Goal: Task Accomplishment & Management: Manage account settings

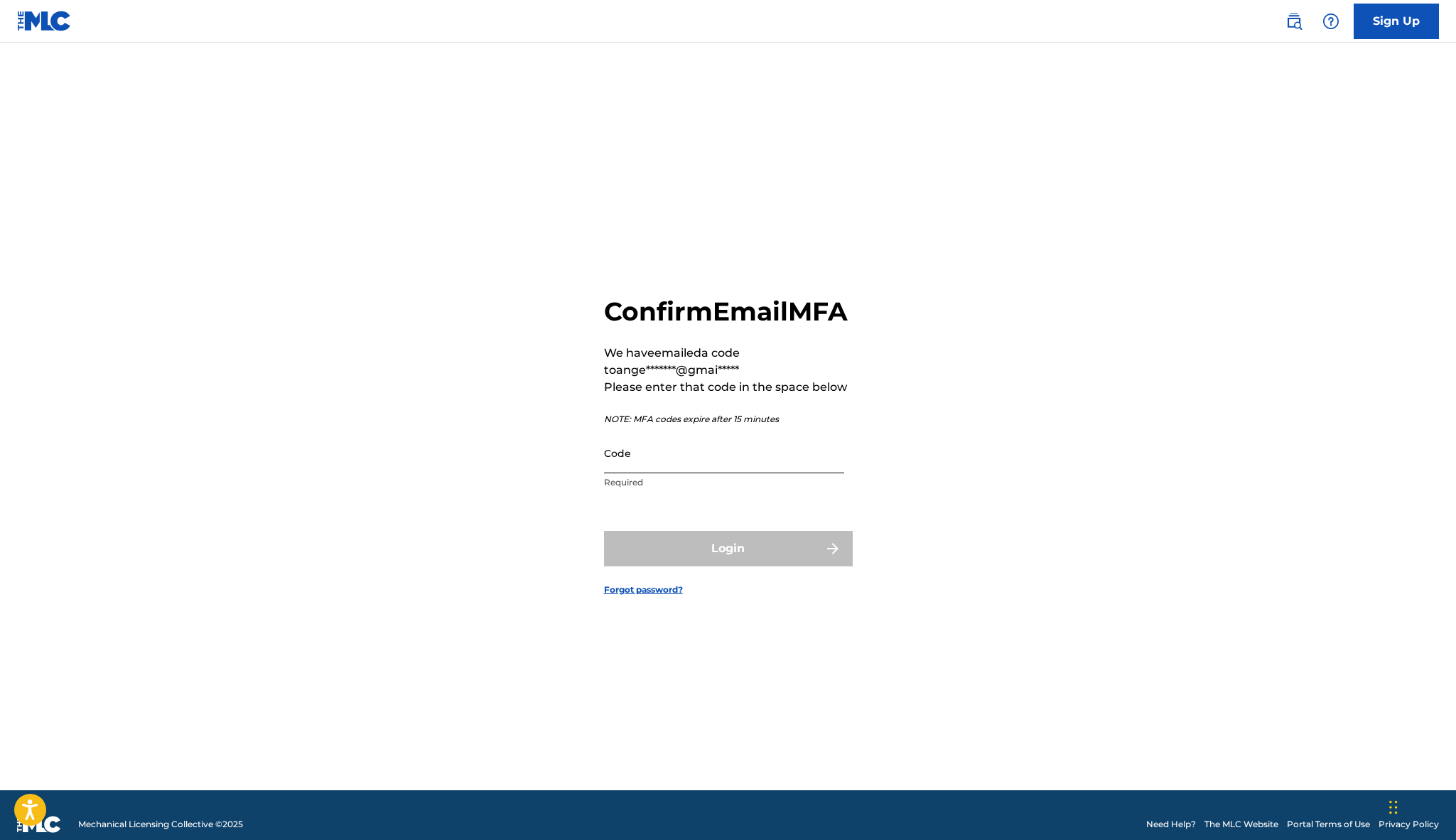
click at [627, 470] on input "Code" at bounding box center [724, 453] width 240 height 40
paste input "649483"
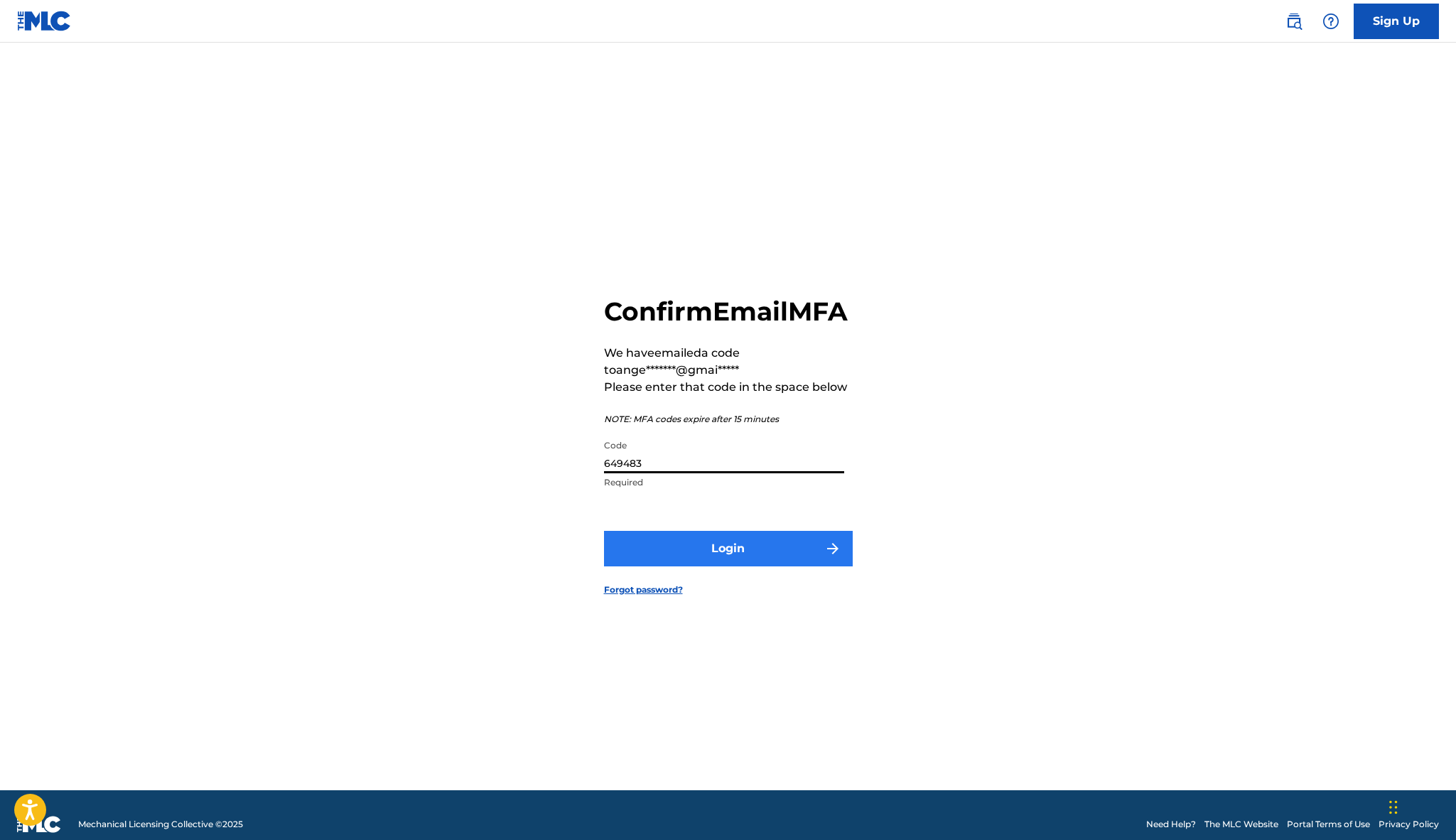
type input "649483"
click at [738, 559] on button "Login" at bounding box center [728, 548] width 248 height 35
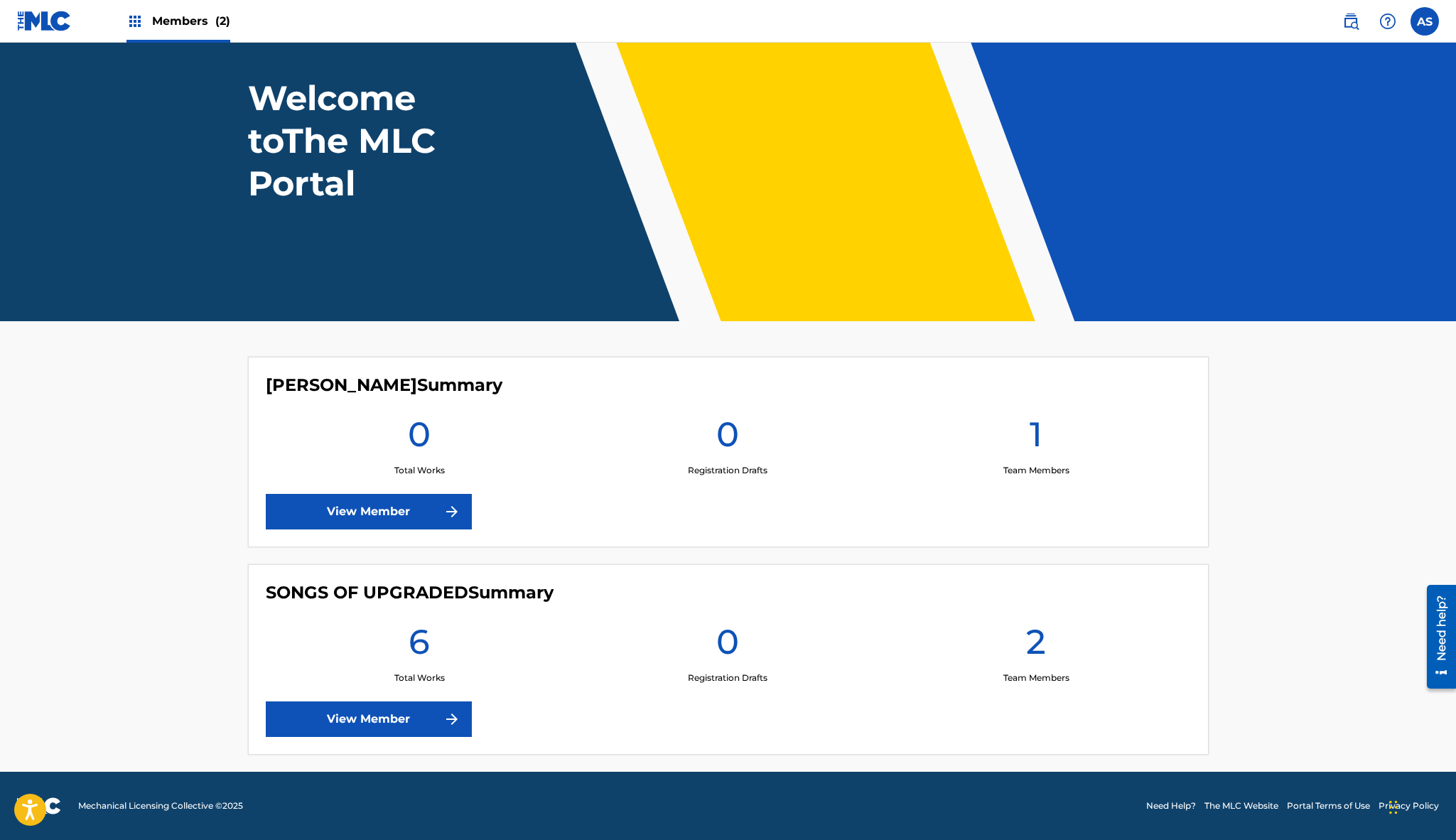
scroll to position [70, 0]
click at [432, 724] on link "View Member" at bounding box center [369, 719] width 206 height 35
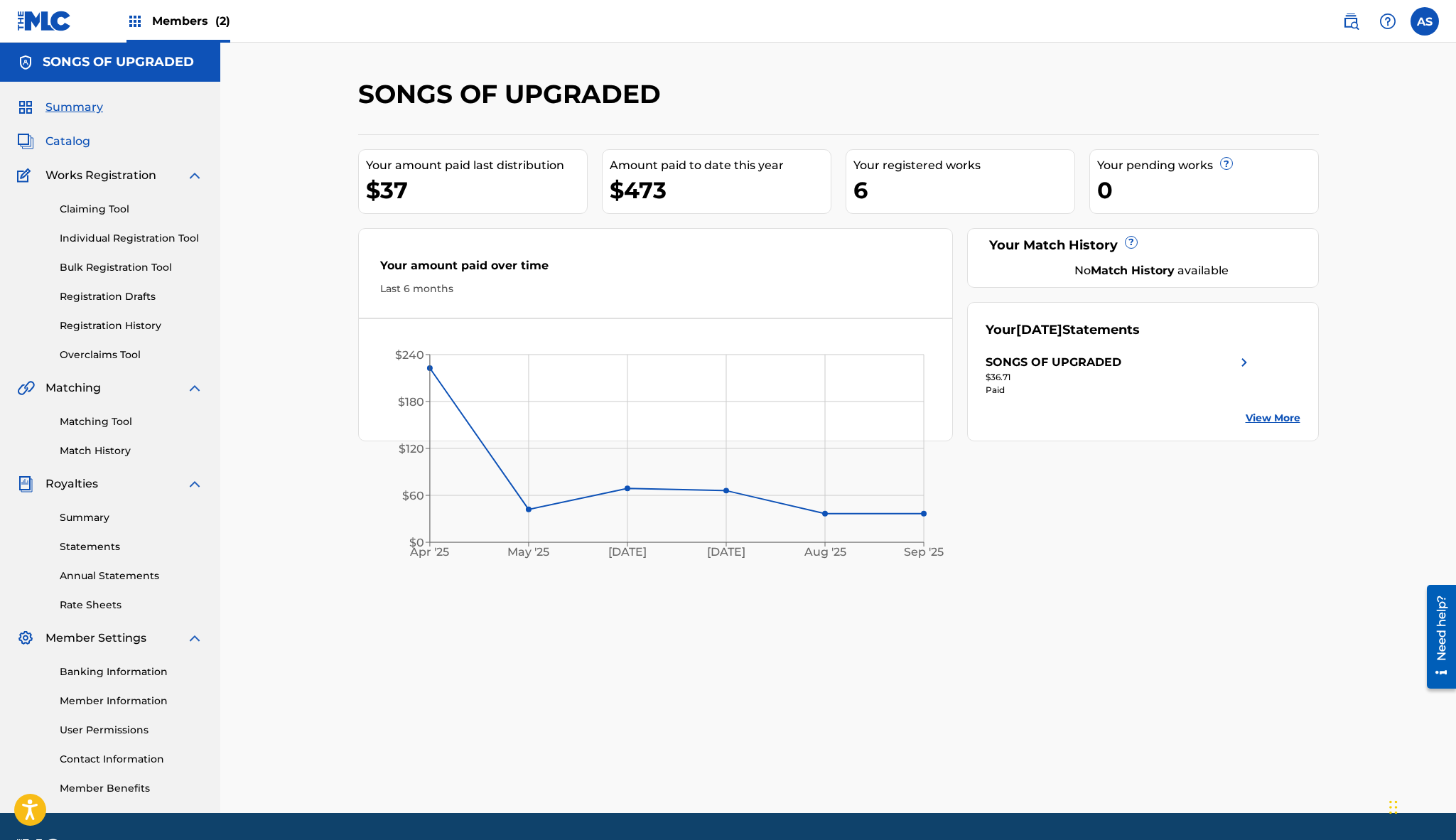
click at [75, 137] on span "Catalog" at bounding box center [68, 141] width 45 height 17
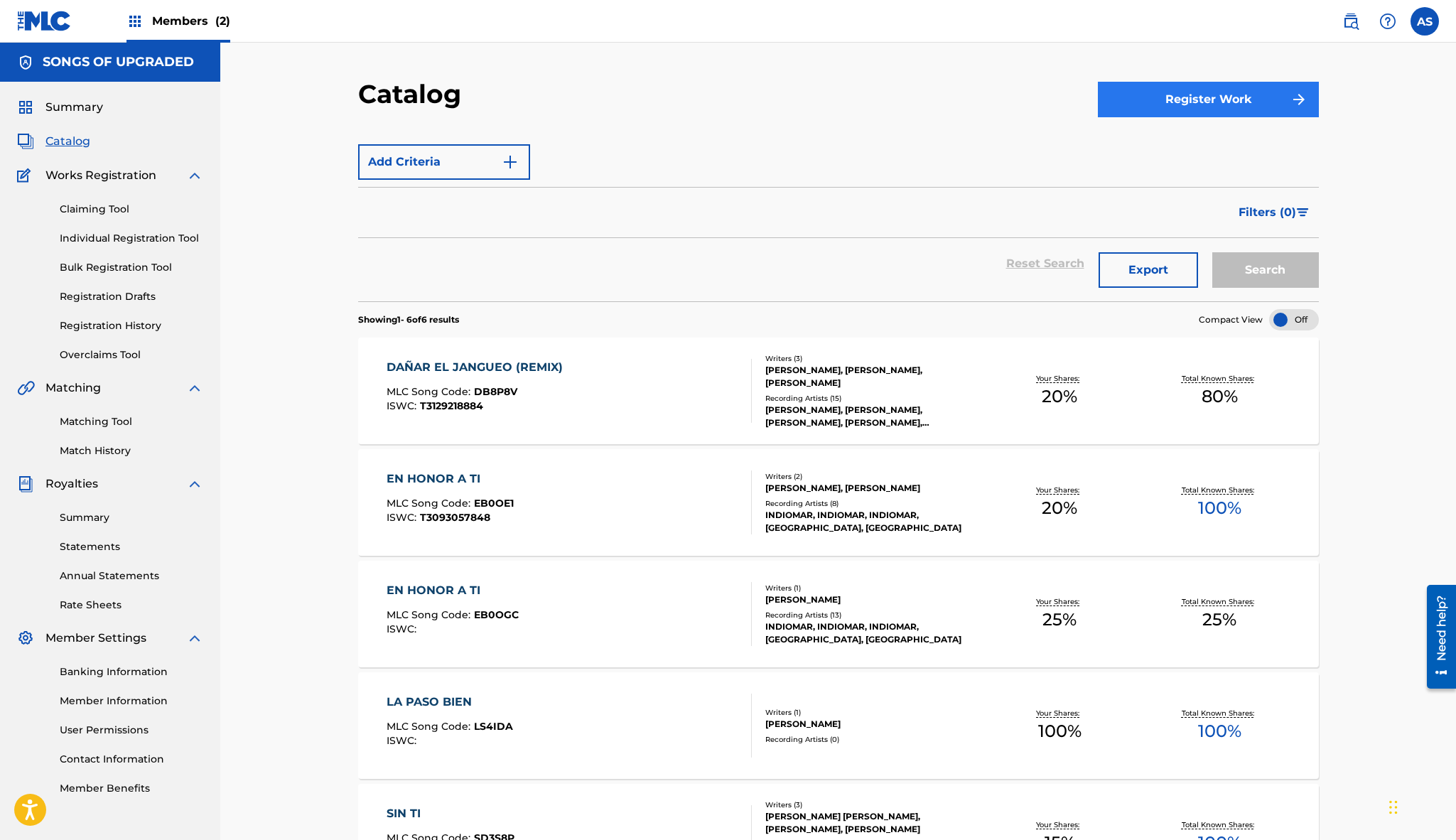
click at [1189, 101] on button "Register Work" at bounding box center [1208, 100] width 221 height 35
click at [983, 145] on div "Add Criteria" at bounding box center [838, 162] width 961 height 35
click at [903, 130] on section "Add Criteria Filter Hold Filters Overclaim Dispute Remove Filters Apply Filters…" at bounding box center [838, 210] width 961 height 181
click at [109, 211] on link "Claiming Tool" at bounding box center [131, 209] width 144 height 15
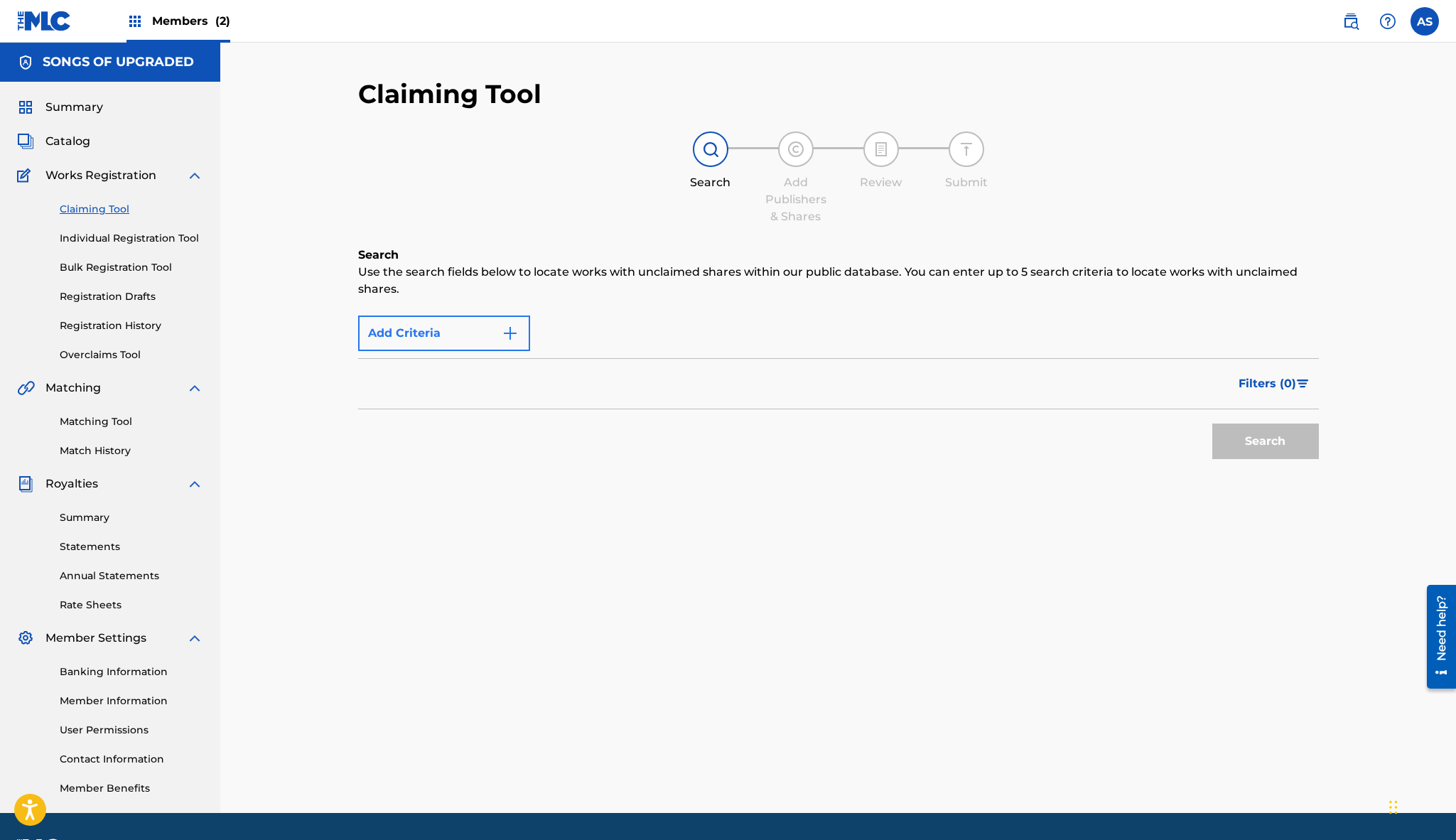
click at [498, 334] on button "Add Criteria" at bounding box center [444, 333] width 172 height 35
click at [411, 338] on button "Add Criteria" at bounding box center [444, 333] width 172 height 35
click at [439, 386] on div "Filters ( 0 )" at bounding box center [838, 383] width 961 height 51
click at [718, 153] on img at bounding box center [710, 149] width 17 height 17
click at [92, 205] on link "Claiming Tool" at bounding box center [131, 209] width 144 height 15
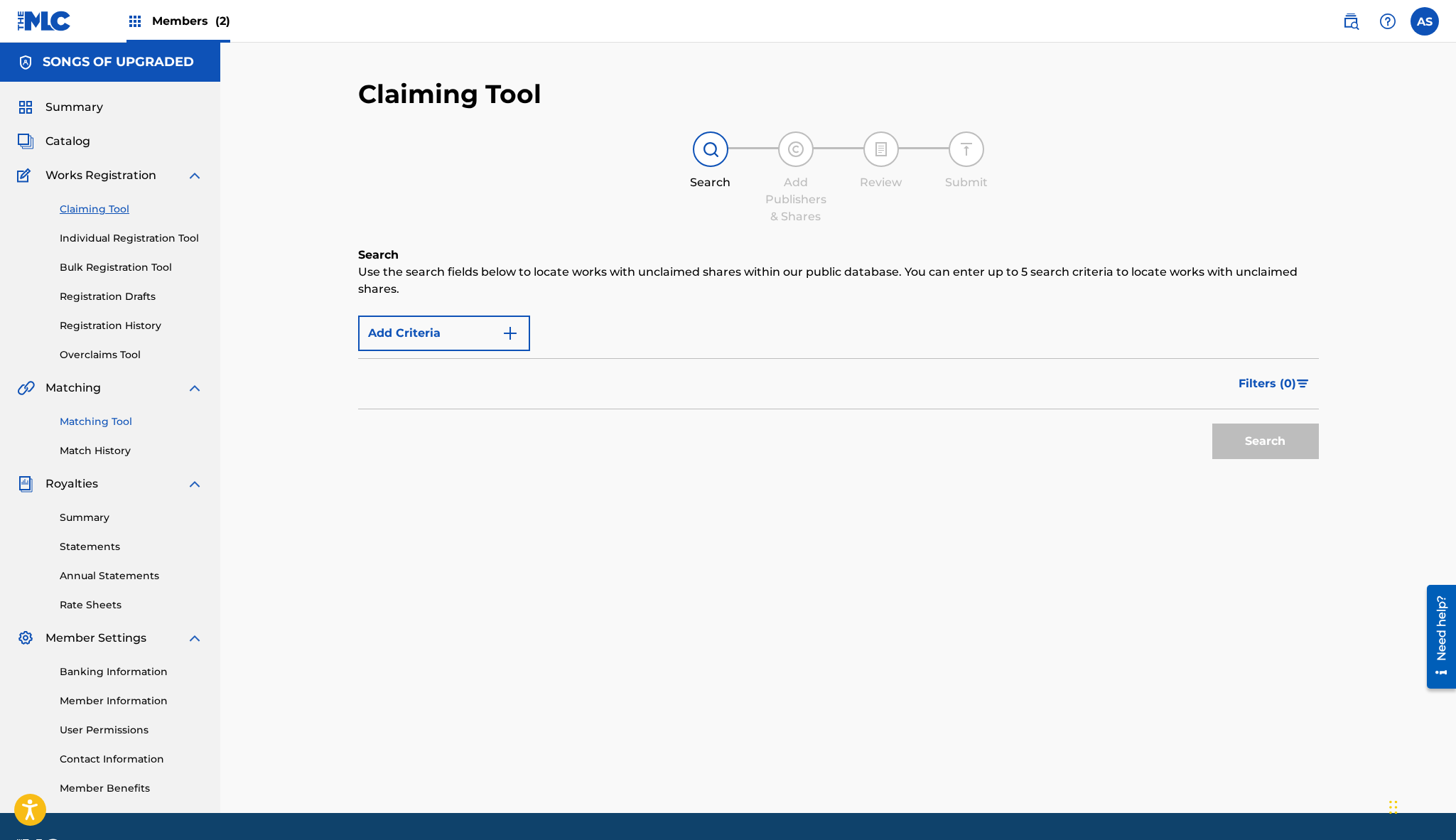
click at [100, 423] on link "Matching Tool" at bounding box center [131, 421] width 144 height 15
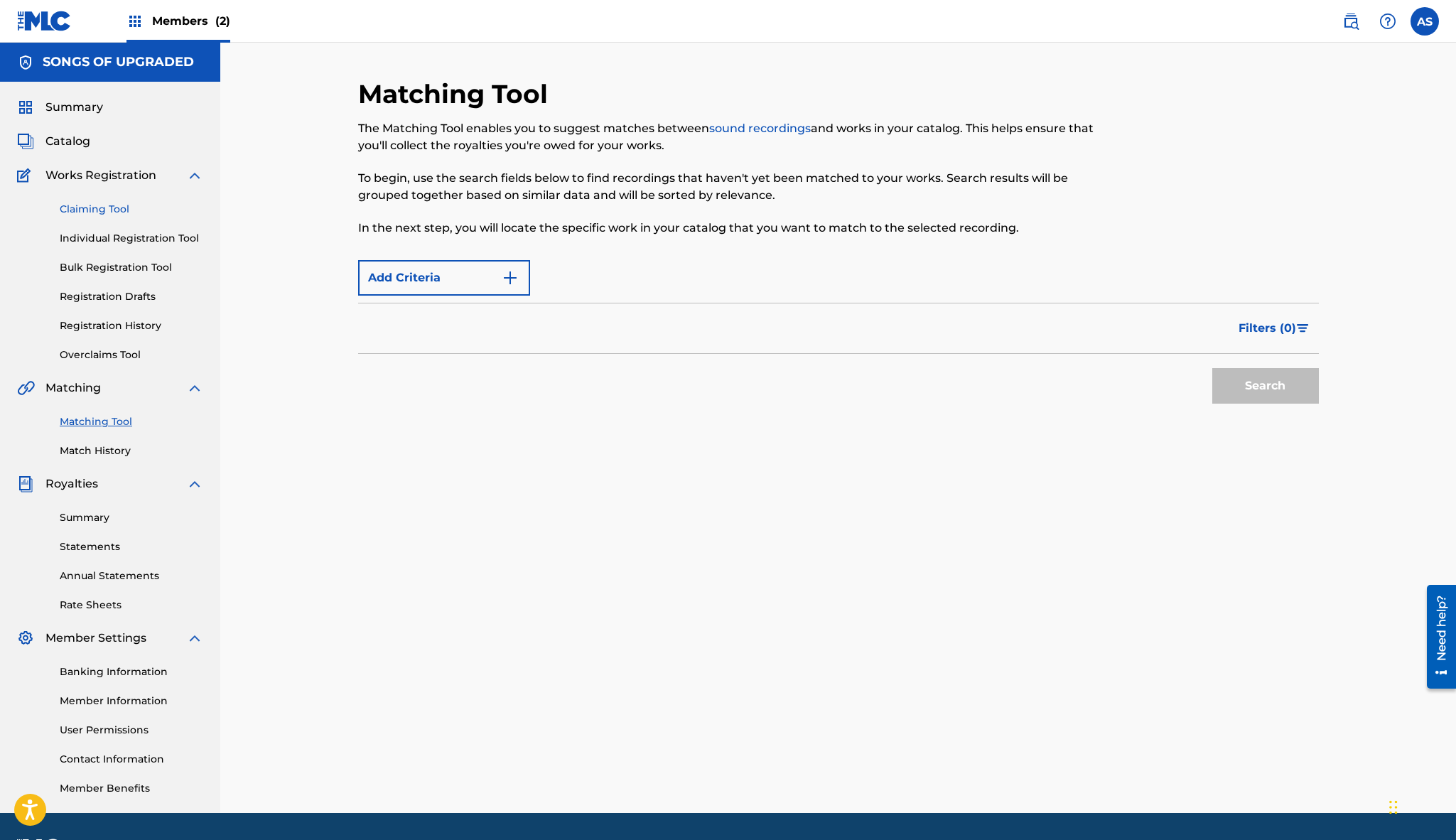
click at [103, 210] on link "Claiming Tool" at bounding box center [131, 209] width 144 height 15
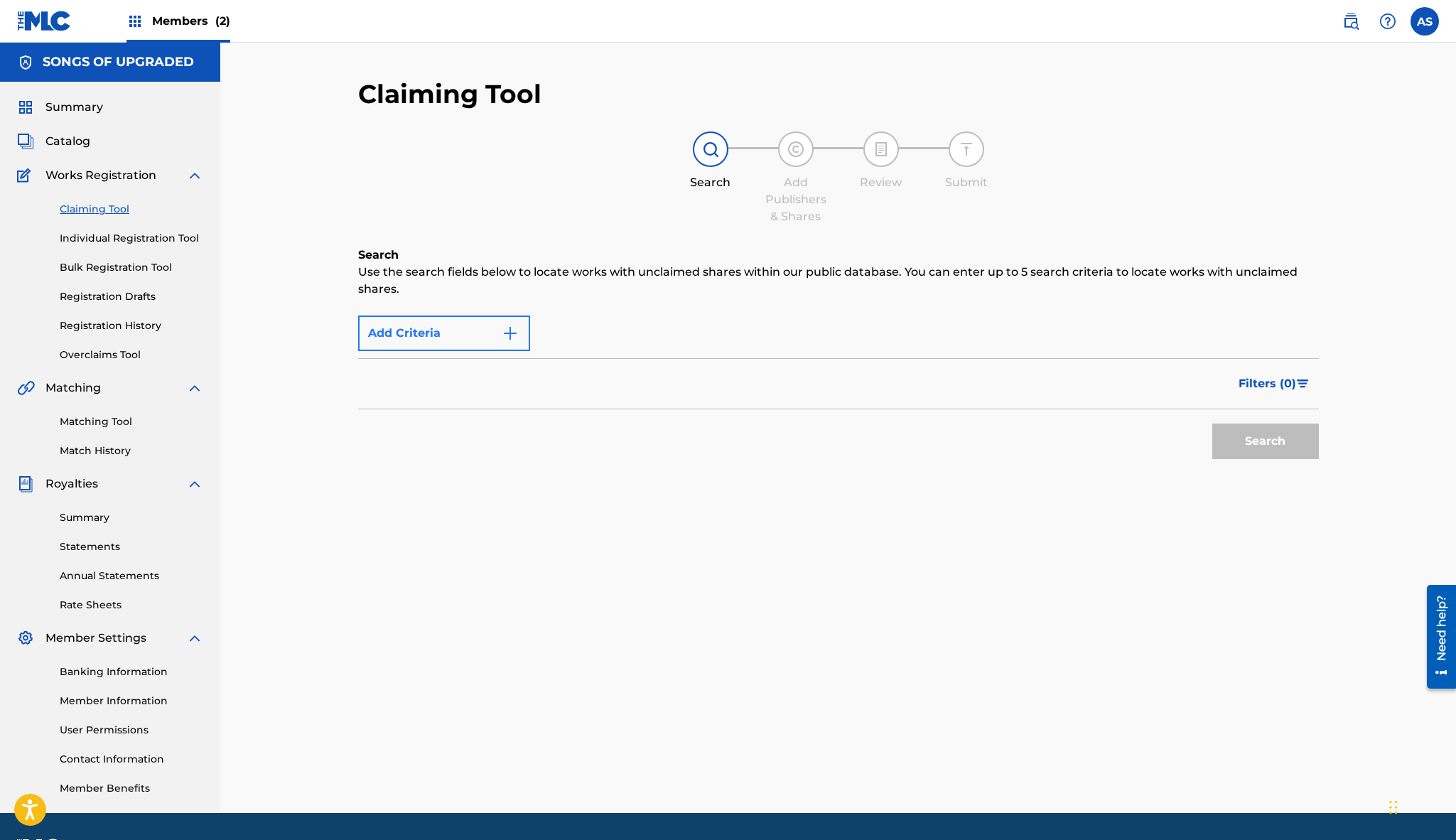
click at [511, 334] on img "Search Form" at bounding box center [510, 333] width 17 height 17
click at [427, 334] on button "Add Criteria" at bounding box center [444, 333] width 172 height 35
click at [427, 334] on button "Add Criteria" at bounding box center [444, 333] width 172 height 35
click at [490, 333] on div "Max Criteria Reached" at bounding box center [444, 333] width 172 height 35
click at [1043, 441] on div "Search" at bounding box center [838, 437] width 961 height 57
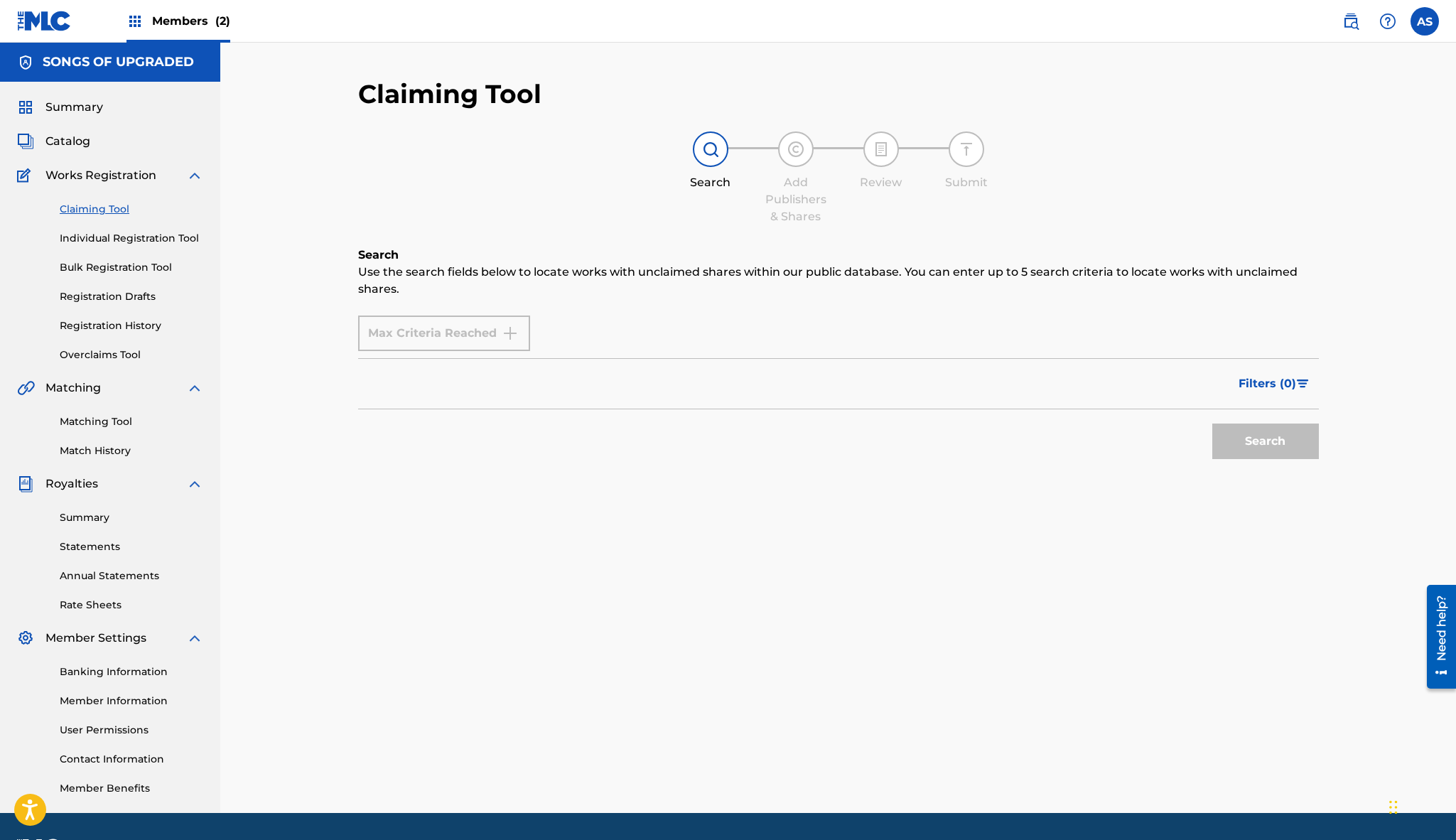
click at [812, 156] on div "Add Publishers & Shares" at bounding box center [796, 178] width 71 height 94
click at [104, 354] on link "Overclaims Tool" at bounding box center [131, 354] width 144 height 15
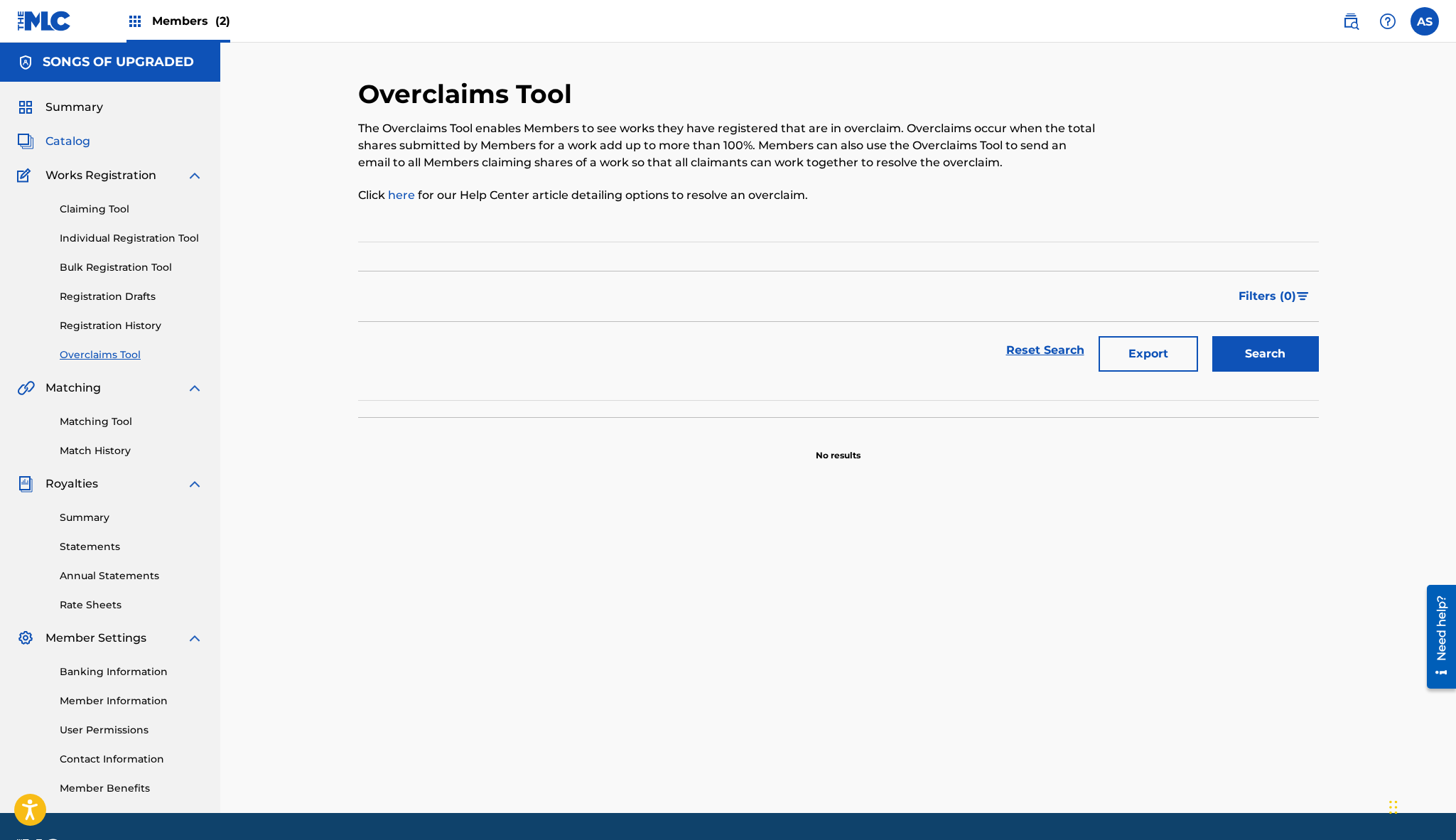
click at [74, 140] on span "Catalog" at bounding box center [68, 141] width 45 height 17
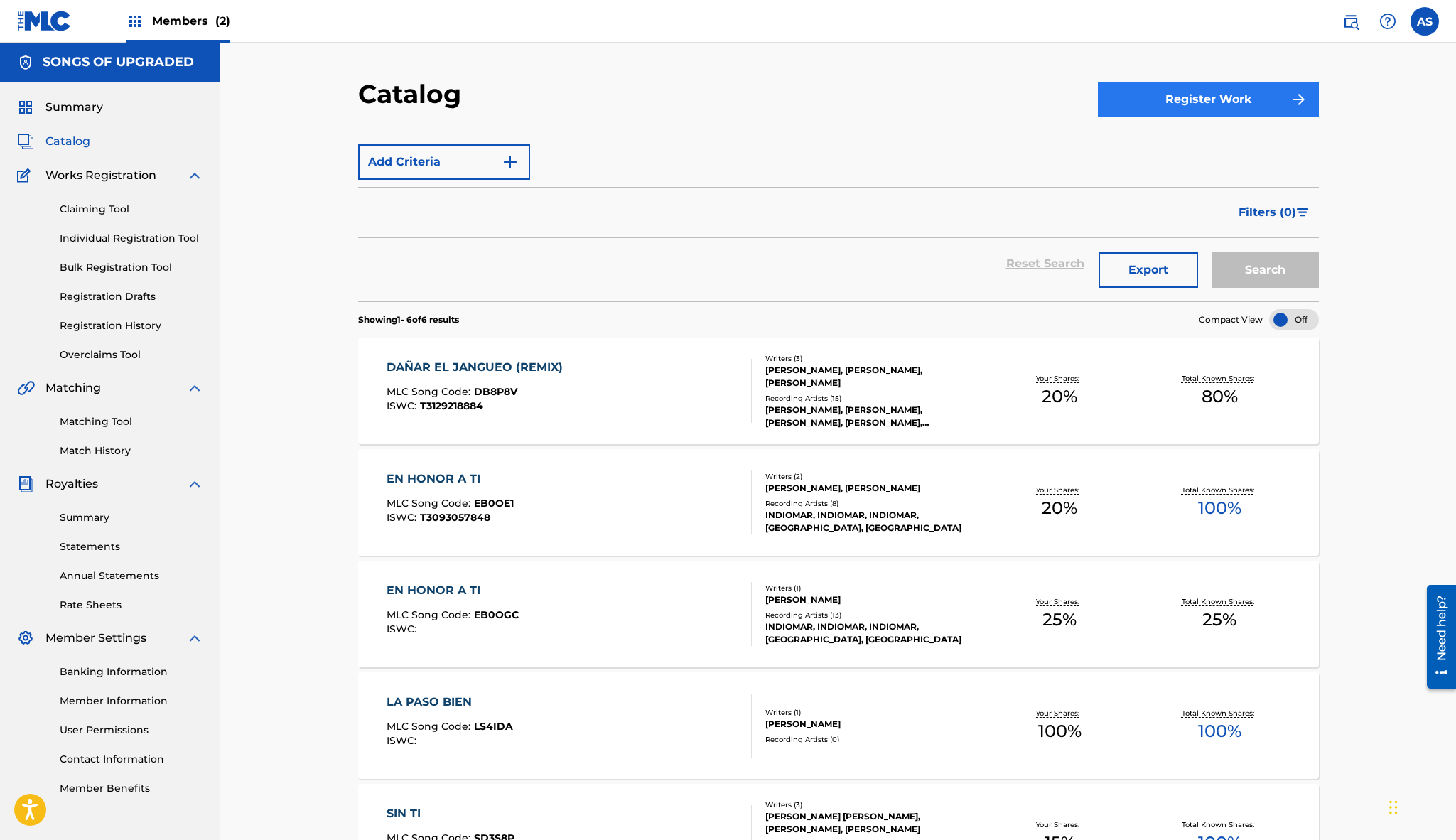
click at [1154, 102] on button "Register Work" at bounding box center [1208, 100] width 221 height 35
click at [1142, 144] on link "Individual" at bounding box center [1208, 145] width 221 height 34
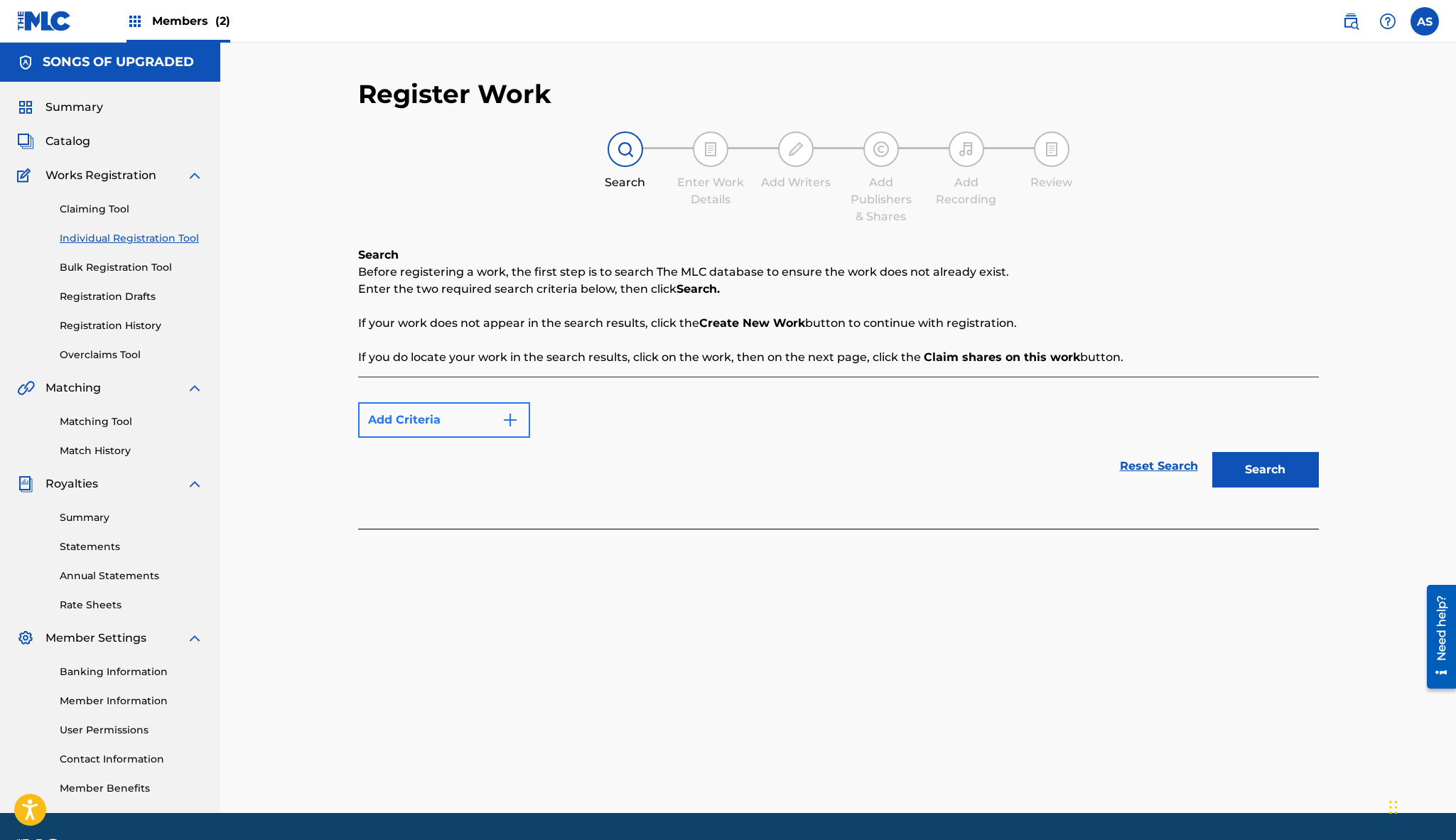
click at [486, 423] on button "Add Criteria" at bounding box center [444, 420] width 172 height 35
click at [505, 419] on img "Search Form" at bounding box center [510, 420] width 17 height 17
click at [1257, 461] on button "Search" at bounding box center [1265, 469] width 107 height 35
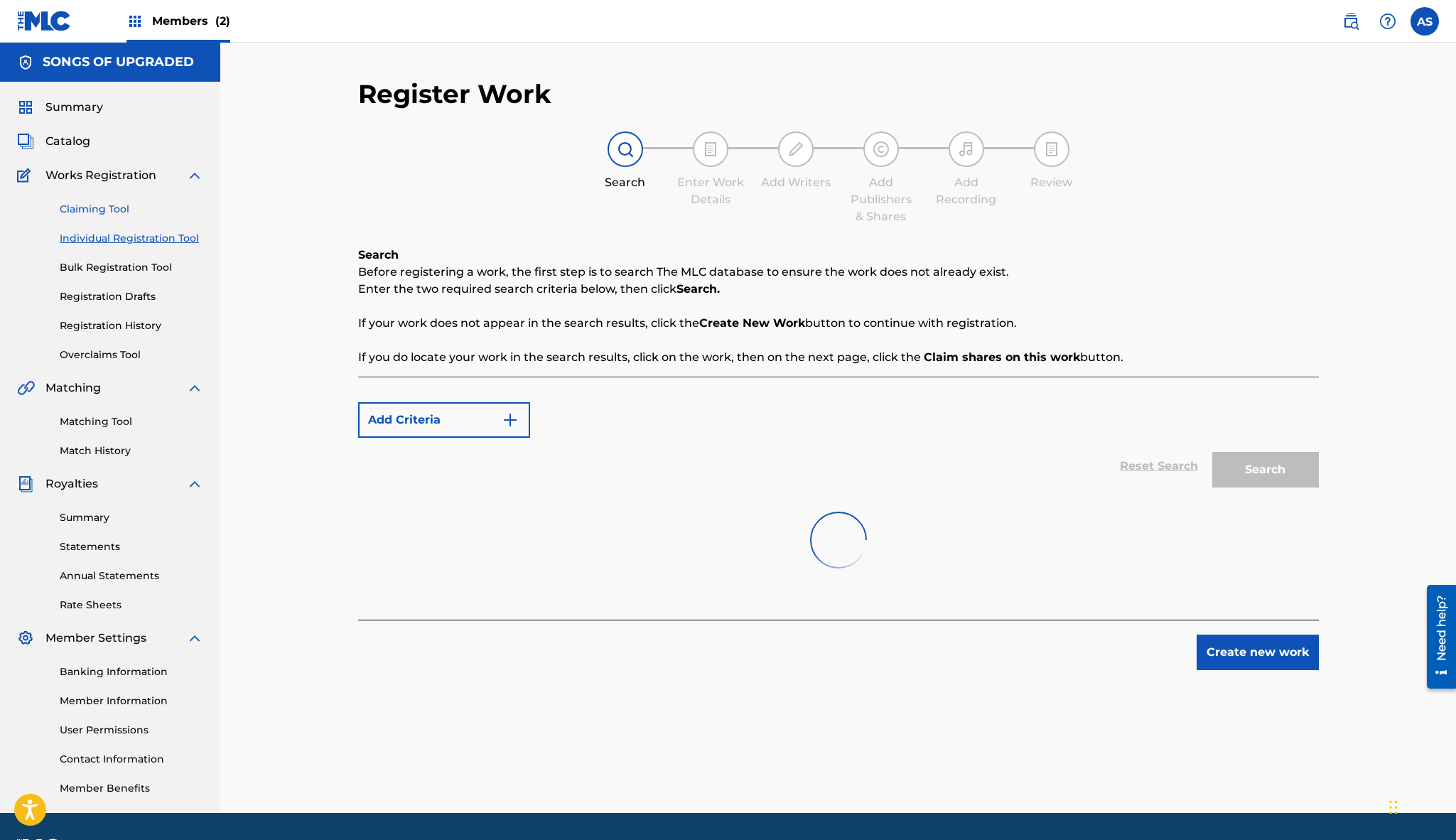
click at [95, 211] on link "Claiming Tool" at bounding box center [131, 209] width 144 height 15
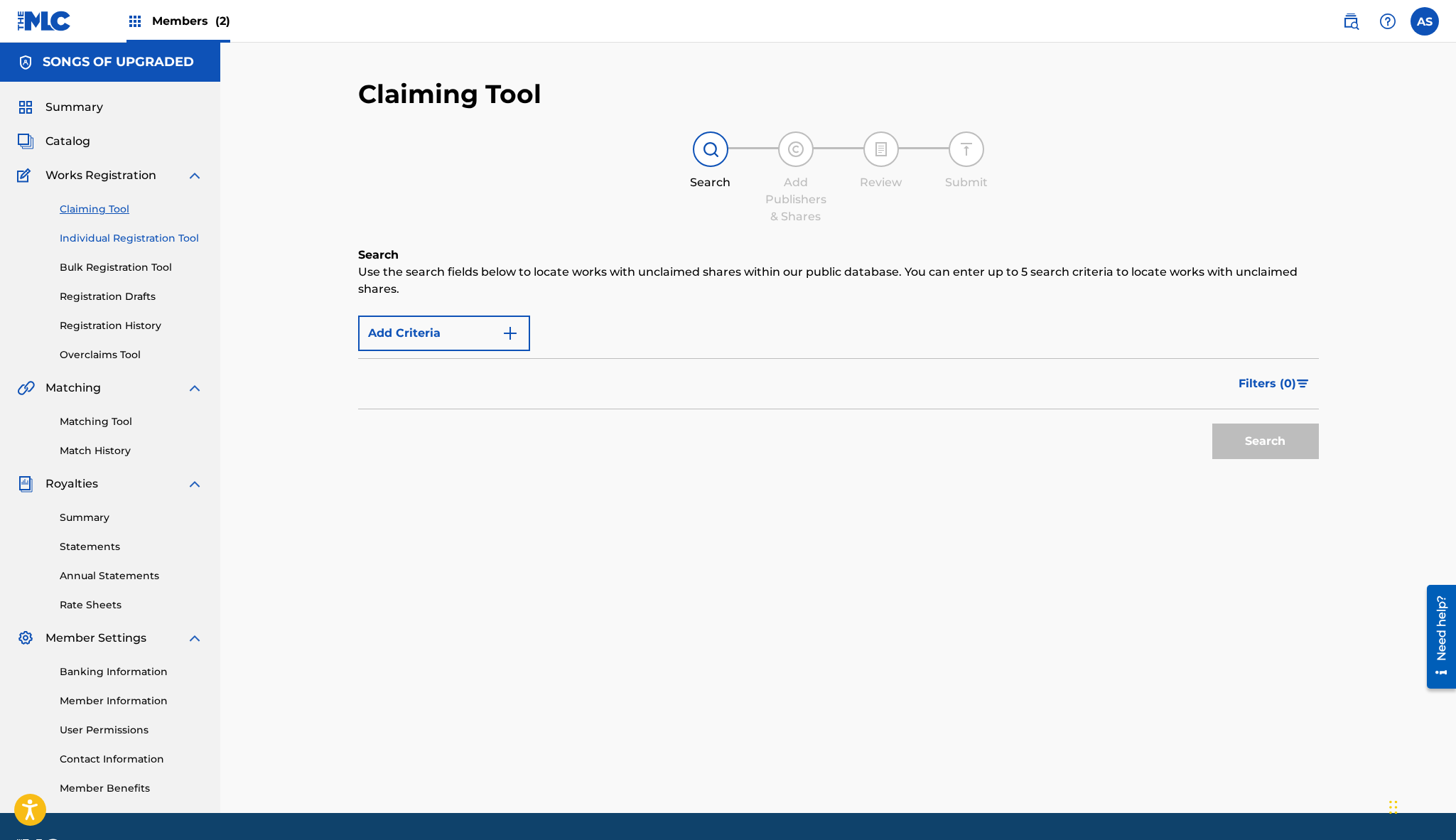
click at [125, 240] on link "Individual Registration Tool" at bounding box center [131, 238] width 144 height 15
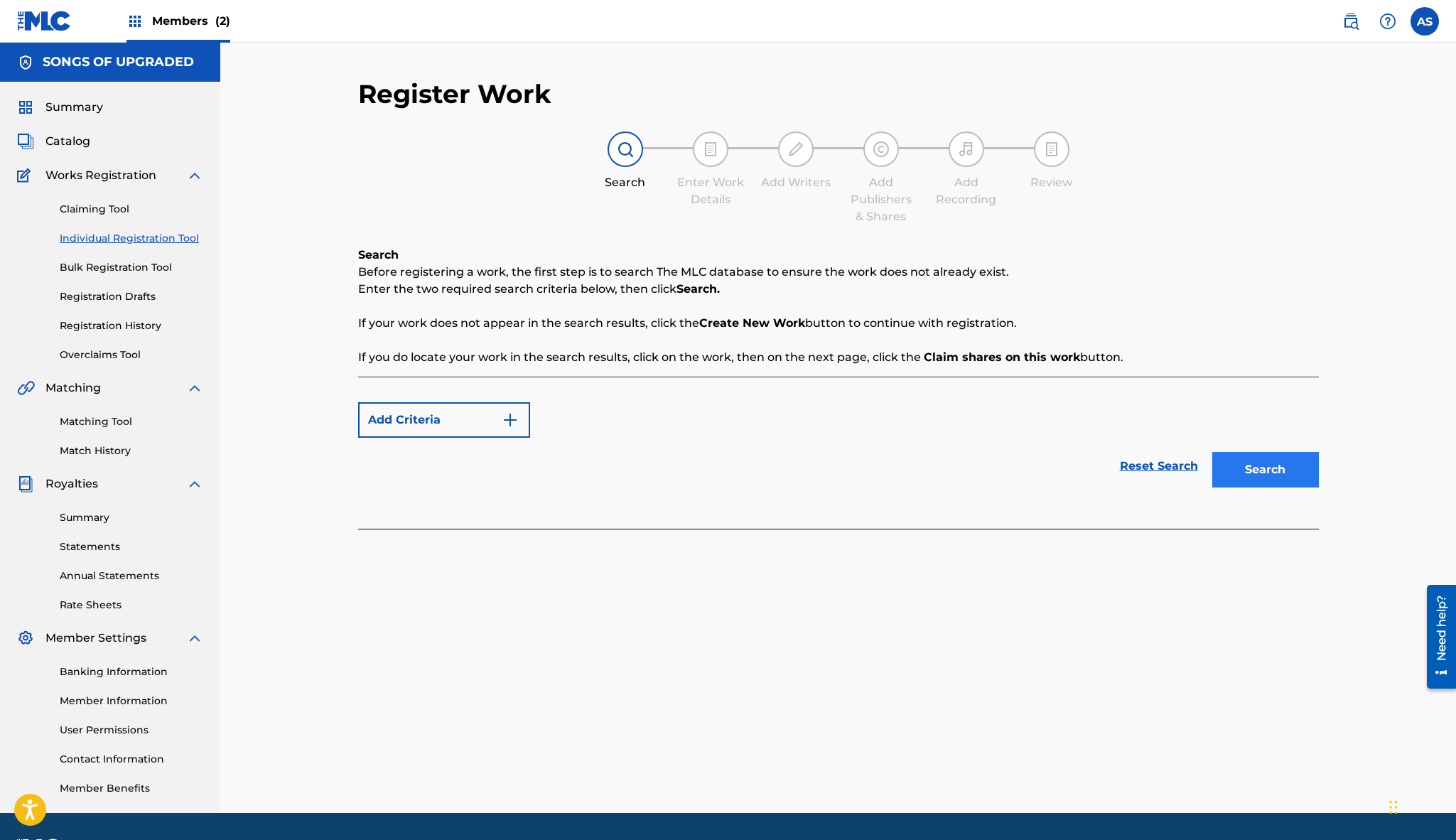
click at [1251, 470] on button "Search" at bounding box center [1265, 469] width 107 height 35
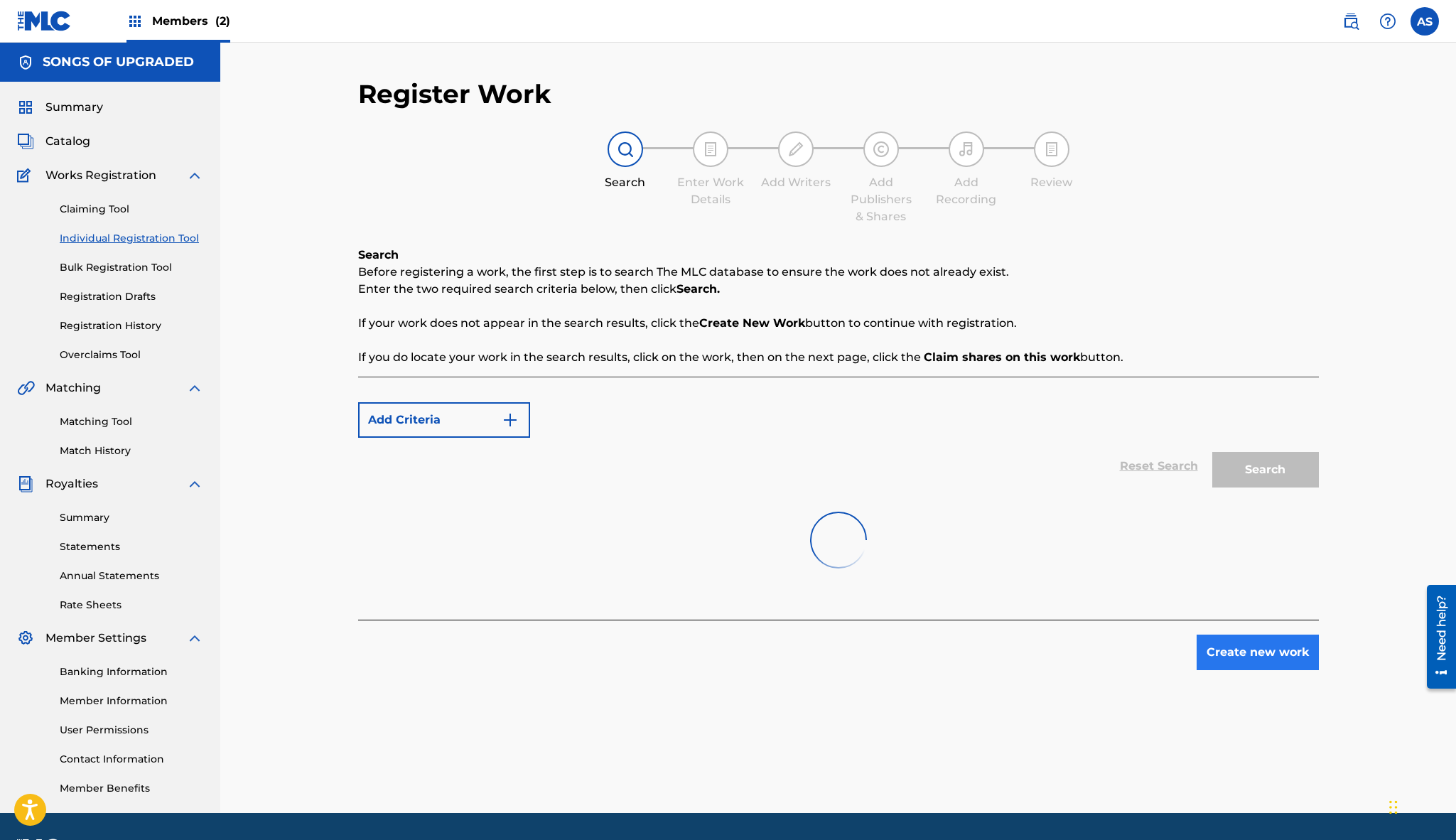
click at [1244, 654] on button "Create new work" at bounding box center [1257, 652] width 122 height 35
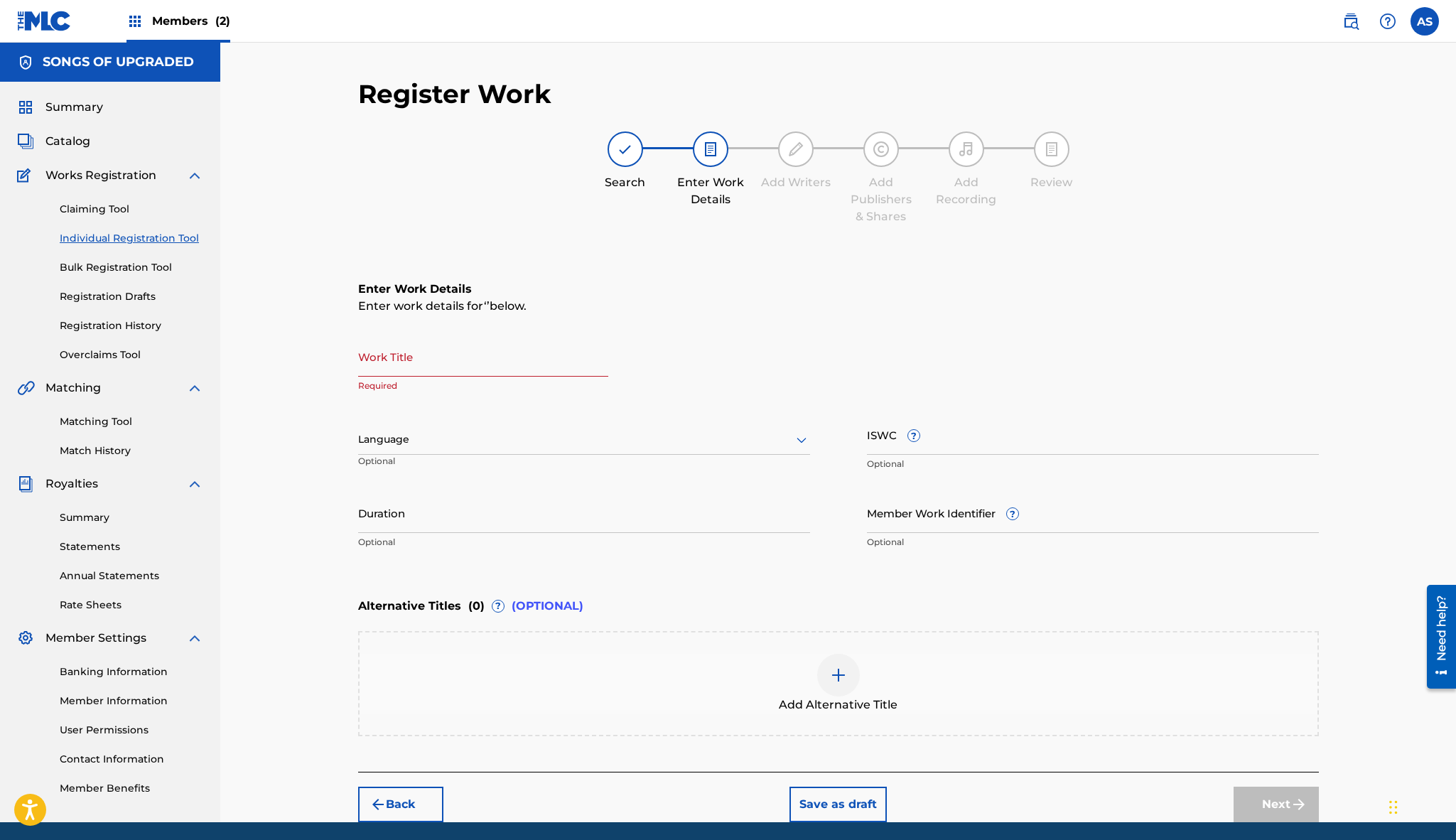
click at [486, 370] on input "Work Title" at bounding box center [482, 356] width 250 height 40
type input "T"
click at [93, 183] on span "Works Registration" at bounding box center [101, 175] width 111 height 17
click at [1343, 27] on img at bounding box center [1351, 21] width 17 height 17
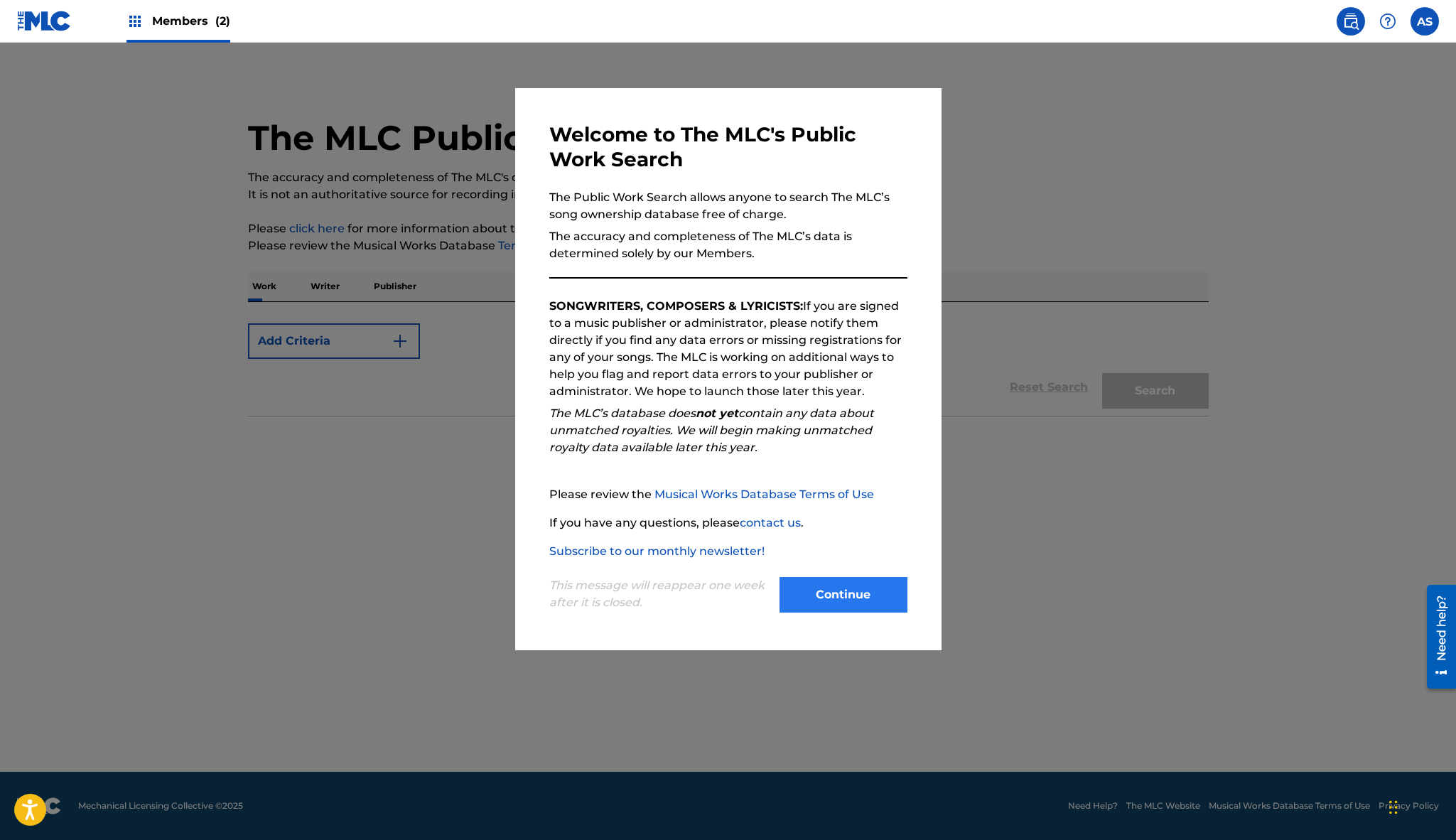
click at [846, 596] on button "Continue" at bounding box center [843, 595] width 128 height 35
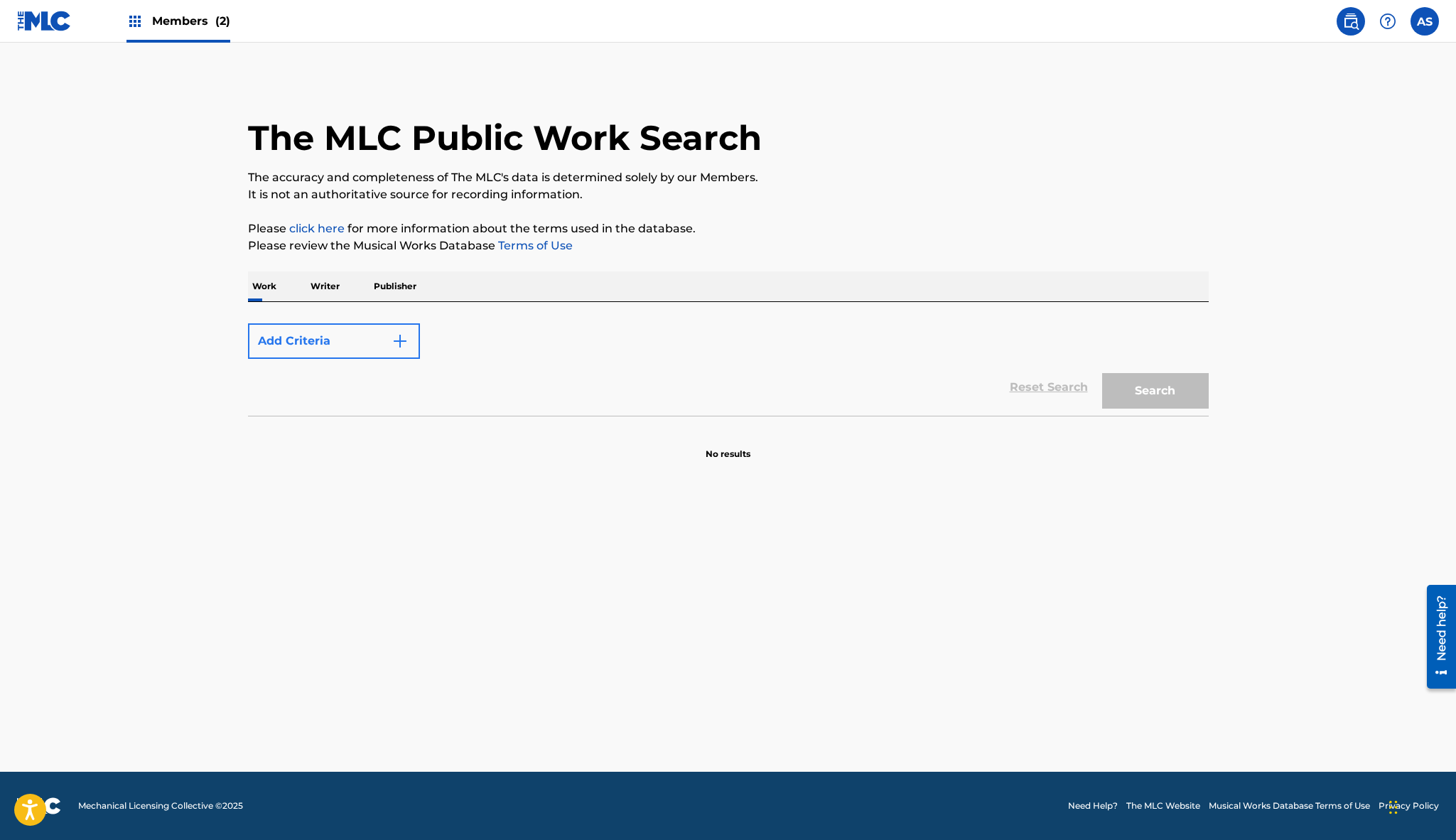
click at [392, 338] on img "Search Form" at bounding box center [400, 341] width 17 height 17
click at [352, 348] on button "Add Criteria" at bounding box center [334, 341] width 172 height 35
click at [756, 352] on div "Add Criteria" at bounding box center [728, 341] width 961 height 35
click at [330, 283] on p "Writer" at bounding box center [325, 286] width 38 height 30
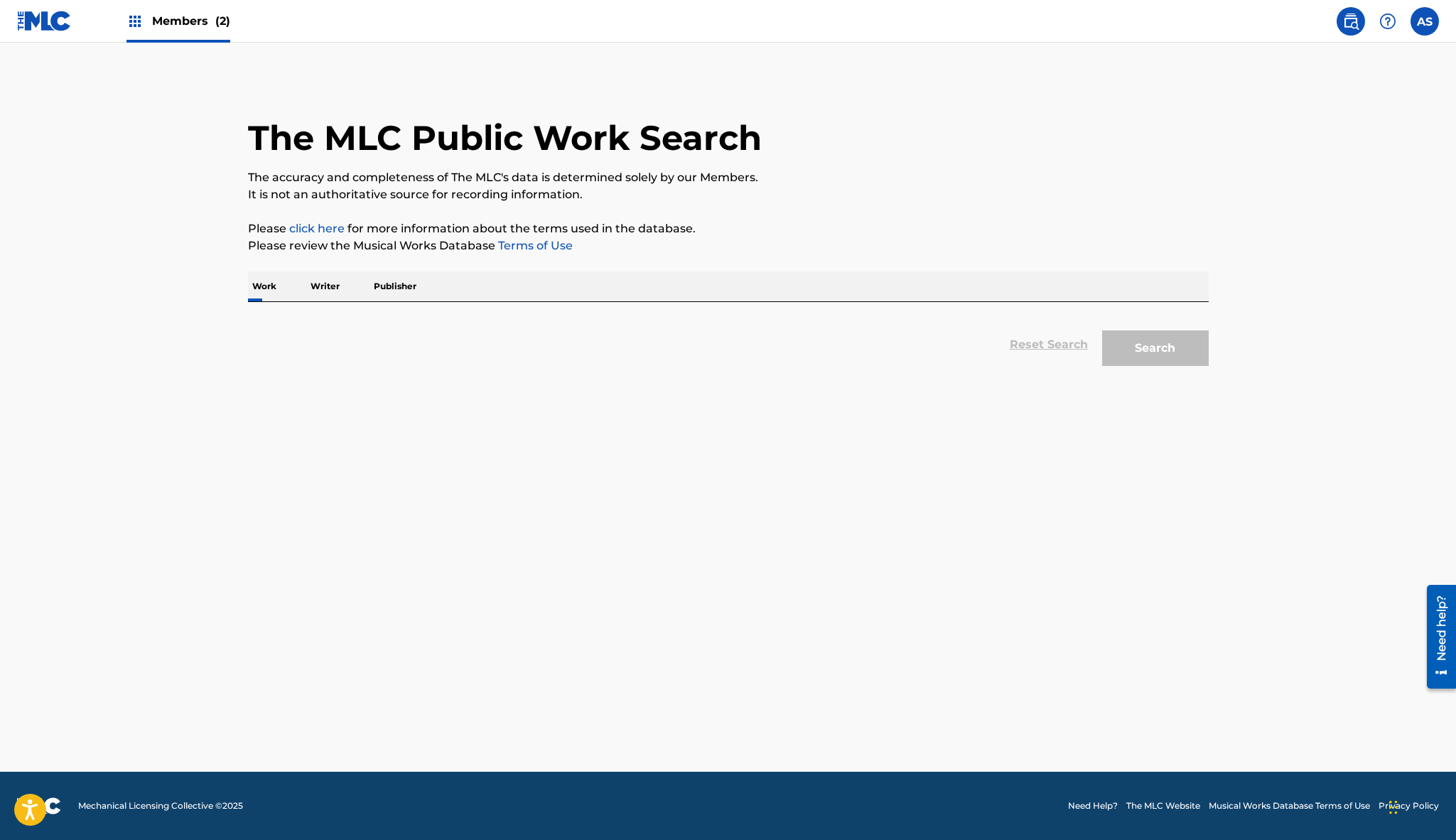
click at [243, 293] on div "The MLC Public Work Search The accuracy and completeness of The MLC's data is d…" at bounding box center [728, 225] width 995 height 295
click at [293, 291] on div "Work Writer Publisher" at bounding box center [728, 286] width 961 height 30
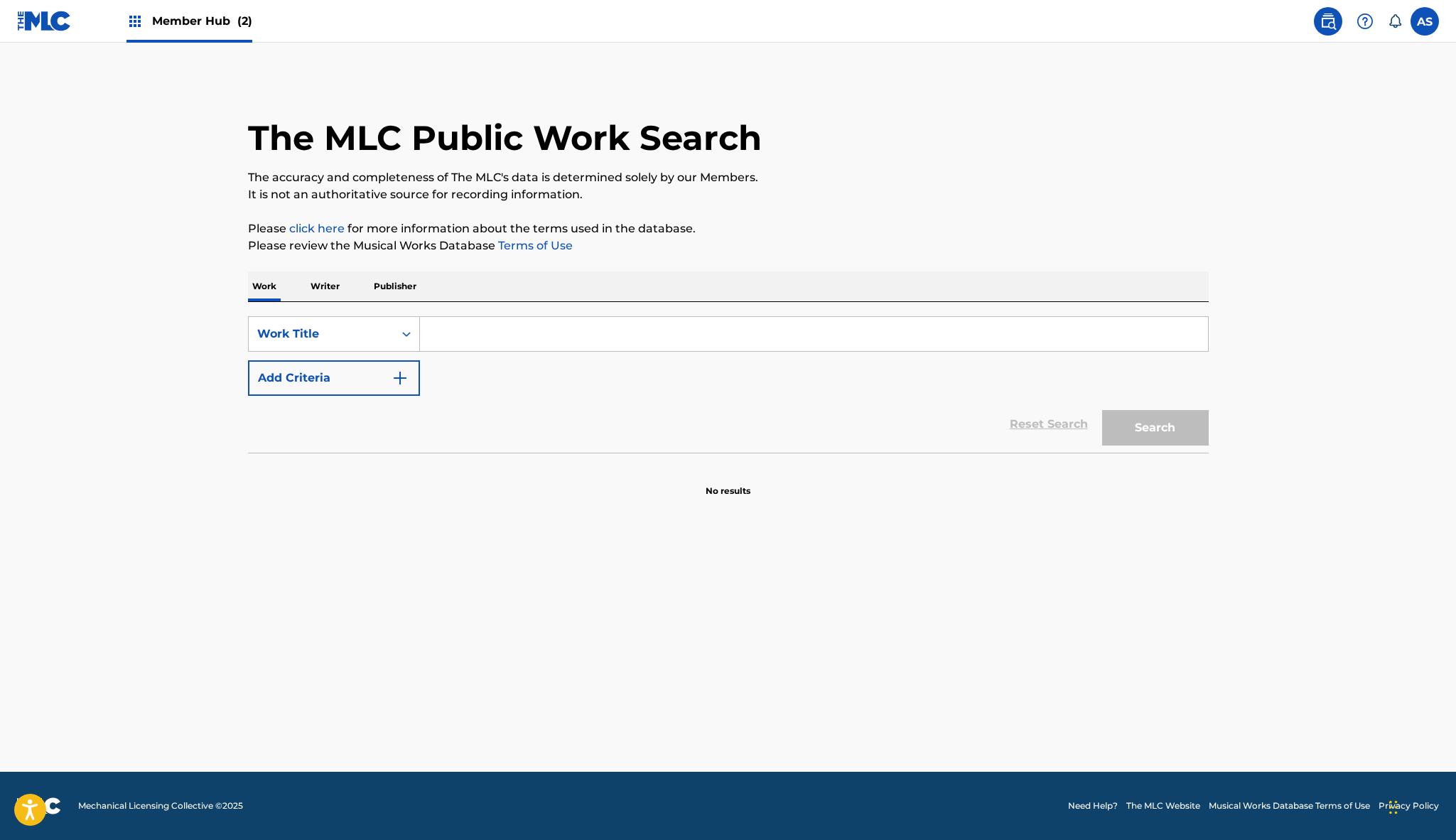
click at [449, 332] on input "Search Form" at bounding box center [814, 334] width 788 height 34
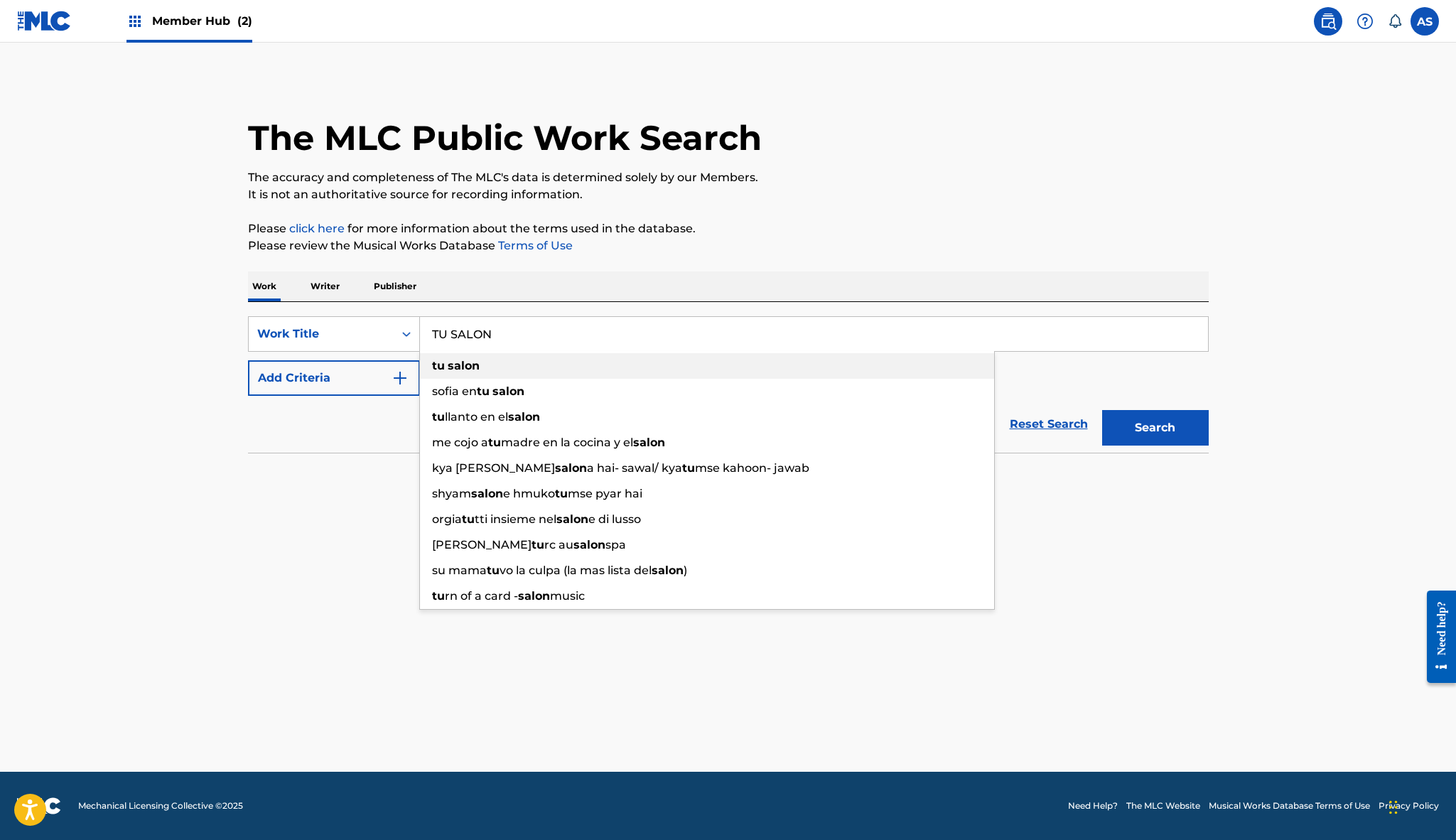
click at [466, 369] on strong "salon" at bounding box center [464, 365] width 32 height 14
type input "tu salon"
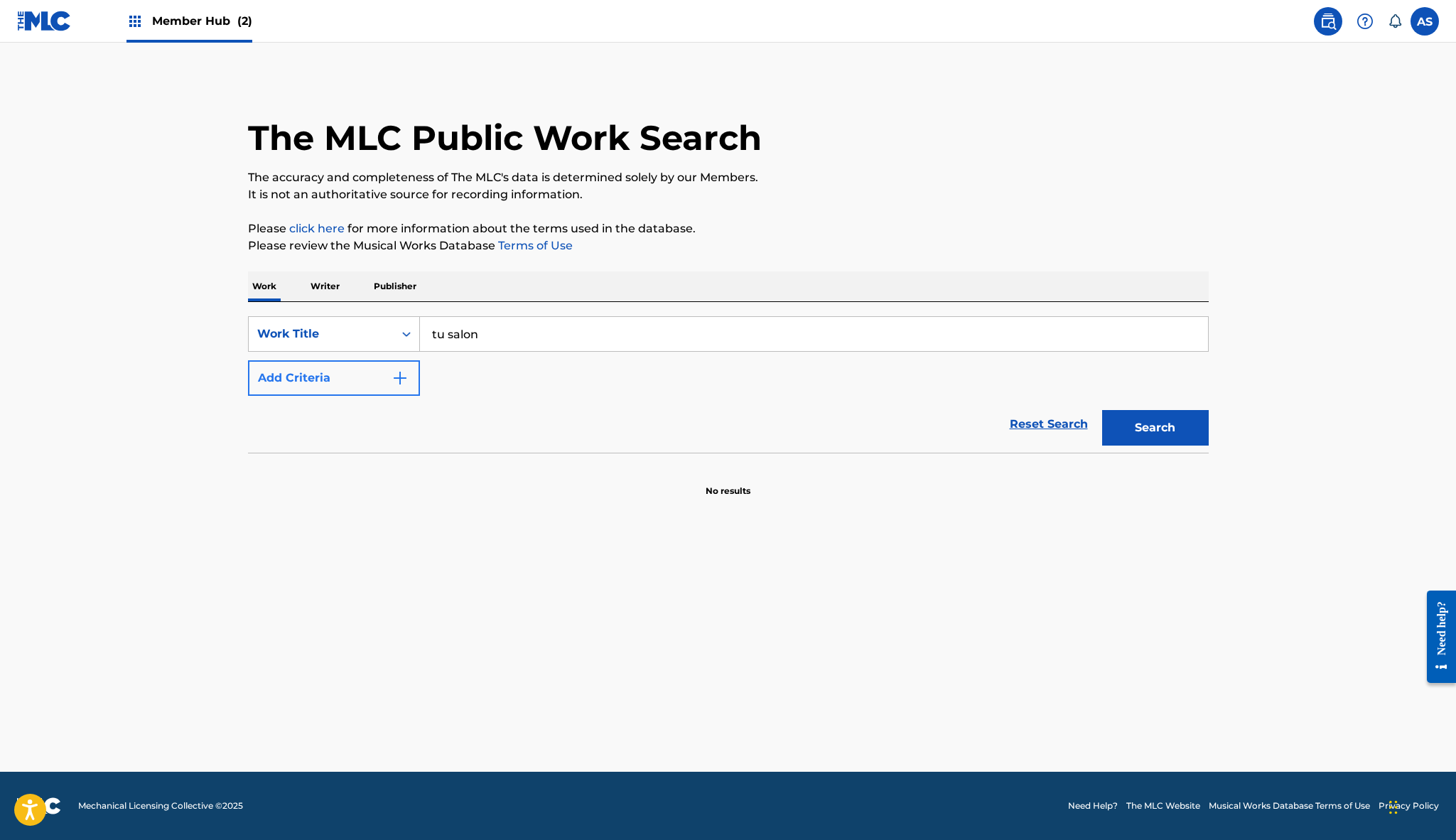
click at [404, 376] on img "Search Form" at bounding box center [400, 378] width 17 height 17
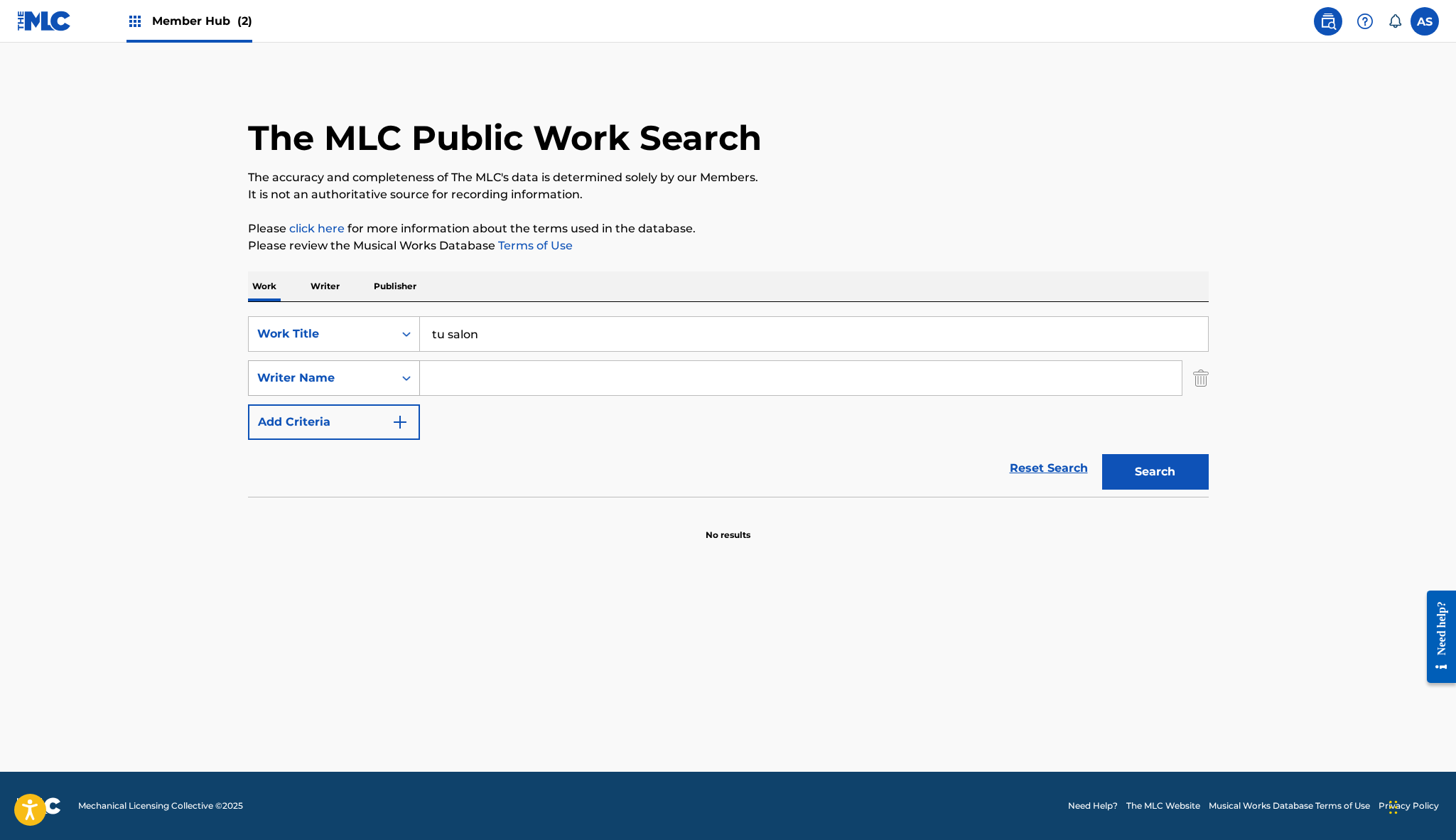
click at [379, 381] on div "Writer Name" at bounding box center [321, 378] width 128 height 17
click at [456, 385] on input "Search Form" at bounding box center [801, 378] width 762 height 34
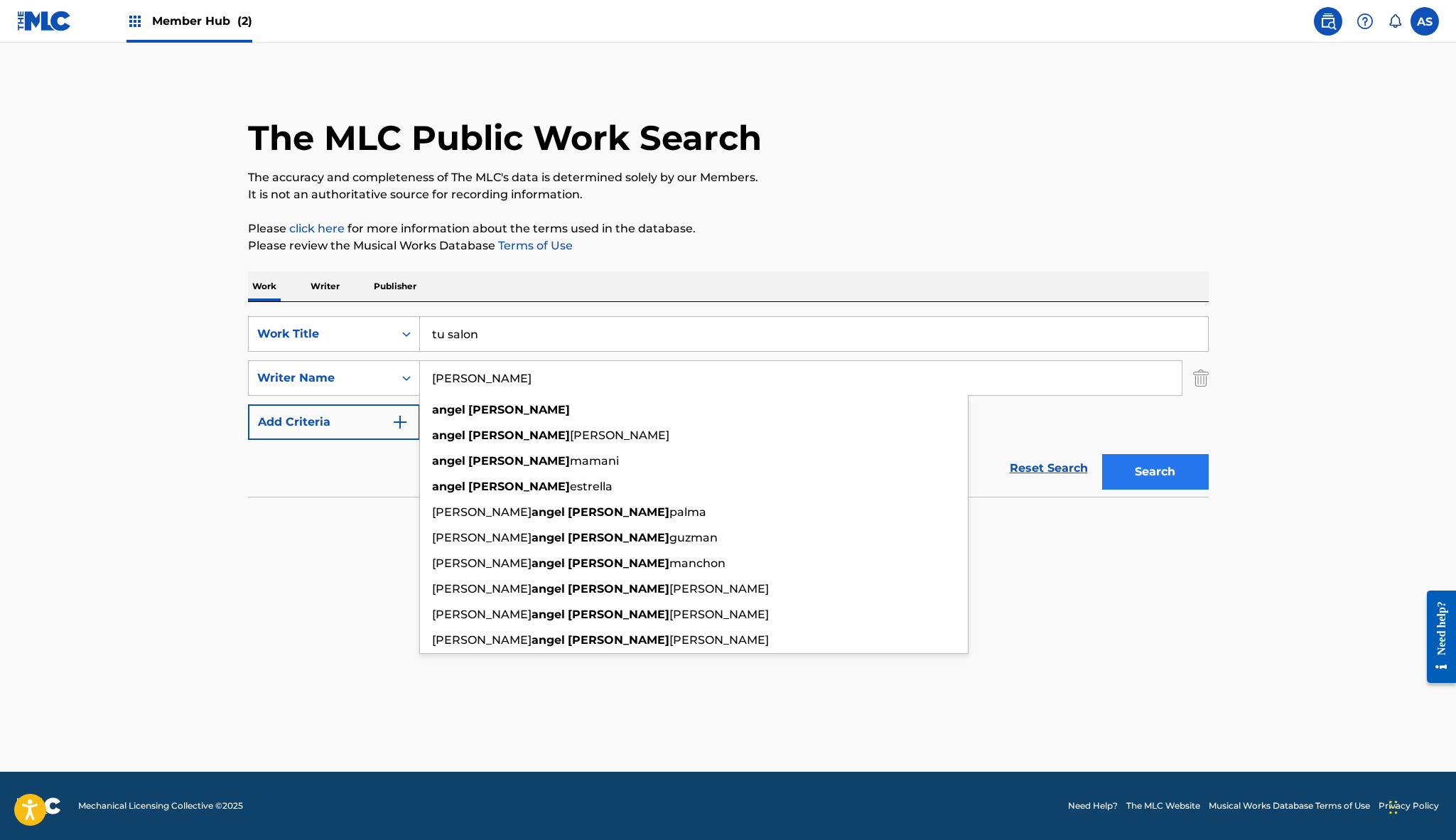
type input "[PERSON_NAME]"
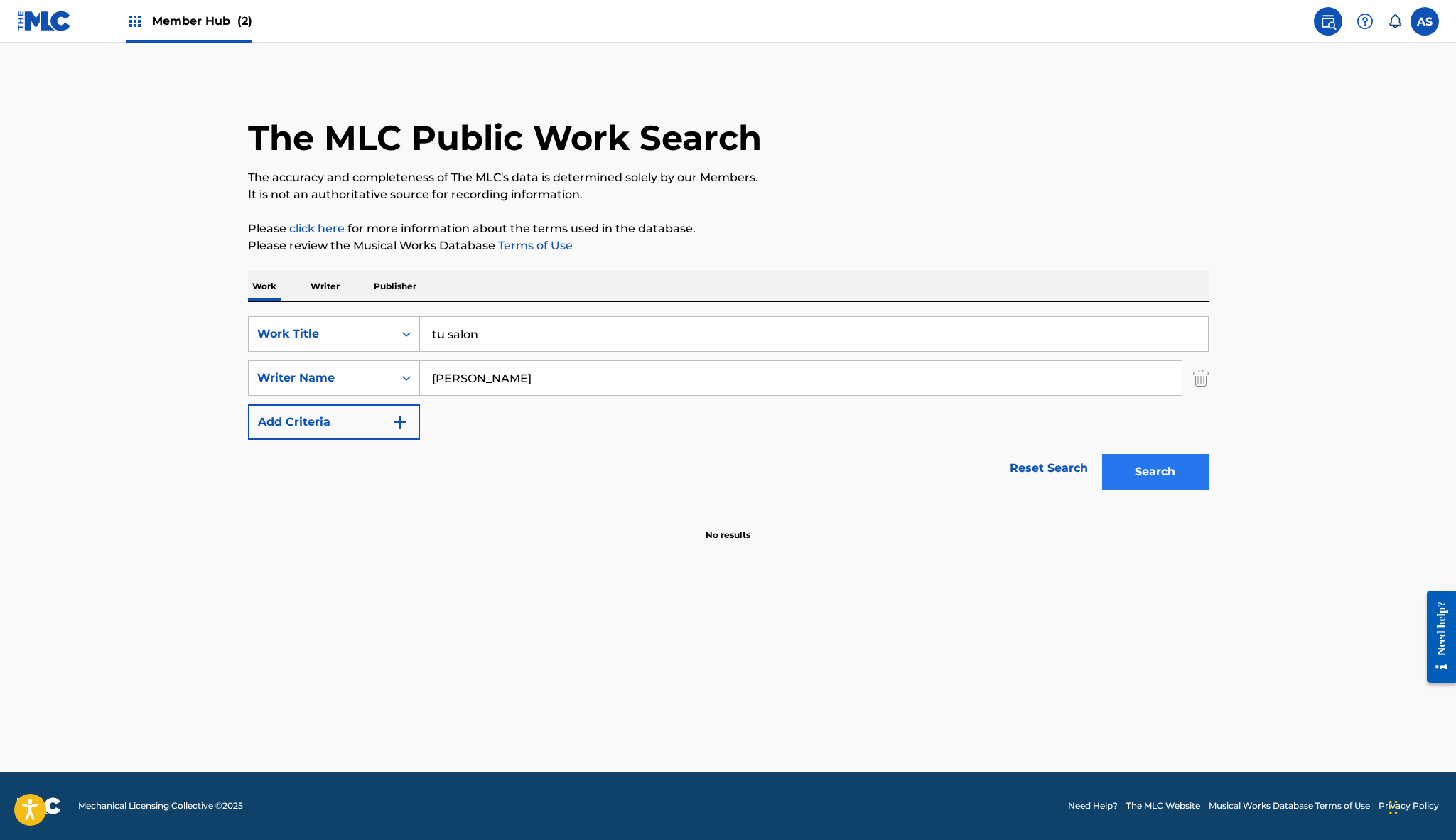
click at [1152, 481] on button "Search" at bounding box center [1155, 472] width 107 height 35
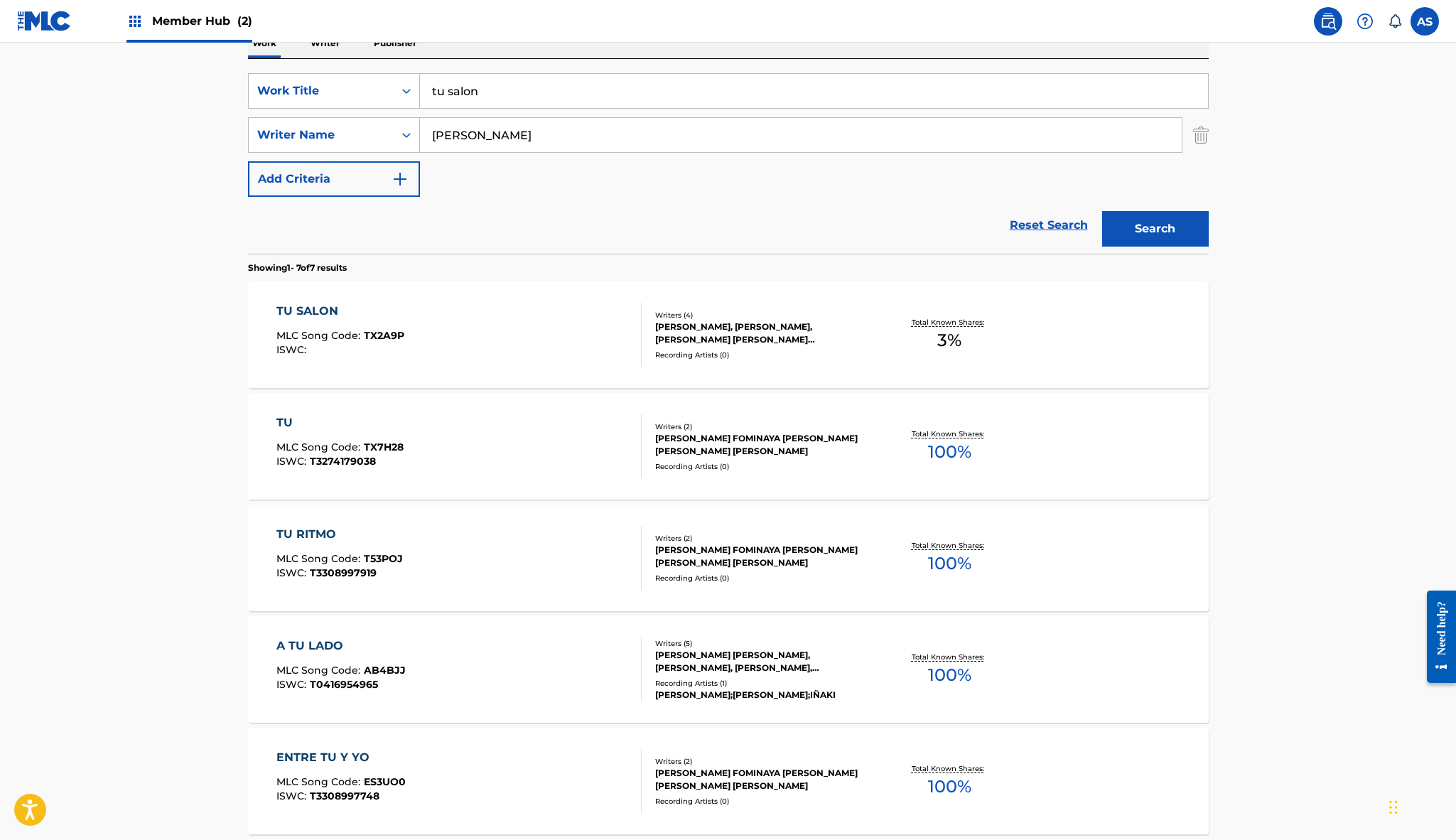
scroll to position [257, 0]
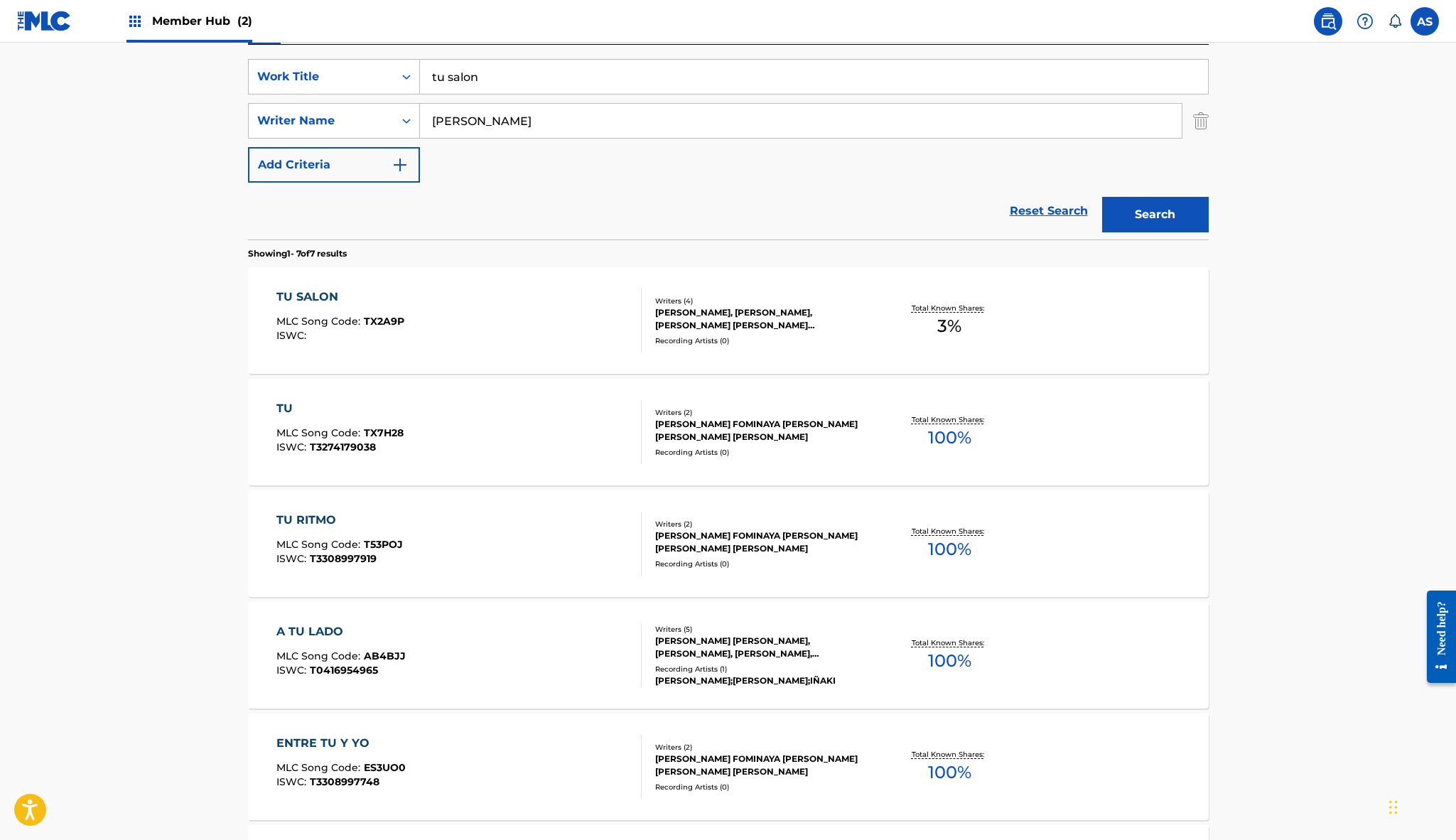
click at [760, 311] on div "ALEX ZURDO, ANGEL L SERRANO, LUIS GUILLERMO CALDERON, JONATHAN DAVID RODRIGUEZ" at bounding box center [762, 319] width 215 height 26
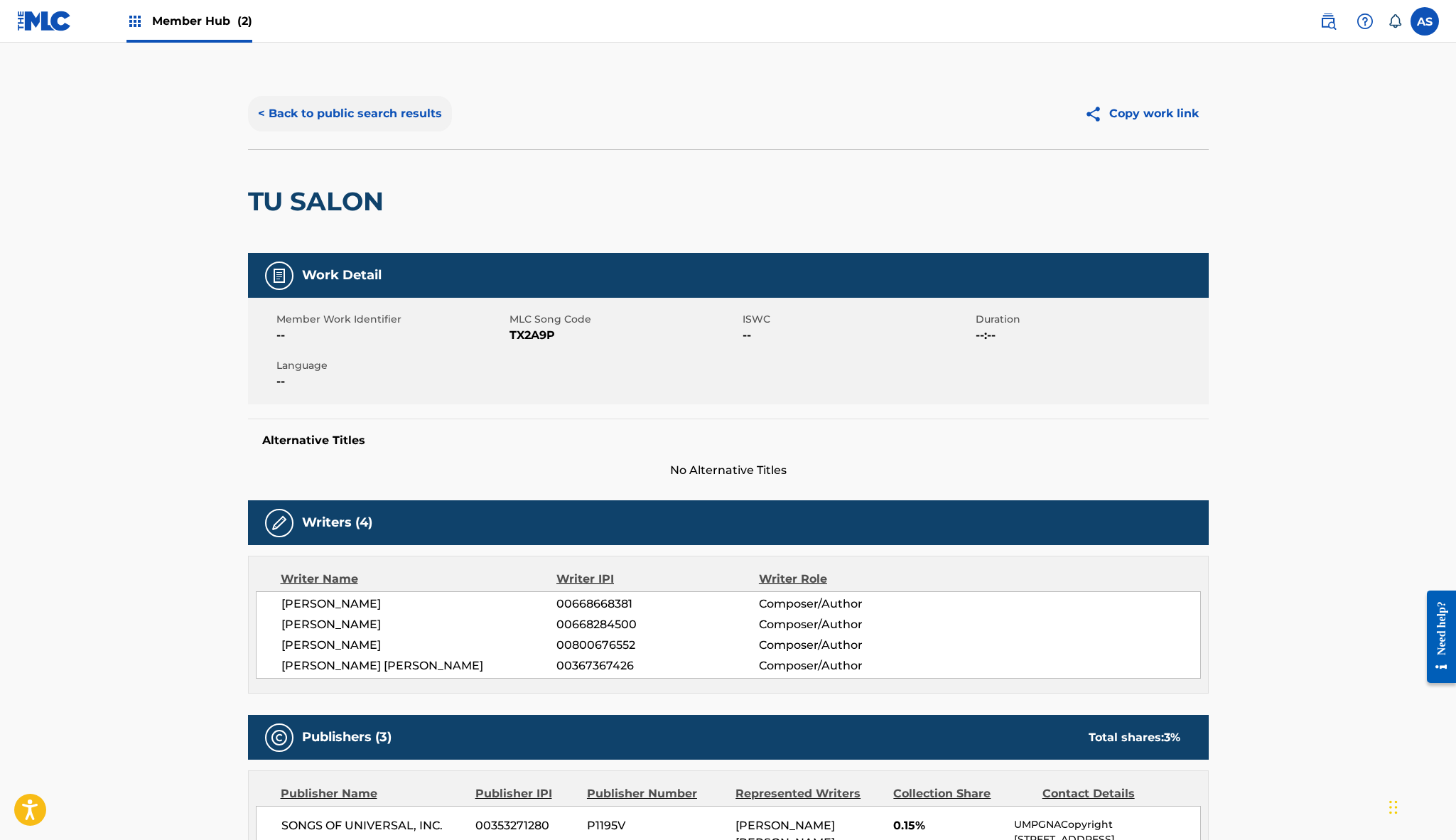
click at [347, 124] on button "< Back to public search results" at bounding box center [350, 113] width 204 height 35
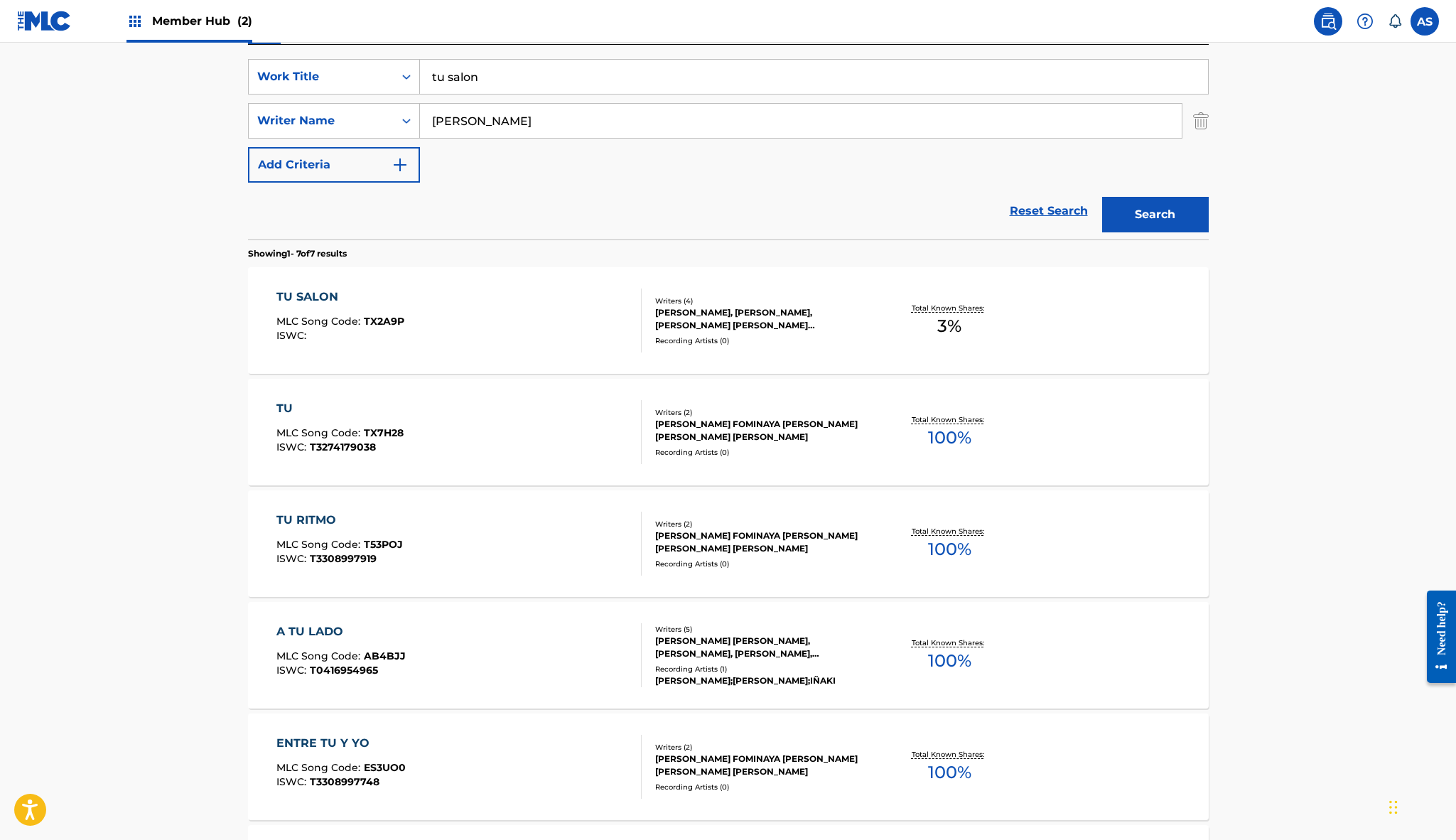
click at [463, 119] on input "Angel Serrano" at bounding box center [801, 121] width 762 height 34
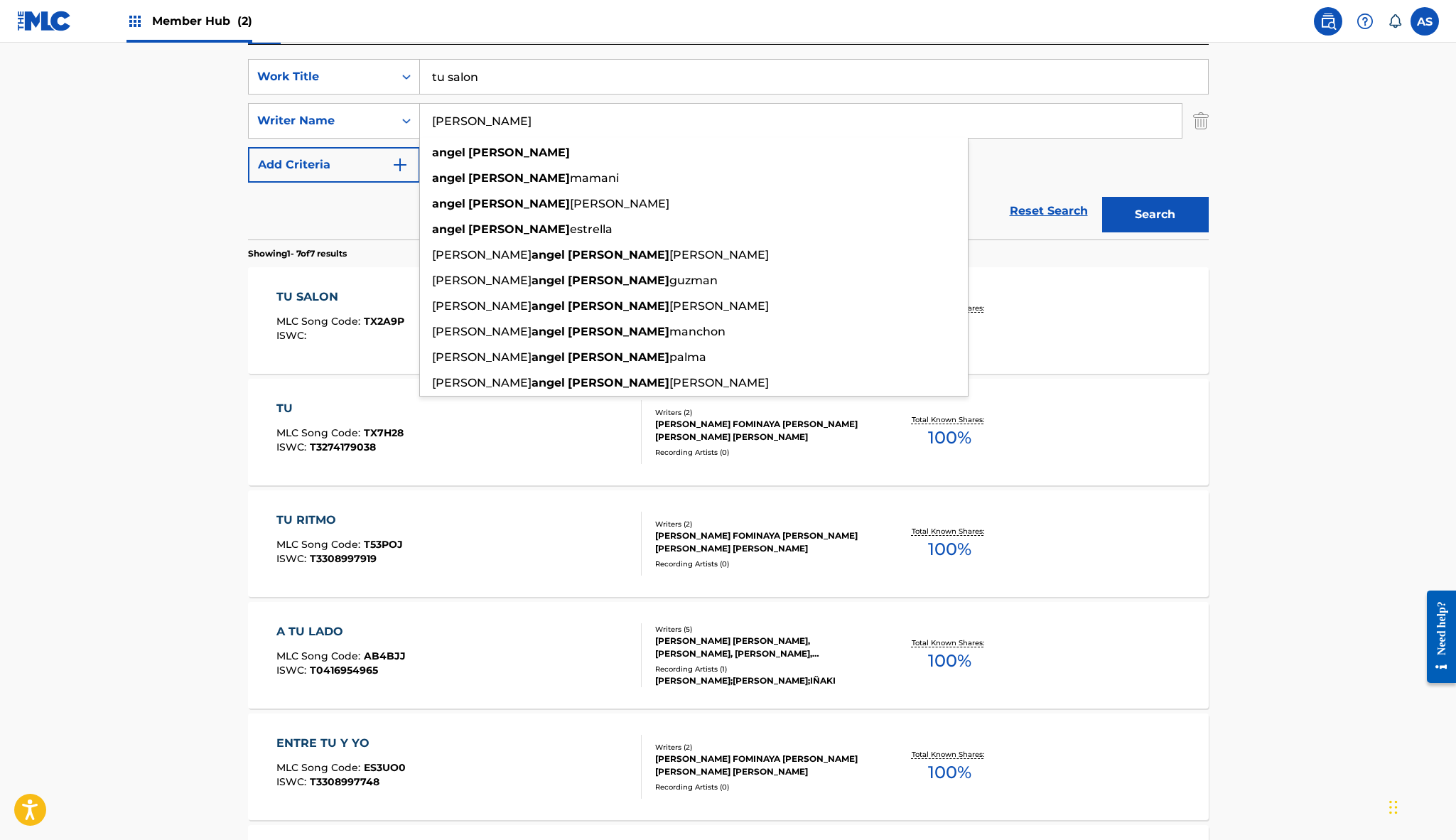
click at [463, 119] on input "Angel Serrano" at bounding box center [801, 121] width 762 height 34
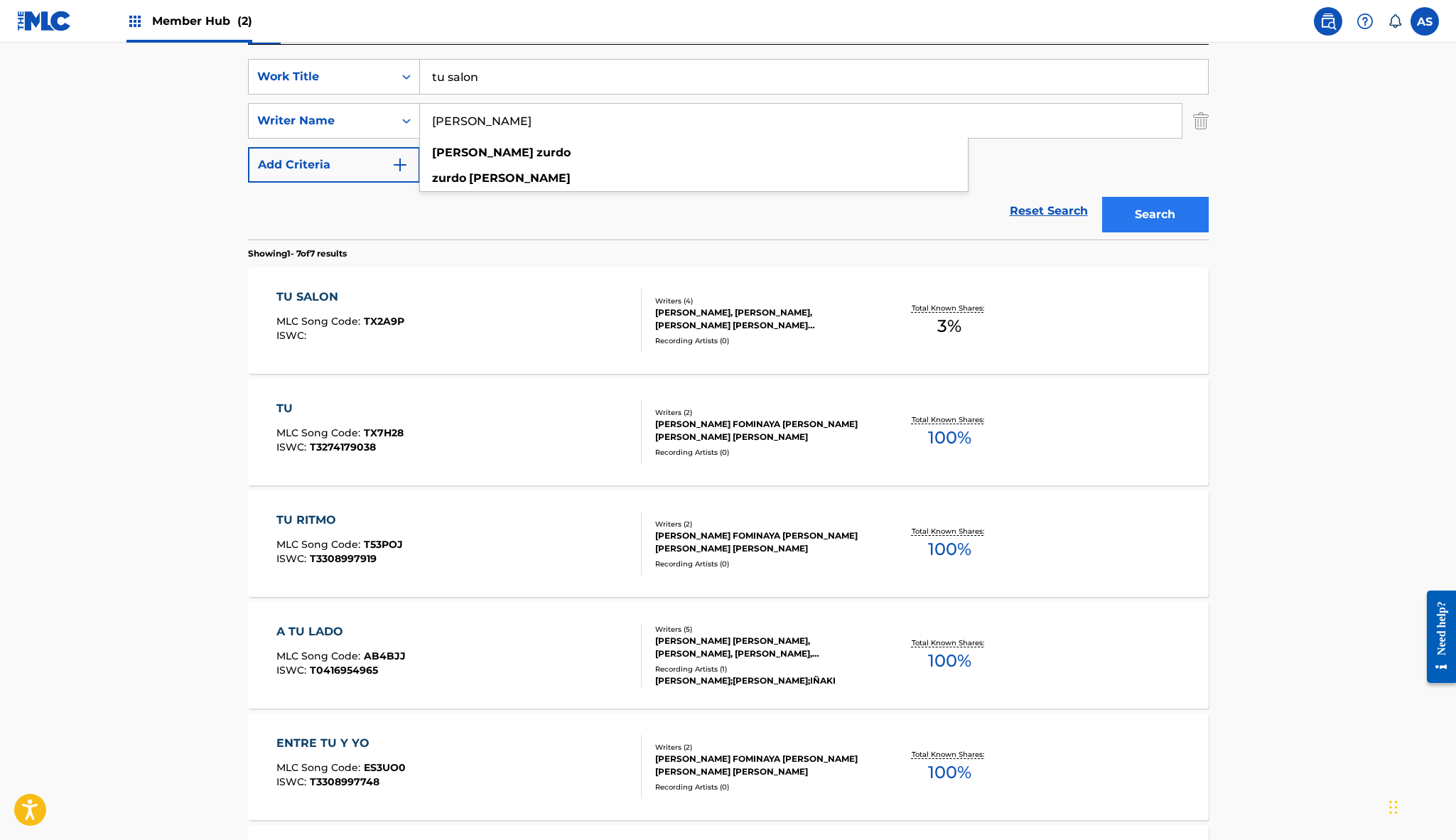
click at [1172, 219] on button "Search" at bounding box center [1155, 215] width 107 height 35
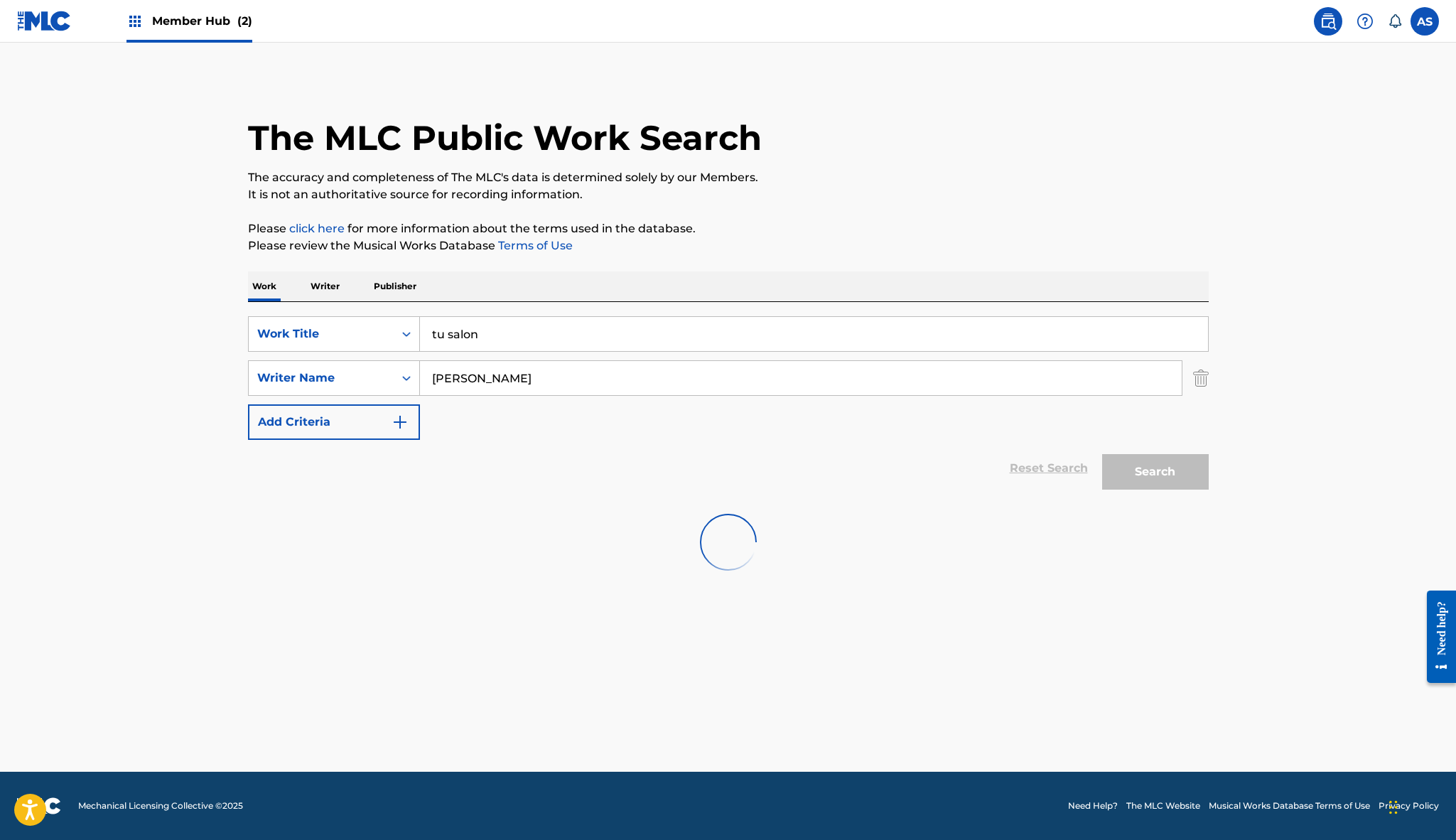
scroll to position [0, 0]
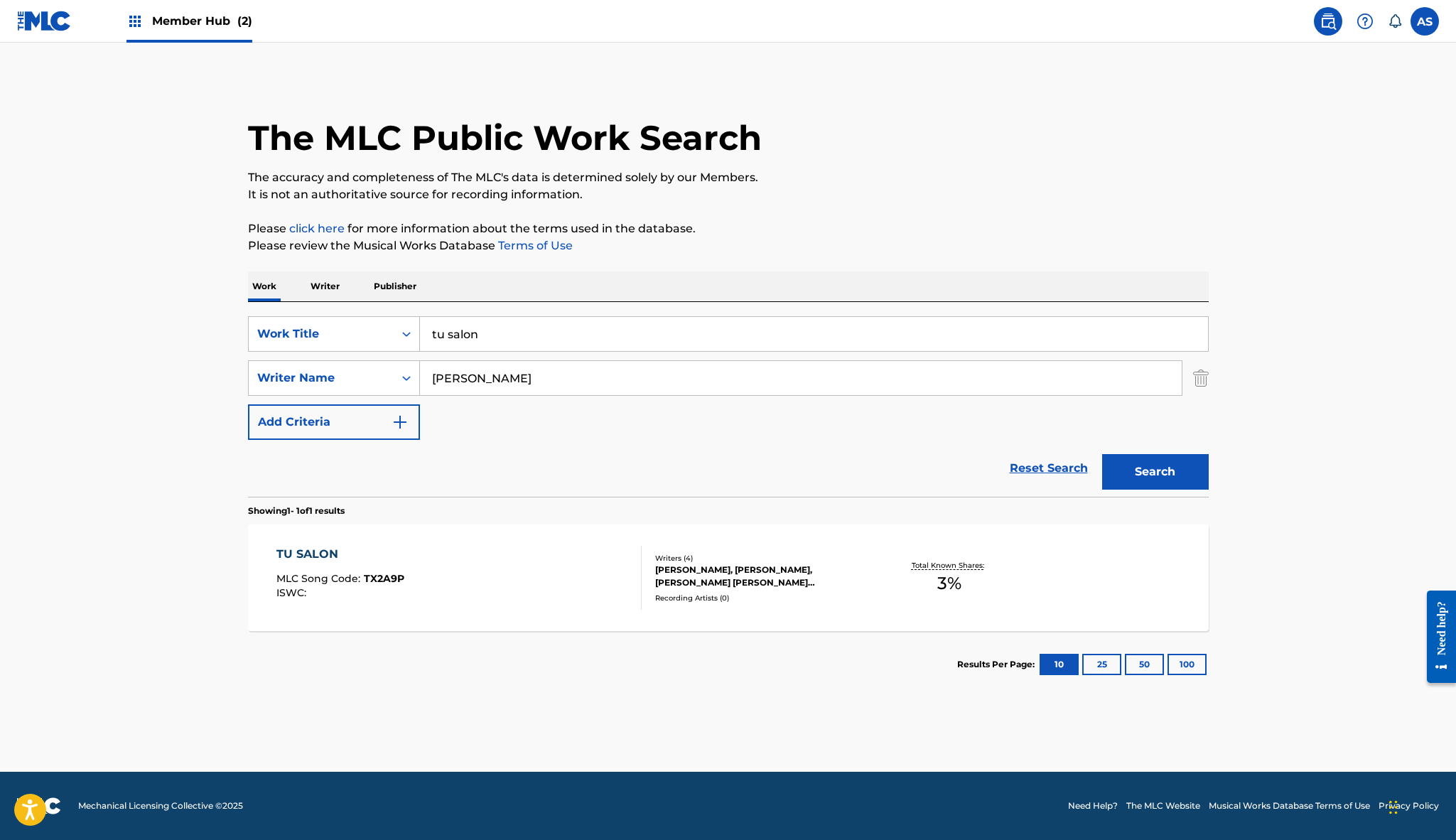
click at [515, 380] on input "Alex Zurdo" at bounding box center [801, 378] width 762 height 34
drag, startPoint x: 455, startPoint y: 380, endPoint x: 651, endPoint y: 388, distance: 196.2
click at [651, 388] on input "Alexi" at bounding box center [801, 378] width 762 height 34
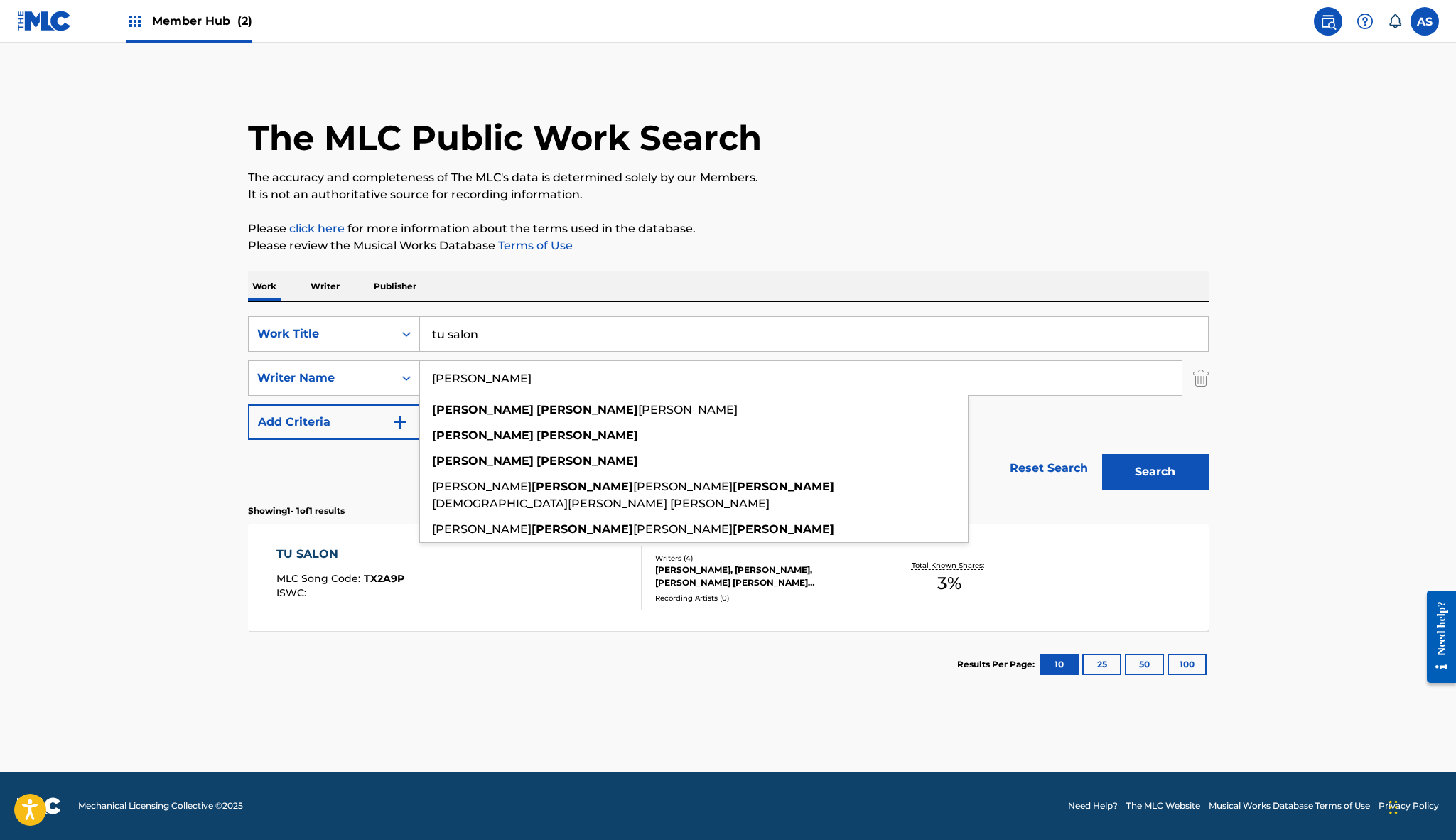
type input "Alexis Velez"
click at [1155, 472] on button "Search" at bounding box center [1155, 472] width 107 height 35
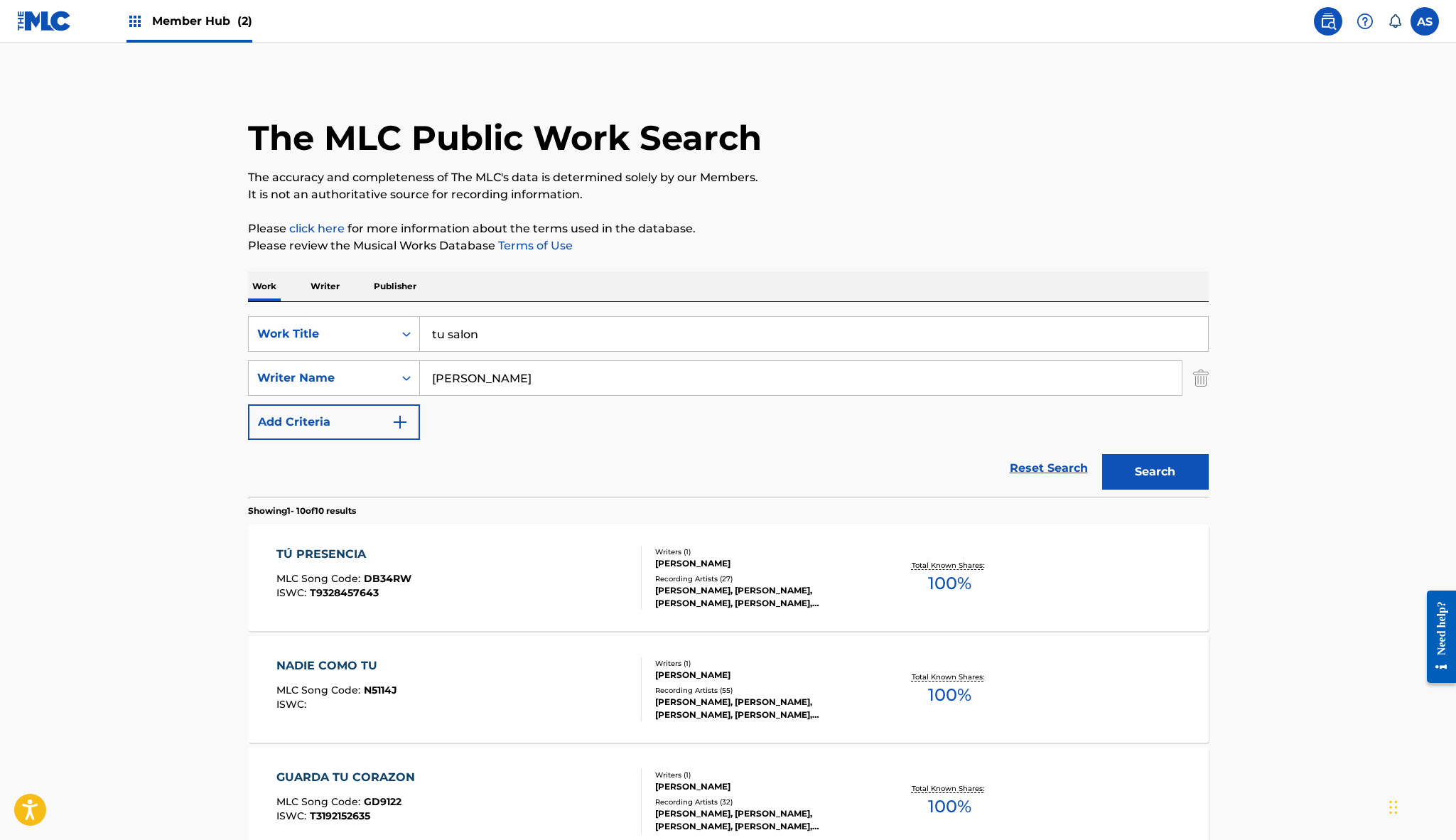
click at [527, 379] on input "Alexis Velez" at bounding box center [801, 378] width 762 height 34
click at [533, 410] on div "alex zurdo" at bounding box center [693, 410] width 548 height 26
type input "alex zurdo"
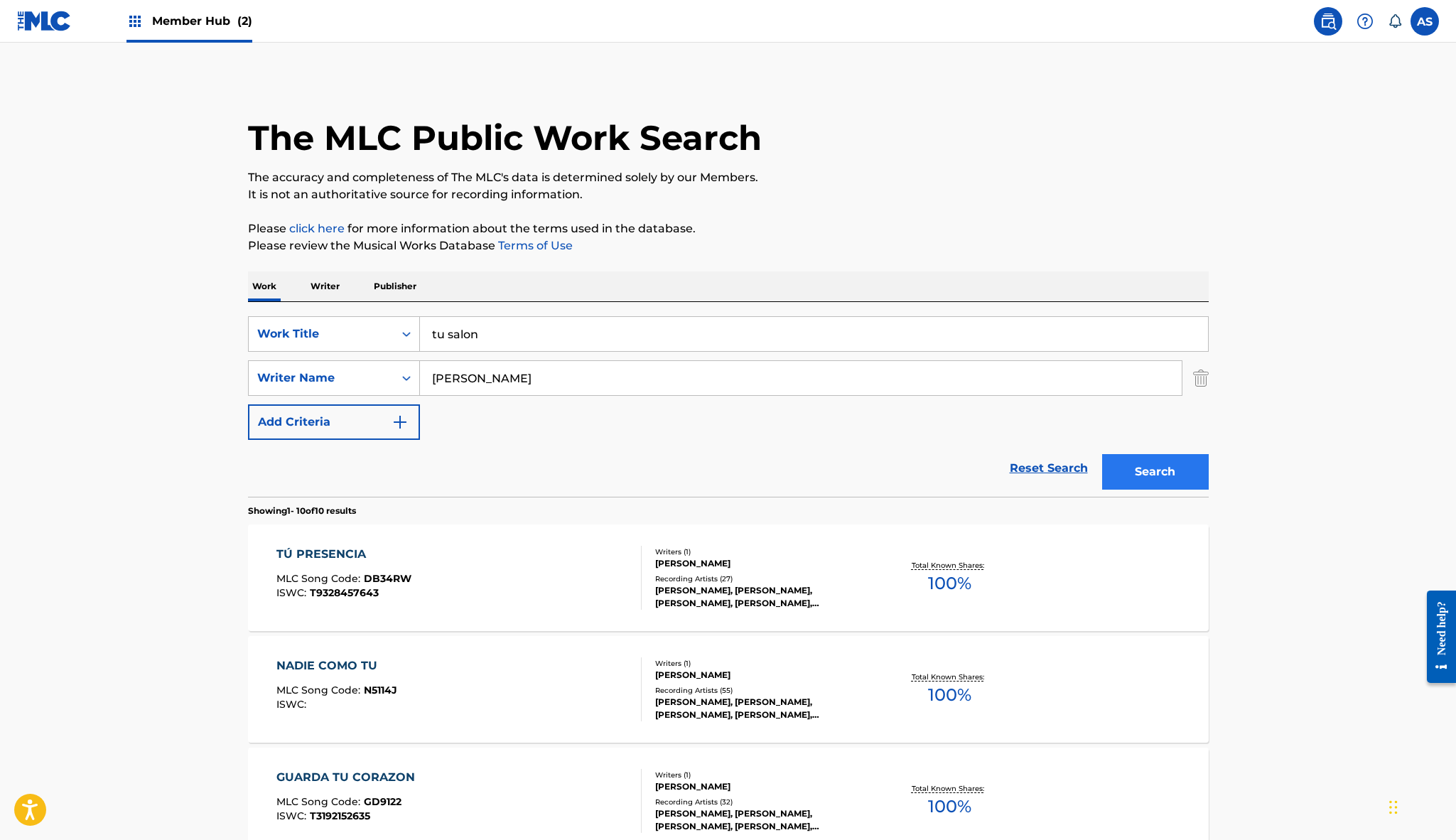
click at [1159, 470] on button "Search" at bounding box center [1155, 472] width 107 height 35
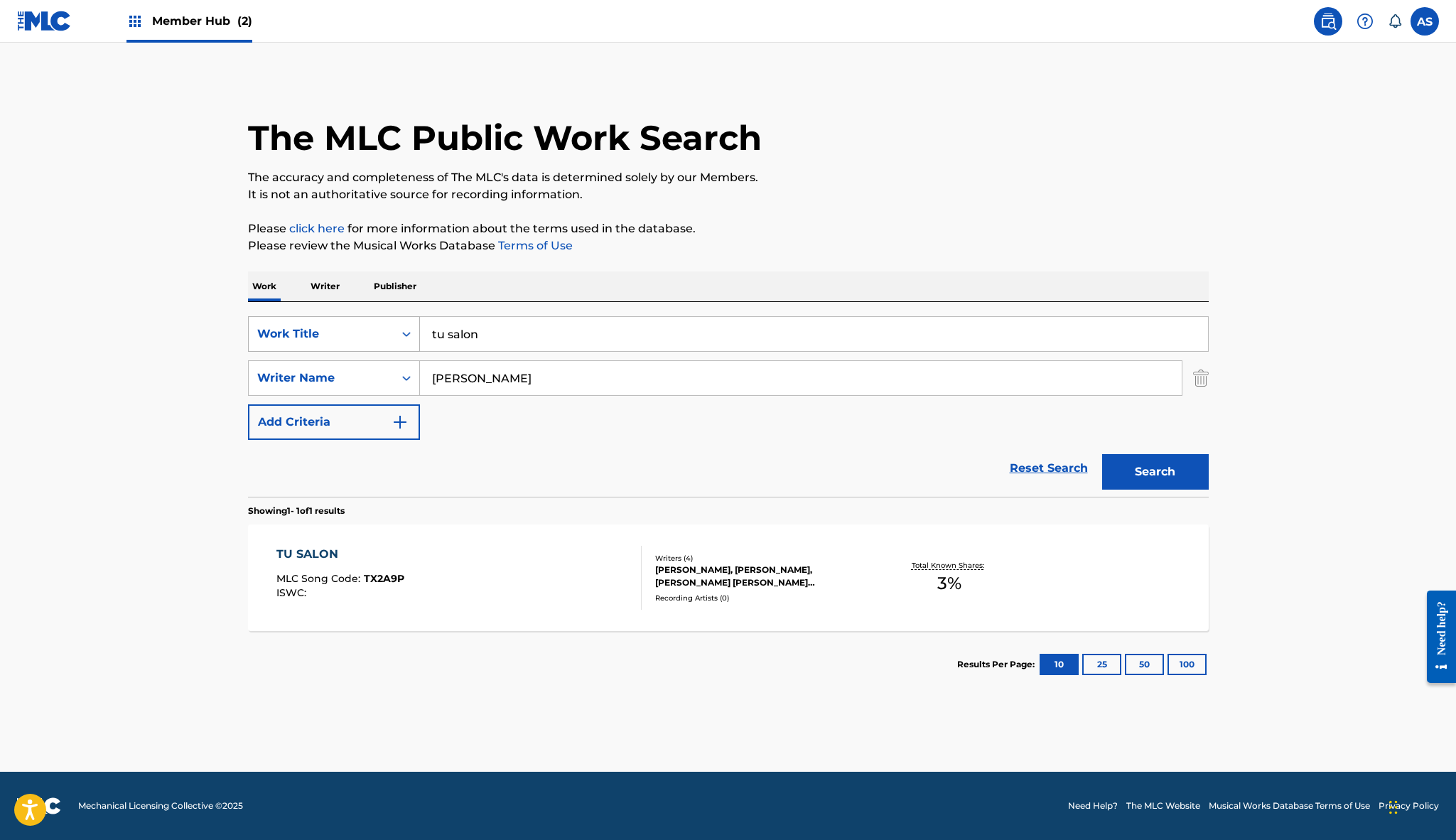
click at [342, 343] on div "Work Title" at bounding box center [321, 334] width 145 height 27
click at [149, 457] on main "The MLC Public Work Search The accuracy and completeness of The MLC's data is d…" at bounding box center [728, 407] width 1456 height 729
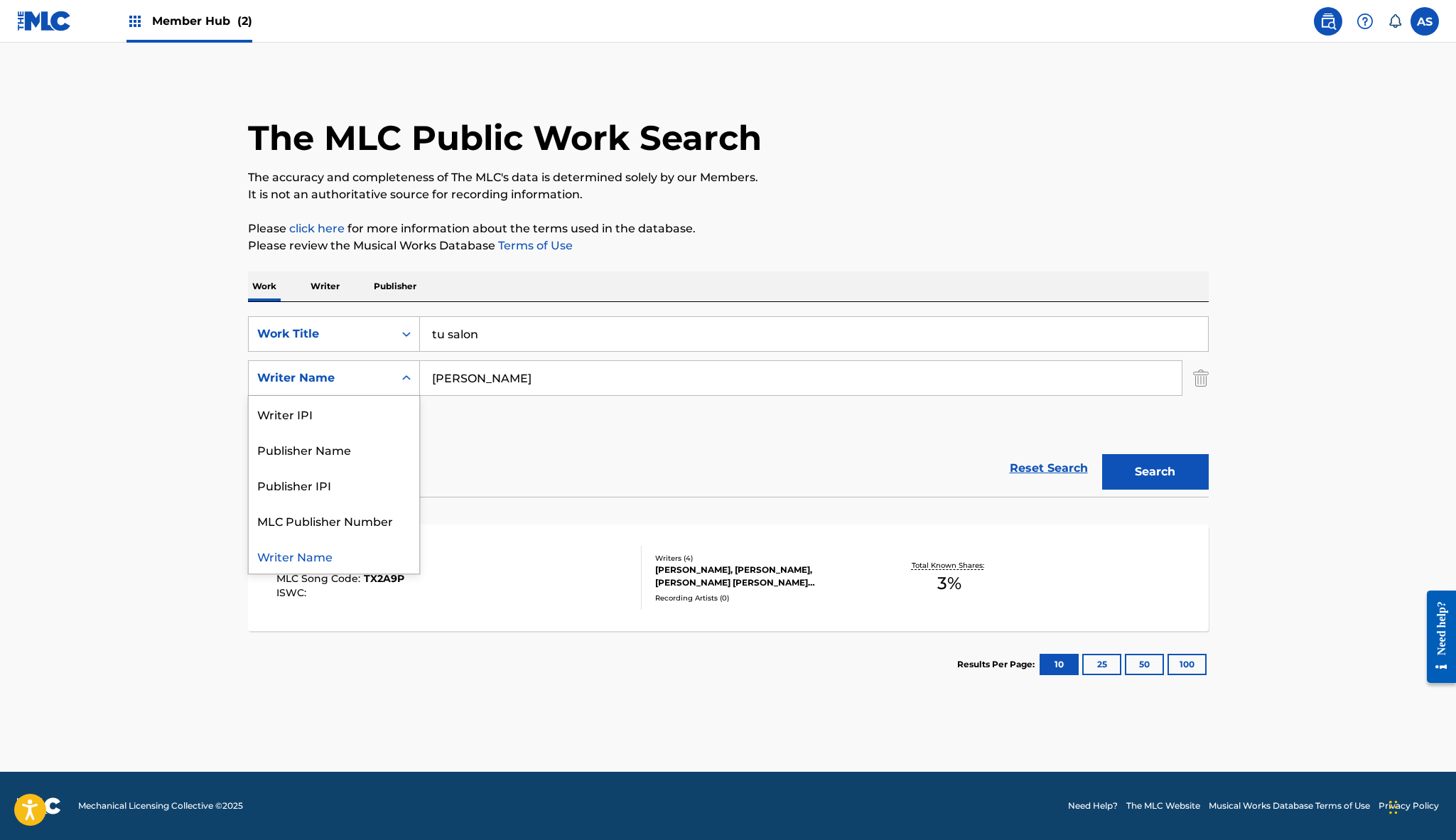
click at [390, 373] on div "Writer Name" at bounding box center [321, 378] width 145 height 27
click at [336, 448] on div "Publisher Name" at bounding box center [334, 449] width 170 height 35
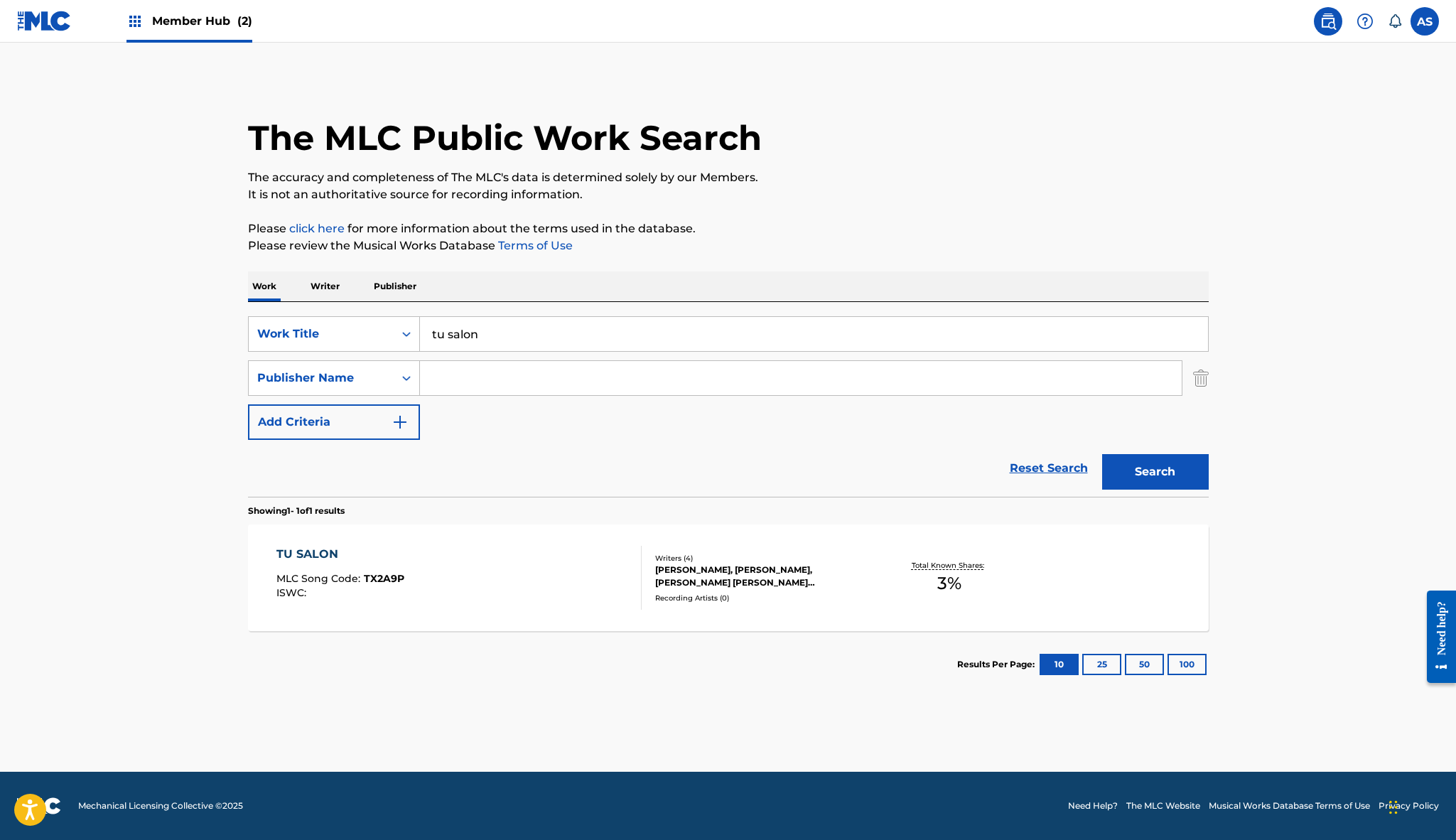
click at [488, 383] on input "Search Form" at bounding box center [801, 378] width 762 height 34
click at [1140, 465] on button "Search" at bounding box center [1155, 472] width 107 height 35
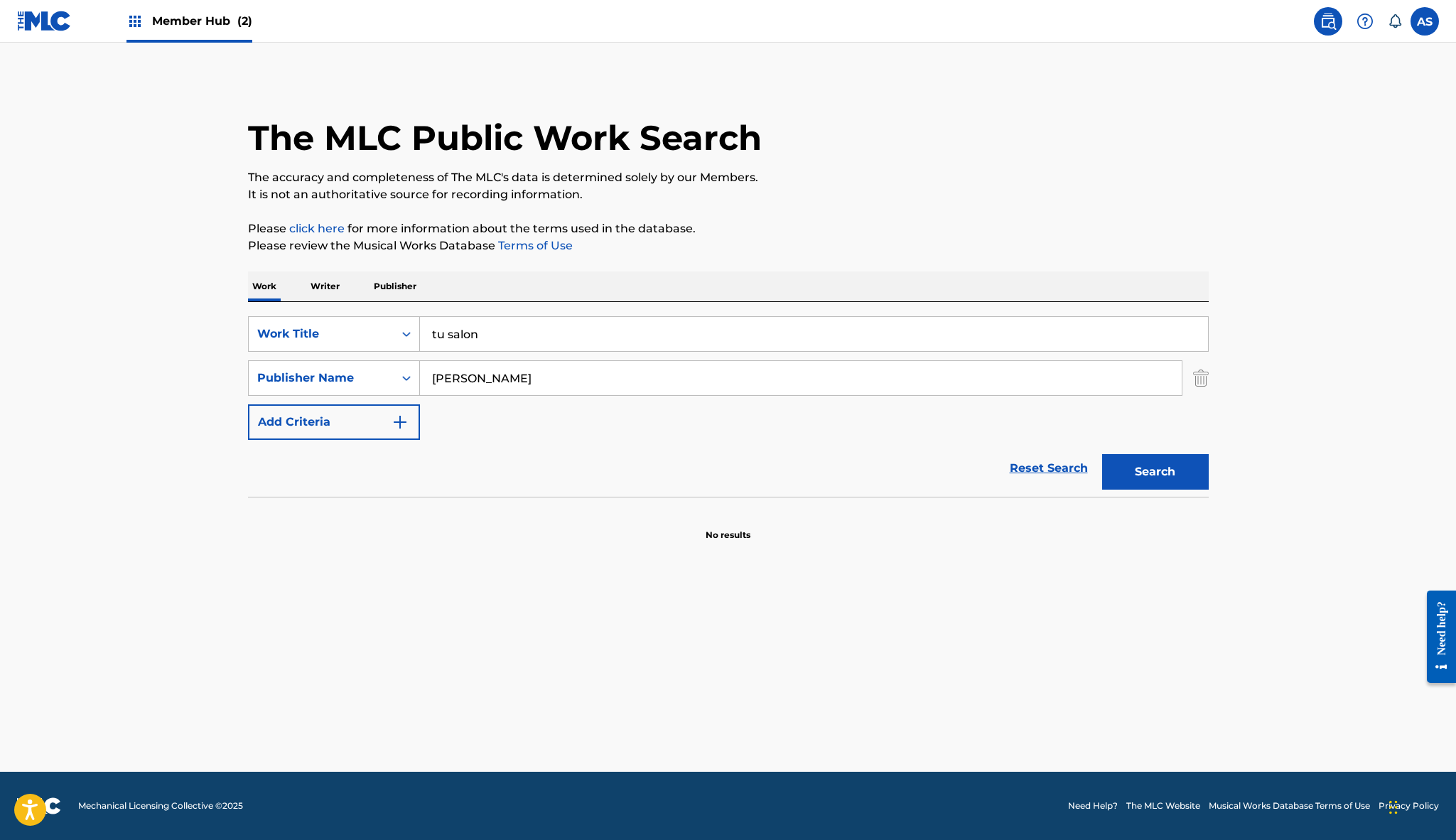
drag, startPoint x: 493, startPoint y: 376, endPoint x: 626, endPoint y: 383, distance: 133.2
click at [626, 383] on input "Alex zurdo" at bounding box center [801, 378] width 762 height 34
type input "Alex zurdo"
click at [381, 379] on div "Publisher Name" at bounding box center [321, 378] width 128 height 17
click at [406, 381] on icon "Search Form" at bounding box center [407, 378] width 14 height 14
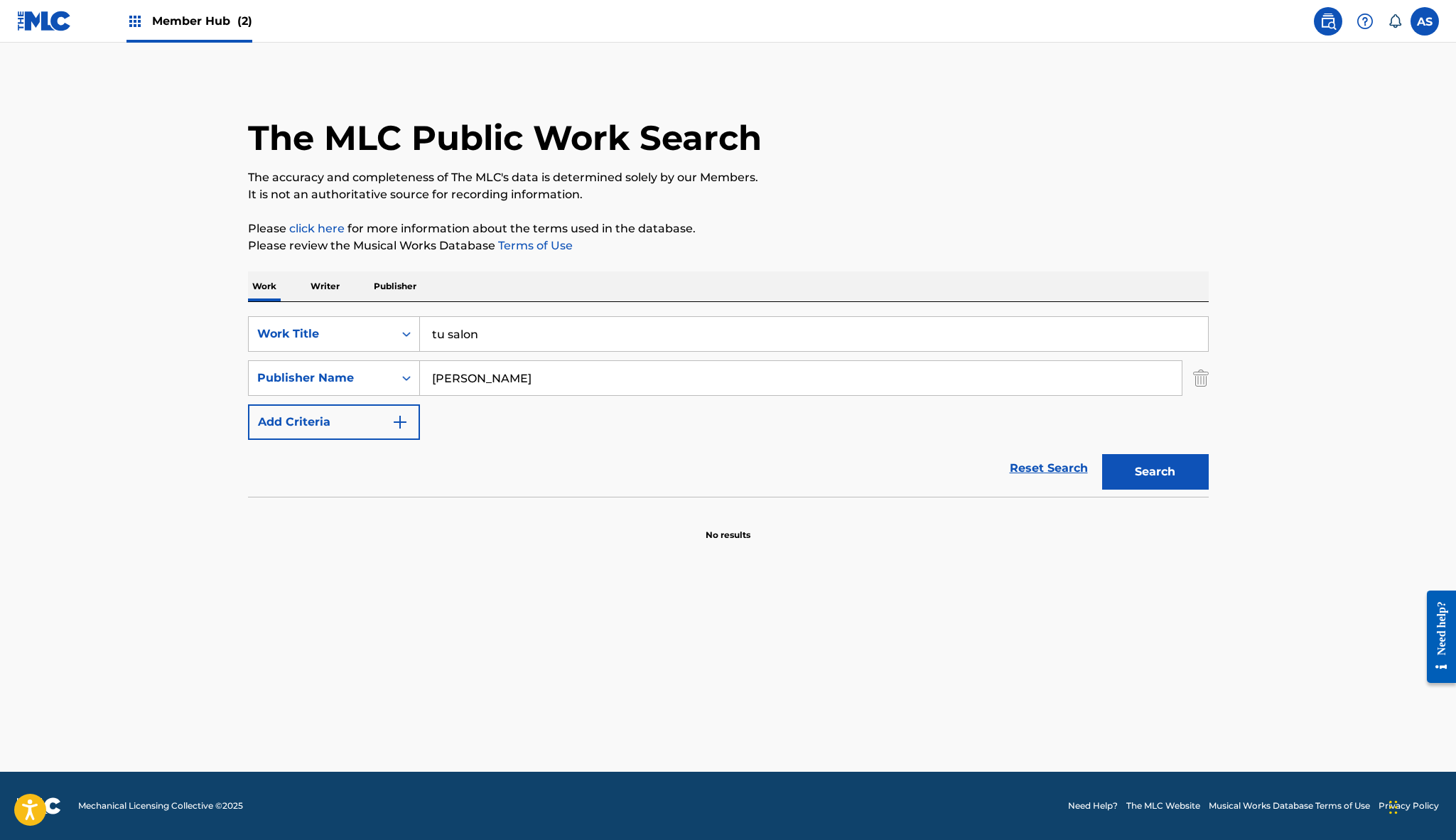
click at [462, 376] on input "Alex zurdo" at bounding box center [801, 378] width 762 height 34
click at [371, 344] on div "Work Title" at bounding box center [321, 334] width 145 height 27
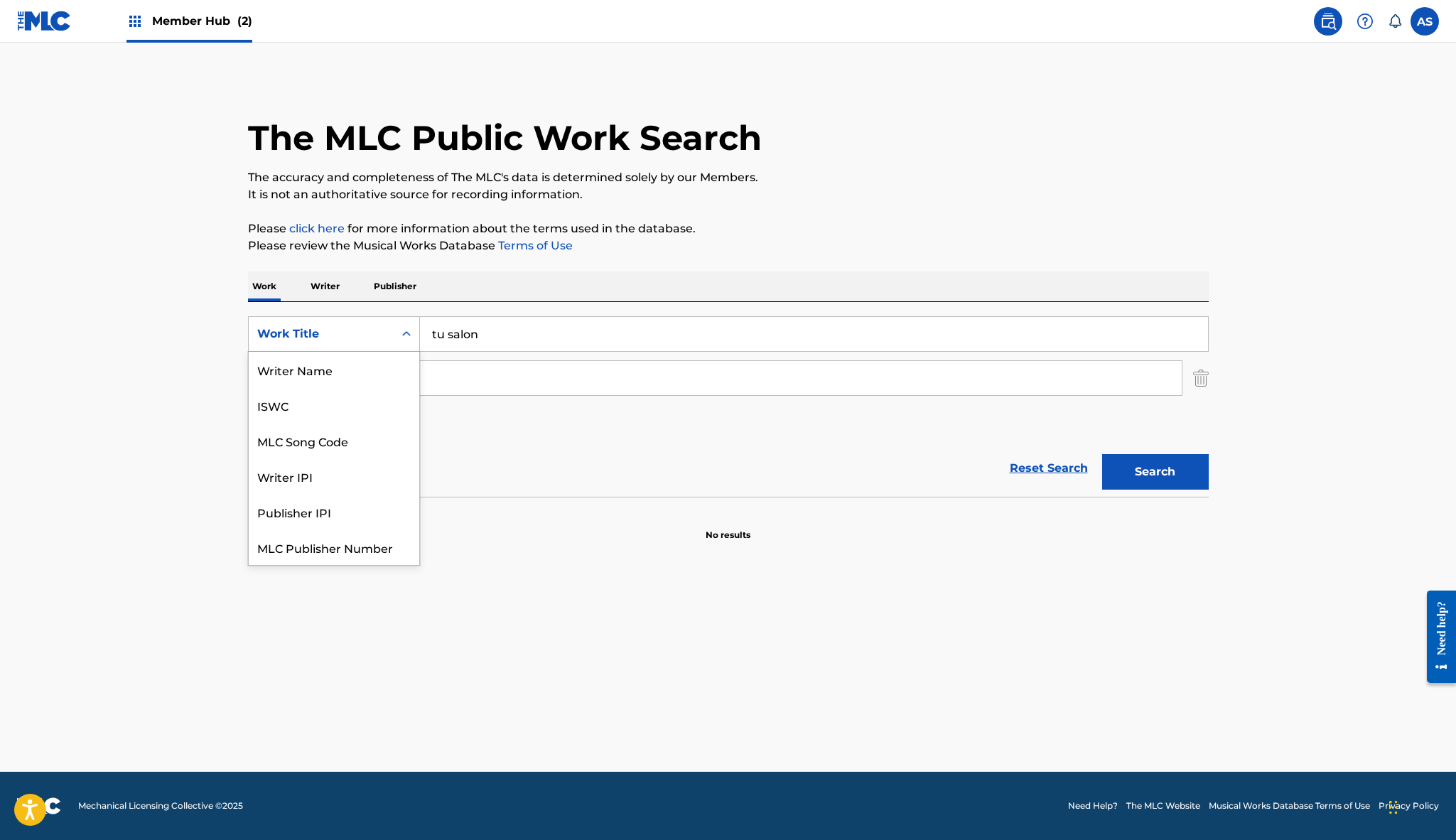
scroll to position [35, 0]
click at [371, 344] on div "Work Title" at bounding box center [321, 334] width 145 height 27
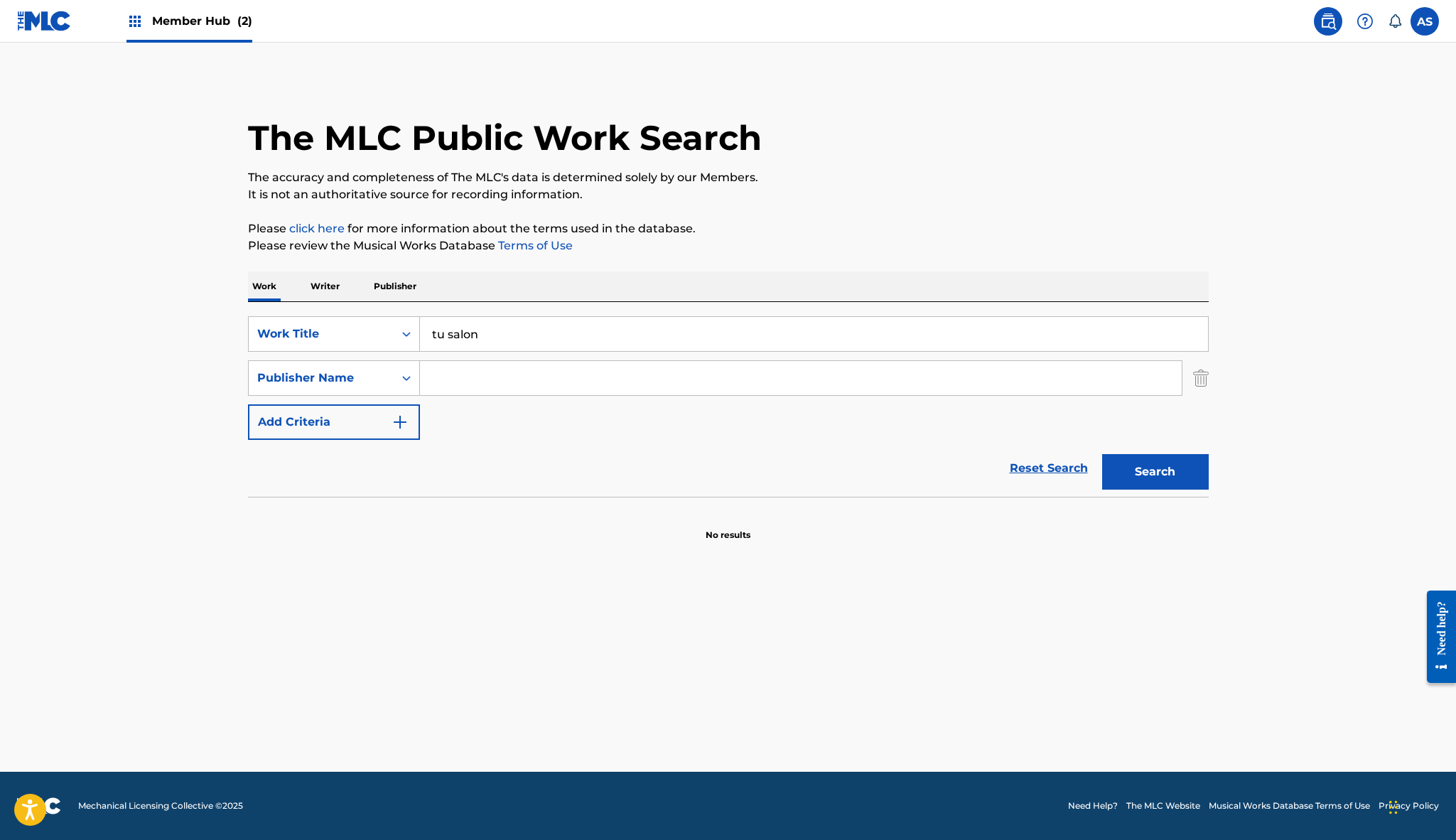
click at [329, 285] on p "Writer" at bounding box center [325, 286] width 38 height 30
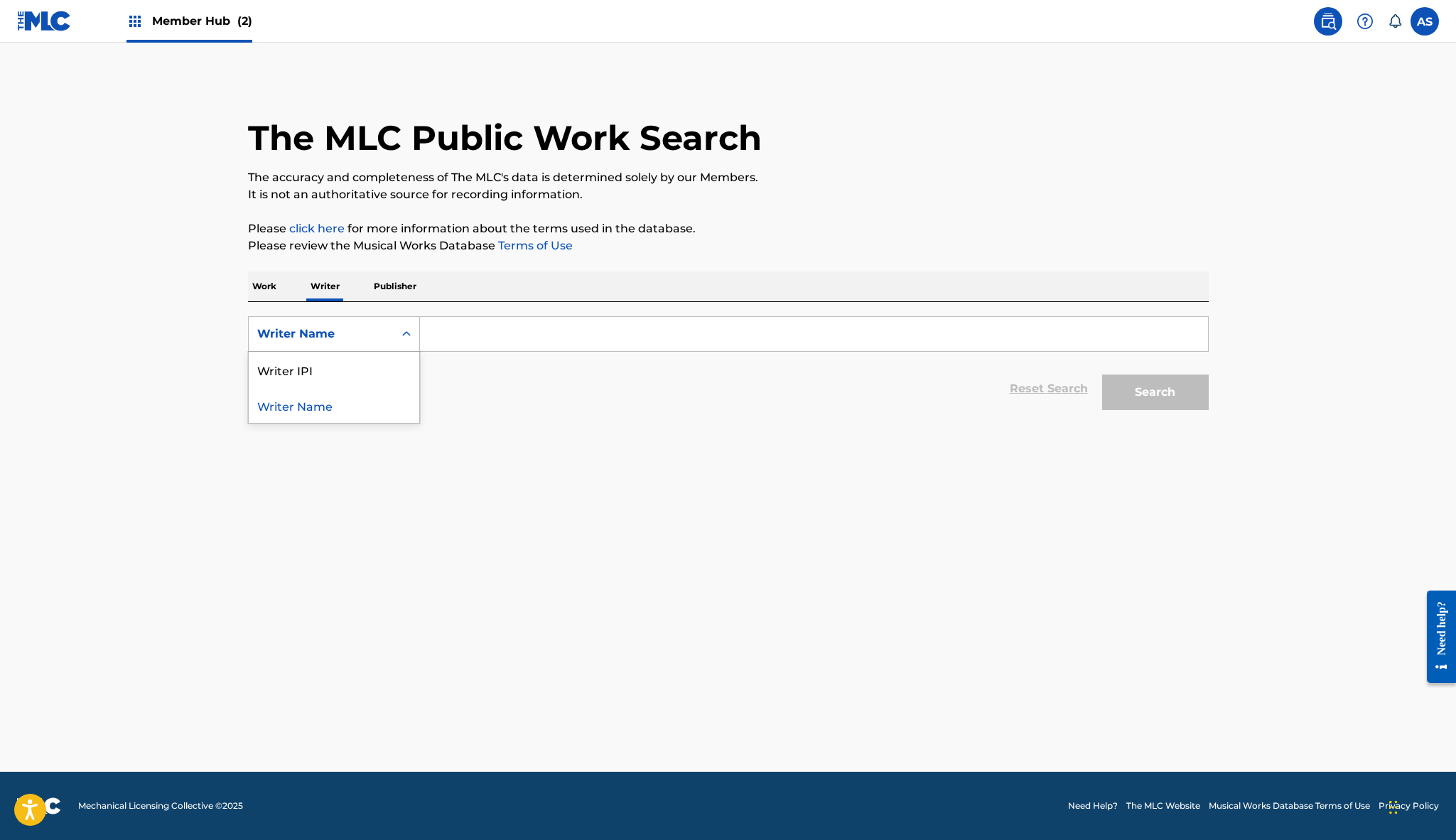
click at [343, 350] on div "Writer Name" at bounding box center [334, 334] width 172 height 35
click at [330, 371] on div "Writer IPI" at bounding box center [334, 370] width 170 height 35
click at [456, 331] on input "Search Form" at bounding box center [814, 334] width 788 height 34
paste input "00668668381"
click at [448, 334] on input "00668668381" at bounding box center [814, 334] width 788 height 34
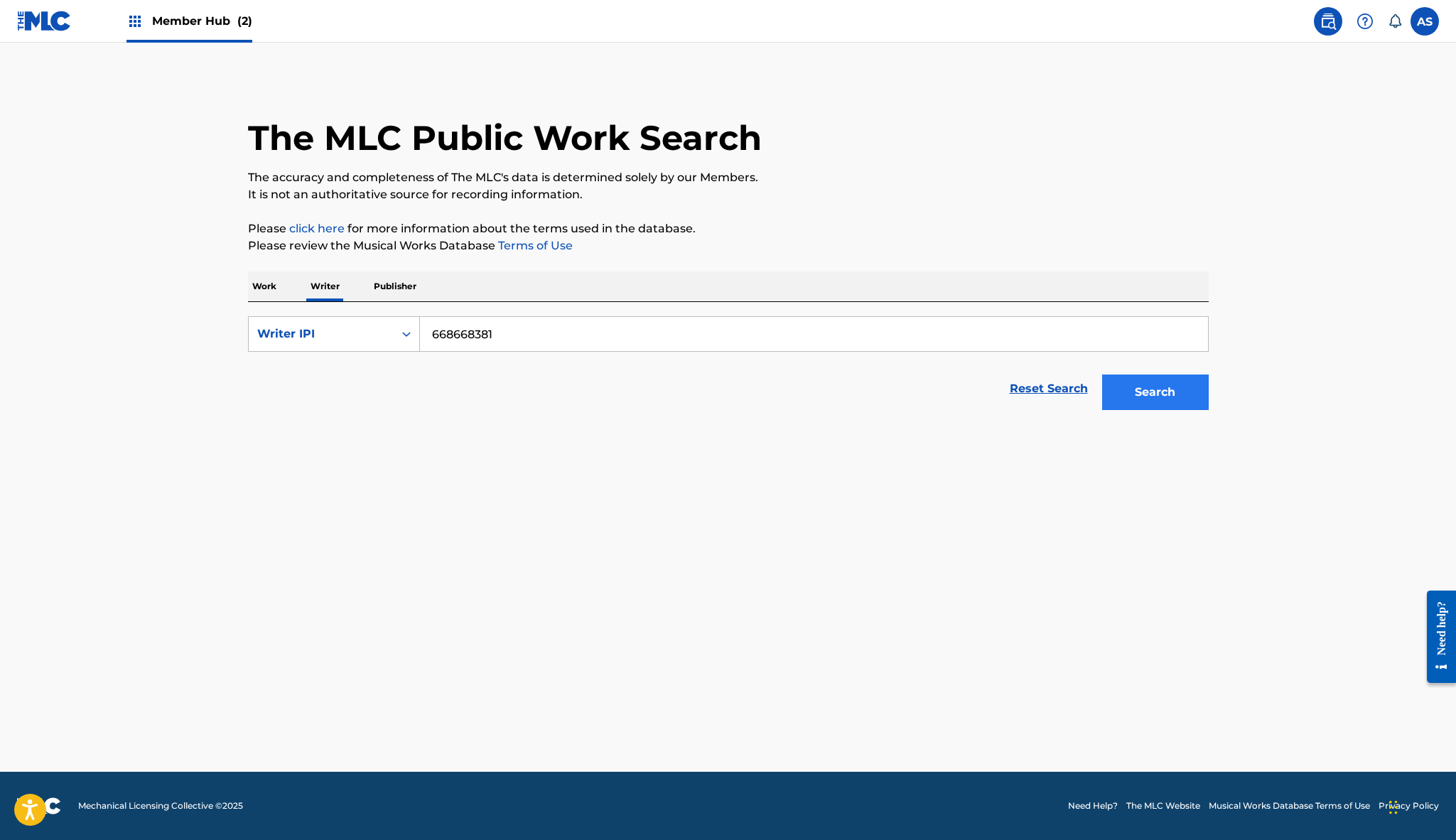
click at [1153, 393] on button "Search" at bounding box center [1155, 392] width 107 height 35
click at [433, 333] on input "668668381" at bounding box center [814, 334] width 788 height 34
type input "00668668381"
click at [1131, 395] on button "Search" at bounding box center [1155, 392] width 107 height 35
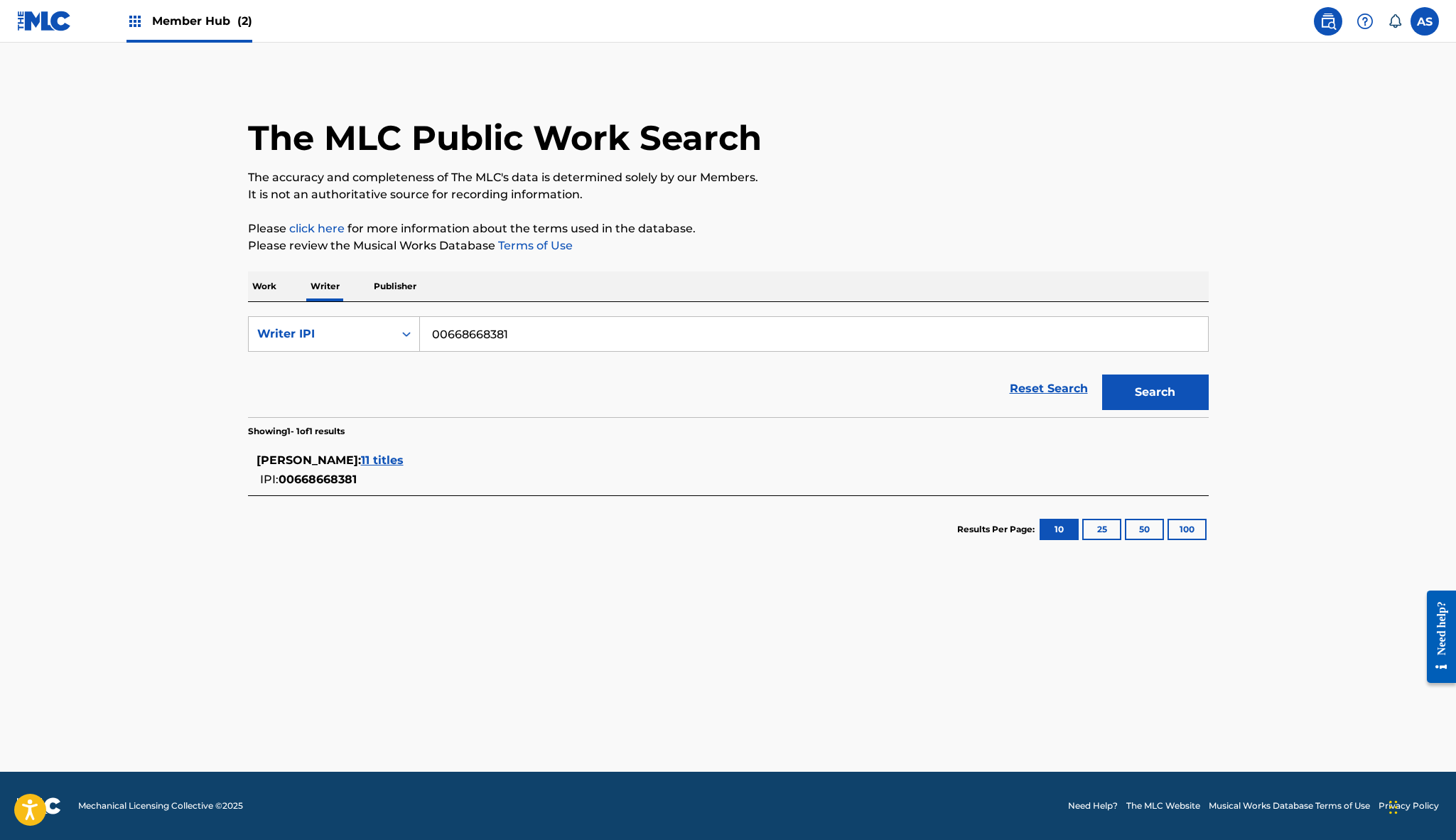
click at [363, 461] on span "11 titles" at bounding box center [382, 460] width 43 height 14
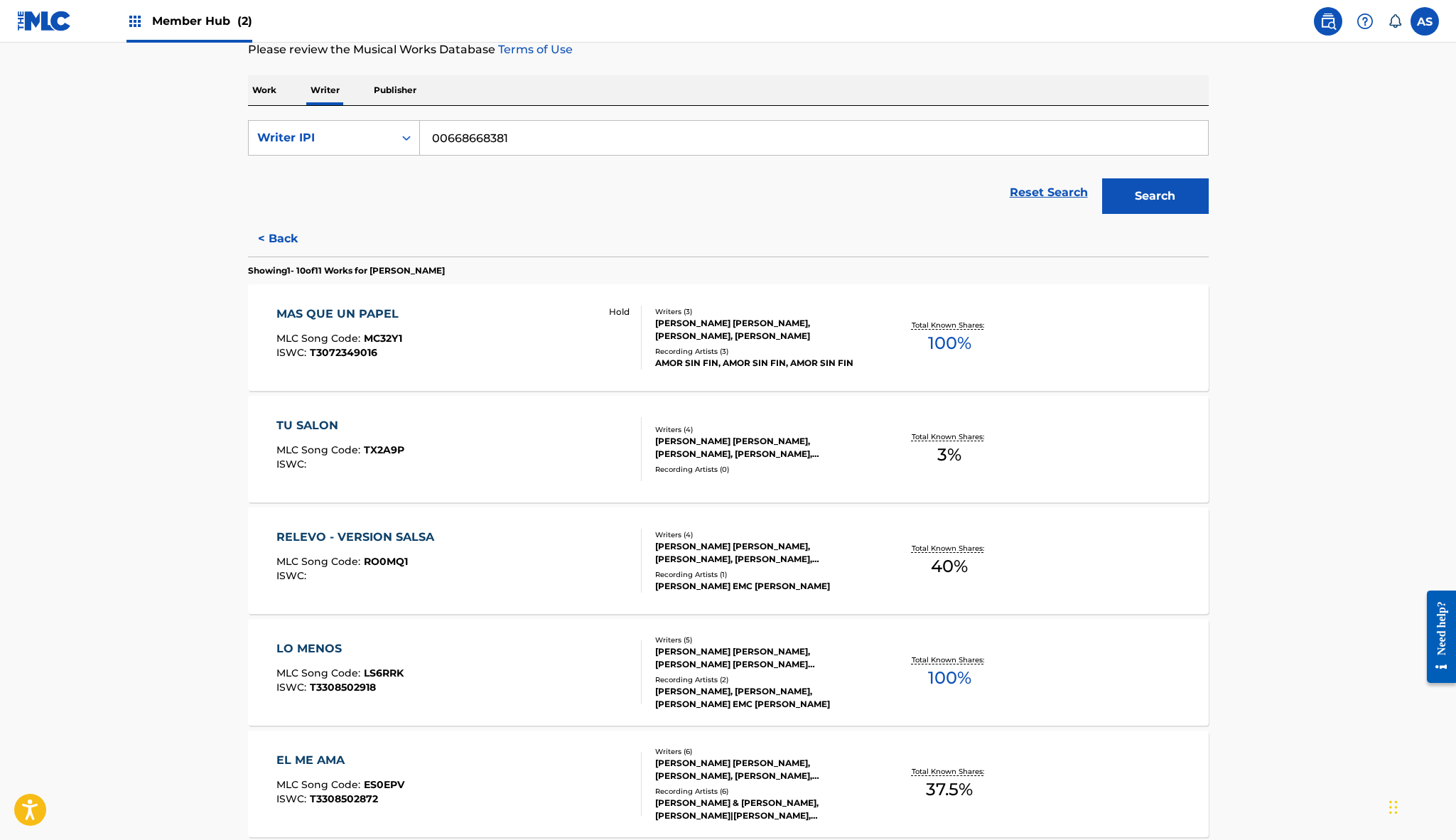
scroll to position [230, 0]
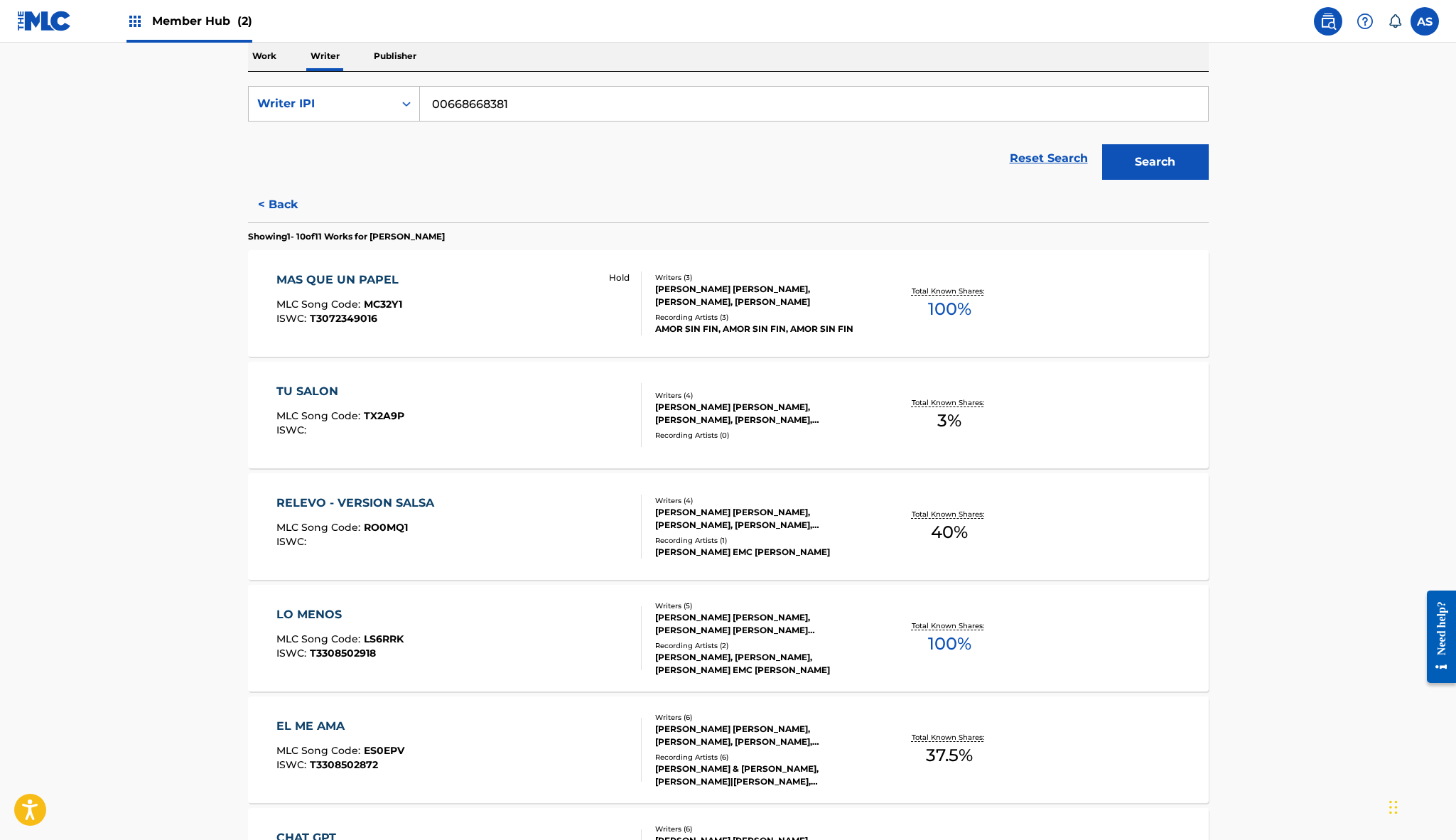
click at [544, 419] on div "TU SALON MLC Song Code : TX2A9P ISWC :" at bounding box center [459, 415] width 365 height 64
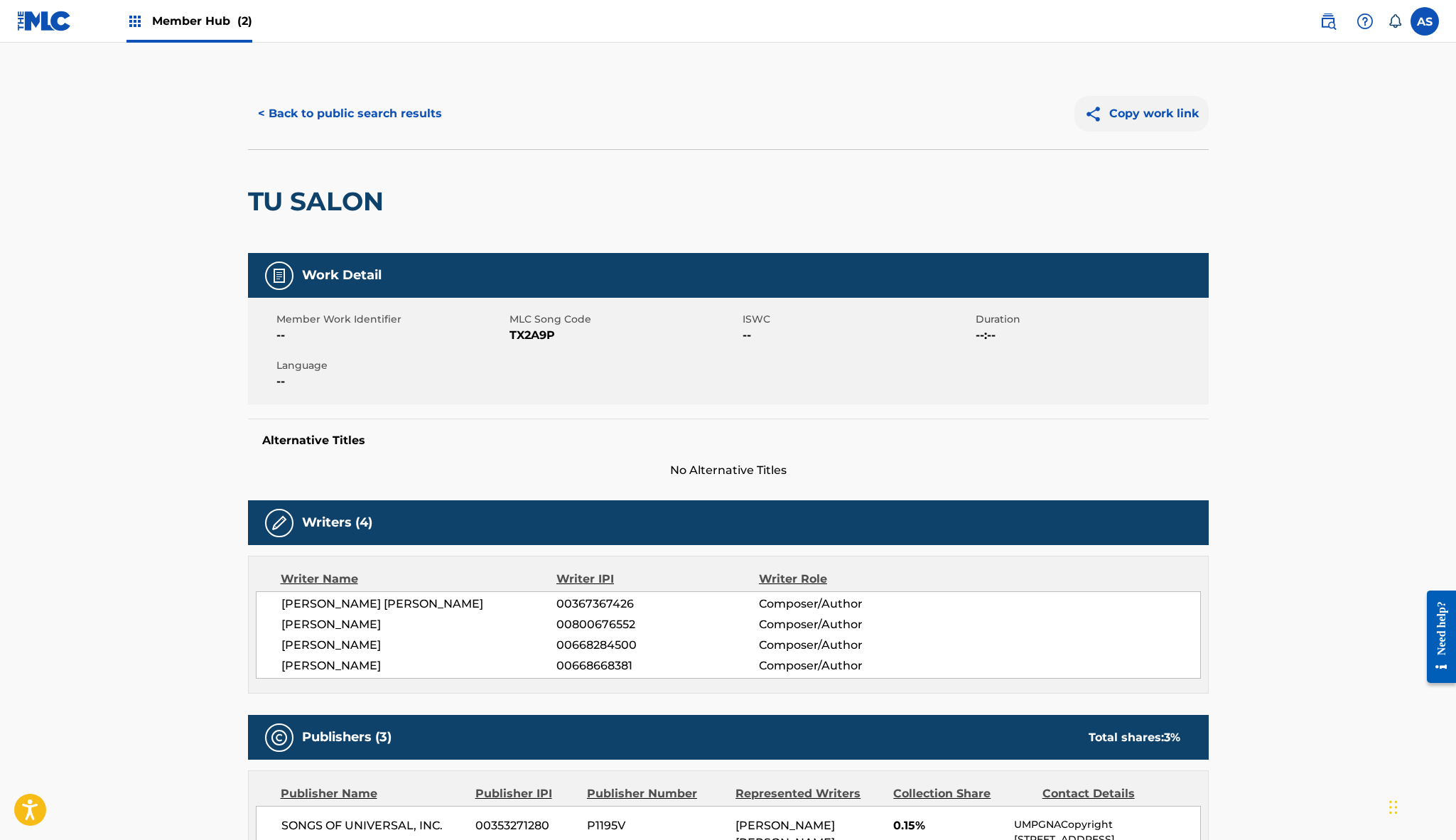
click at [1157, 115] on button "Copy work link" at bounding box center [1141, 113] width 134 height 35
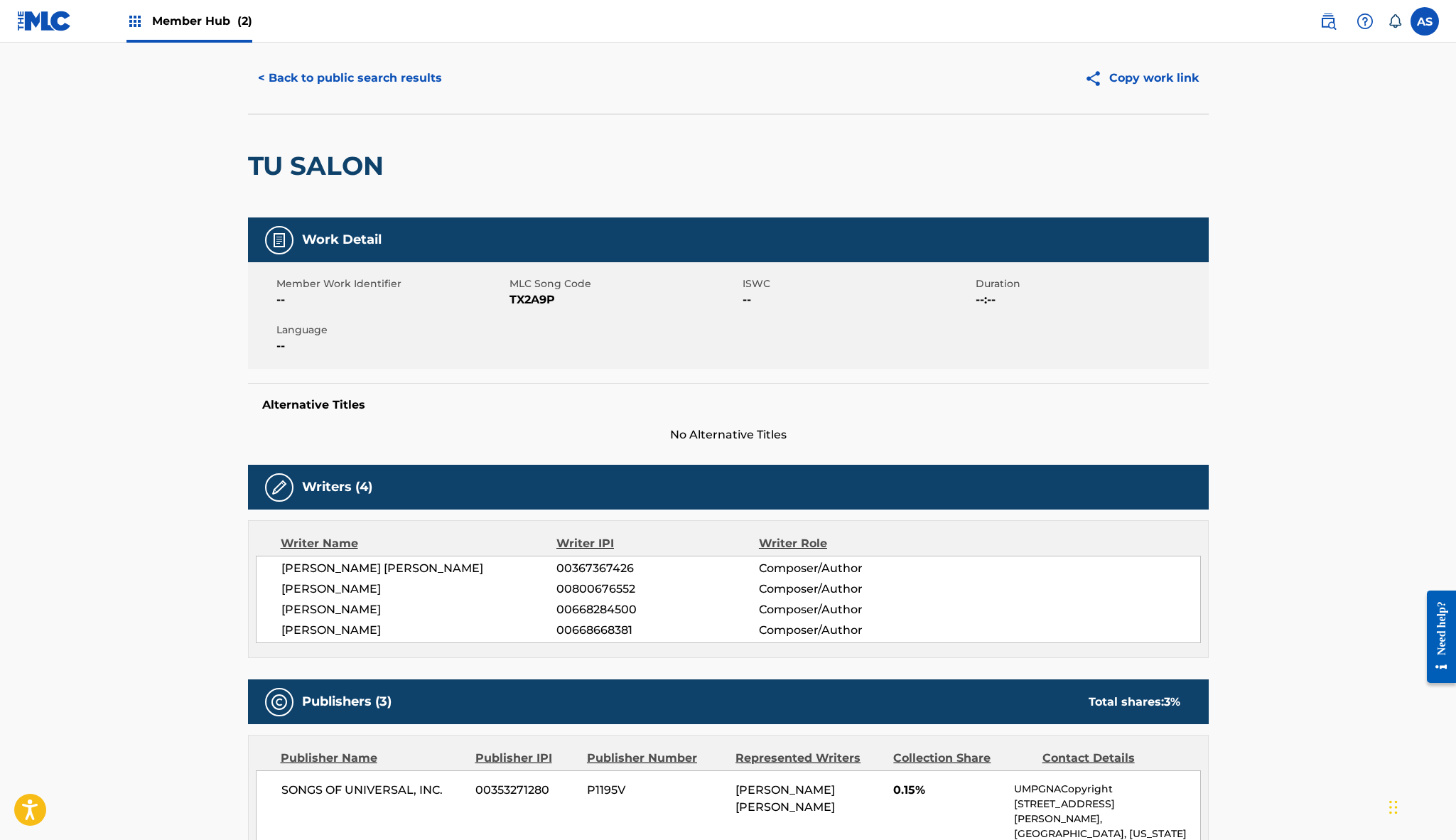
scroll to position [9, 0]
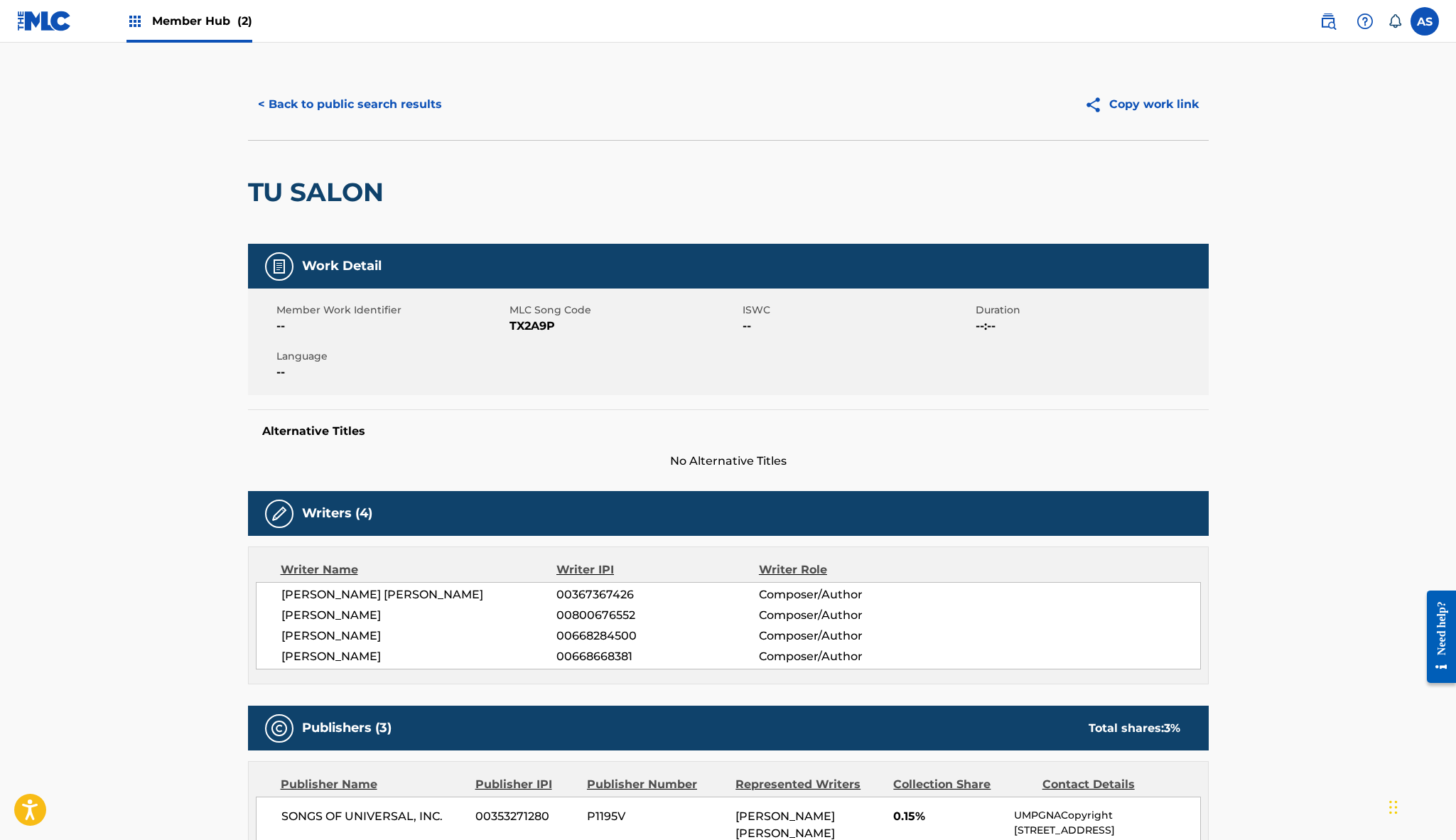
click at [138, 18] on img at bounding box center [134, 21] width 17 height 17
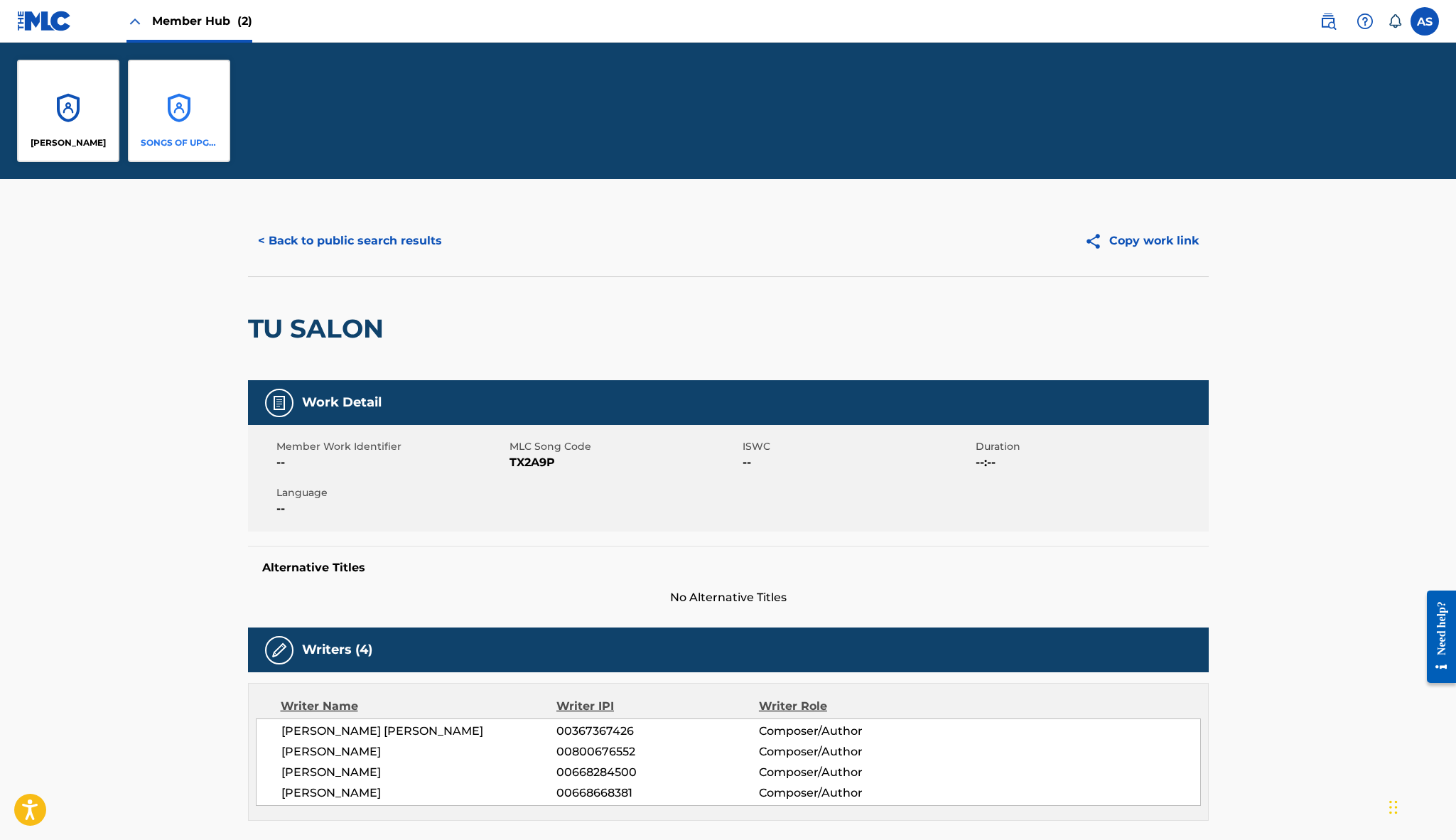
click at [183, 117] on div "SONGS OF UPGRADED" at bounding box center [178, 110] width 102 height 102
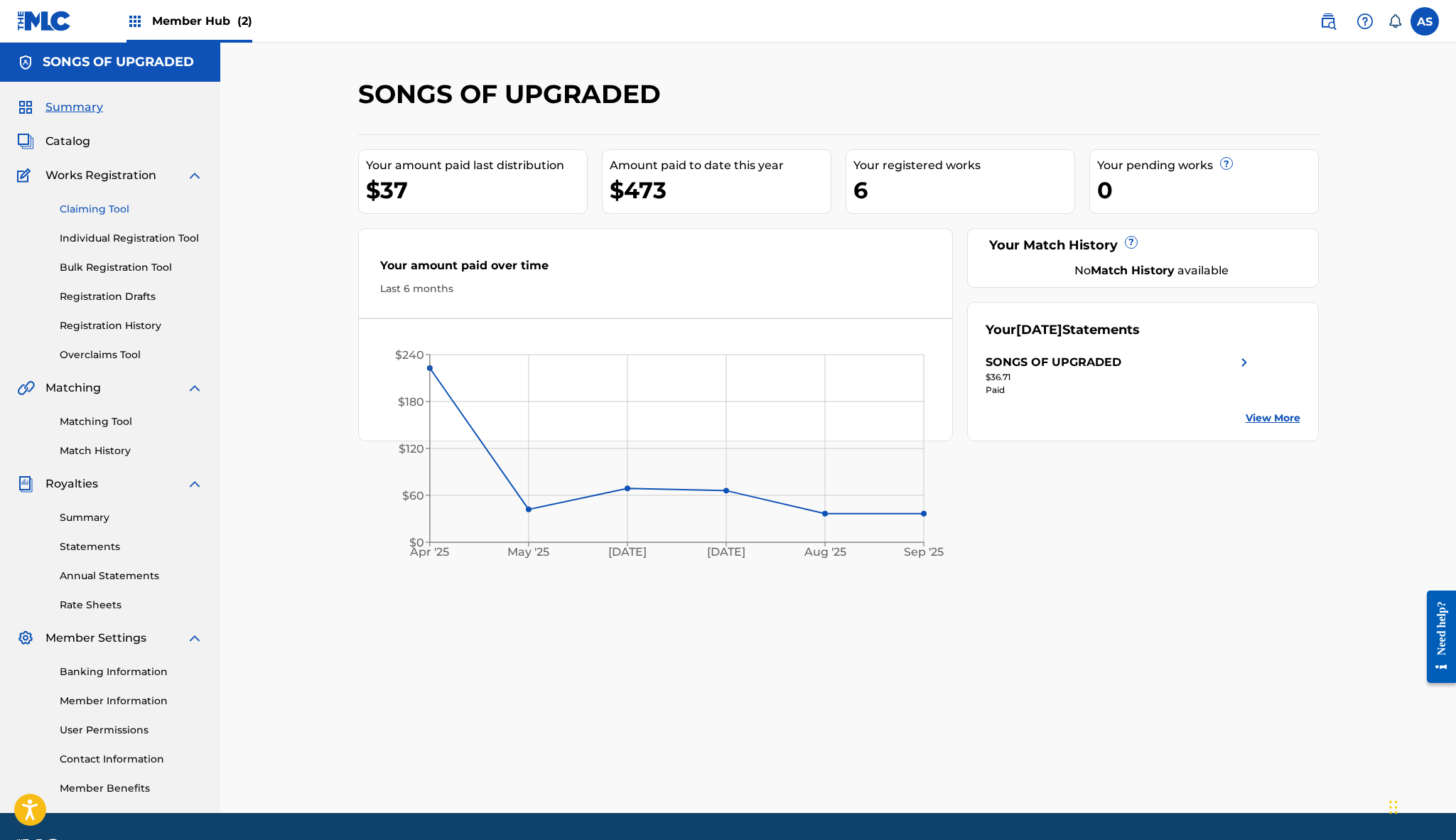
click at [96, 211] on link "Claiming Tool" at bounding box center [131, 209] width 144 height 15
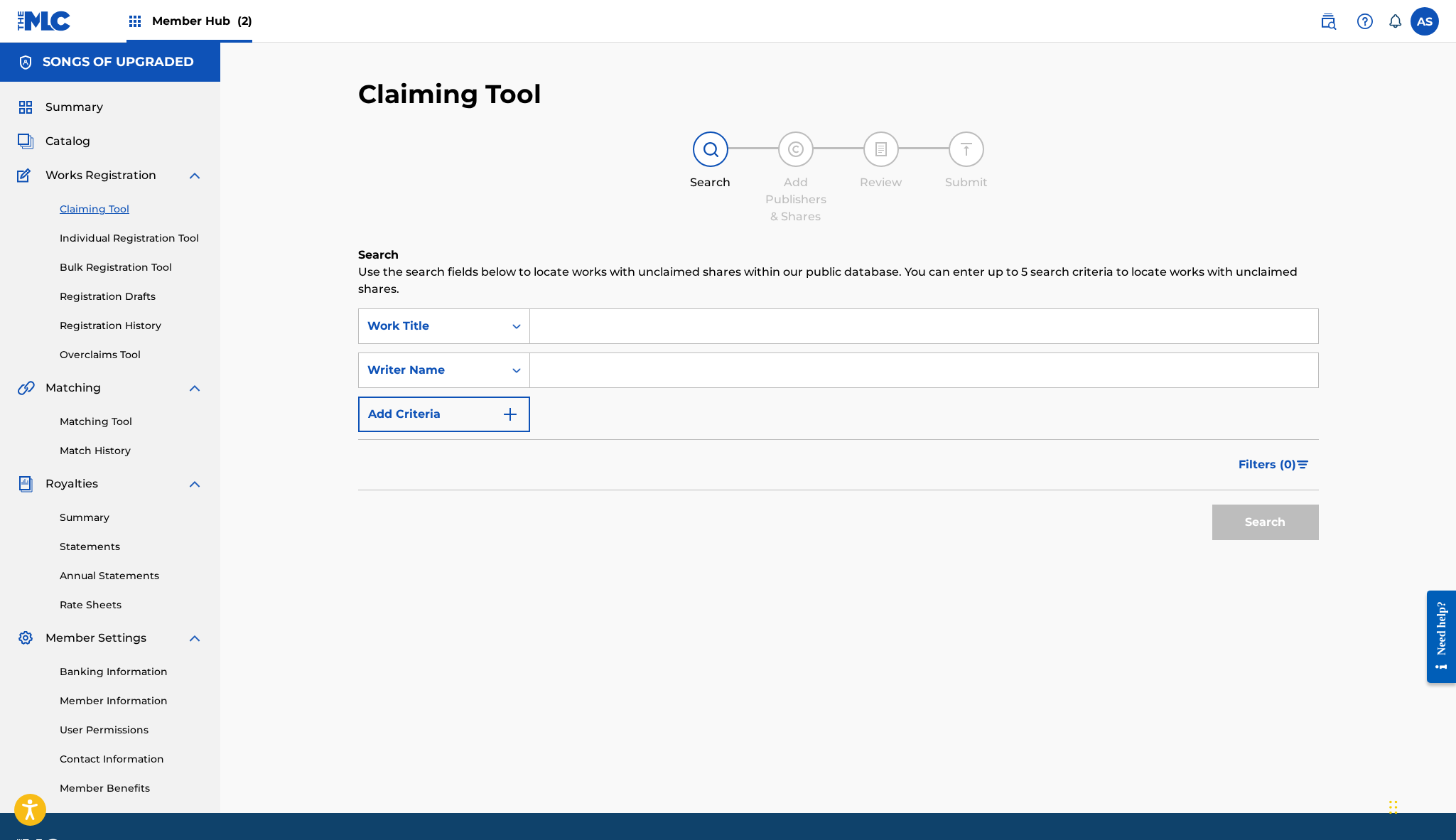
click at [550, 325] on input "Search Form" at bounding box center [924, 326] width 788 height 34
click at [513, 366] on icon "Search Form" at bounding box center [517, 371] width 14 height 14
click at [484, 327] on div "Work Title" at bounding box center [431, 326] width 128 height 17
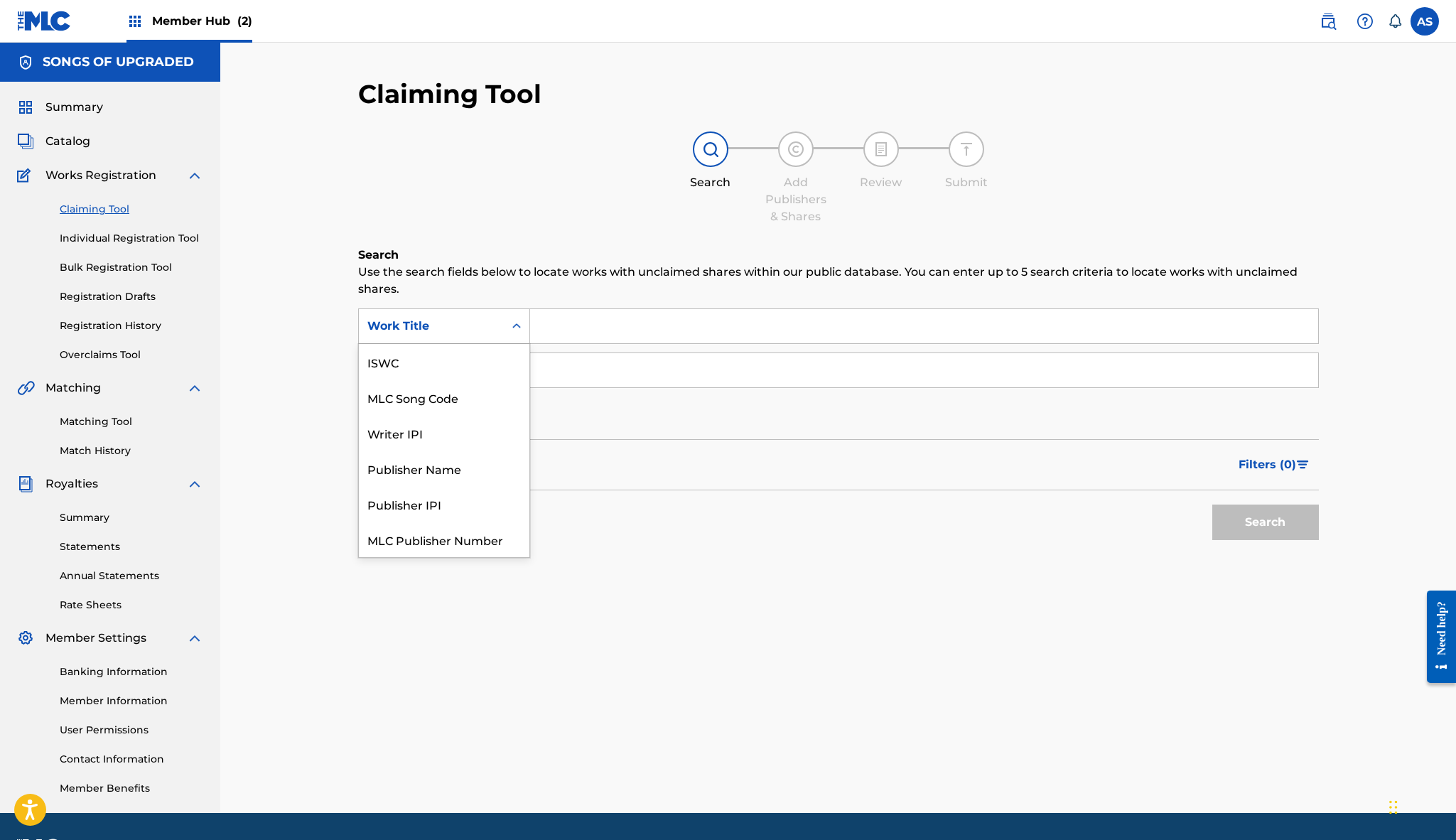
click at [484, 327] on div "Work Title" at bounding box center [431, 326] width 128 height 17
click at [476, 308] on div "Search Use the search fields below to locate works with unclaimed shares within…" at bounding box center [838, 432] width 961 height 371
click at [557, 313] on input "Search Form" at bounding box center [924, 326] width 788 height 34
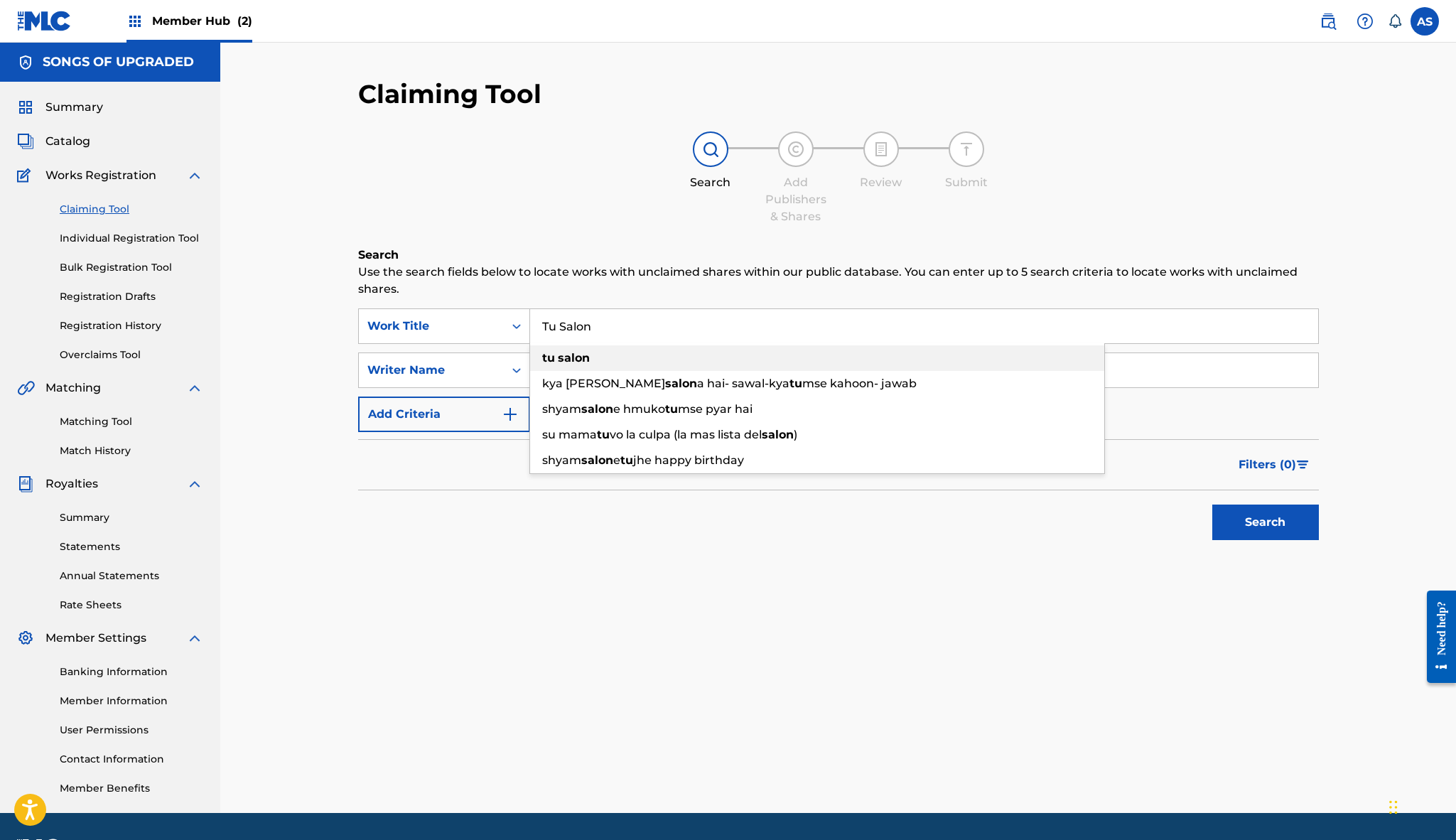
click at [589, 358] on strong "salon" at bounding box center [574, 358] width 32 height 14
type input "tu salon"
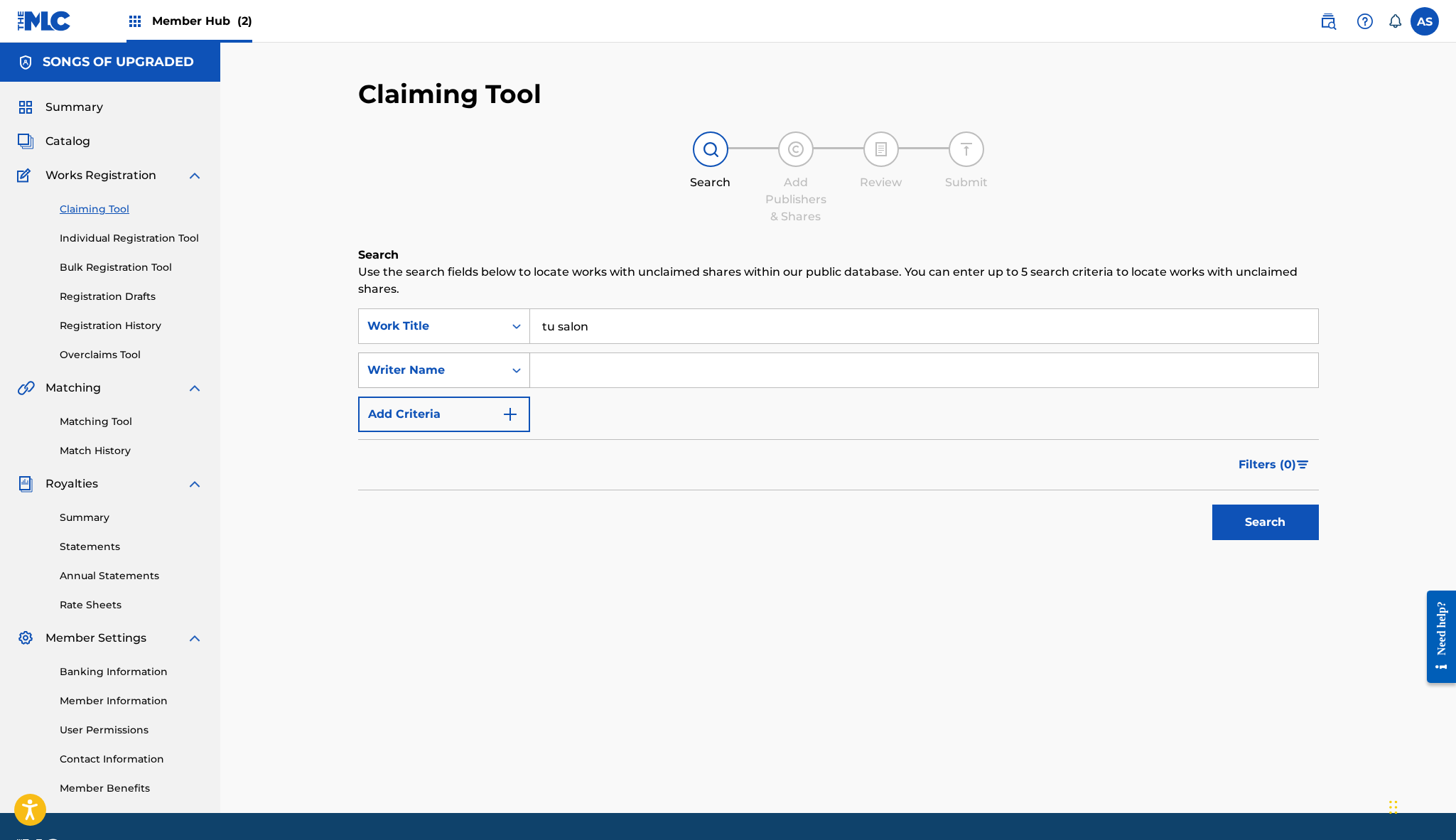
click at [506, 371] on div "Search Form" at bounding box center [517, 371] width 26 height 26
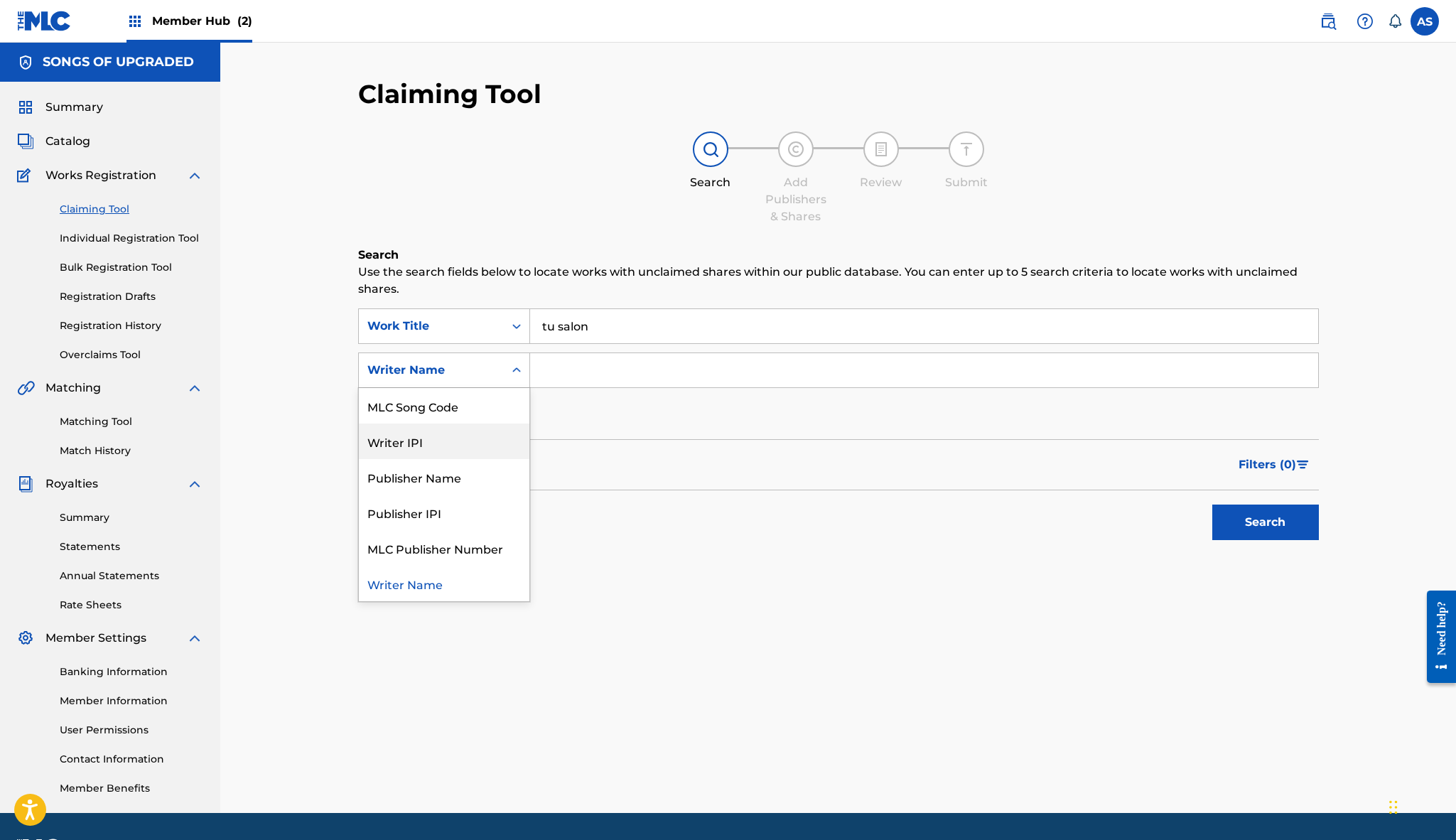
click at [475, 446] on div "Writer IPI" at bounding box center [444, 441] width 170 height 35
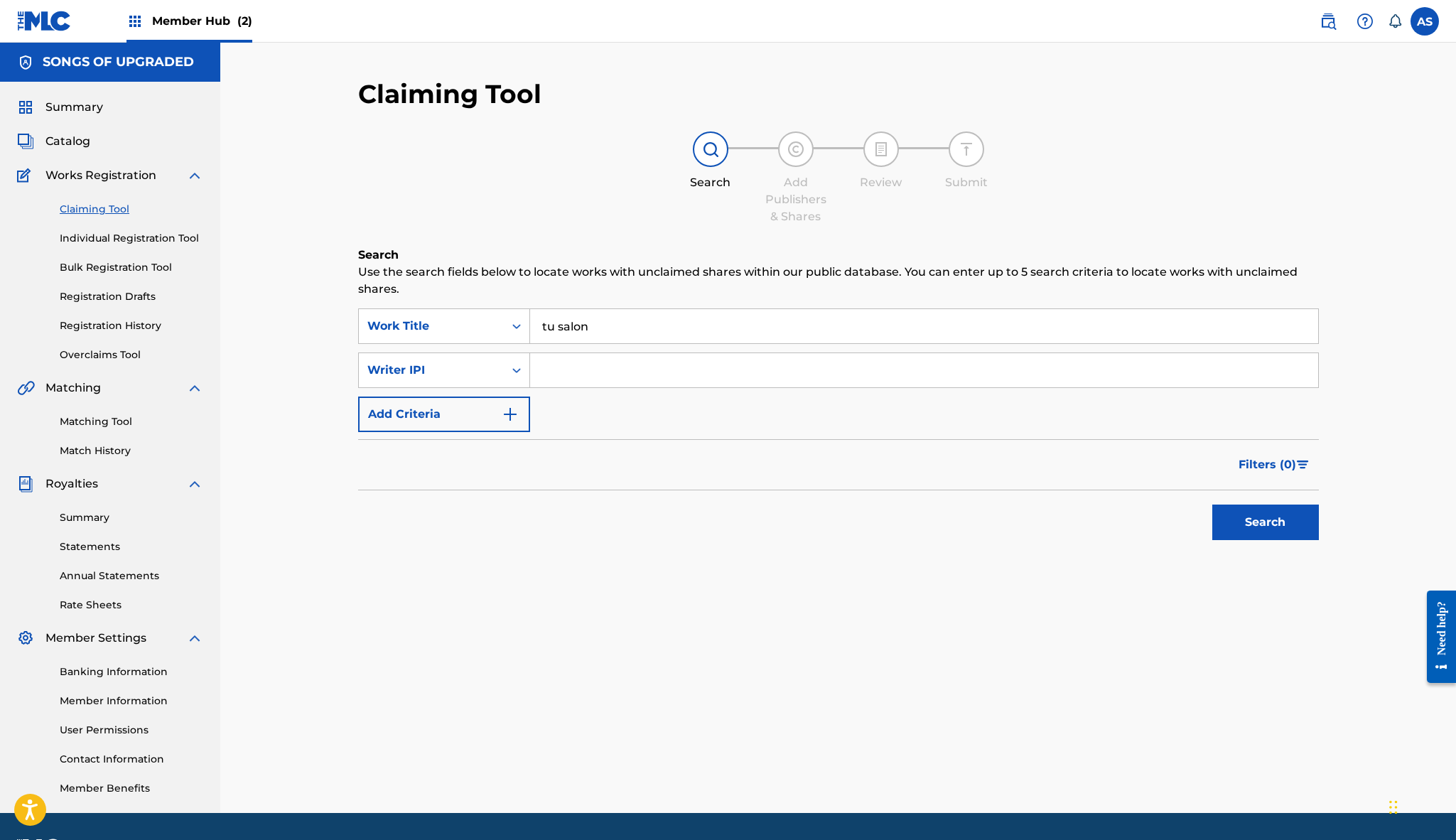
click at [605, 346] on div "SearchWithCriteriaa3d88f25-2aab-4c03-ac93-e50992831d64 Work Title tu salon Sear…" at bounding box center [838, 371] width 961 height 124
click at [596, 362] on input "Search Form" at bounding box center [924, 370] width 788 height 34
paste input "https://portal.themlc.com/catalog/work/1044772498"
type input "https://portal.themlc.com/catalog/work/1044772498"
paste input "00668668381"
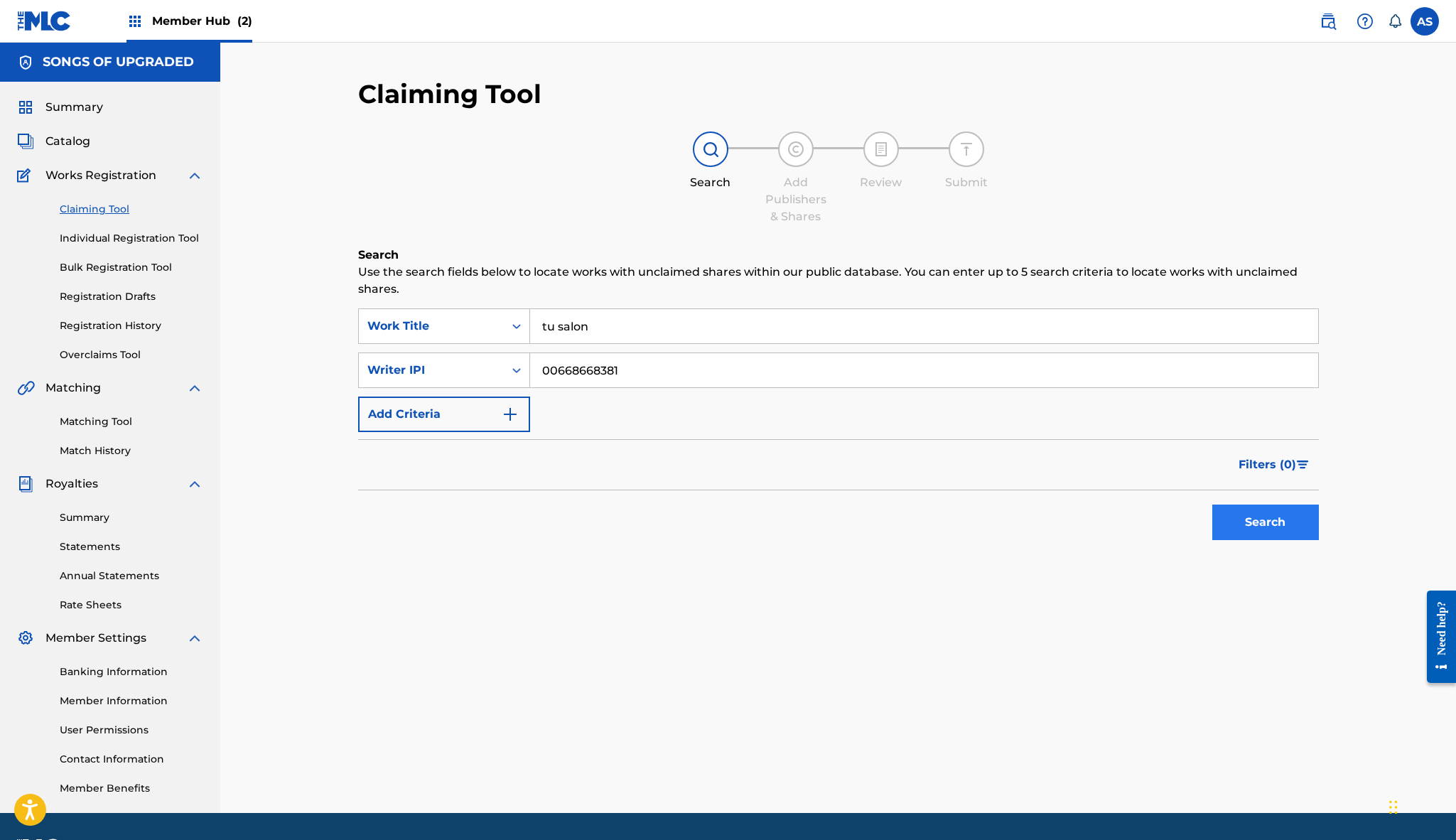
type input "00668668381"
click at [1255, 523] on button "Search" at bounding box center [1265, 522] width 107 height 35
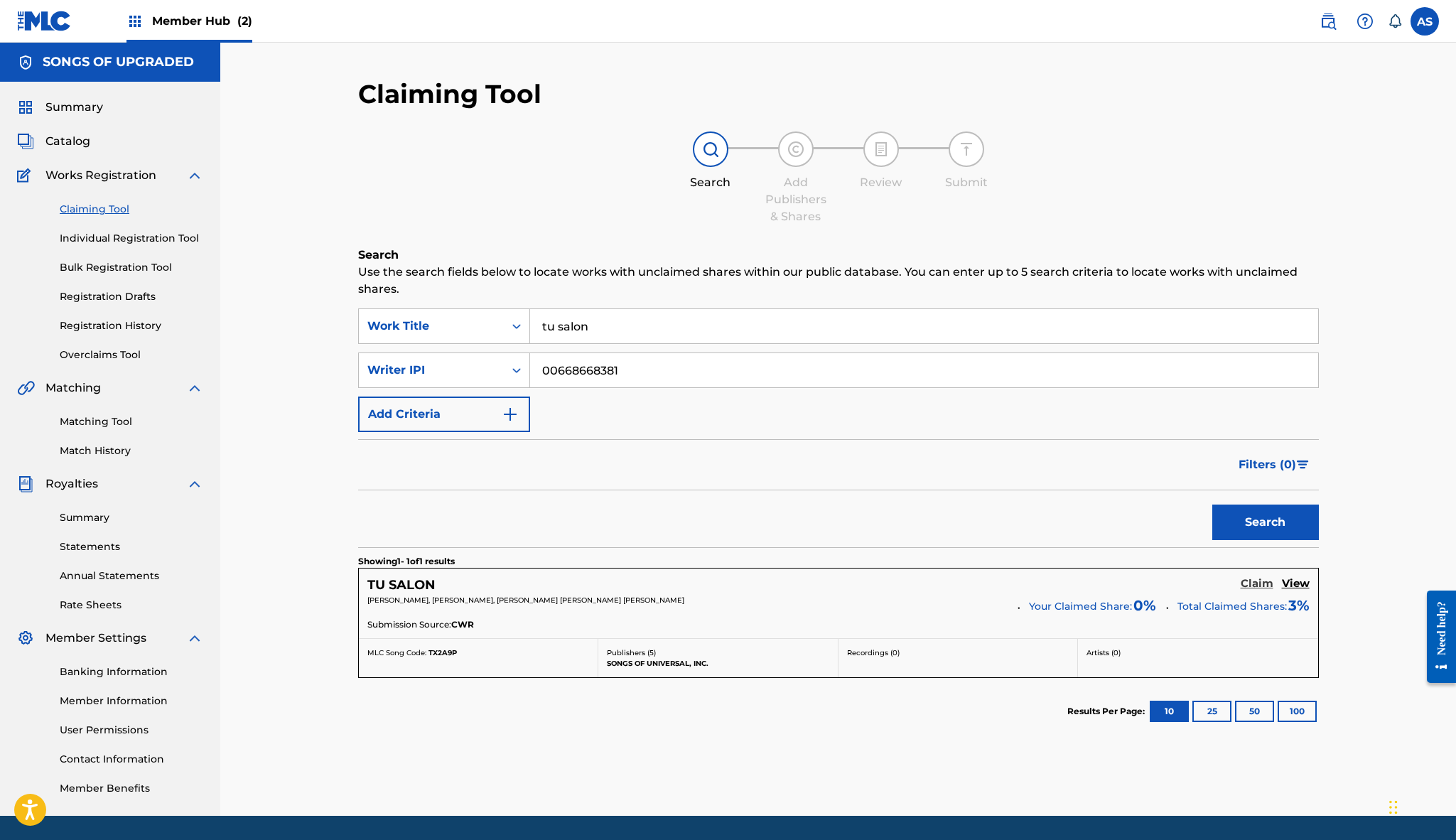
click at [1264, 584] on h5 "Claim" at bounding box center [1257, 584] width 33 height 14
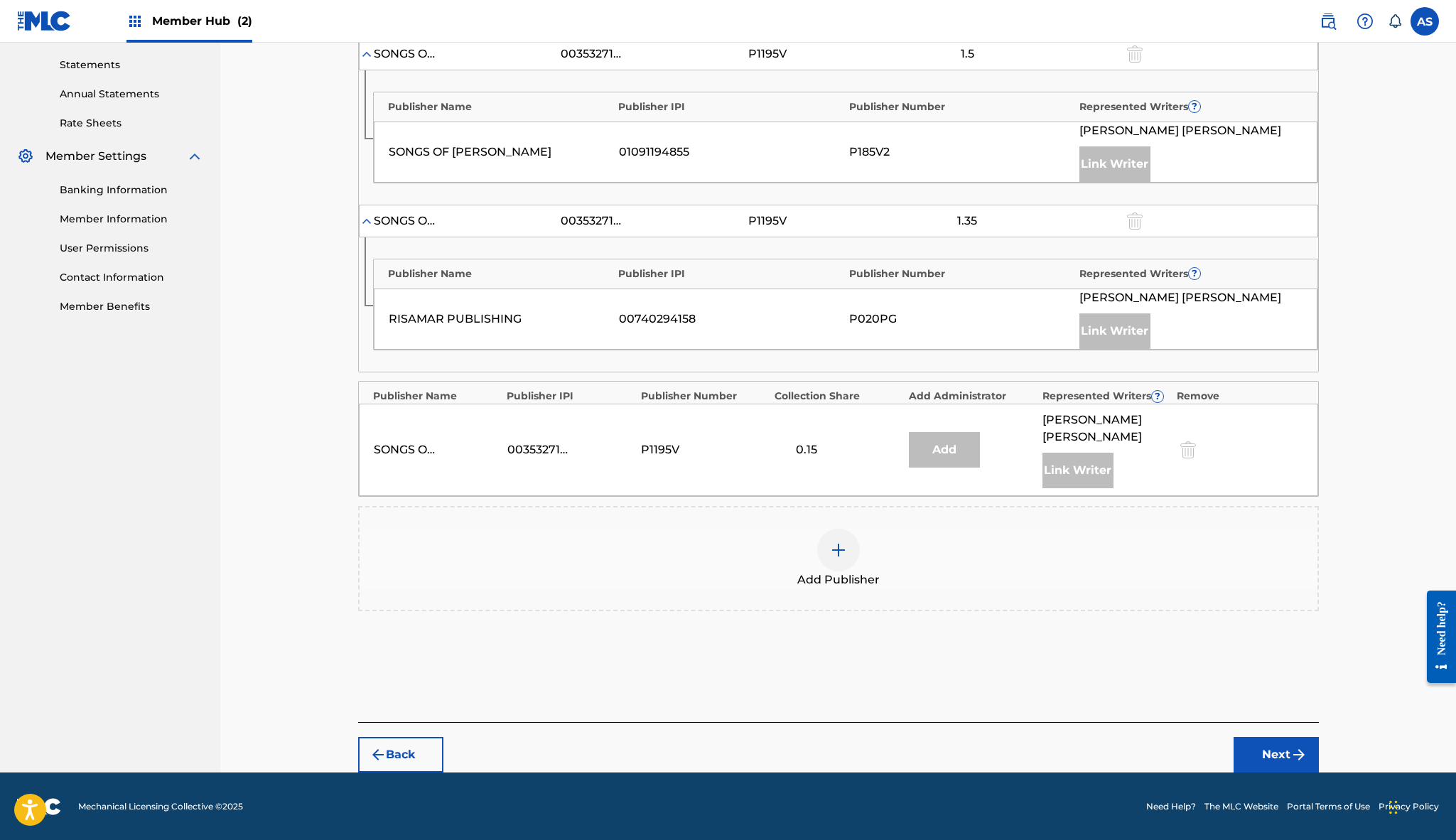
scroll to position [481, 0]
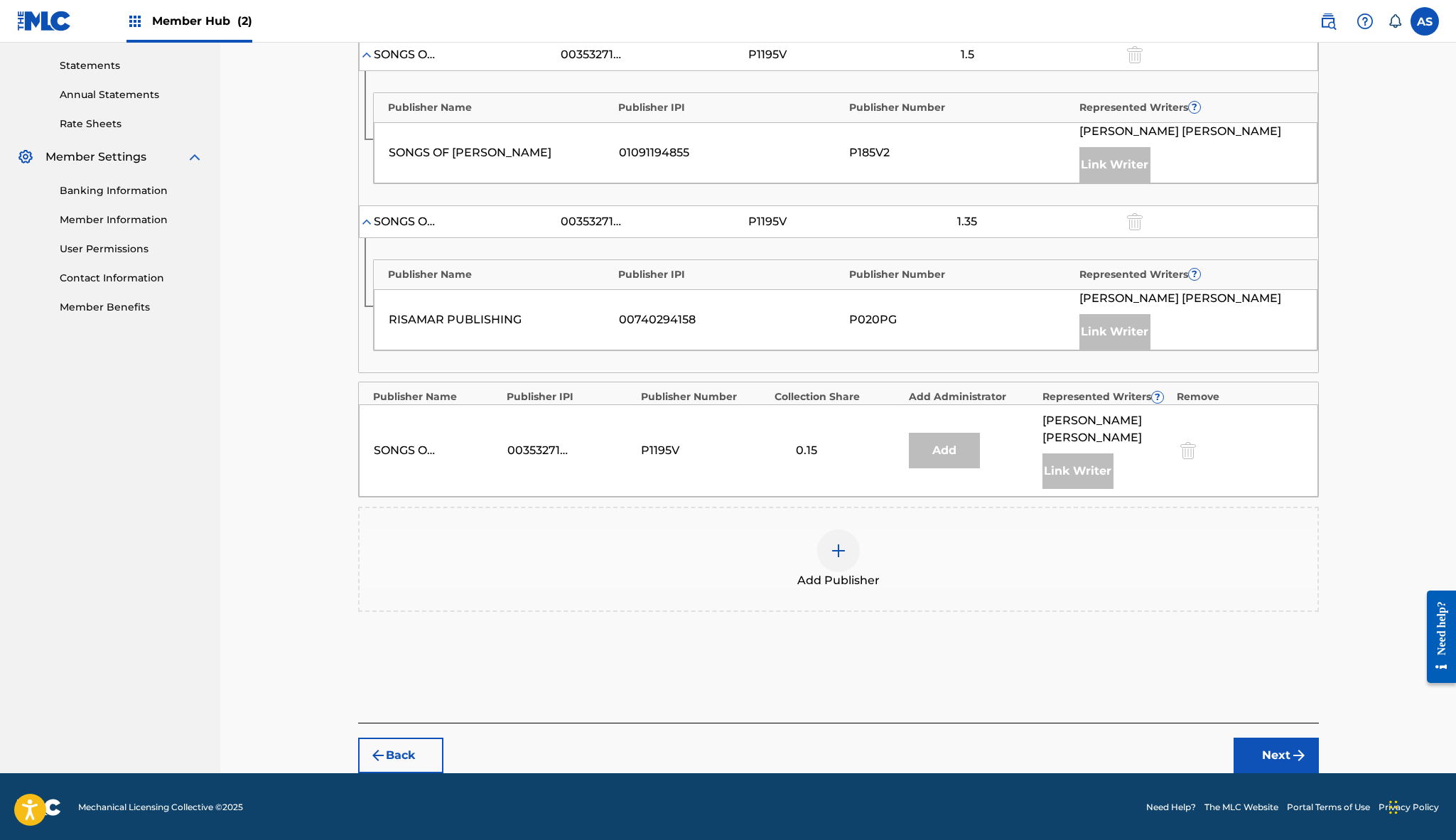
click at [838, 546] on img at bounding box center [838, 550] width 17 height 17
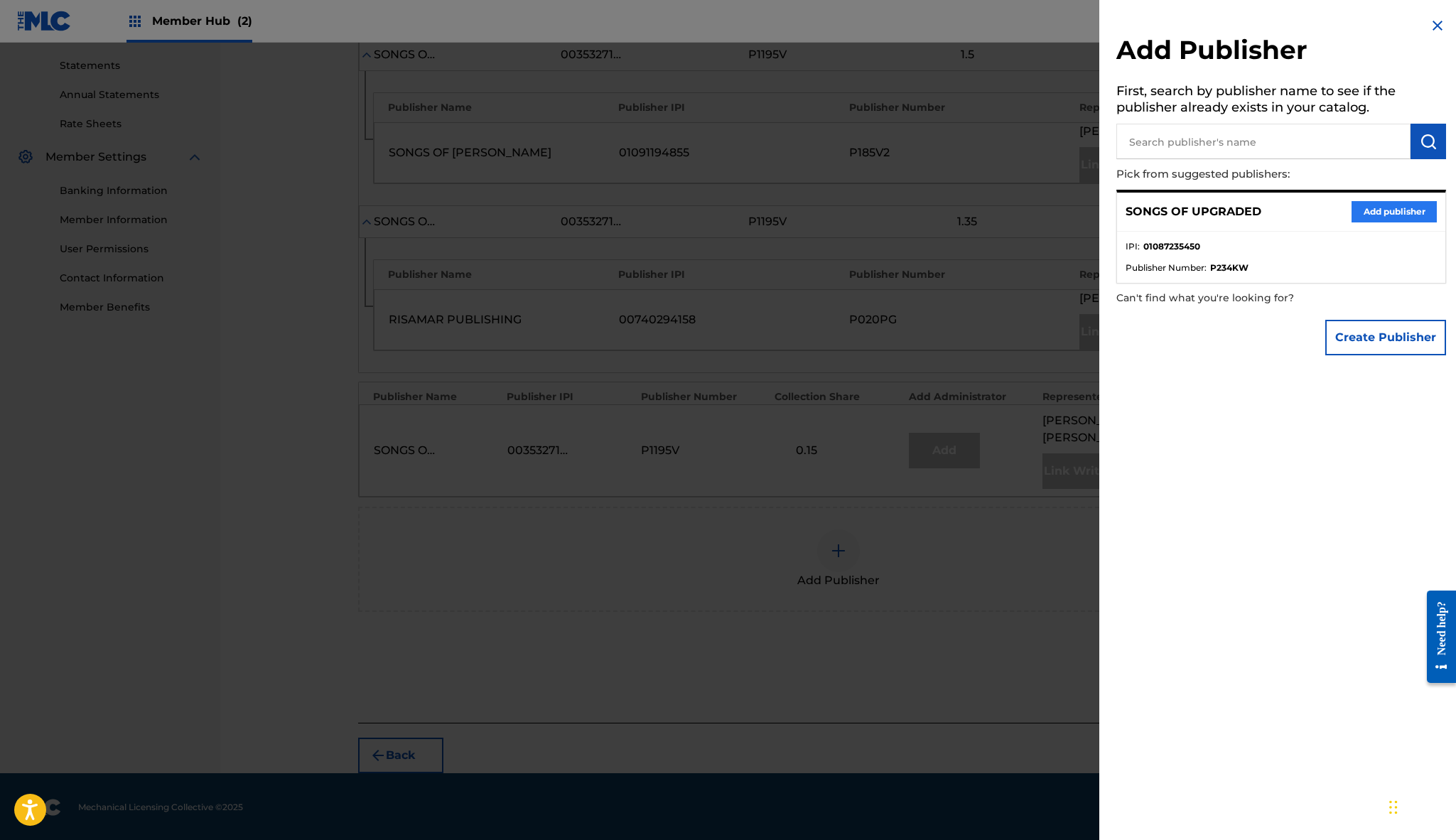
click at [1370, 215] on button "Add publisher" at bounding box center [1394, 211] width 85 height 22
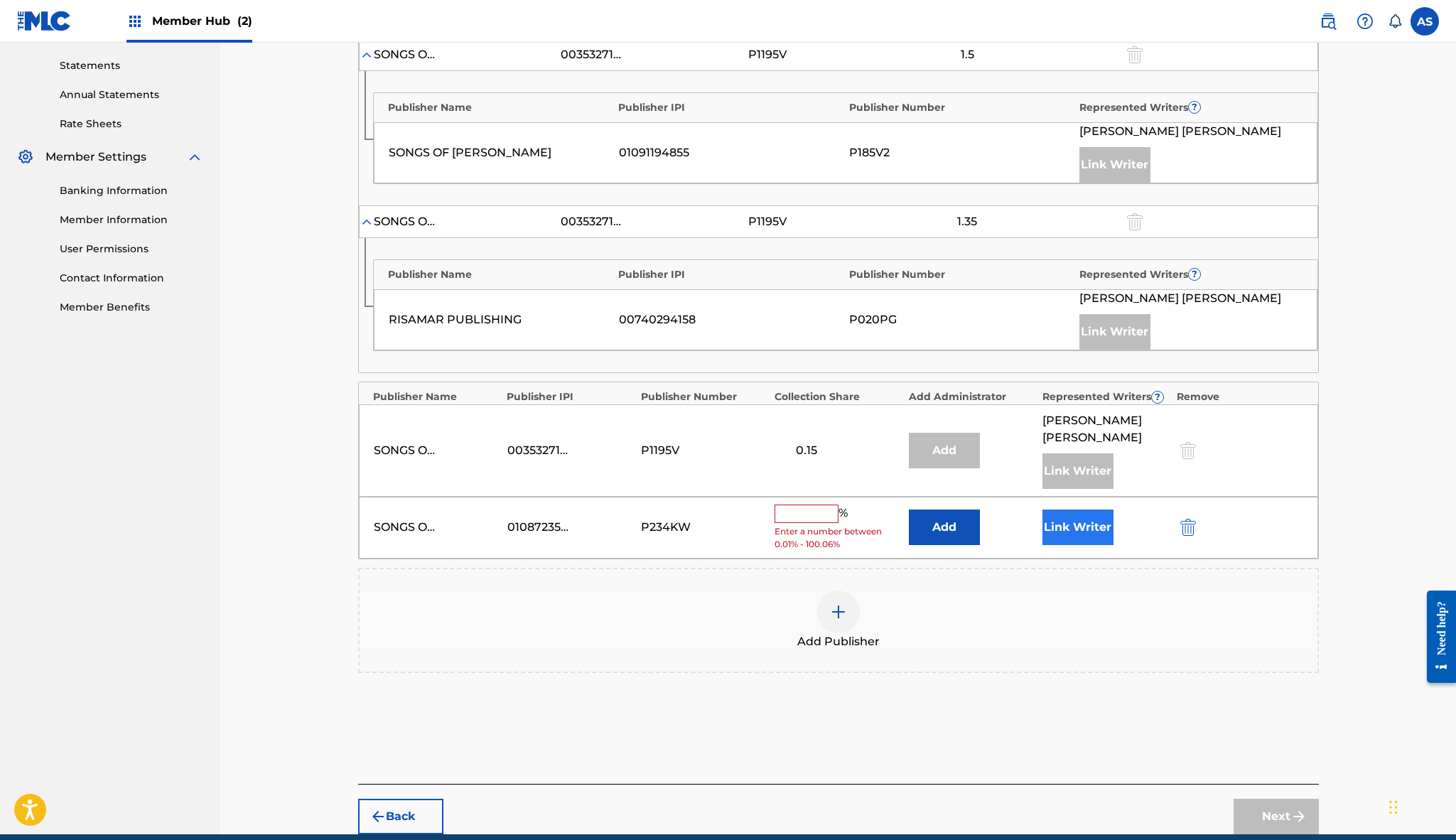
click at [1071, 522] on button "Link Writer" at bounding box center [1078, 527] width 71 height 35
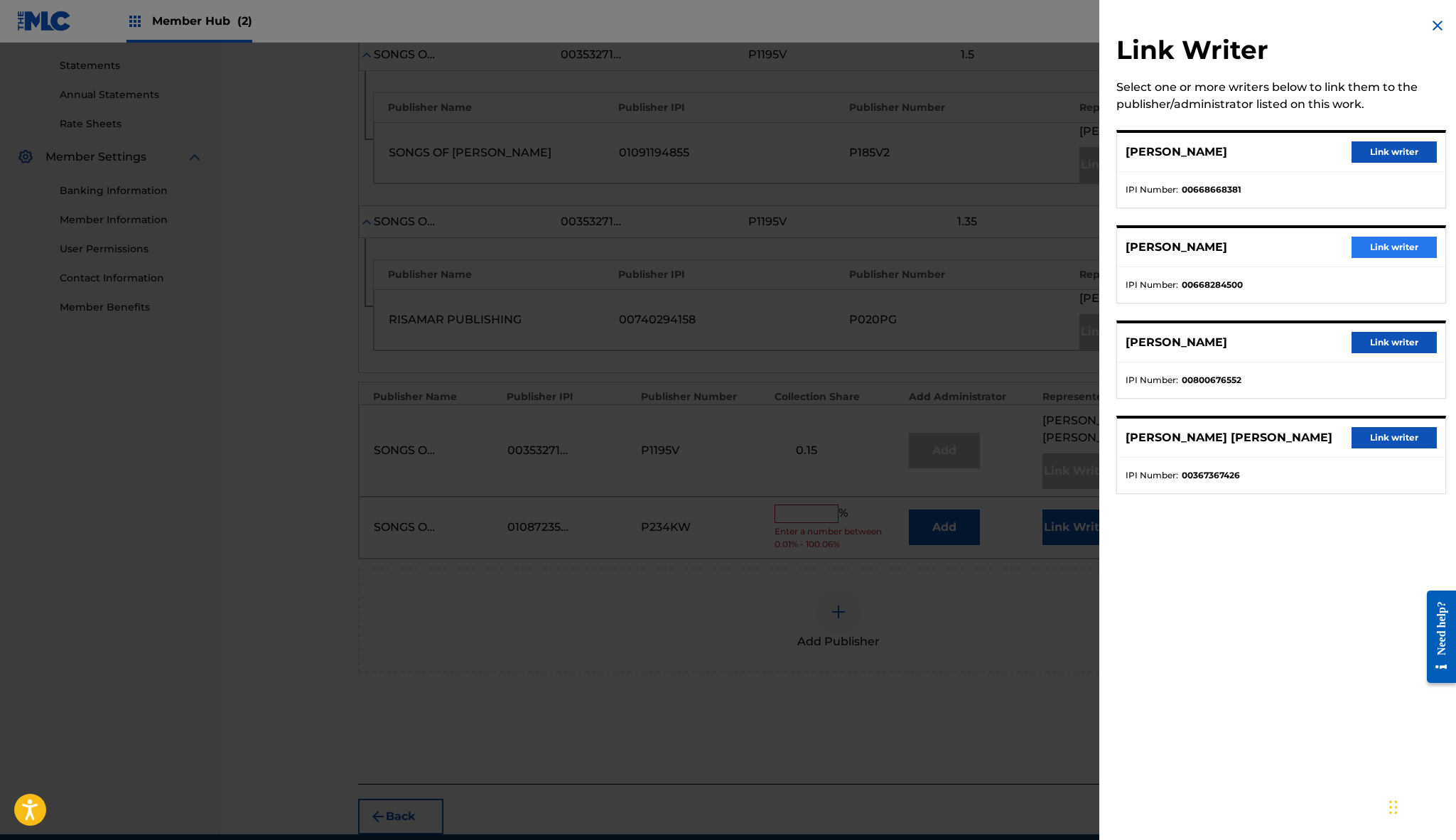
click at [1405, 245] on button "Link writer" at bounding box center [1394, 247] width 85 height 22
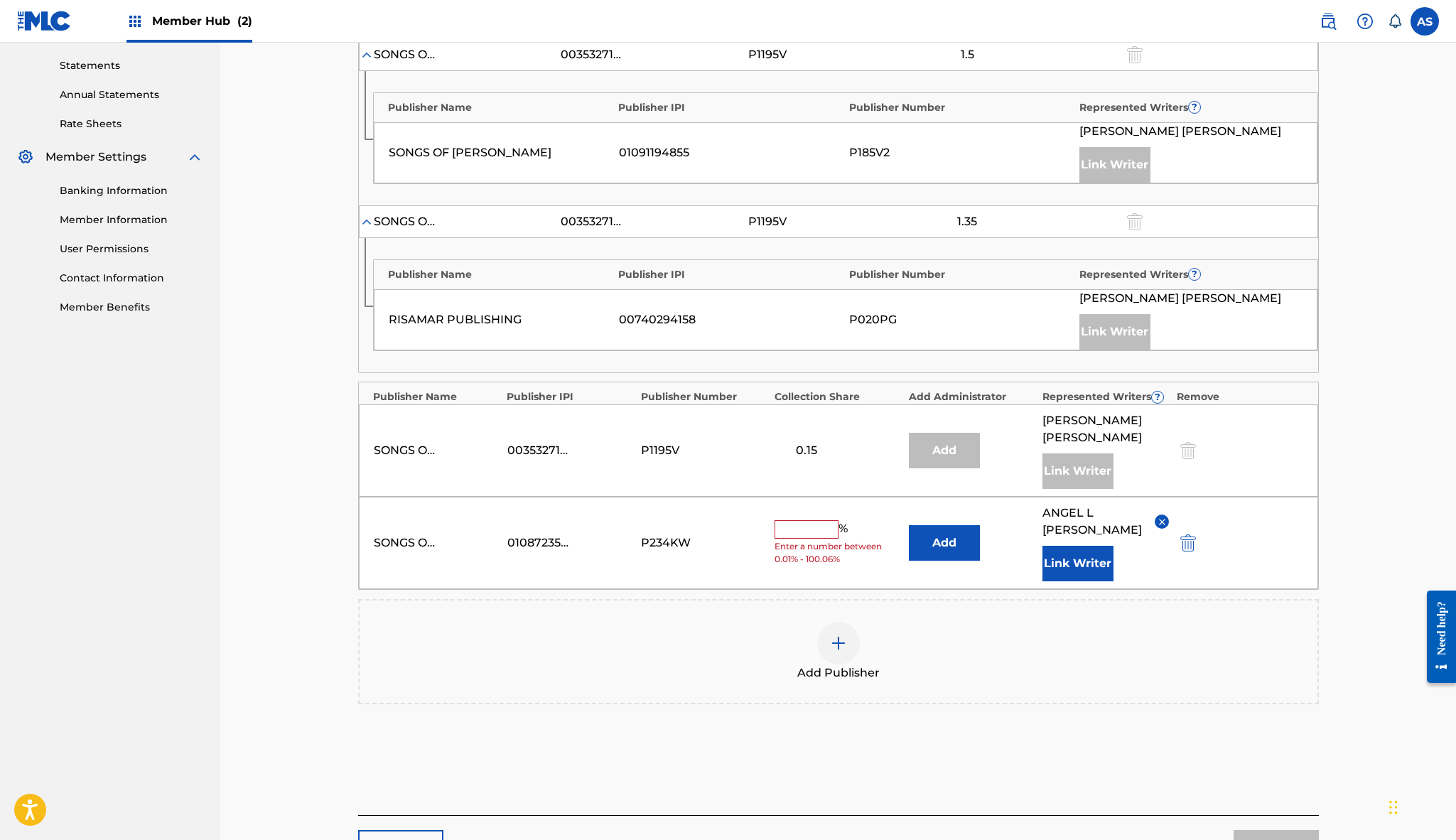
click at [805, 529] on input "text" at bounding box center [806, 529] width 64 height 18
type input "12"
click at [1380, 547] on div "Claiming Tool Search Add Publishers & Shares Review Submit Add Publishers & Sha…" at bounding box center [838, 214] width 1236 height 1304
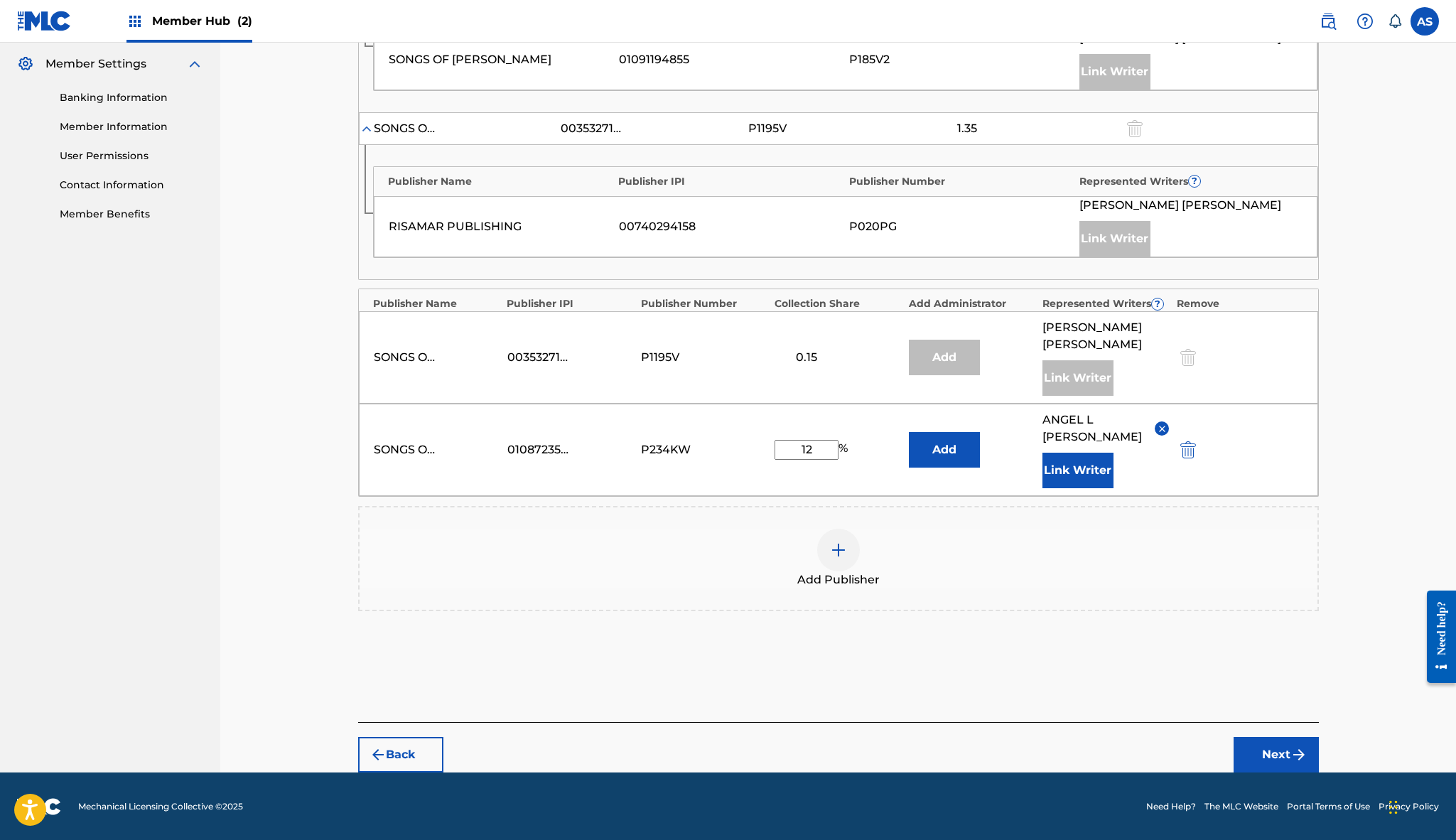
scroll to position [573, 0]
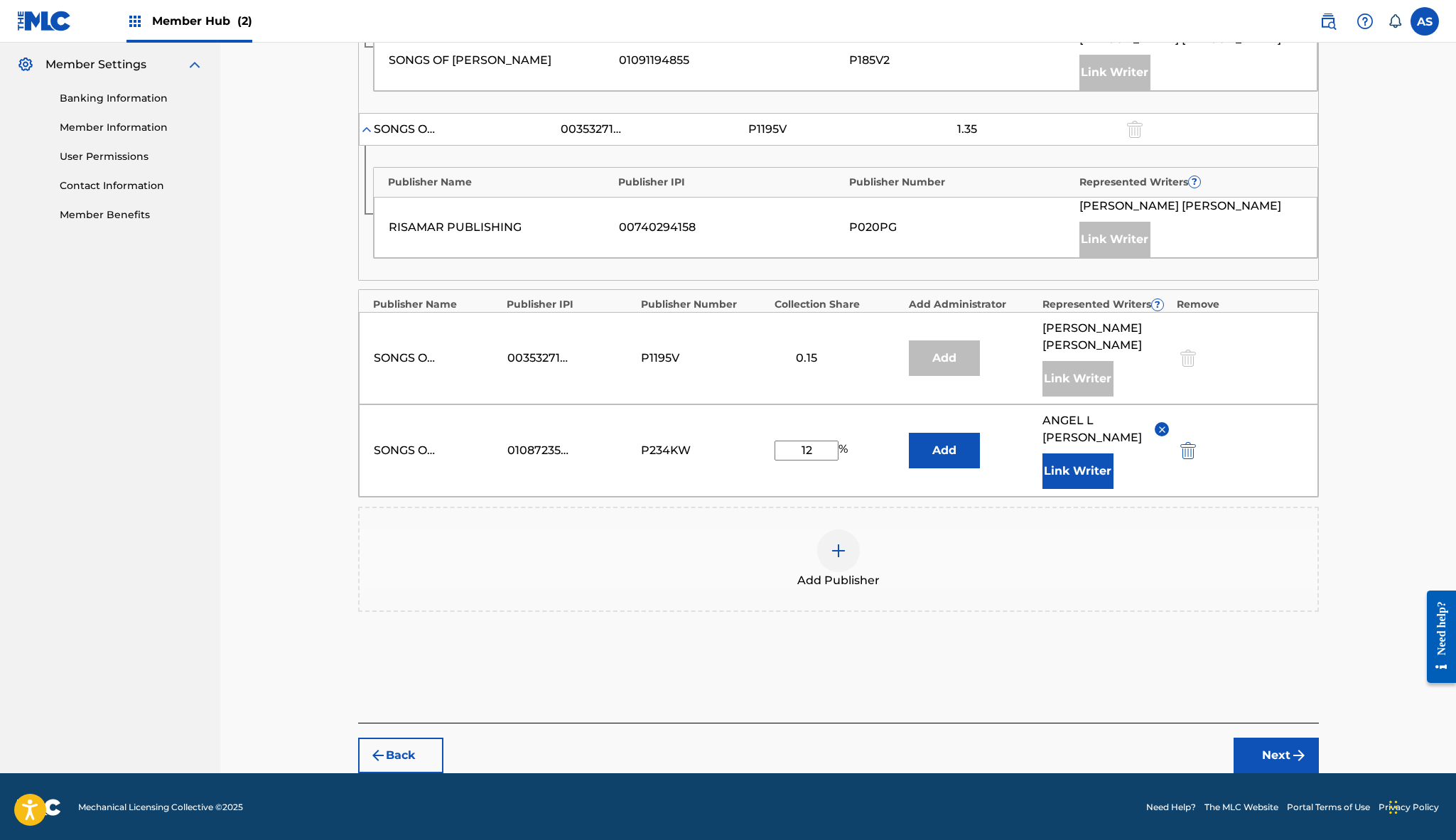
drag, startPoint x: 1273, startPoint y: 754, endPoint x: 1327, endPoint y: 517, distance: 243.1
click at [1327, 517] on div "Claiming Tool Search Add Publishers & Shares Review Submit Add Publishers & Sha…" at bounding box center [838, 139] width 995 height 1268
click at [966, 454] on button "Add" at bounding box center [944, 450] width 71 height 35
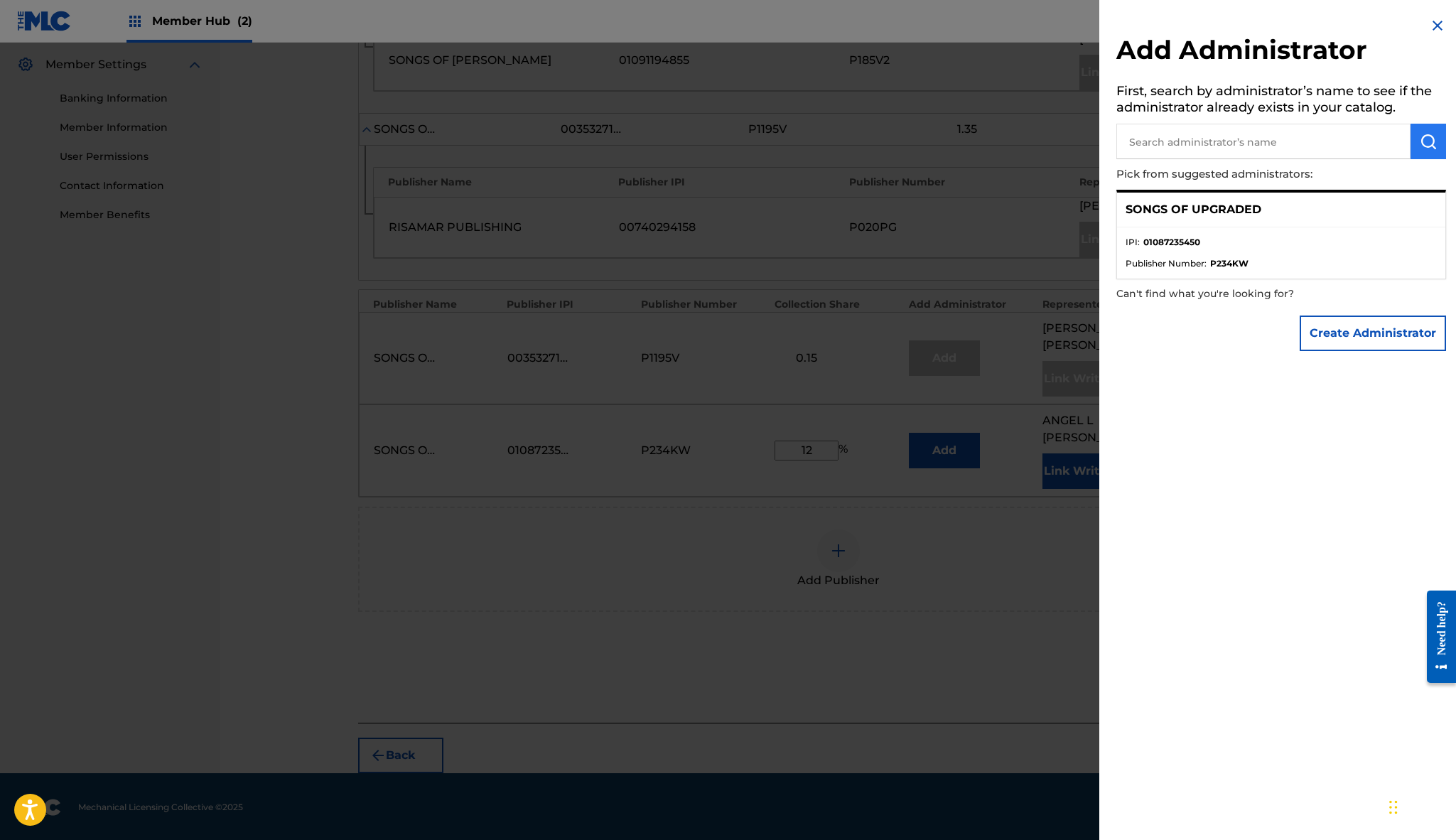
click at [1421, 144] on img "submit" at bounding box center [1428, 141] width 17 height 17
click at [1368, 327] on button "Create Administrator" at bounding box center [1373, 333] width 146 height 35
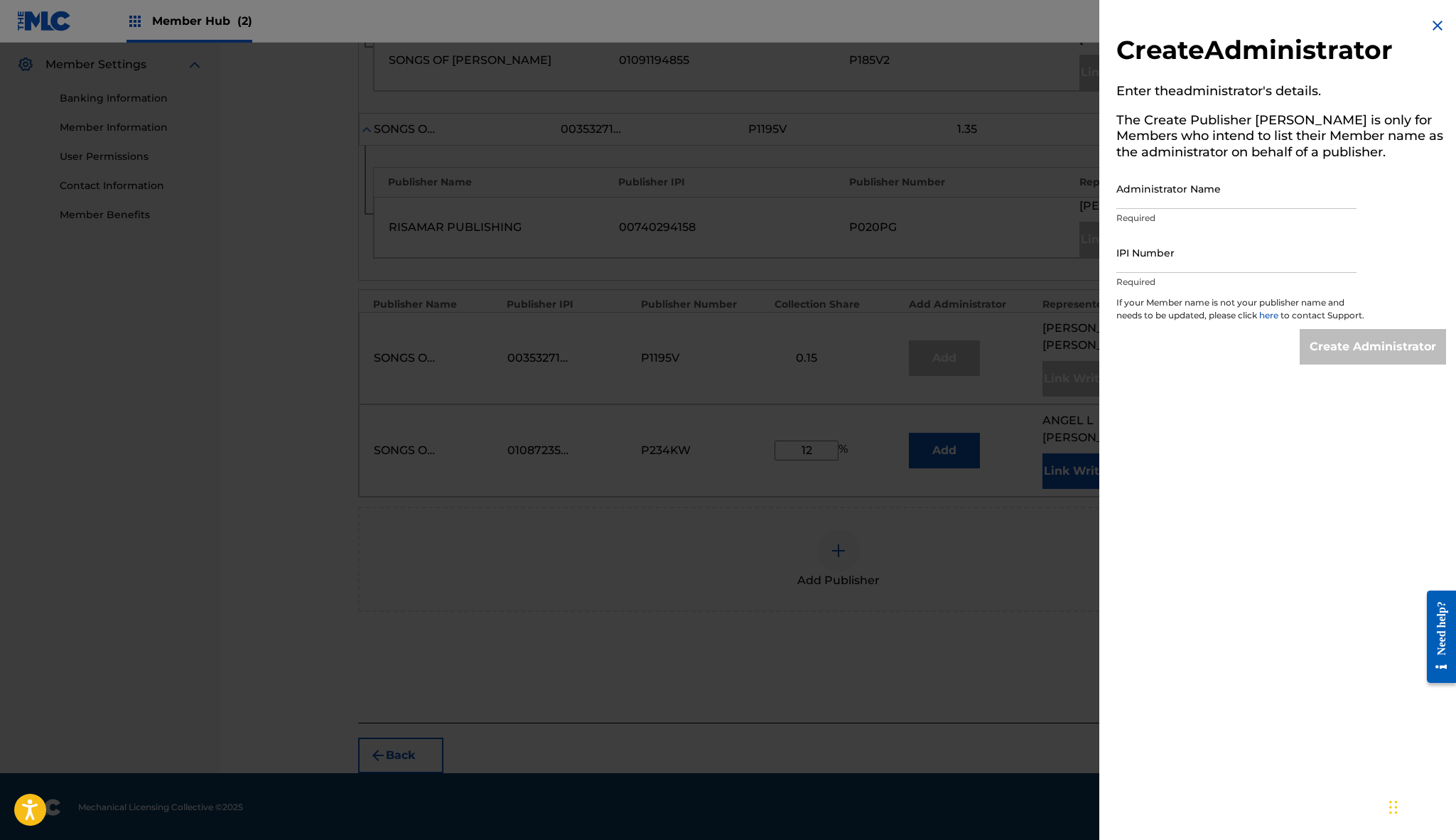
click at [1433, 24] on img at bounding box center [1437, 25] width 17 height 17
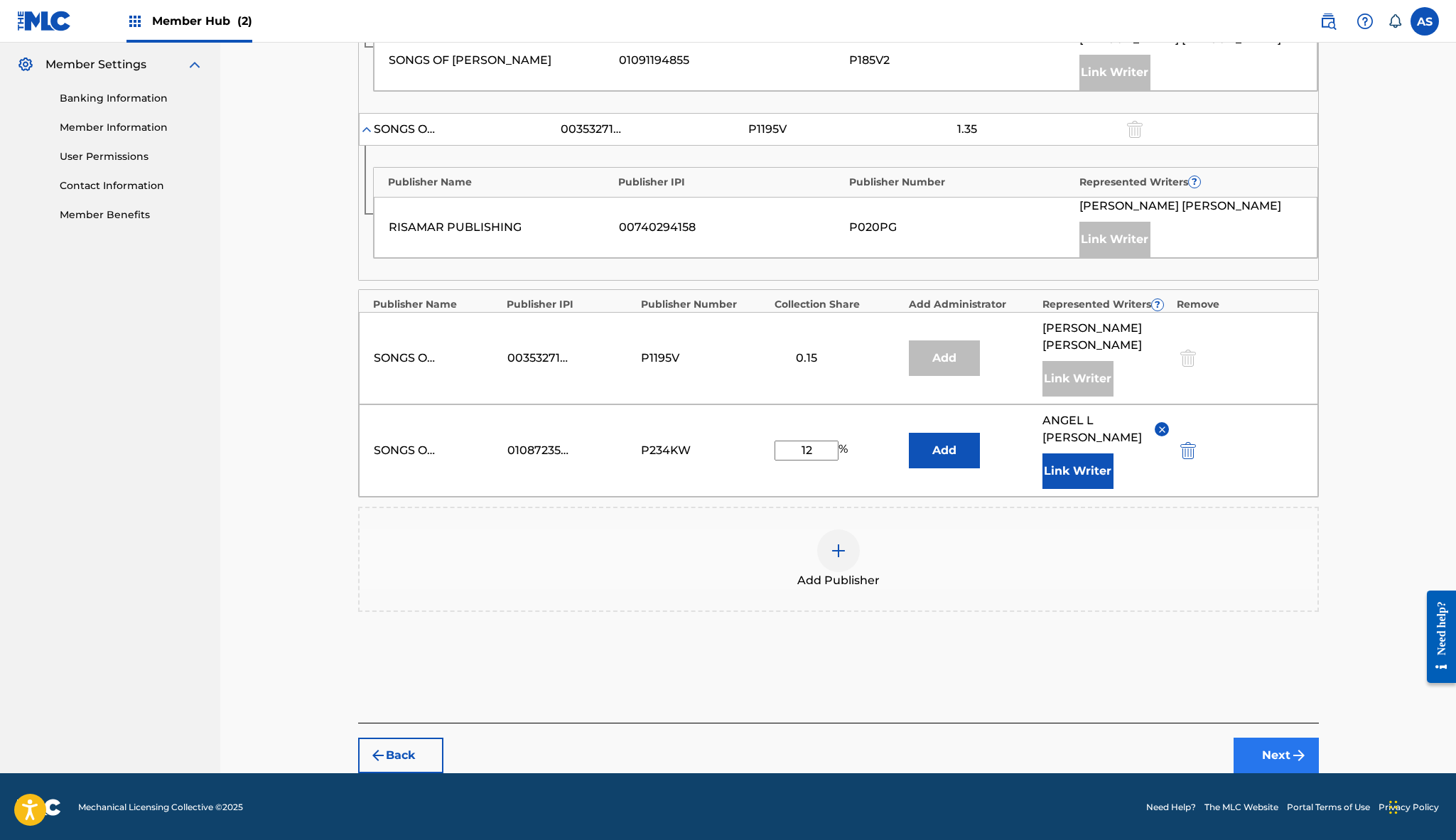
click at [1286, 744] on button "Next" at bounding box center [1276, 755] width 85 height 35
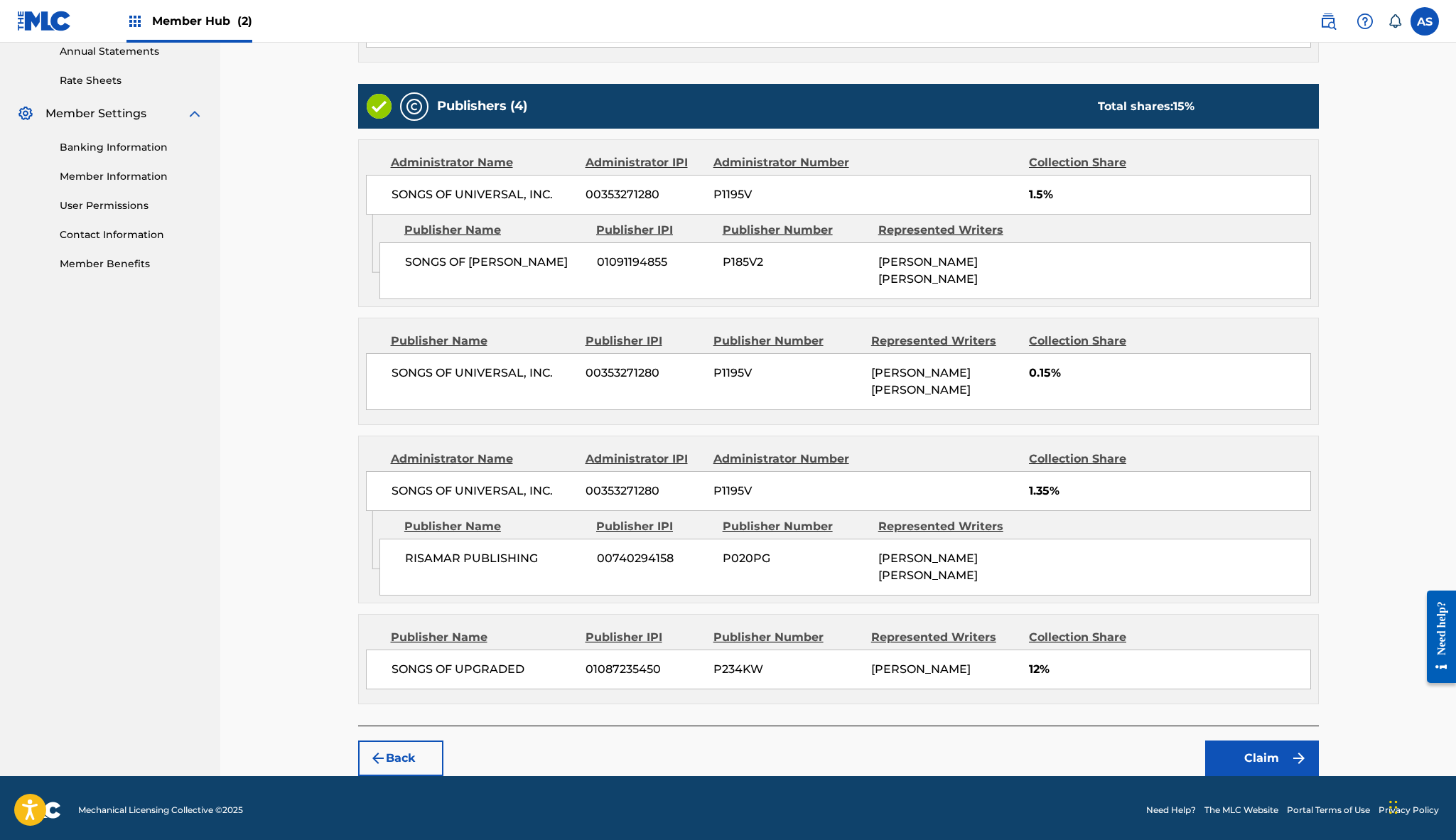
scroll to position [523, 0]
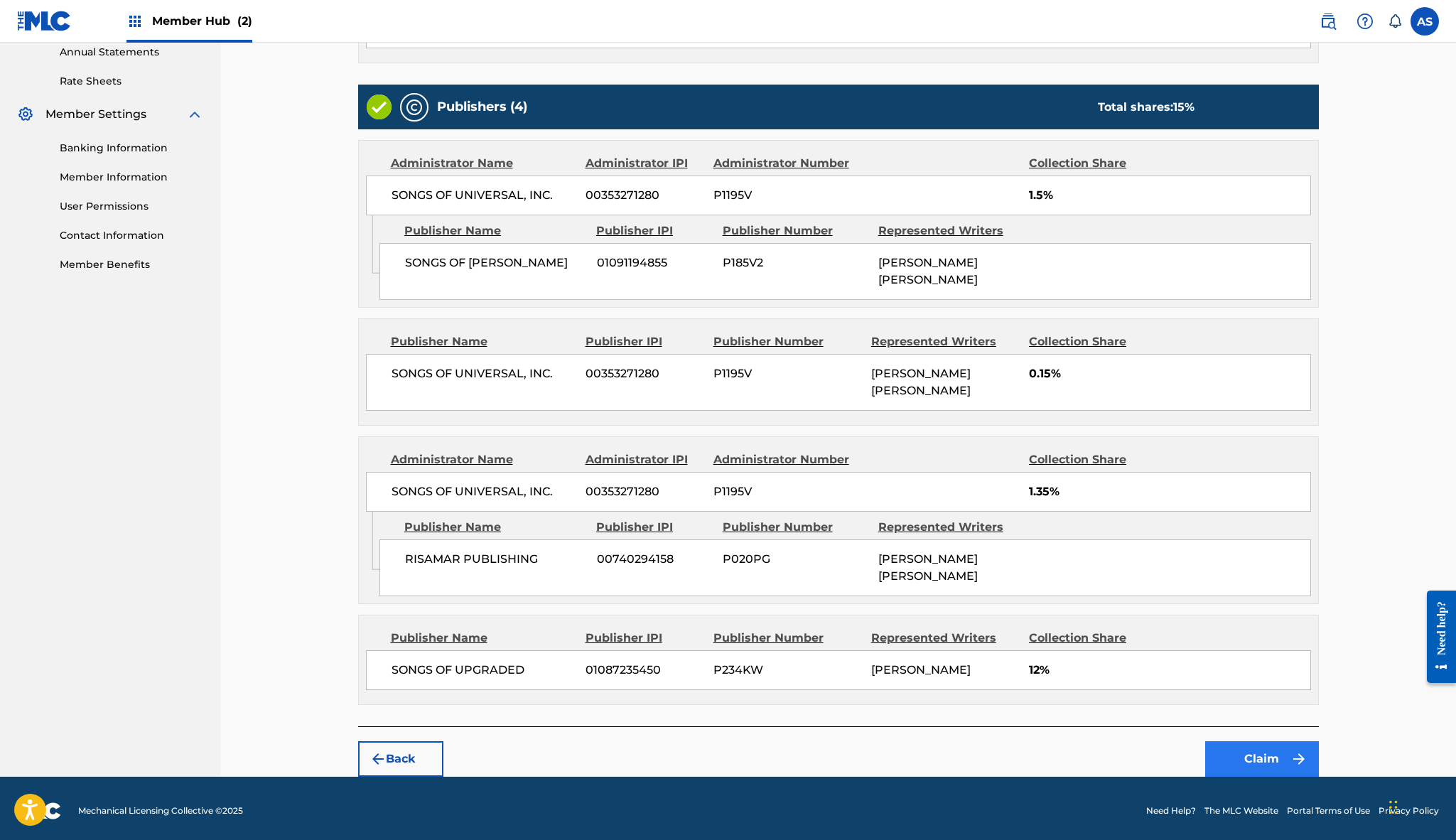
click at [1278, 744] on button "Claim" at bounding box center [1261, 759] width 113 height 35
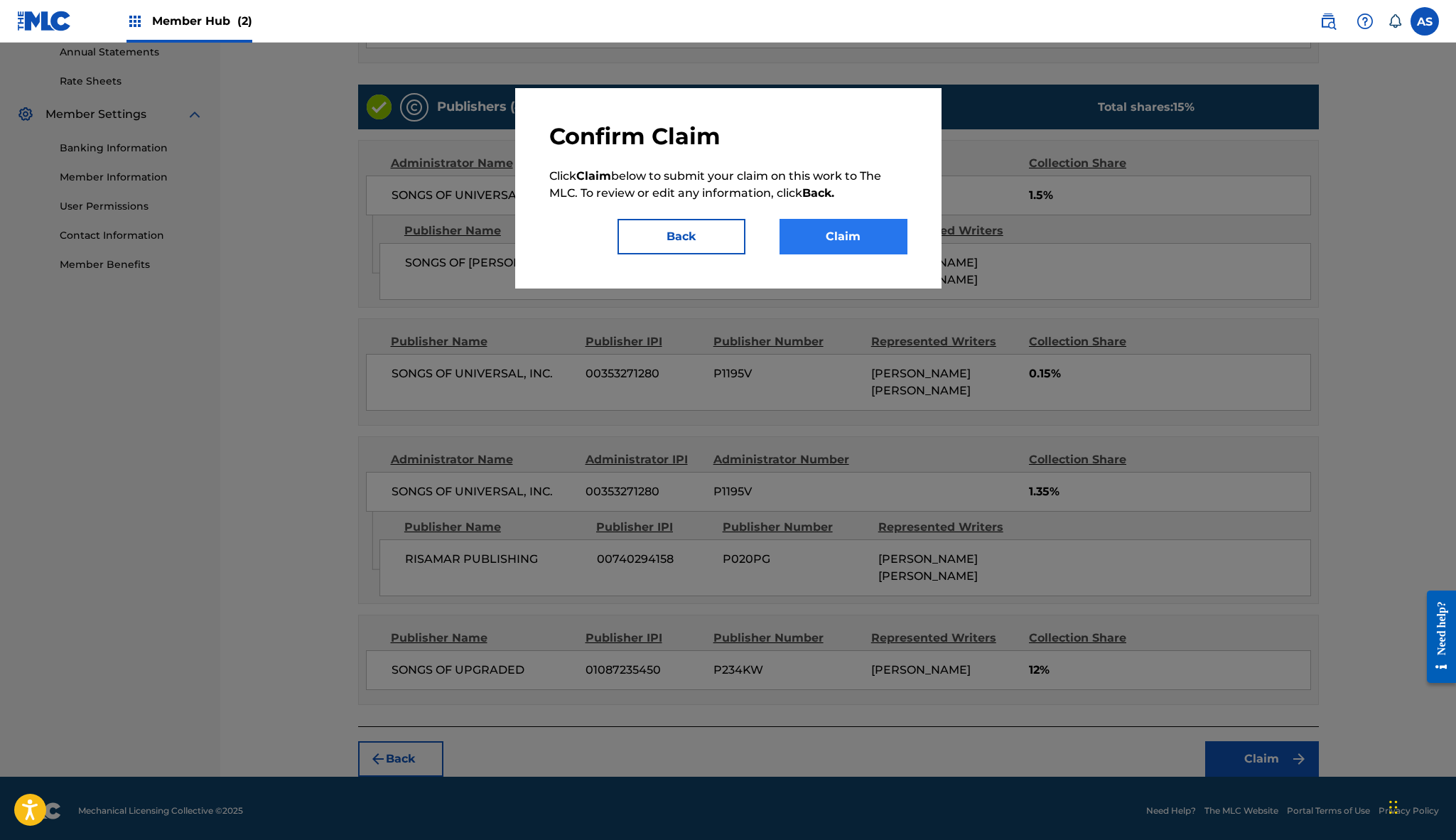
click at [855, 239] on button "Claim" at bounding box center [843, 236] width 128 height 35
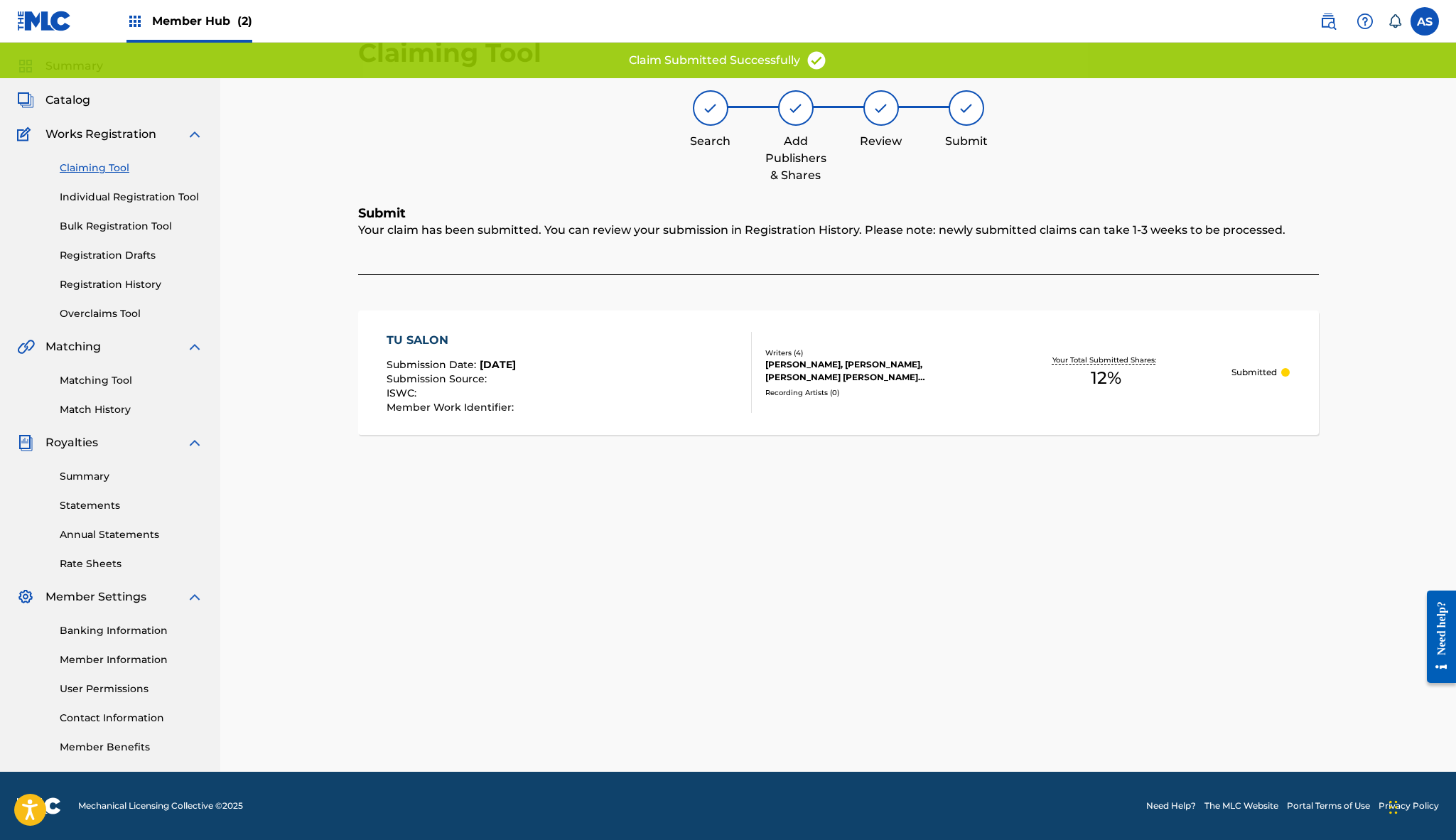
scroll to position [41, 0]
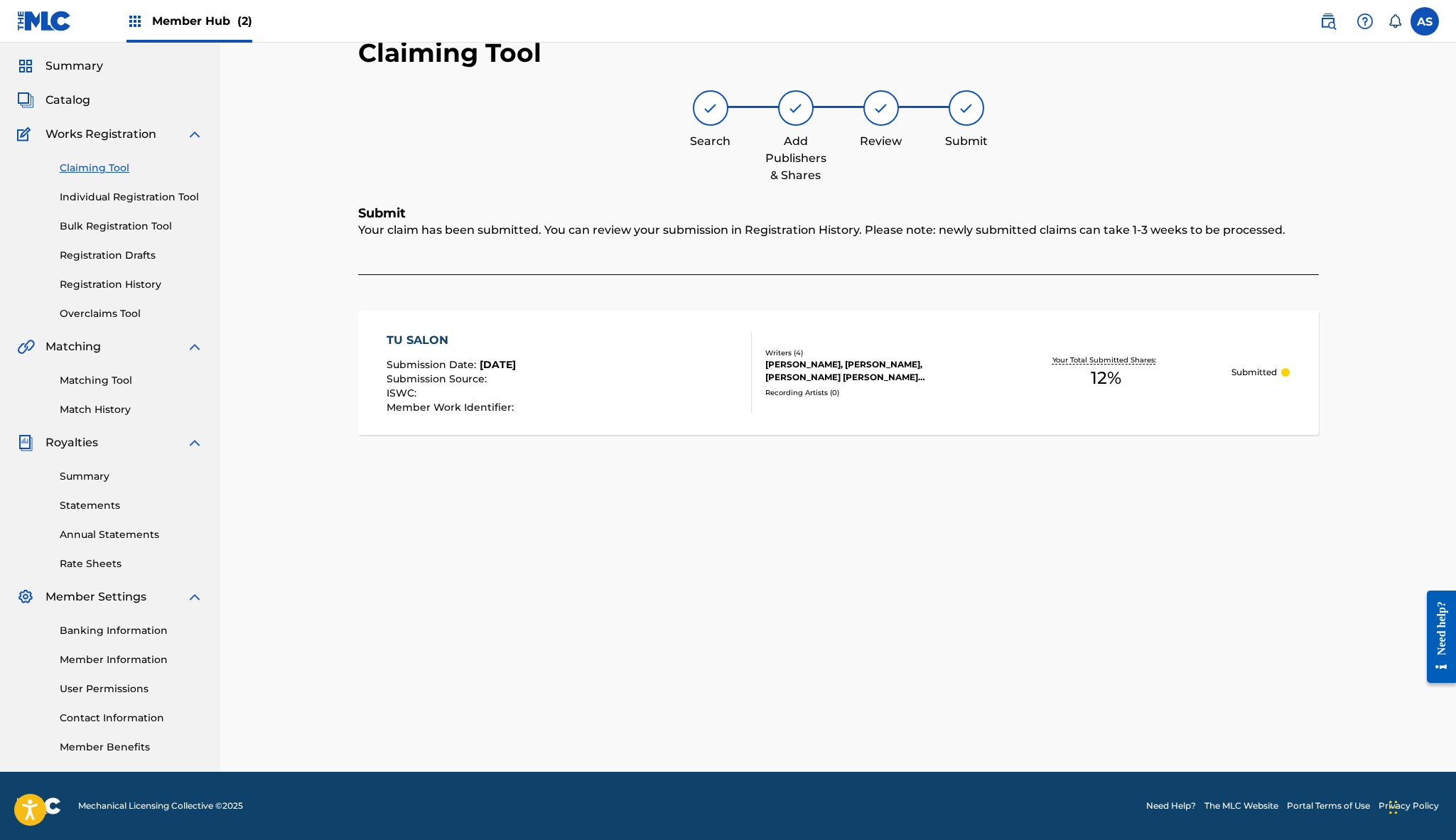
click at [120, 164] on link "Claiming Tool" at bounding box center [131, 168] width 144 height 15
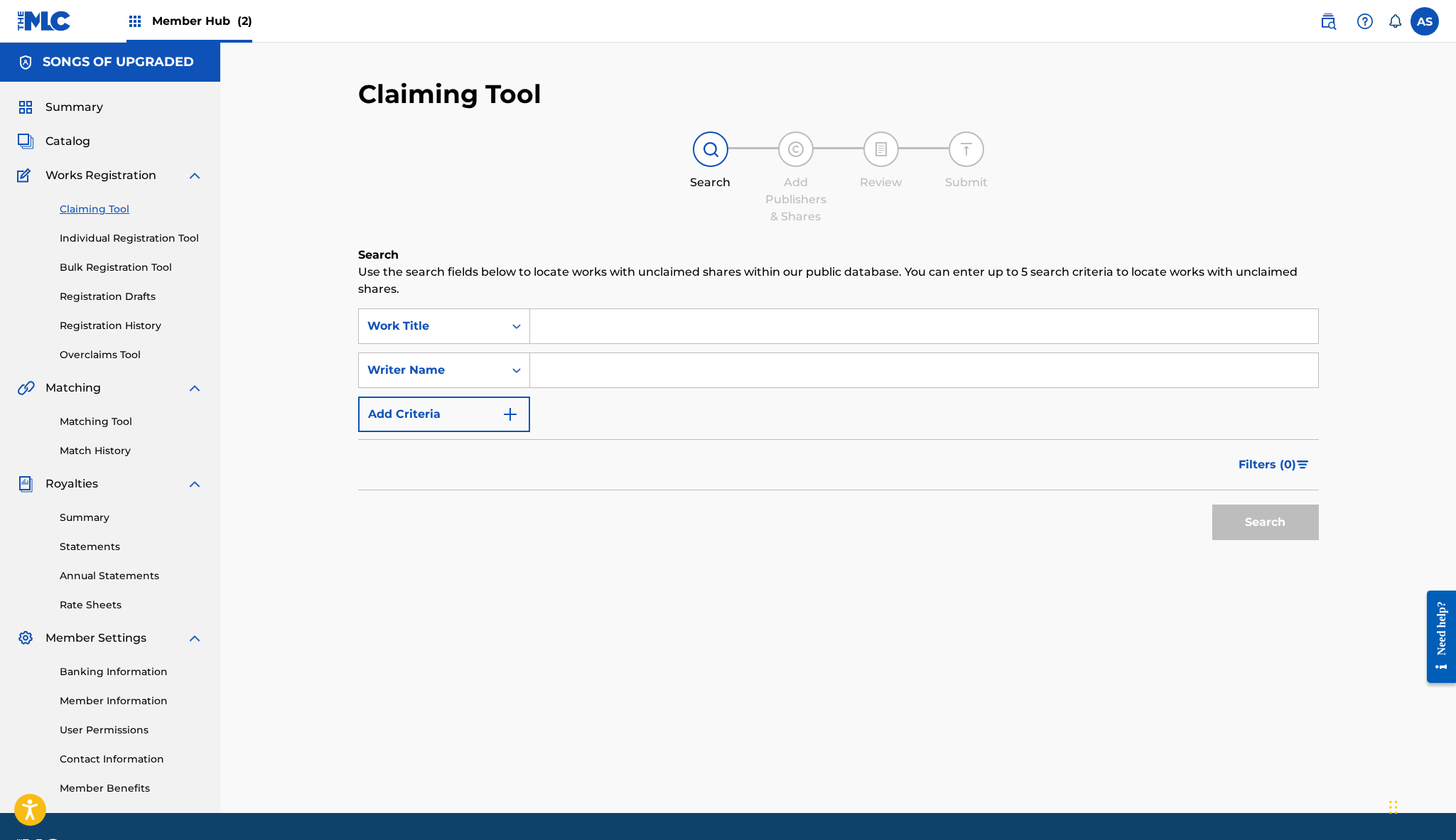
click at [542, 318] on input "Search Form" at bounding box center [924, 326] width 788 height 34
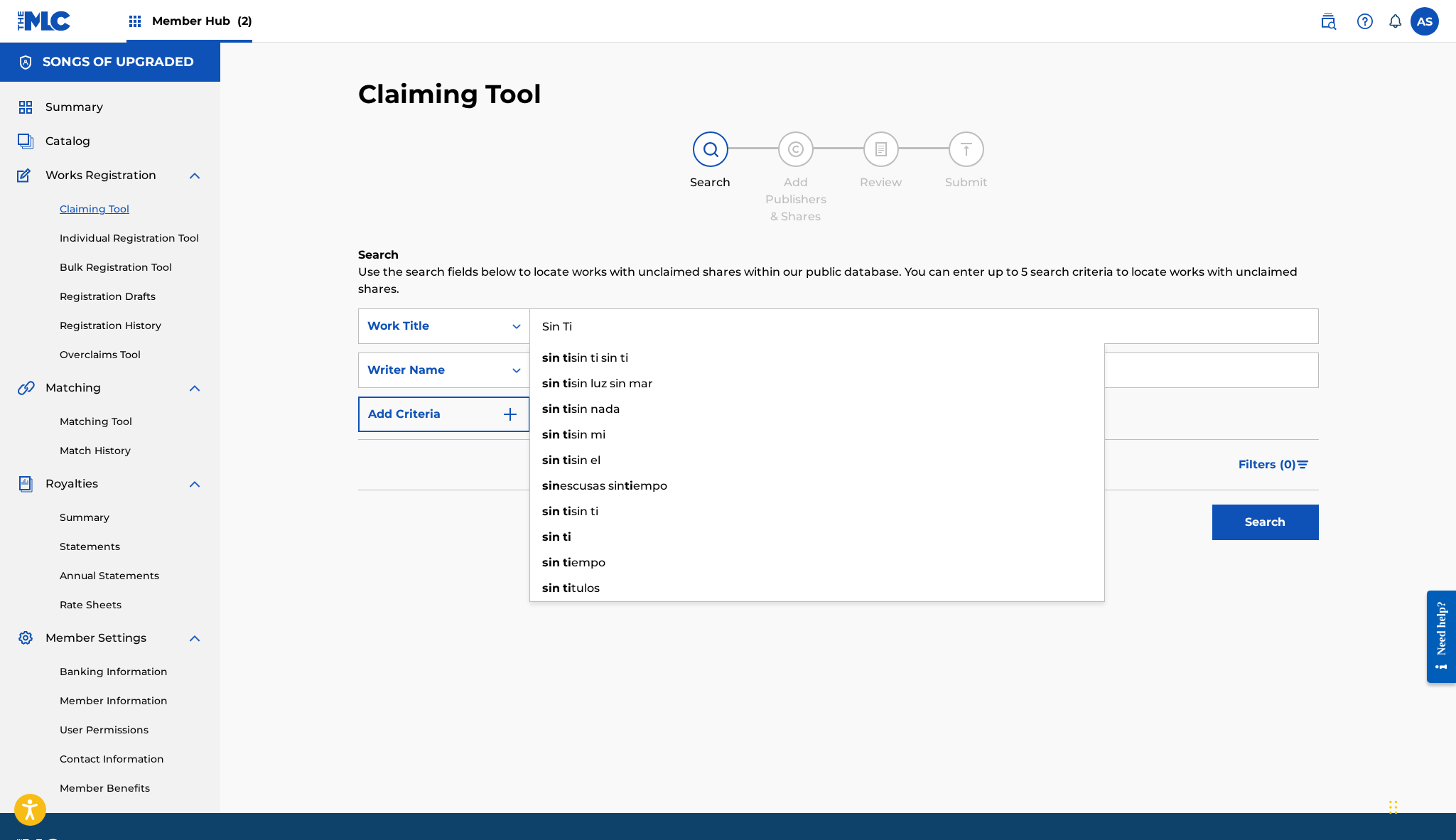
type input "Sin Ti"
click at [401, 493] on div "Search" at bounding box center [838, 518] width 961 height 57
click at [574, 393] on div "SearchWithCriteriaa3d88f25-2aab-4c03-ac93-e50992831d64 Work Title Sin Ti Search…" at bounding box center [838, 371] width 961 height 124
click at [574, 379] on input "Search Form" at bounding box center [924, 370] width 788 height 34
paste input "00668668381"
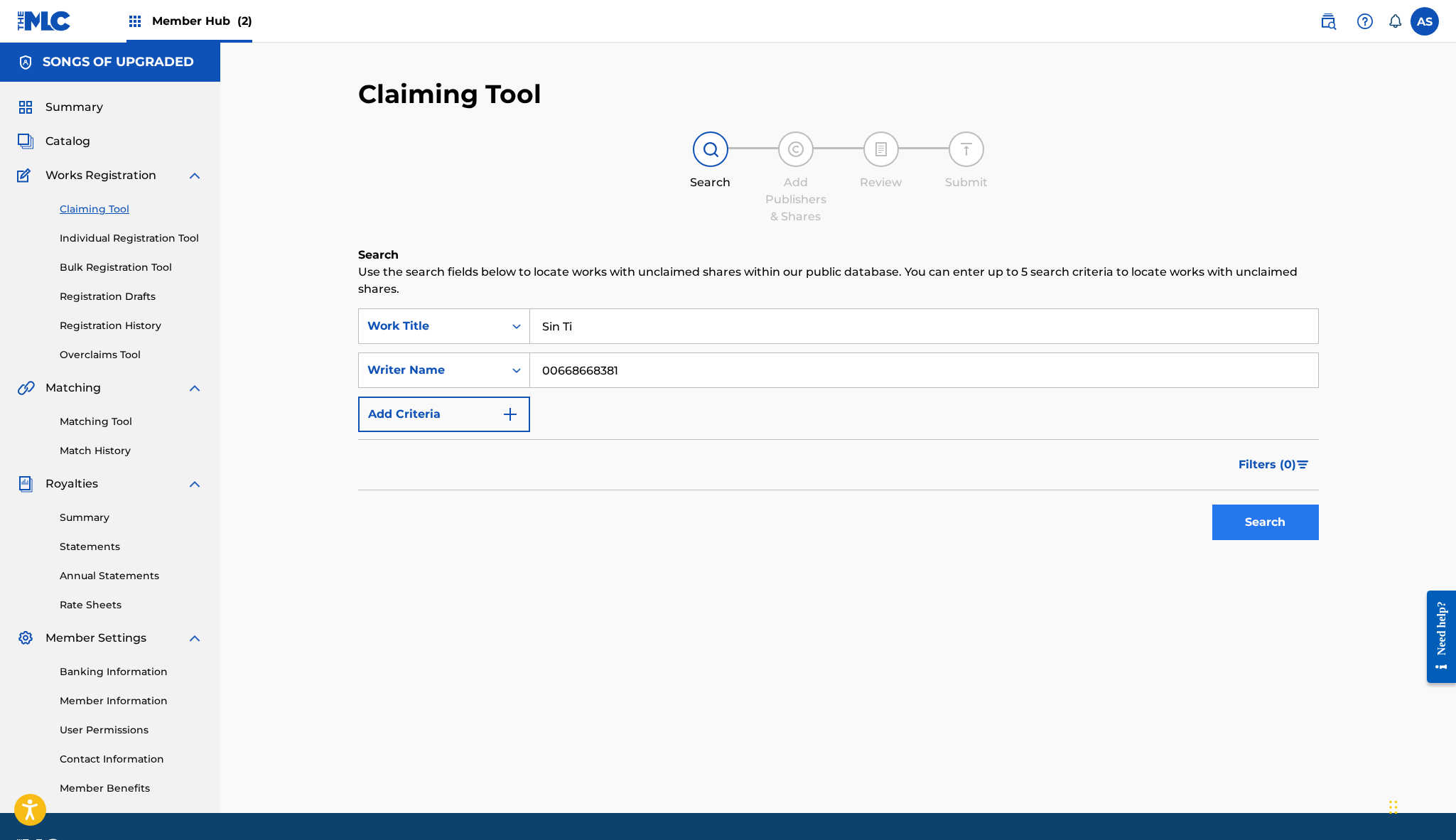
type input "00668668381"
click at [1289, 523] on button "Search" at bounding box center [1265, 522] width 107 height 35
click at [667, 374] on input "00668668381" at bounding box center [924, 370] width 788 height 34
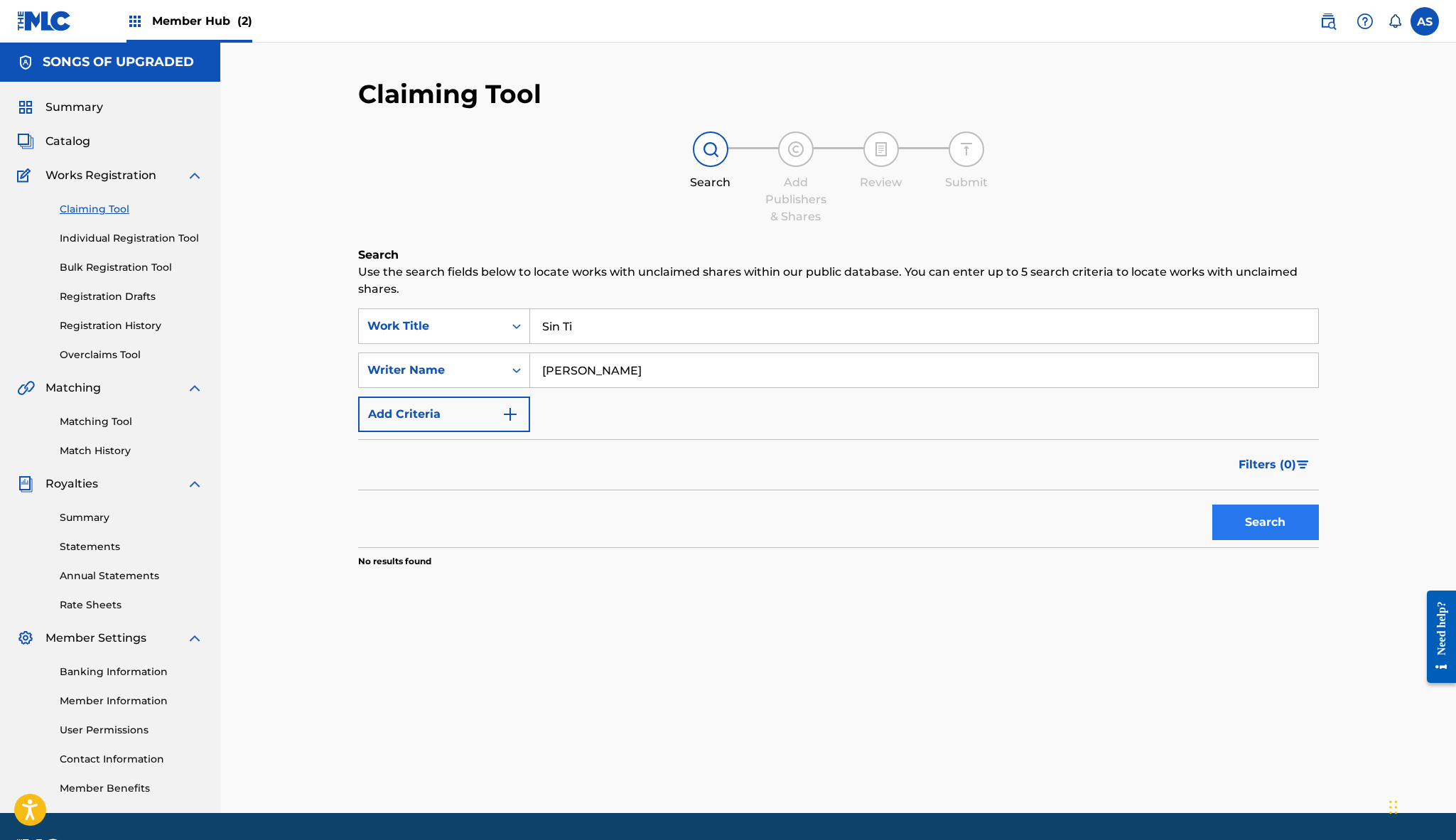
click at [1282, 528] on button "Search" at bounding box center [1265, 522] width 107 height 35
click at [627, 368] on input "Alex Zurdo" at bounding box center [924, 370] width 788 height 34
paste input "00668668283"
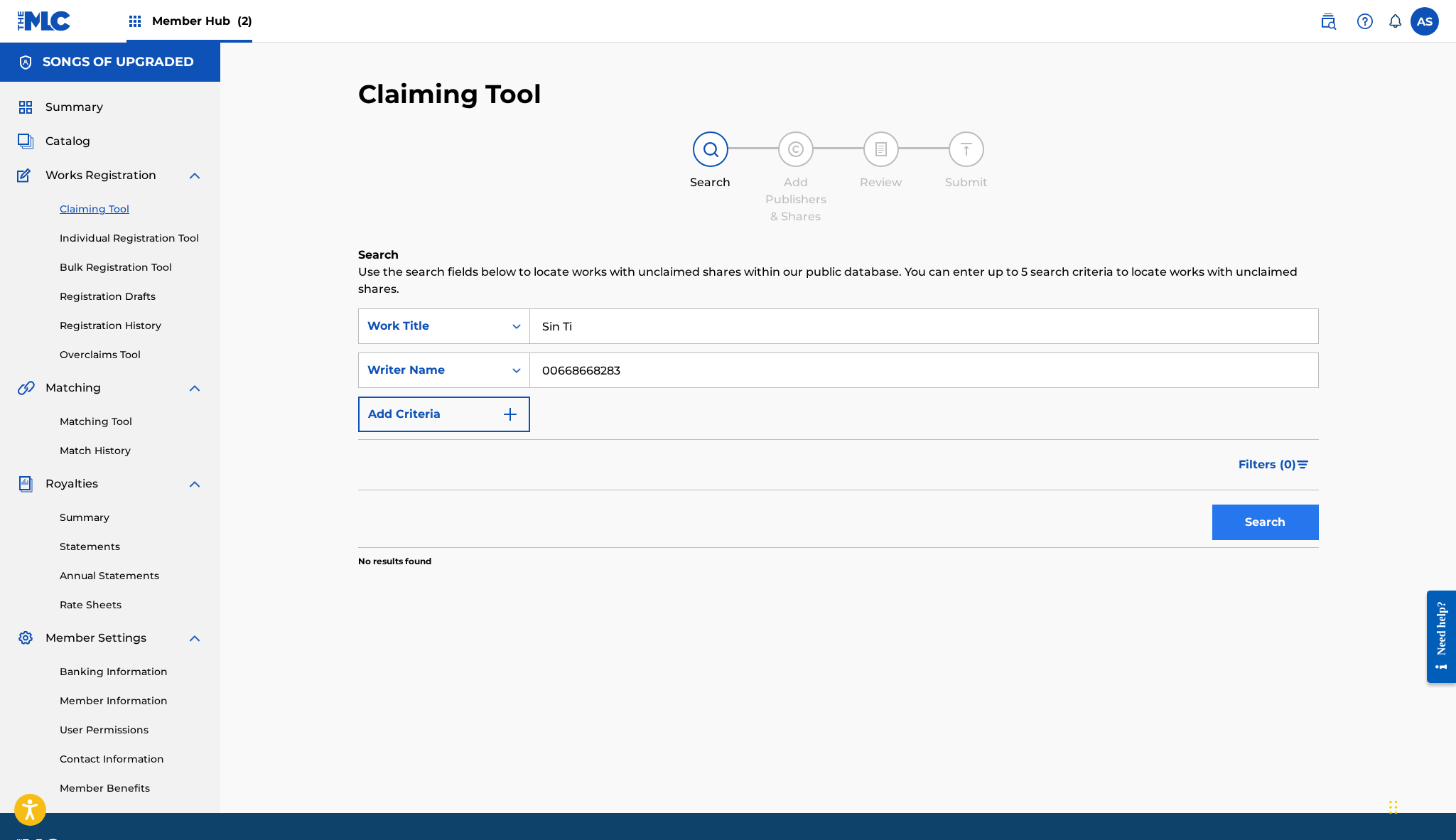
click at [1275, 524] on button "Search" at bounding box center [1265, 522] width 107 height 35
click at [633, 371] on input "00668668283" at bounding box center [924, 370] width 788 height 34
click at [1283, 521] on button "Search" at bounding box center [1265, 522] width 107 height 35
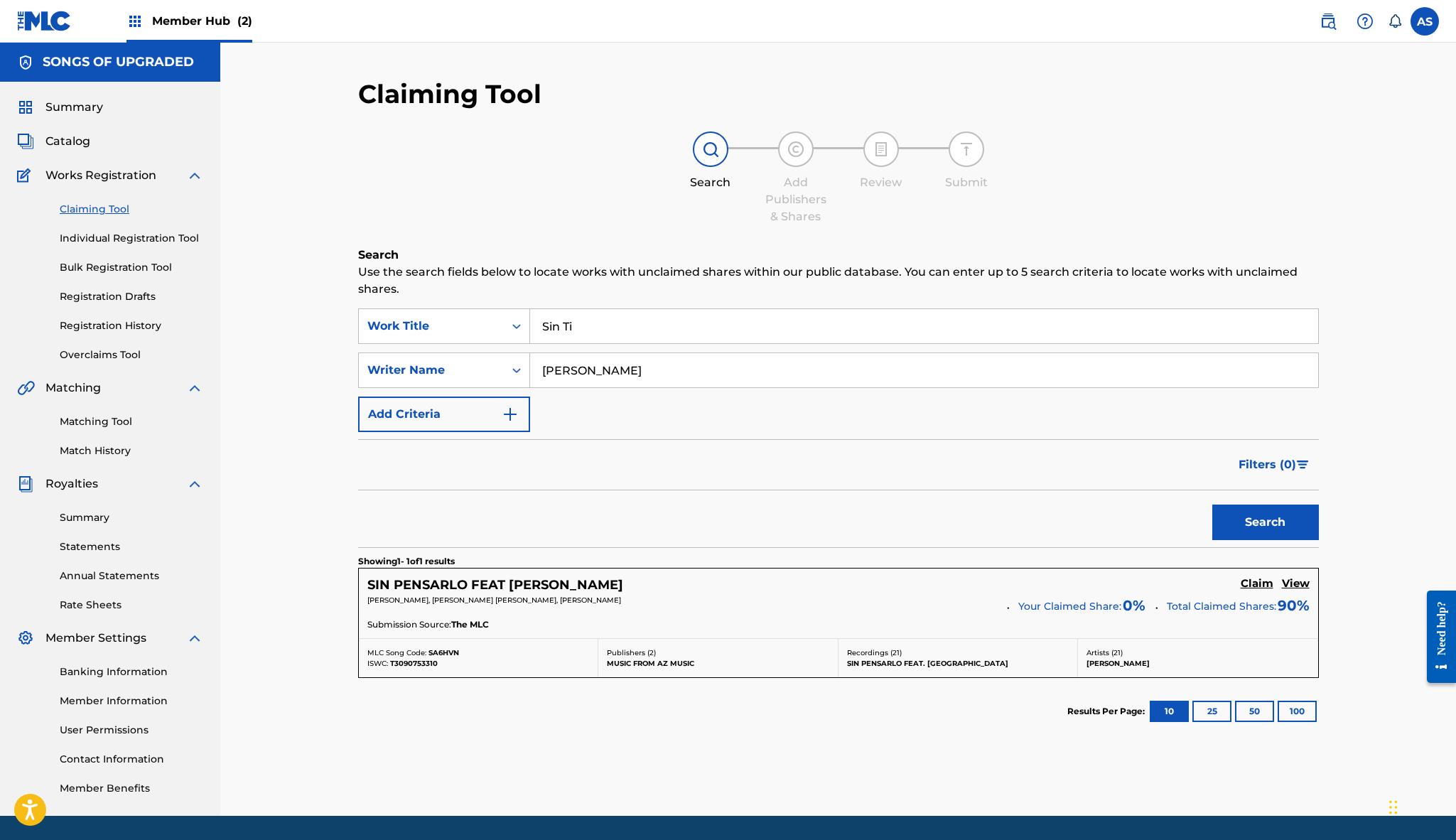
click at [626, 373] on input "Alexis Velez" at bounding box center [924, 370] width 788 height 34
type input "Velez Alexis"
click at [1286, 528] on button "Search" at bounding box center [1265, 522] width 107 height 35
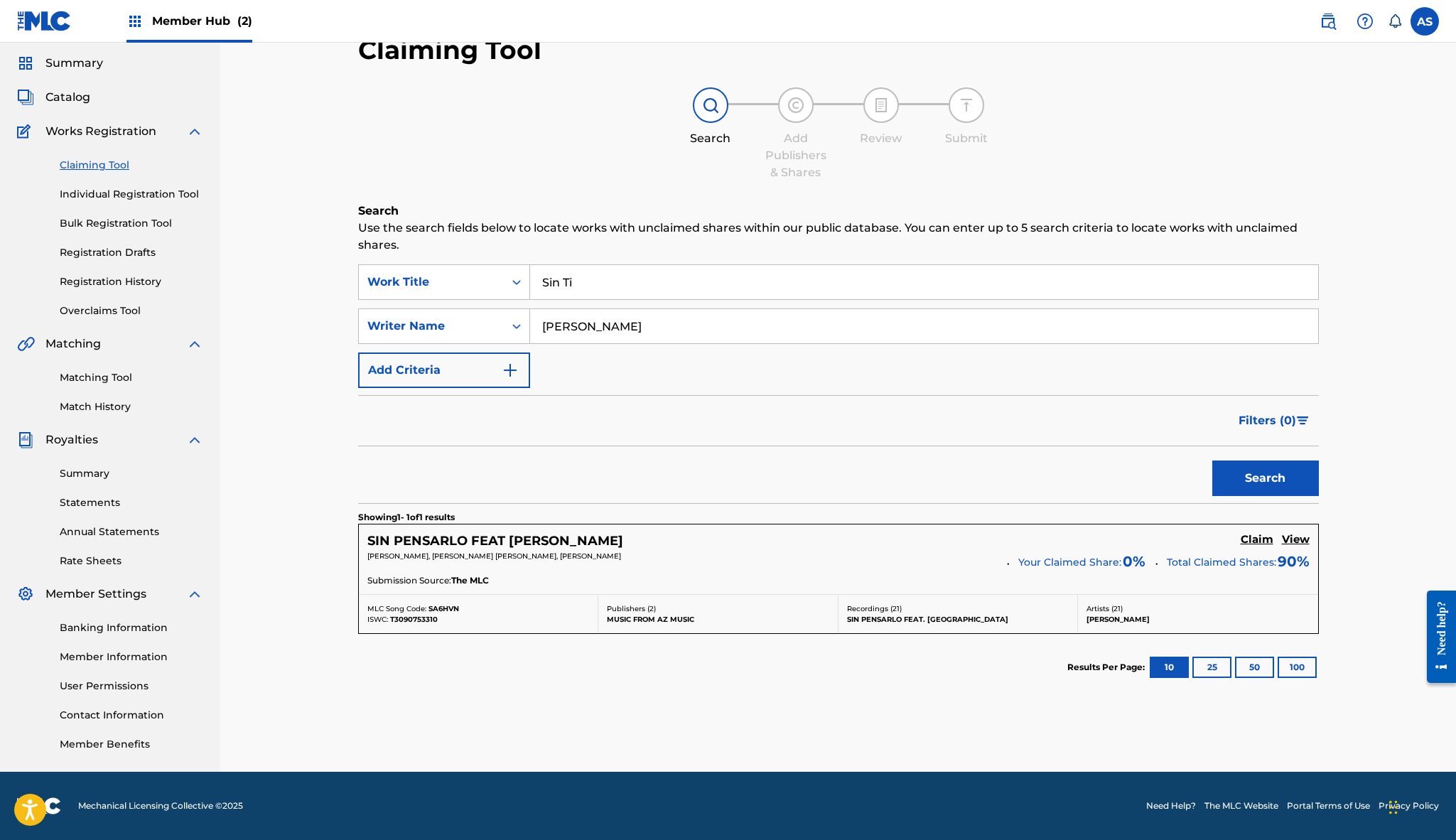
scroll to position [44, 0]
click at [655, 285] on input "Sin Ti" at bounding box center [924, 282] width 788 height 34
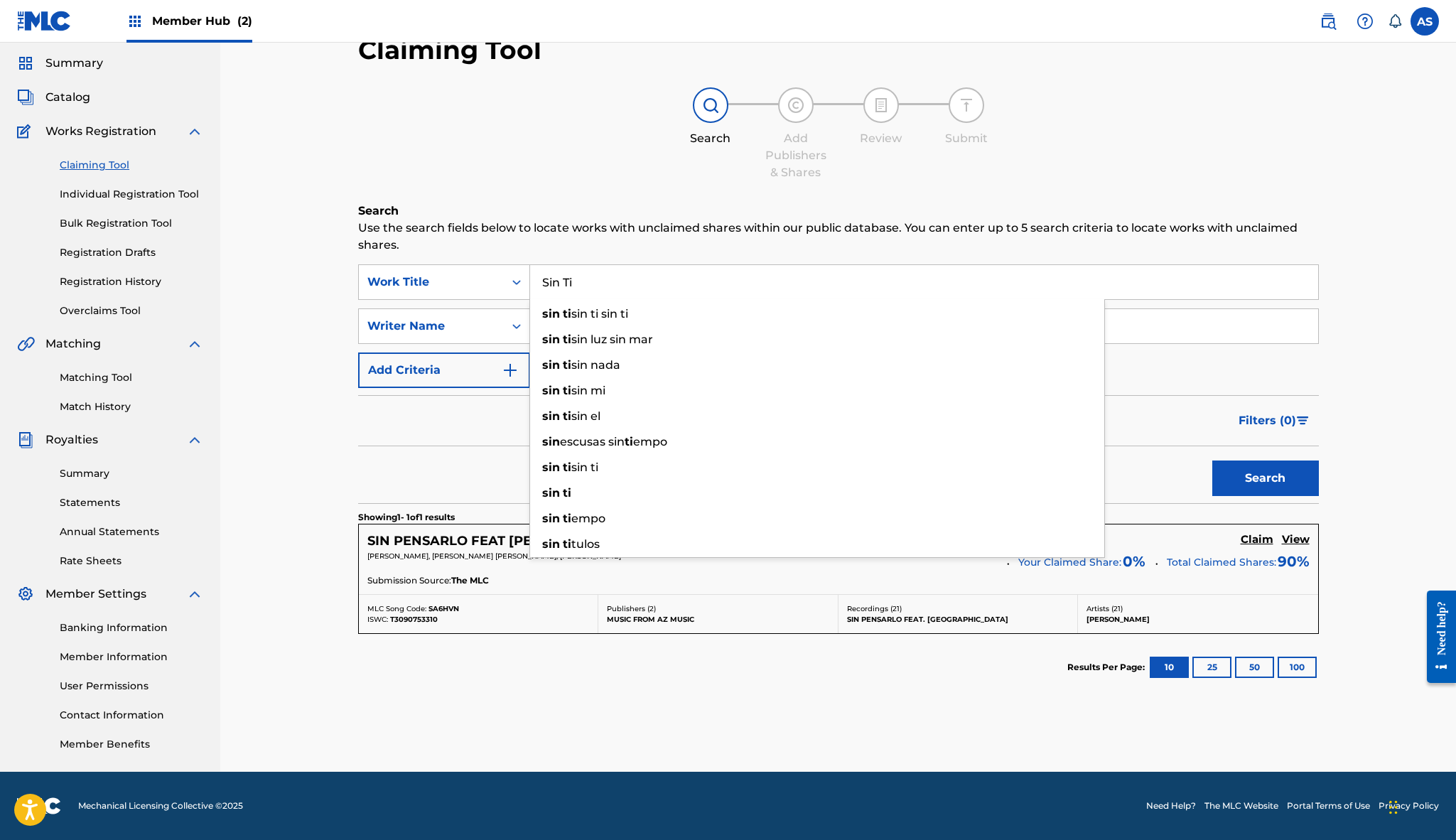
click at [655, 285] on input "Sin Ti" at bounding box center [924, 282] width 788 height 34
type input "SIN TI"
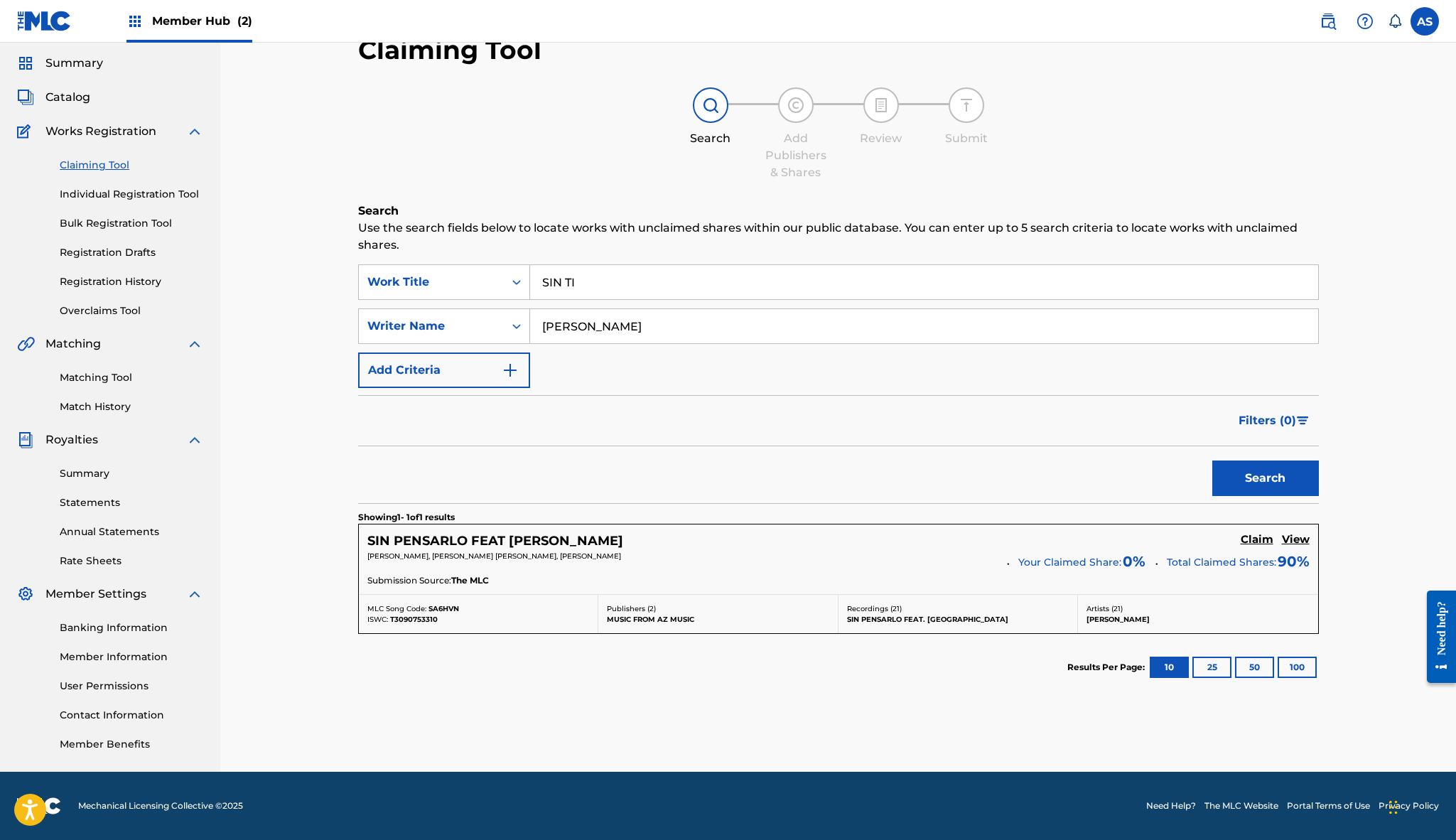
click at [646, 223] on p "Use the search fields below to locate works with unclaimed shares within our pu…" at bounding box center [838, 236] width 961 height 34
click at [621, 325] on input "Velez Alexis" at bounding box center [924, 326] width 788 height 34
type input "ALEX ZURDO"
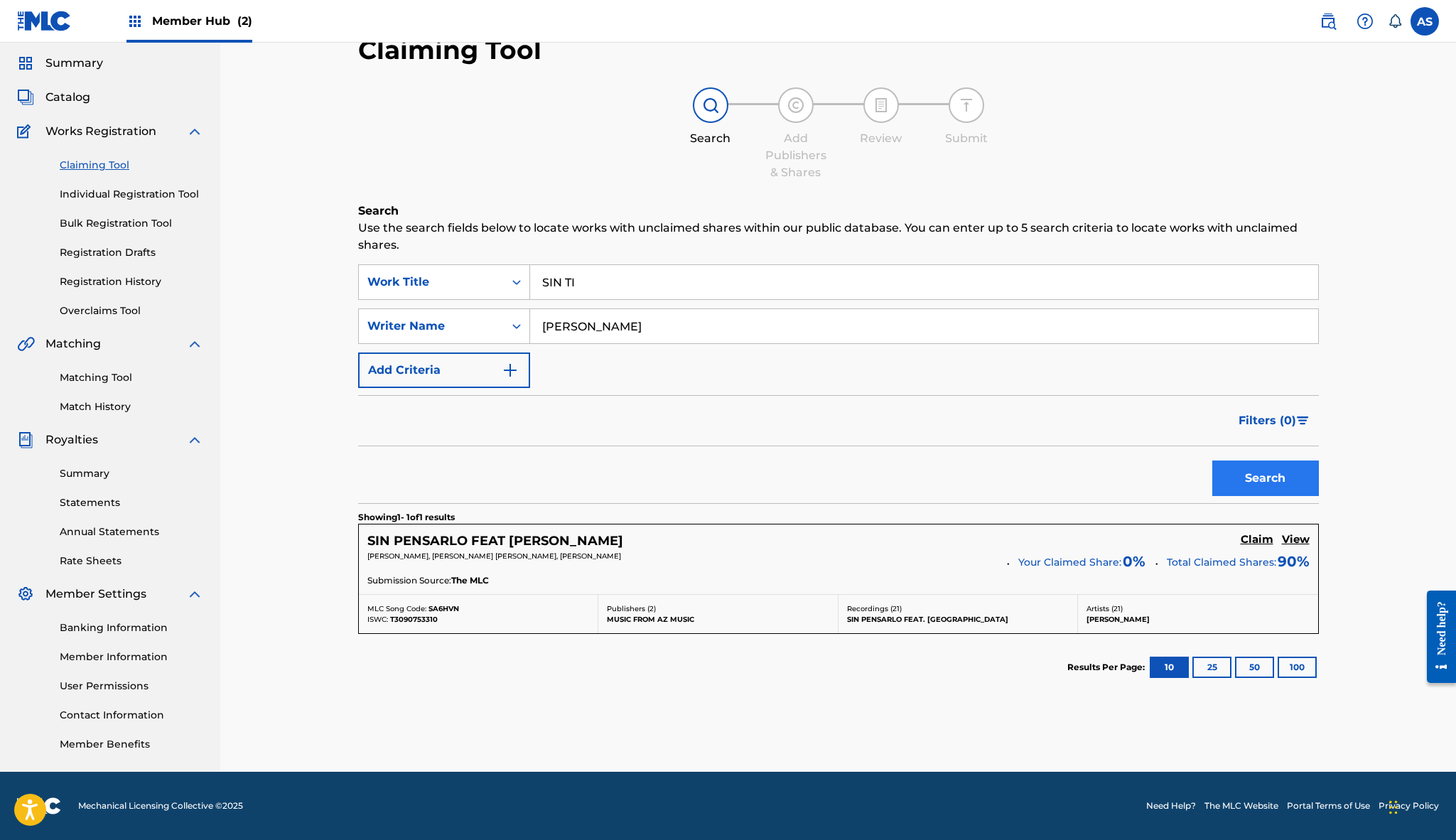
click at [1236, 484] on button "Search" at bounding box center [1265, 478] width 107 height 35
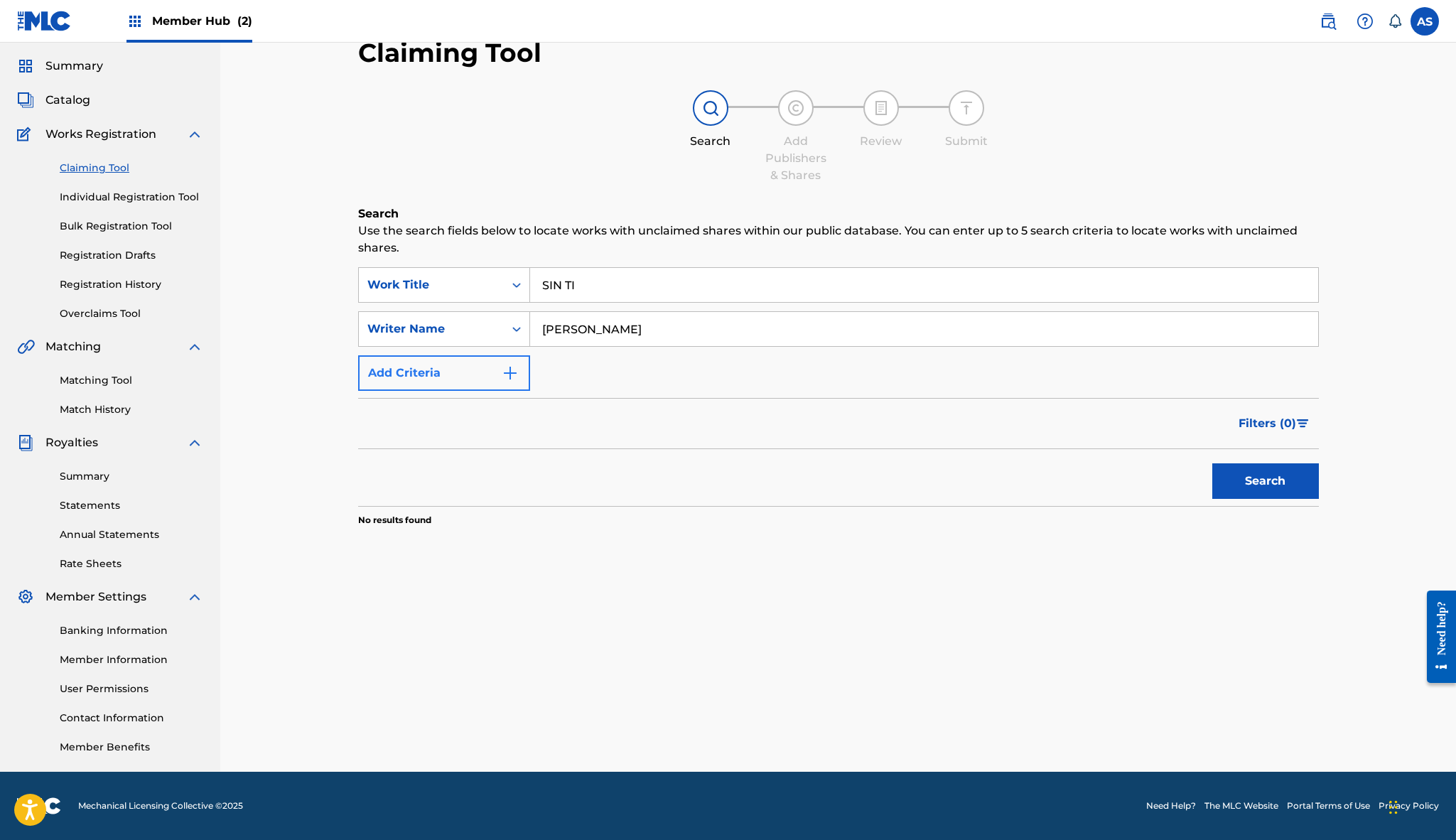
click at [504, 379] on img "Search Form" at bounding box center [510, 372] width 17 height 17
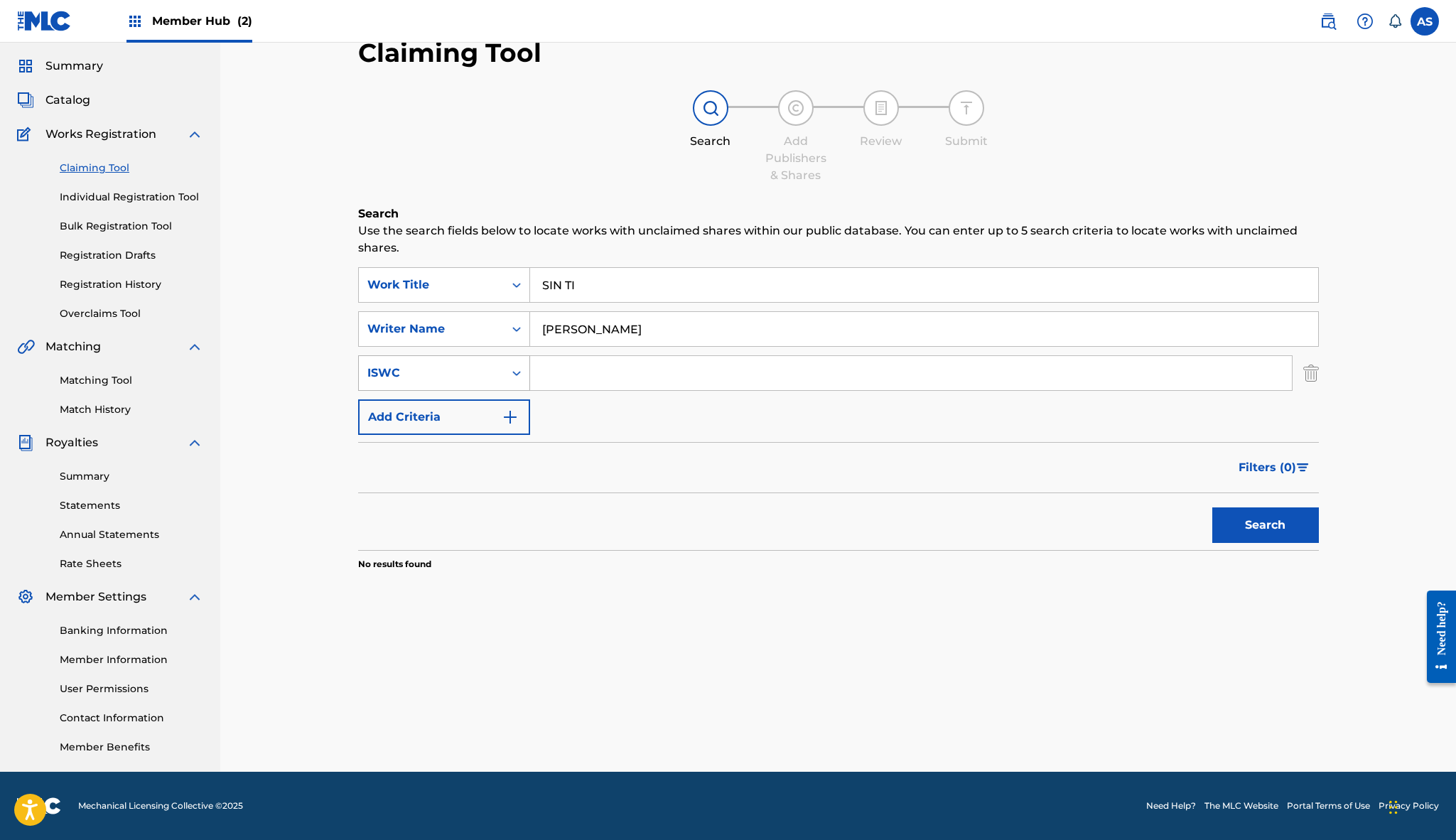
click at [507, 378] on div "Search Form" at bounding box center [517, 373] width 26 height 26
click at [453, 588] on div "ISWC" at bounding box center [444, 586] width 170 height 35
click at [523, 338] on div "Search Form" at bounding box center [517, 329] width 26 height 26
click at [339, 409] on div "Claiming Tool Search Add Publishers & Shares Review Submit Search Use the searc…" at bounding box center [838, 387] width 1236 height 770
click at [571, 376] on input "Search Form" at bounding box center [911, 373] width 762 height 34
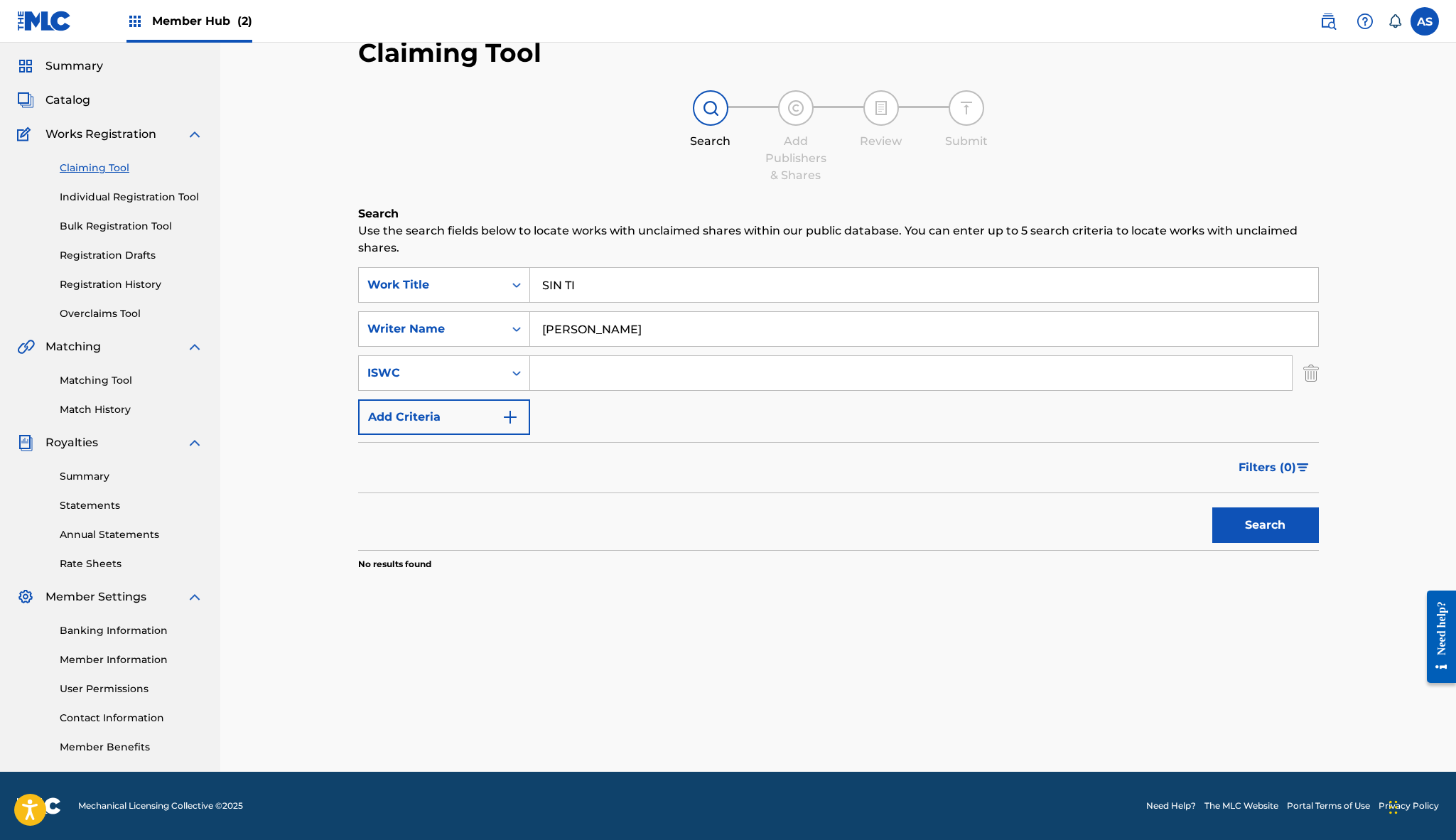
paste input "T-925.792.315-2"
type input "T-925.792.315-2"
click at [1288, 532] on button "Search" at bounding box center [1265, 525] width 107 height 35
click at [686, 330] on input "ALEX ZURDO" at bounding box center [924, 329] width 788 height 34
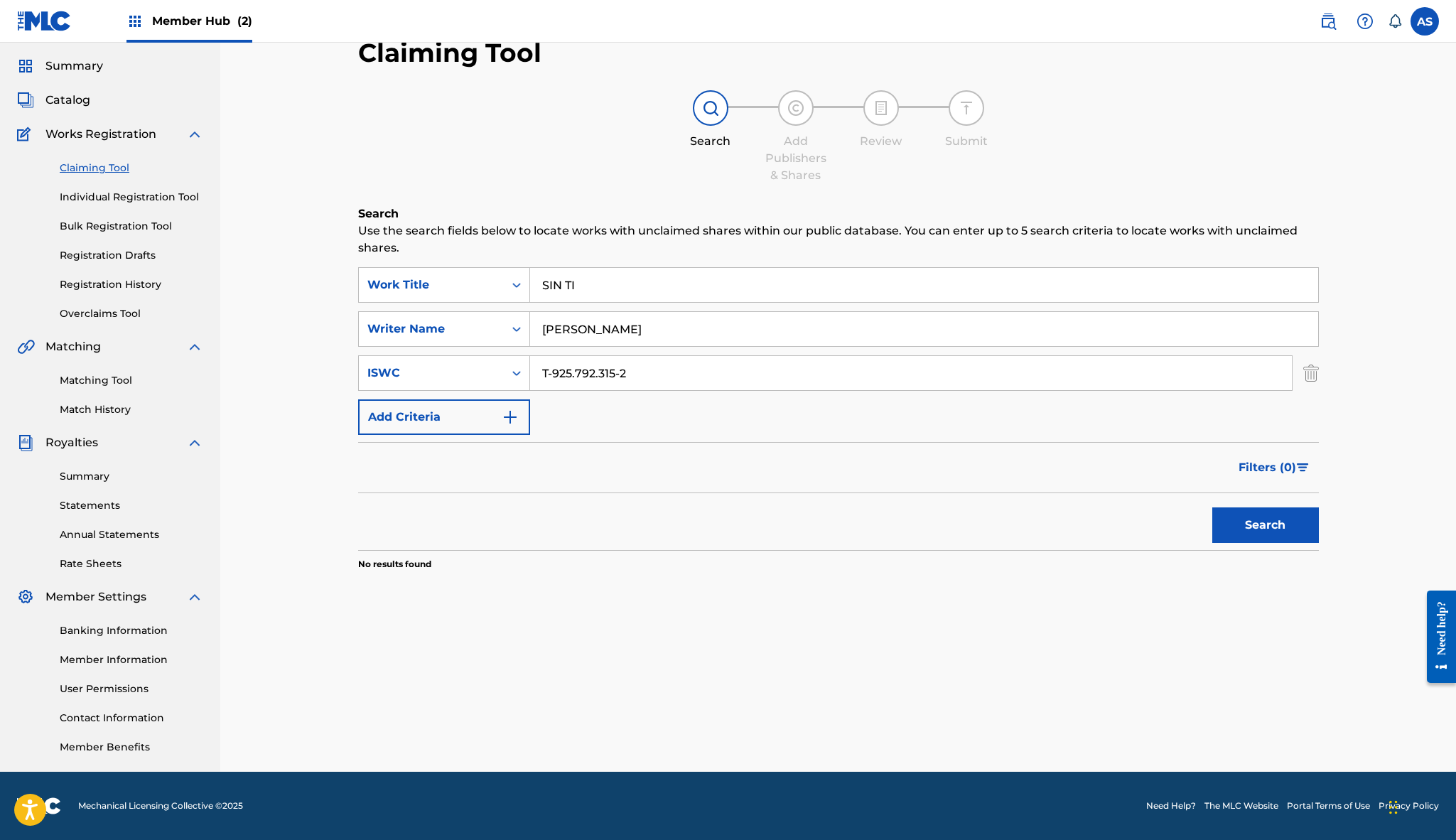
click at [686, 330] on input "ALEX ZURDO" at bounding box center [924, 329] width 788 height 34
type input "Alexis Velez"
click at [1256, 522] on button "Search" at bounding box center [1265, 525] width 107 height 35
click at [664, 283] on input "SIN TI" at bounding box center [924, 285] width 788 height 34
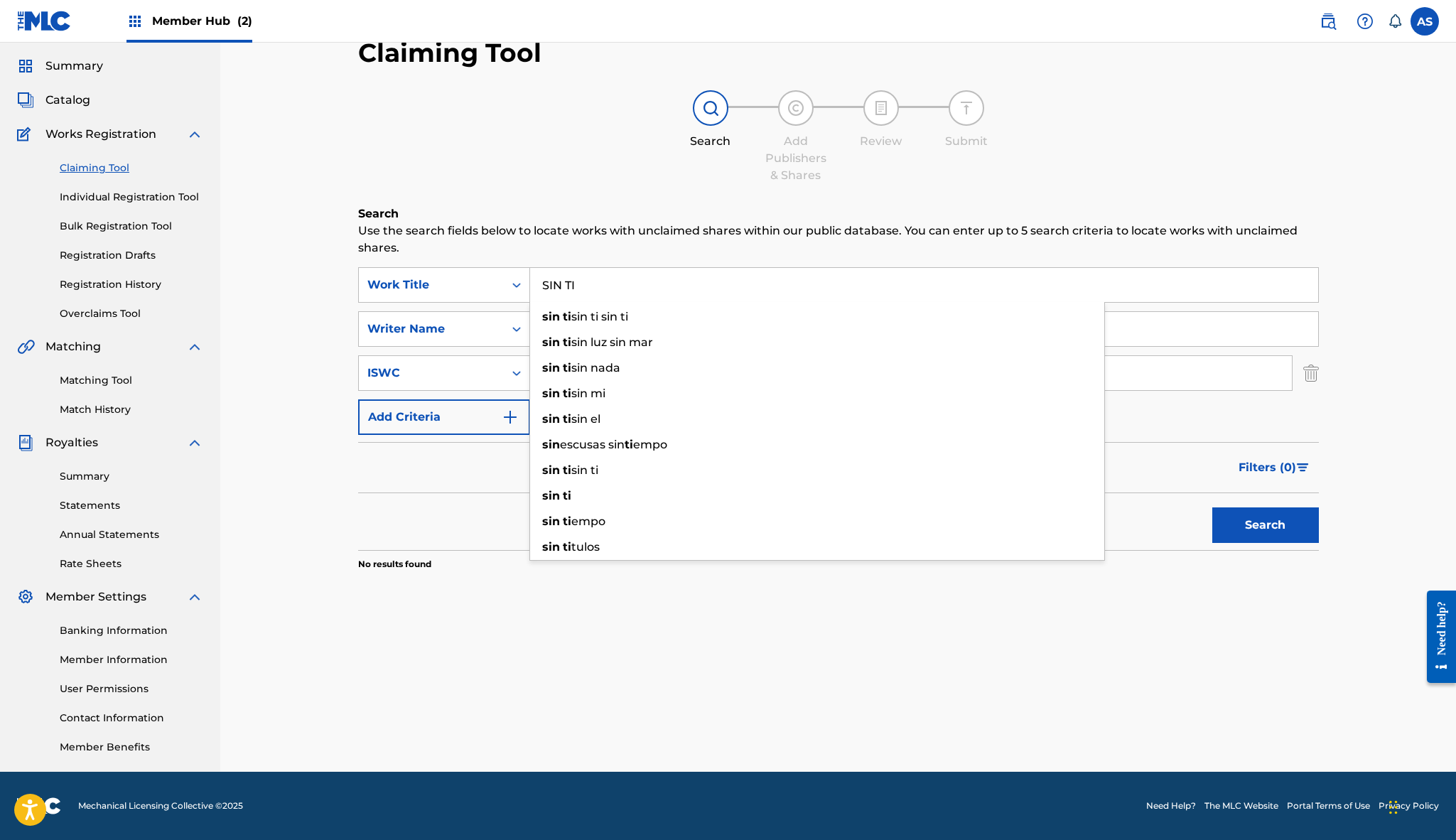
click at [664, 283] on input "SIN TI" at bounding box center [924, 285] width 788 height 34
click at [825, 165] on div "Add Publishers & Shares" at bounding box center [796, 158] width 71 height 51
click at [561, 283] on input "SinTi" at bounding box center [924, 285] width 788 height 34
type input "Sin Ti"
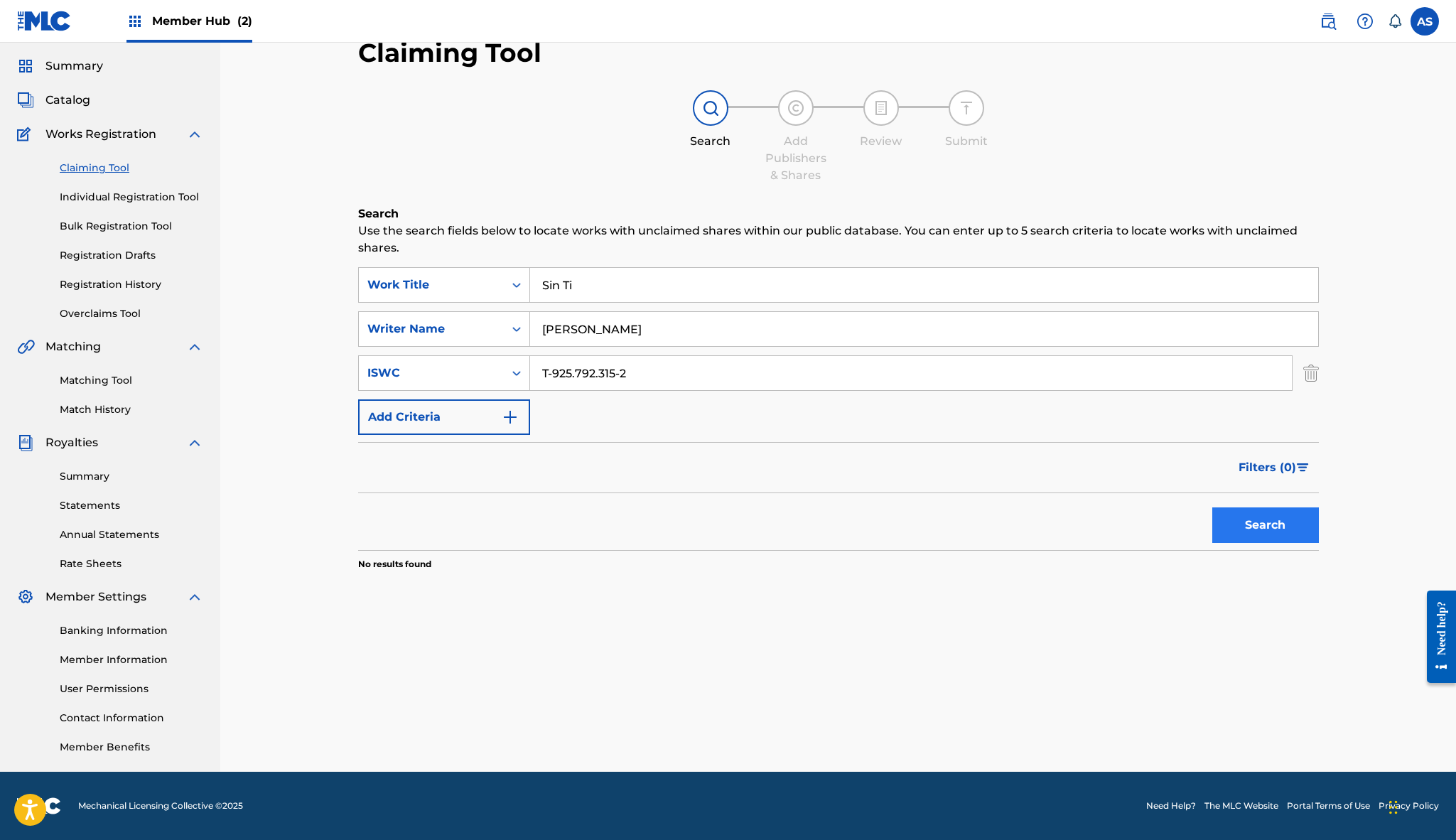
click at [1269, 527] on button "Search" at bounding box center [1265, 525] width 107 height 35
click at [1269, 529] on button "Search" at bounding box center [1265, 525] width 107 height 35
click at [1328, 19] on img at bounding box center [1327, 21] width 17 height 17
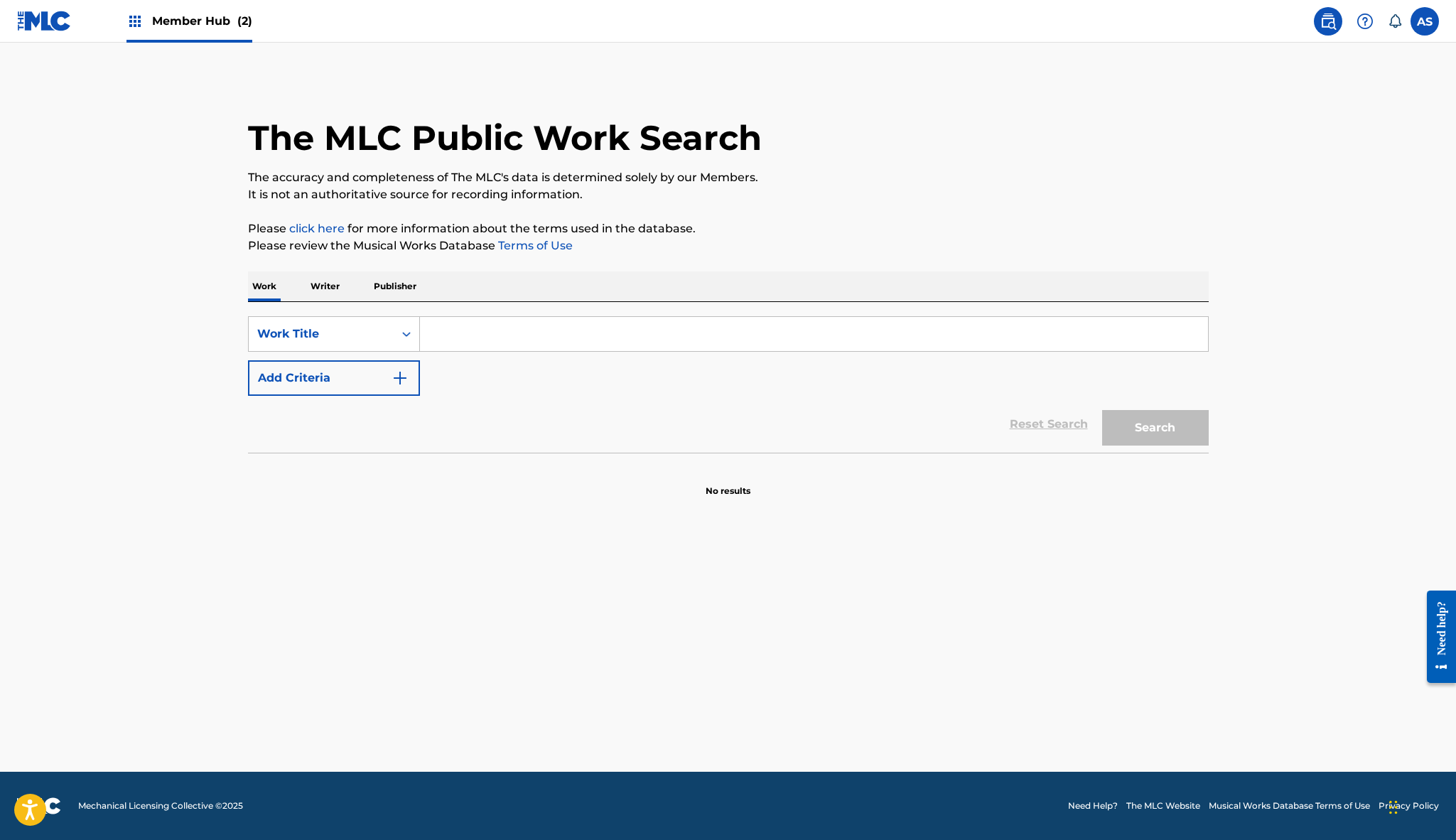
click at [483, 334] on input "Search Form" at bounding box center [814, 334] width 788 height 34
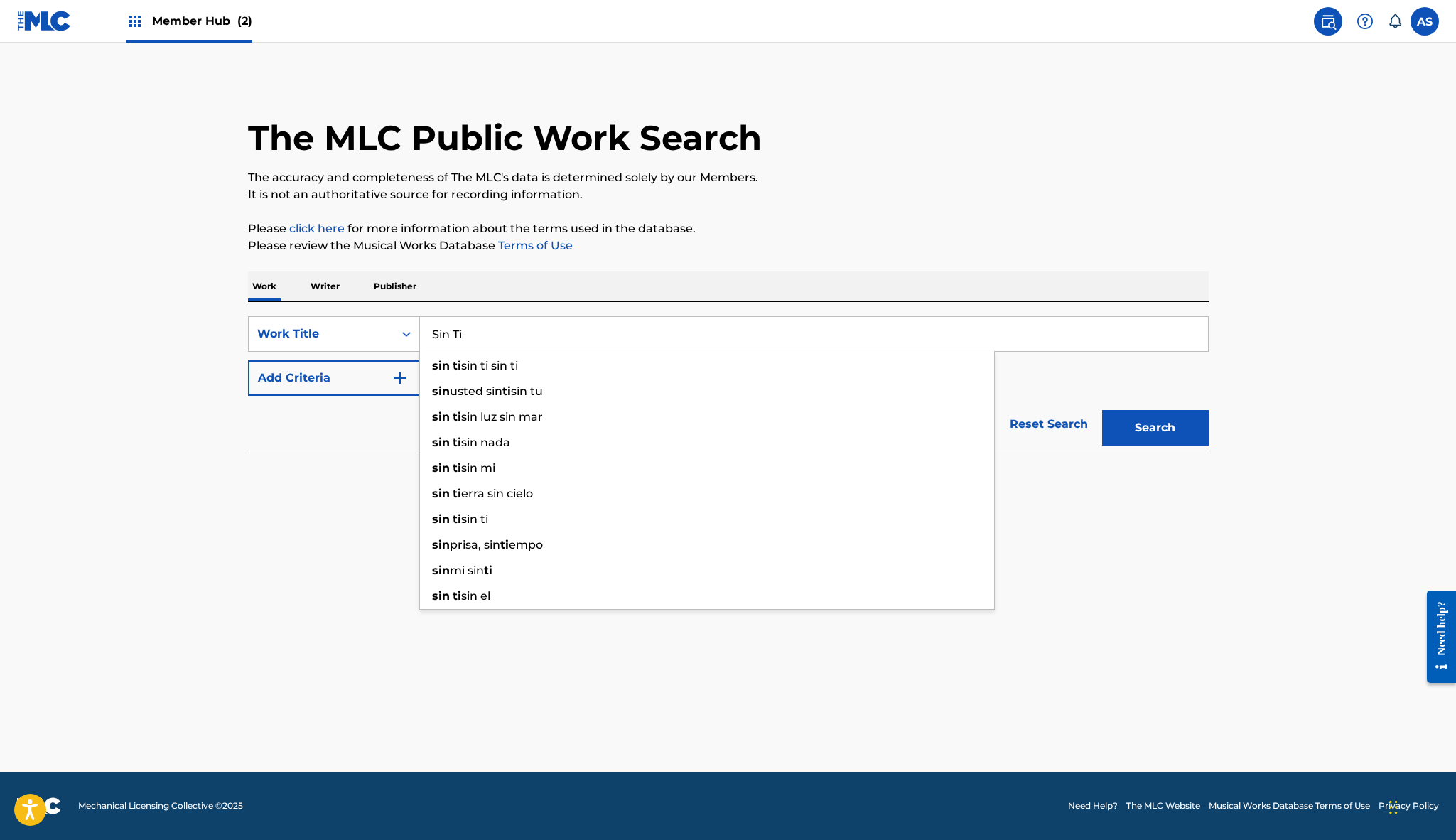
type input "Sin Ti"
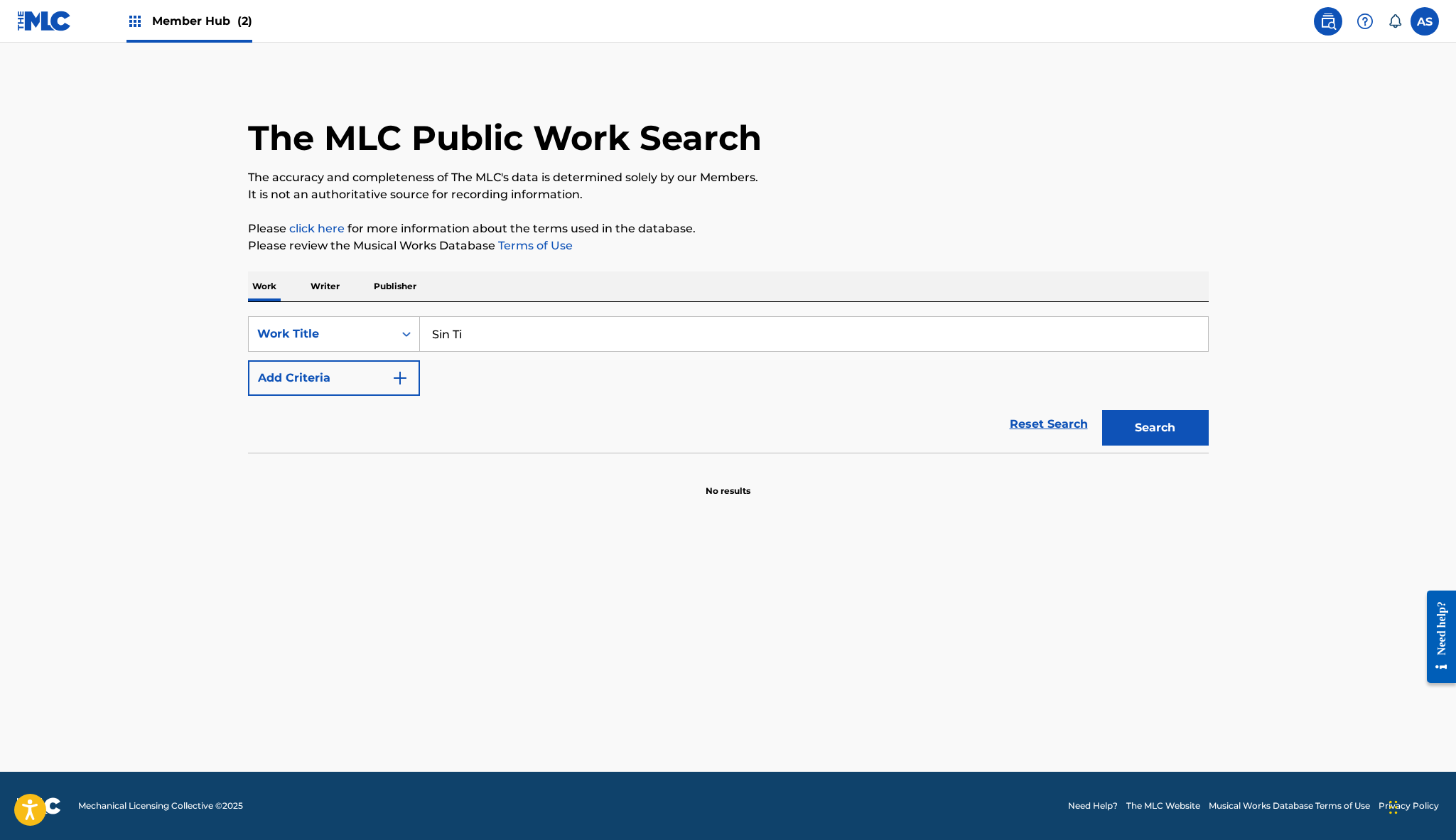
click at [287, 476] on section "No results" at bounding box center [728, 479] width 961 height 37
click at [397, 382] on img "Search Form" at bounding box center [400, 378] width 17 height 17
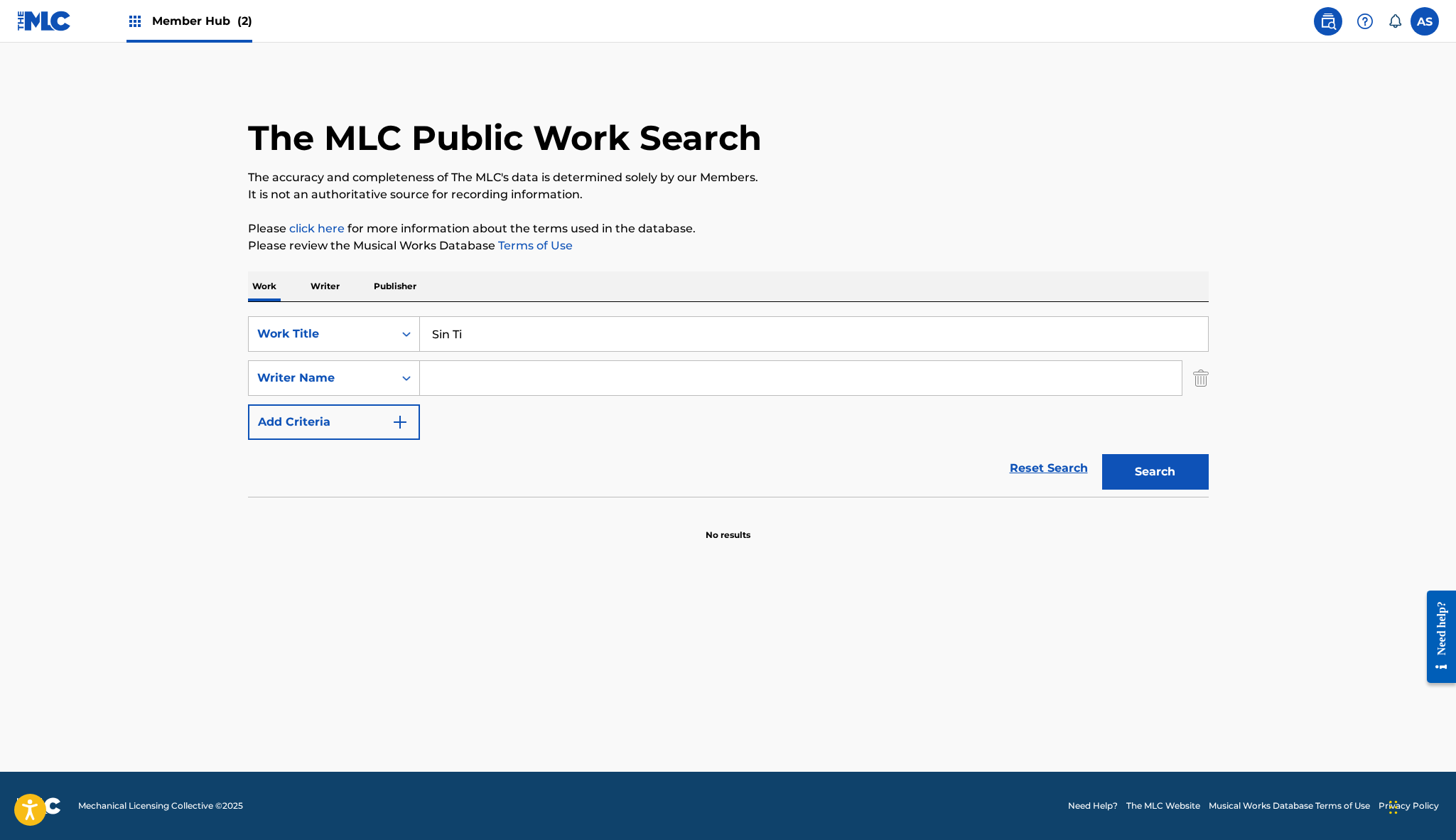
click at [464, 371] on input "Search Form" at bounding box center [801, 378] width 762 height 34
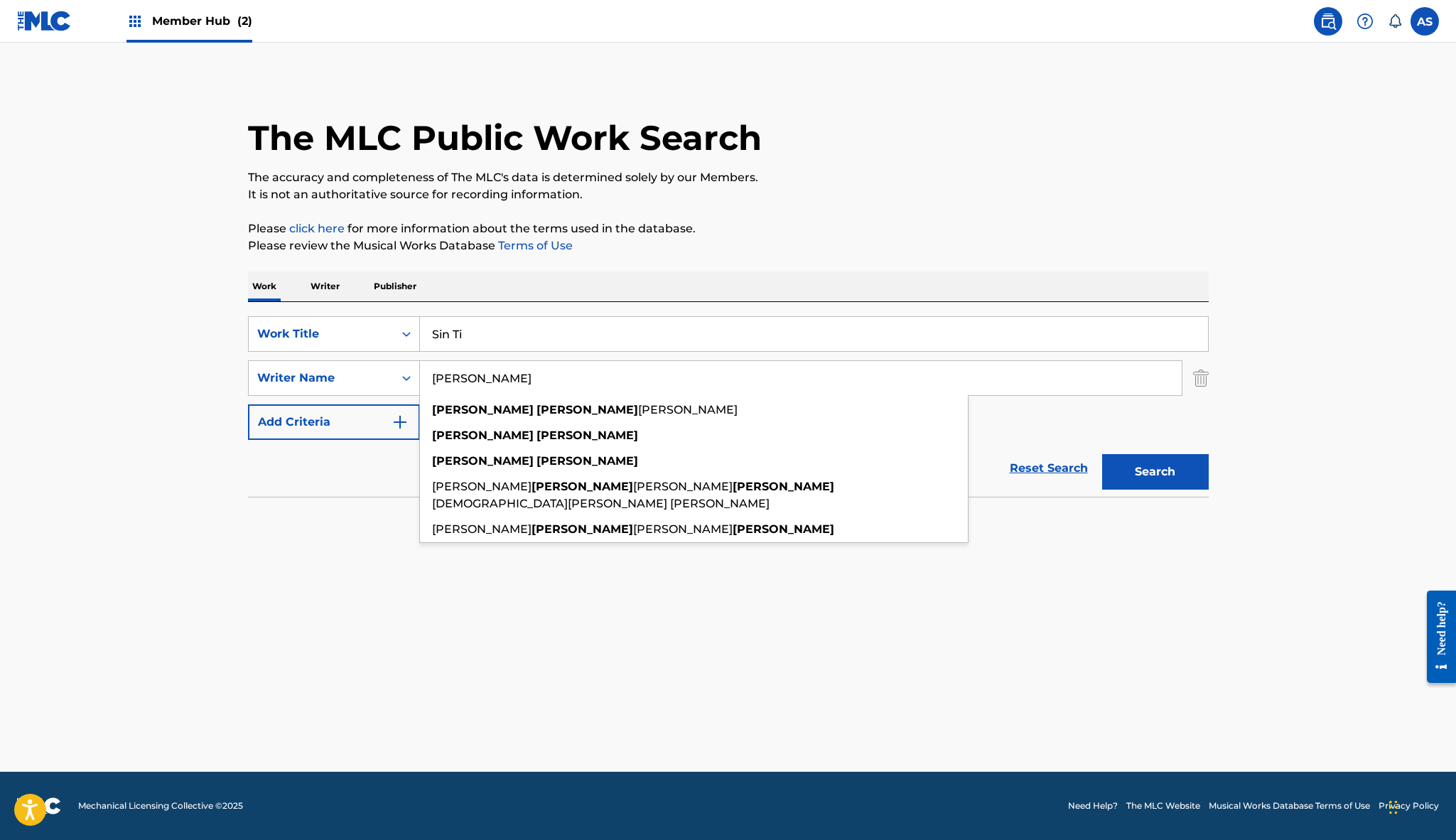
type input "Alexis Velez"
click at [1413, 375] on main "The MLC Public Work Search The accuracy and completeness of The MLC's data is d…" at bounding box center [728, 407] width 1456 height 729
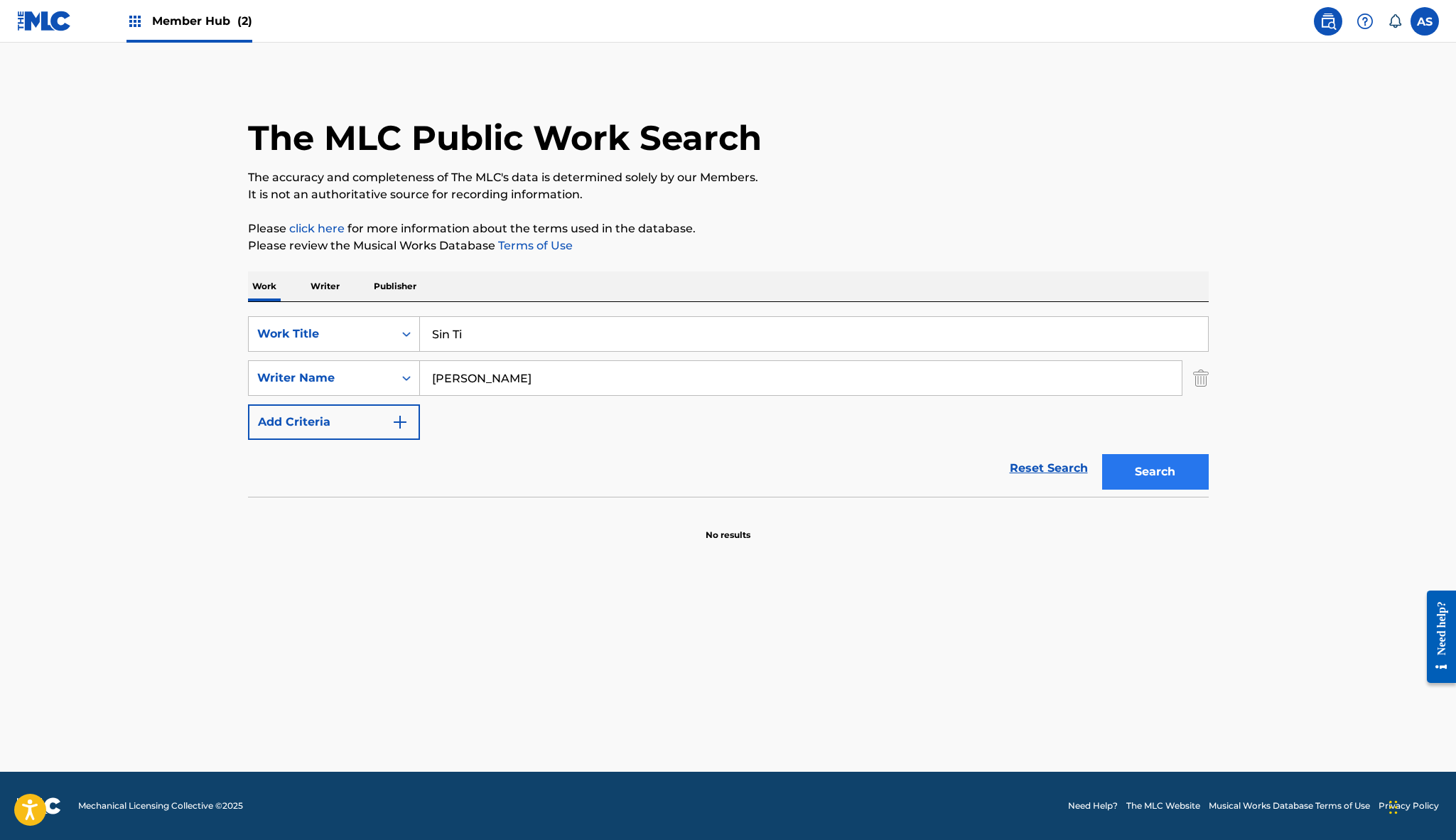
click at [1163, 471] on button "Search" at bounding box center [1155, 472] width 107 height 35
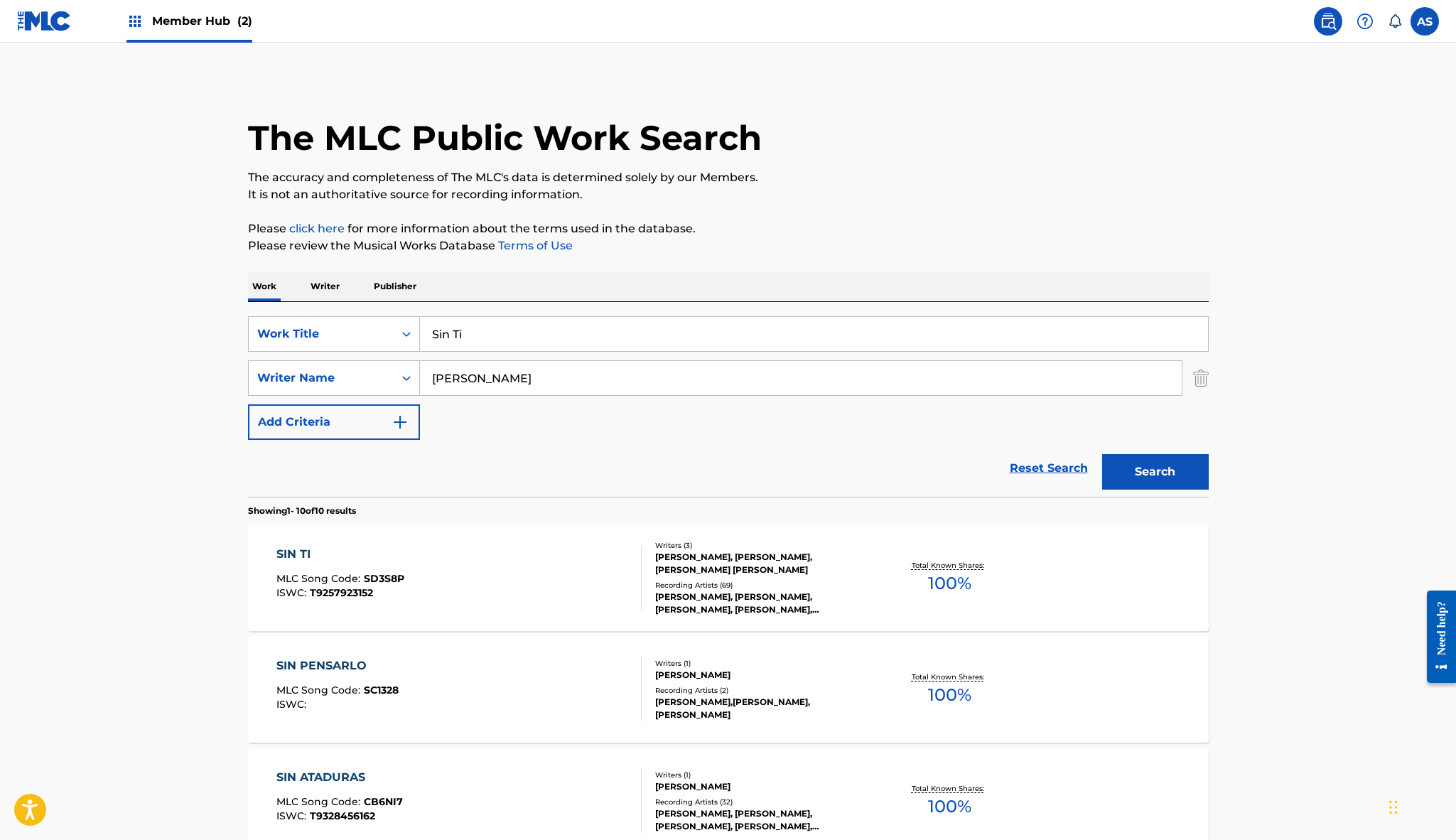
click at [603, 547] on div "SIN TI MLC Song Code : SD3S8P ISWC : T9257923152" at bounding box center [459, 578] width 365 height 64
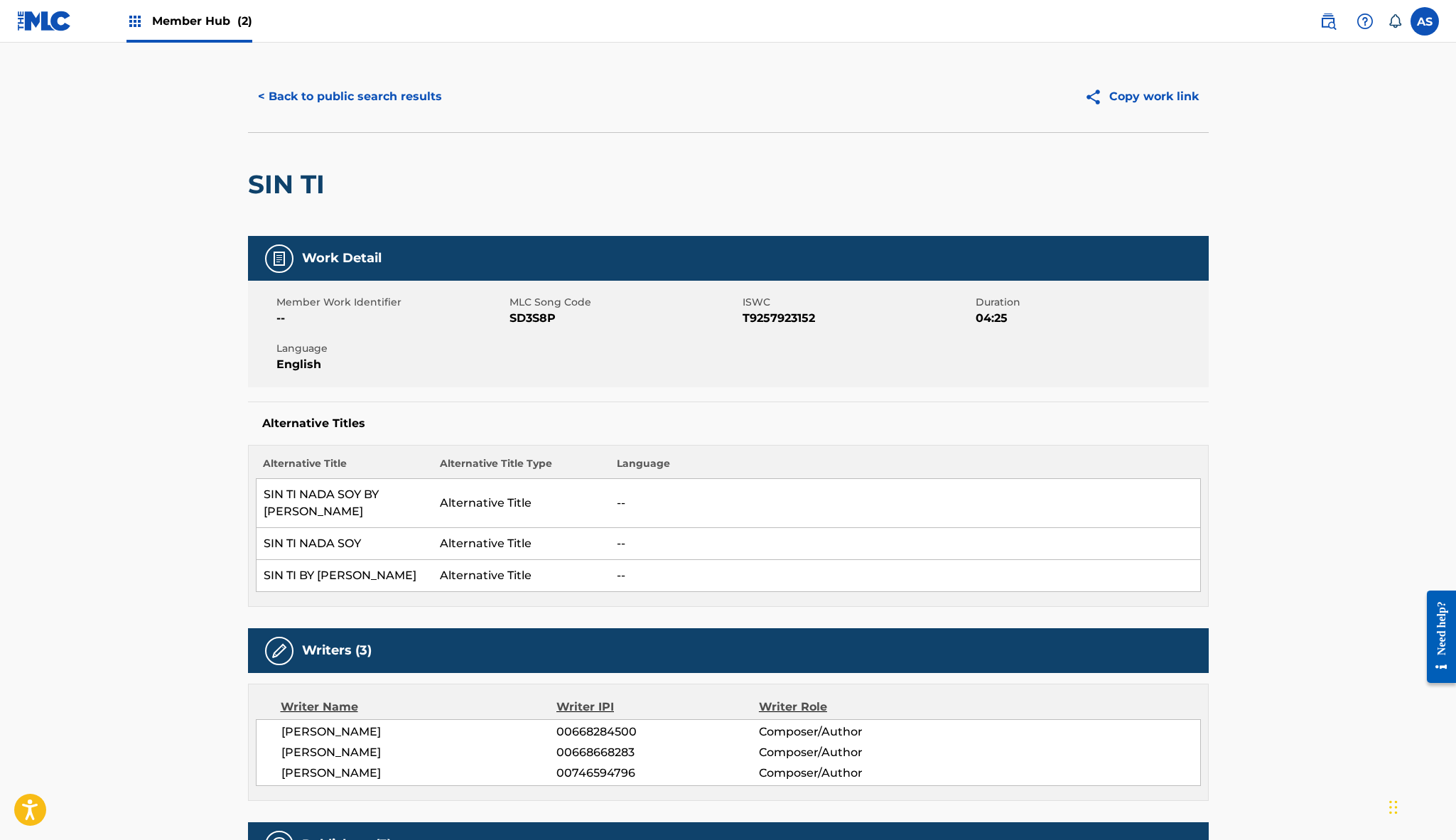
scroll to position [1, 0]
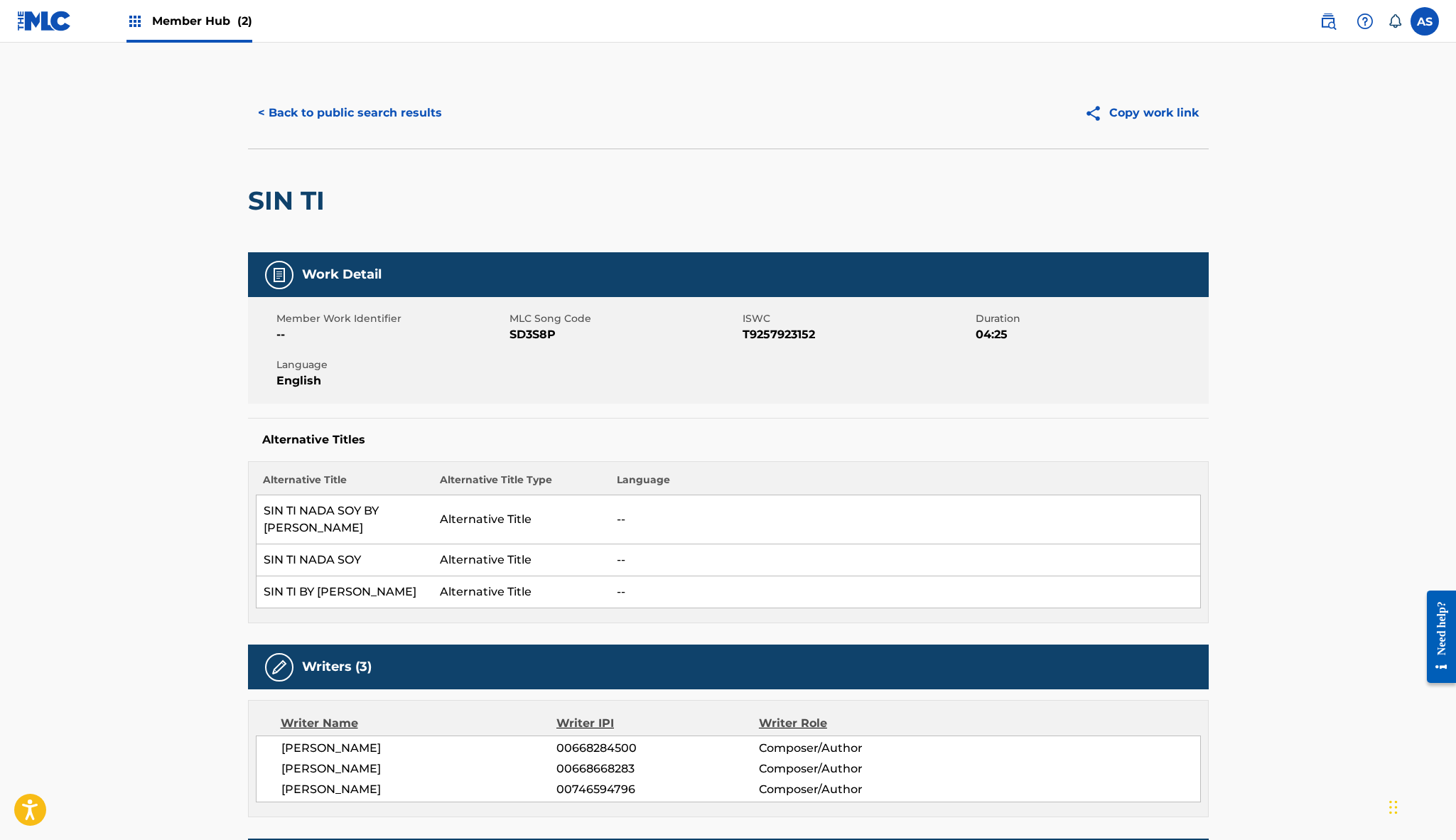
click at [536, 334] on span "SD3S8P" at bounding box center [624, 334] width 229 height 17
copy span "SD3S8P"
click at [344, 114] on button "< Back to public search results" at bounding box center [350, 113] width 204 height 35
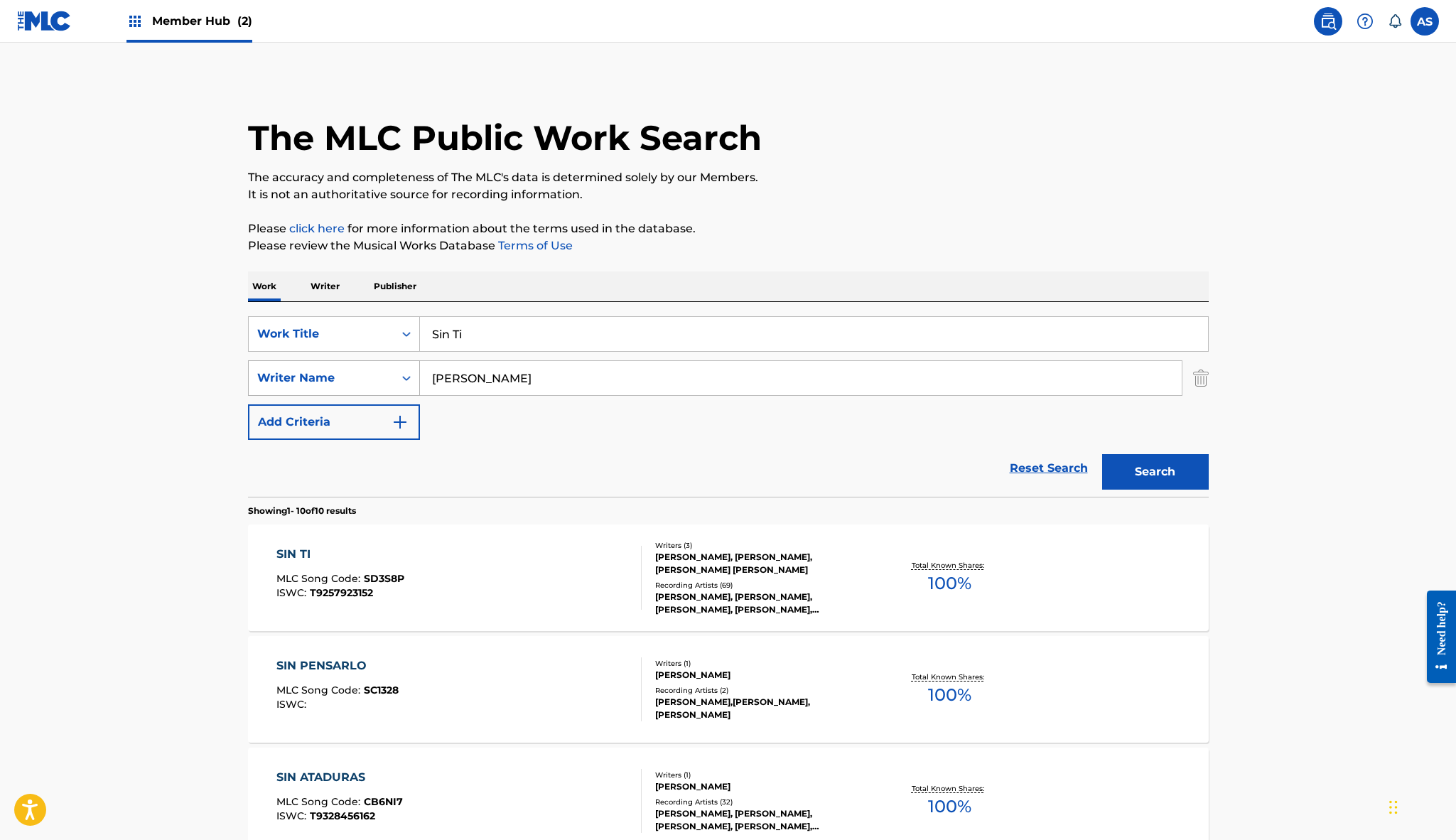
click at [399, 375] on div "Search Form" at bounding box center [407, 378] width 26 height 26
click at [140, 26] on img at bounding box center [134, 21] width 17 height 17
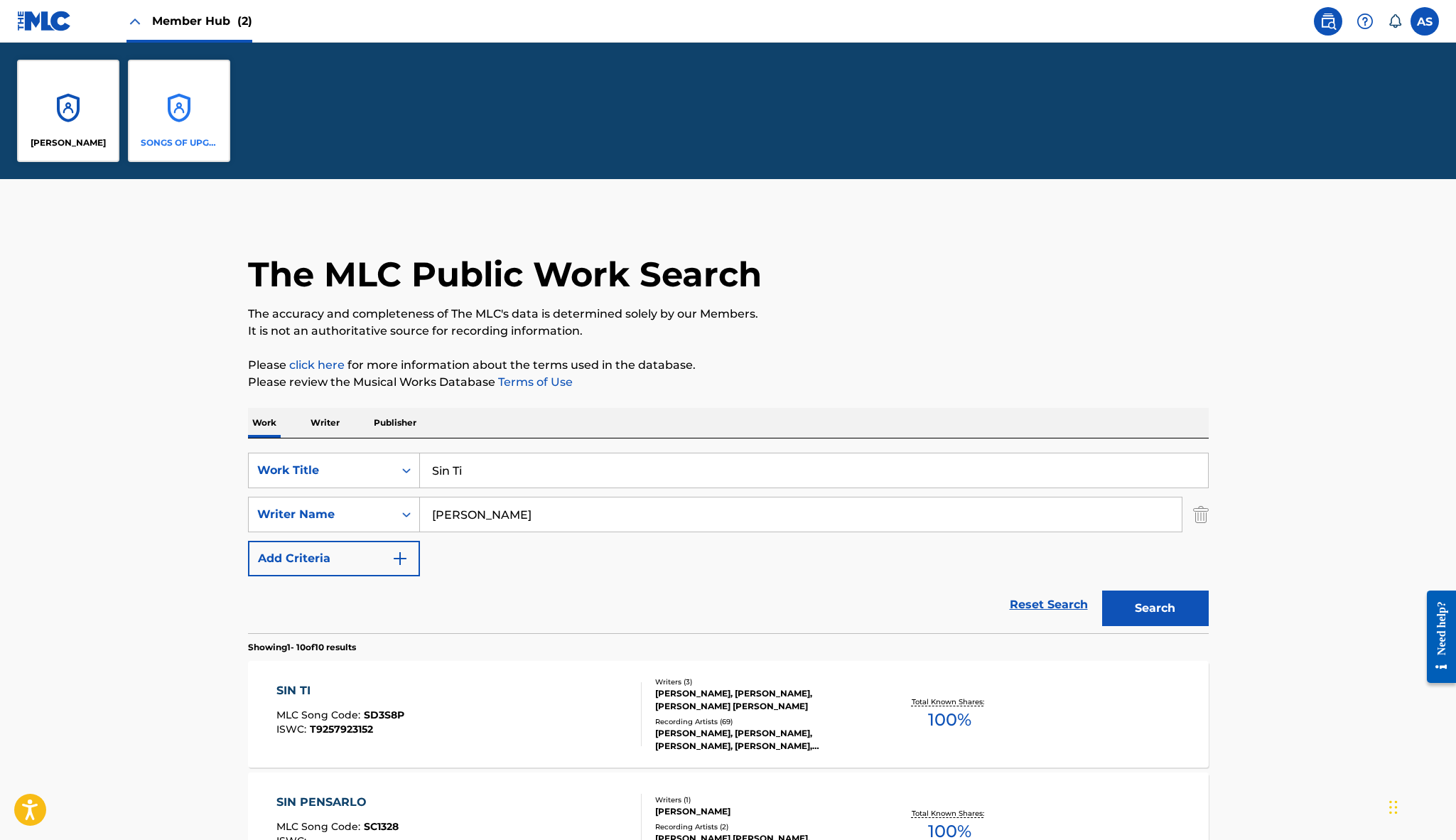
click at [156, 105] on div "SONGS OF UPGRADED" at bounding box center [178, 110] width 102 height 102
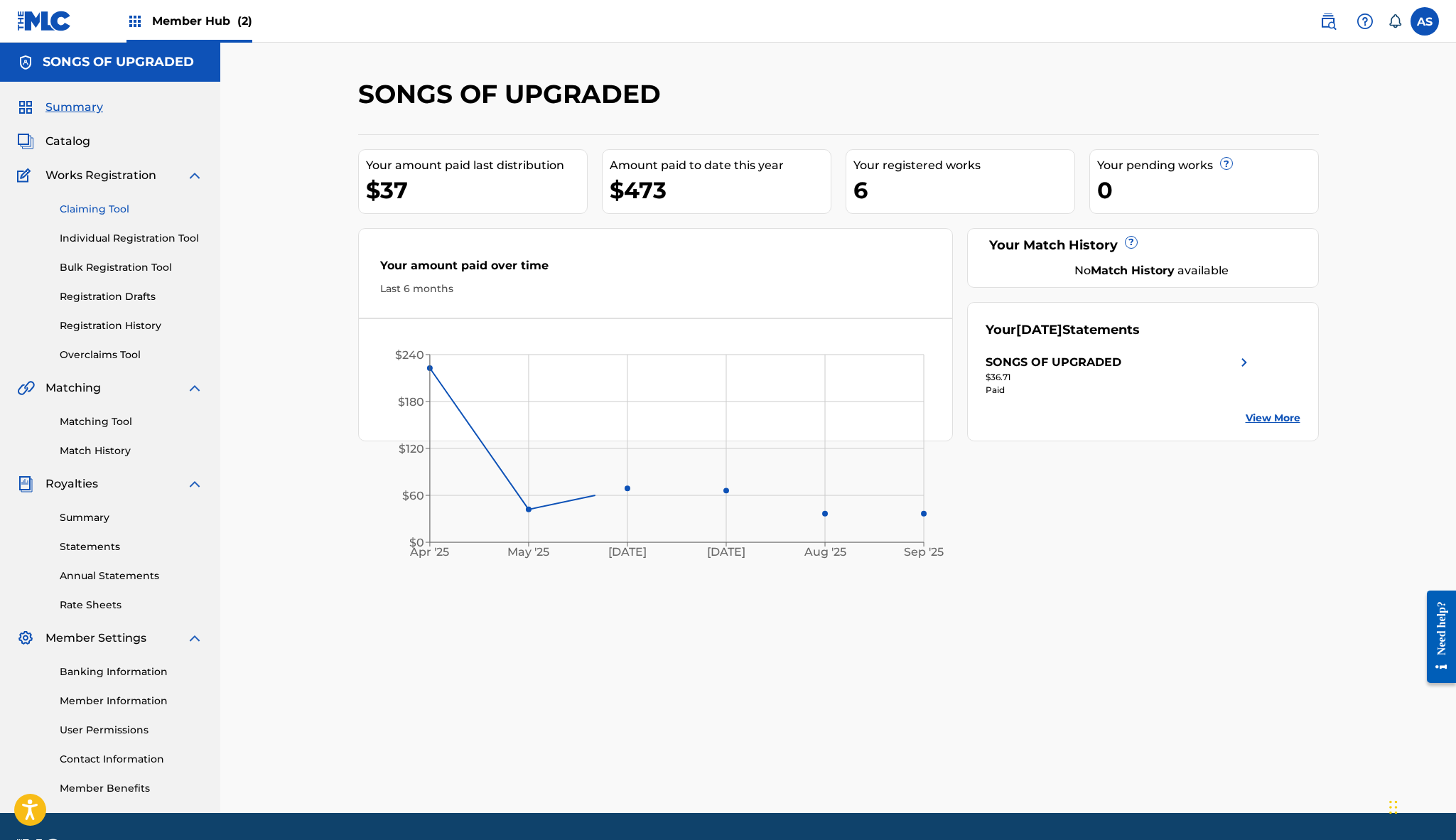
click at [108, 211] on link "Claiming Tool" at bounding box center [131, 209] width 144 height 15
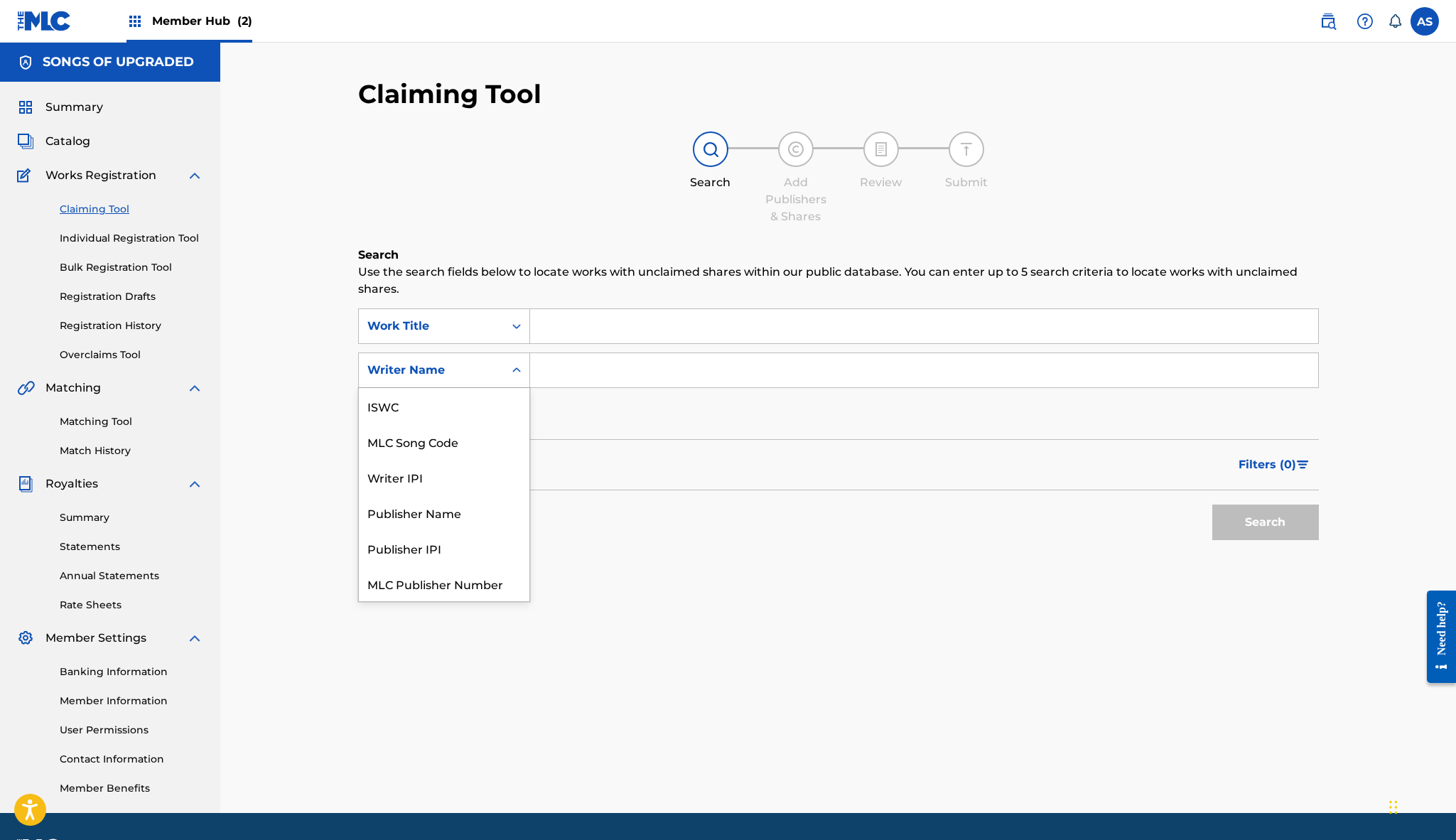
click at [464, 367] on div "Writer Name" at bounding box center [431, 370] width 128 height 17
click at [450, 412] on div "MLC Song Code" at bounding box center [444, 406] width 170 height 35
click at [561, 373] on input "Search Form" at bounding box center [924, 370] width 788 height 34
paste input "SD3S8P"
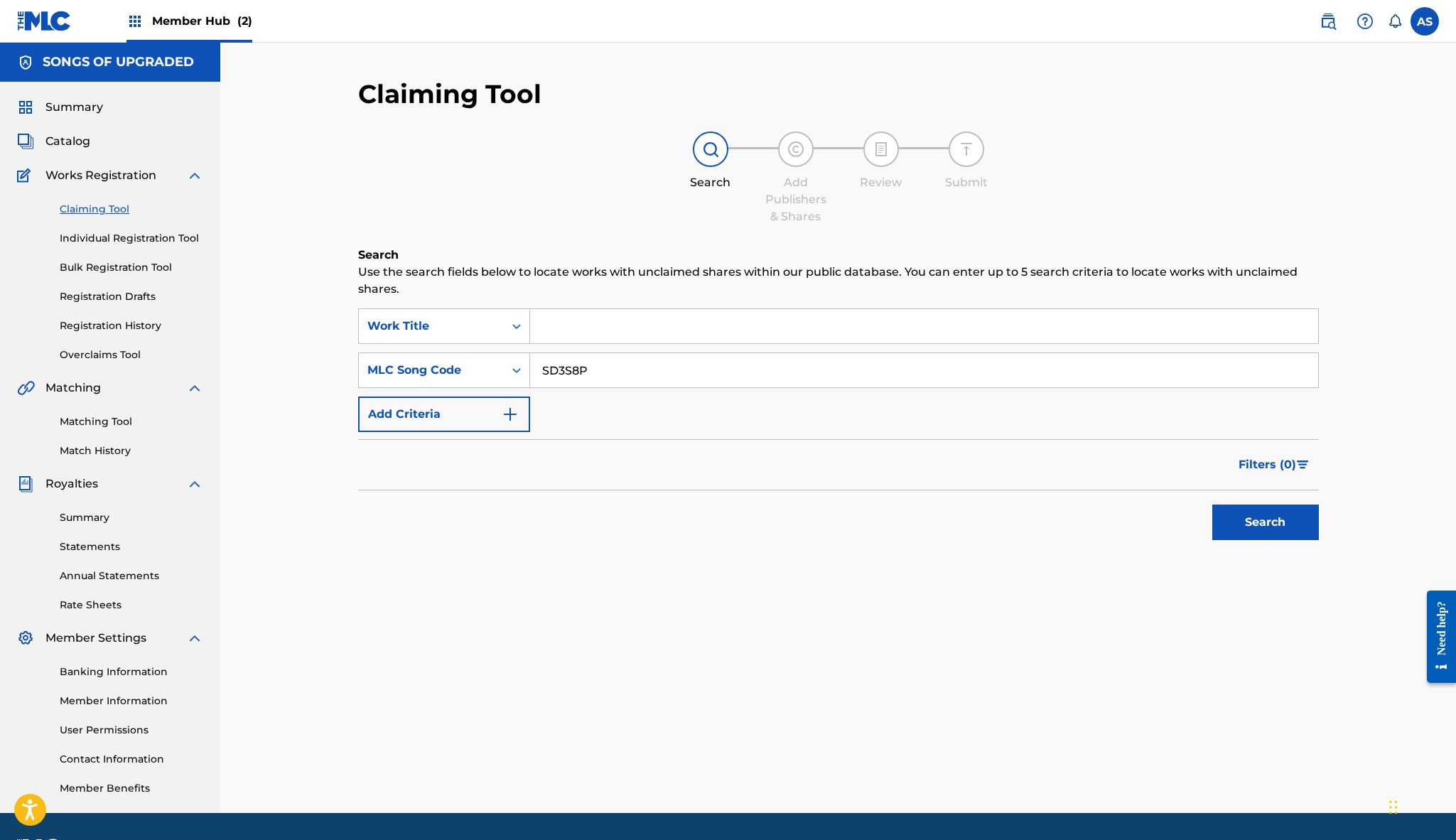
type input "SD3S8P"
click at [548, 326] on input "Search Form" at bounding box center [924, 326] width 788 height 34
click at [671, 236] on div "Claiming Tool Search Add Publishers & Shares Review Submit Search Use the searc…" at bounding box center [838, 348] width 961 height 540
click at [1257, 523] on button "Search" at bounding box center [1265, 522] width 107 height 35
click at [648, 326] on input "Sin Ti" at bounding box center [924, 326] width 788 height 34
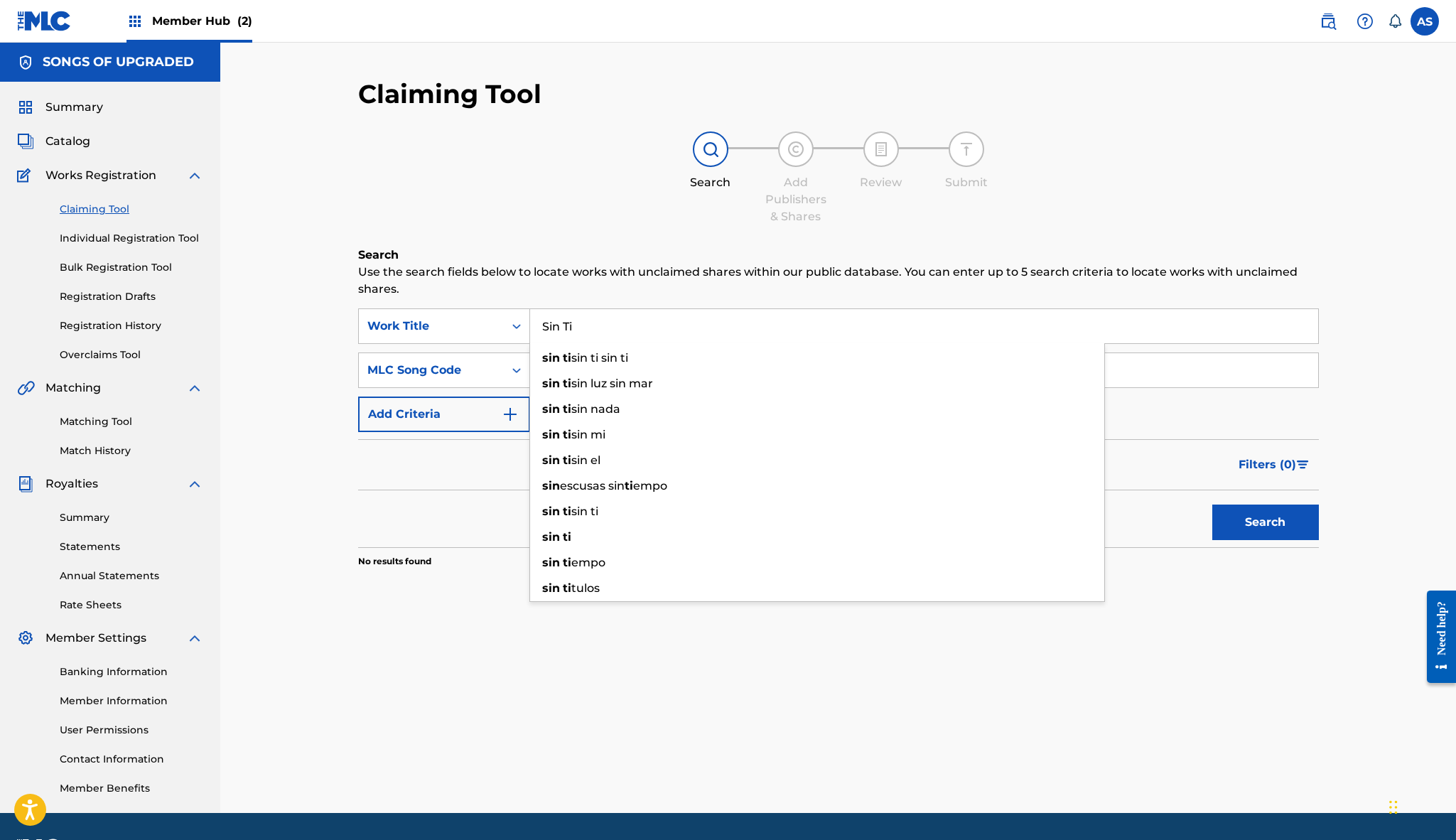
click at [648, 326] on input "Sin Ti" at bounding box center [924, 326] width 788 height 34
click at [1265, 522] on button "Search" at bounding box center [1265, 522] width 107 height 35
click at [567, 327] on input "SIN. TI" at bounding box center [924, 326] width 788 height 34
type input "SIN TI"
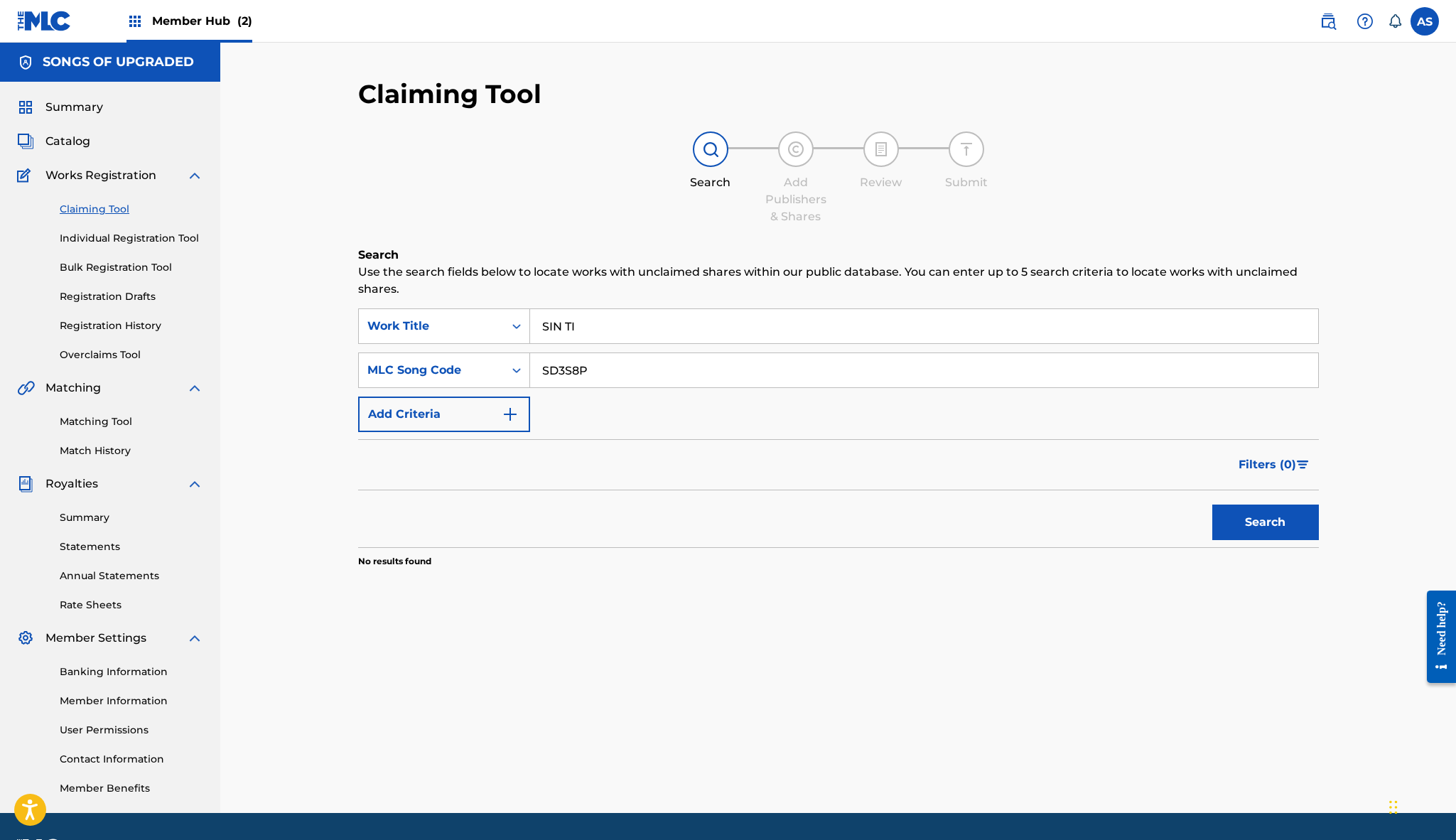
click at [1265, 522] on button "Search" at bounding box center [1265, 522] width 107 height 35
click at [504, 334] on div "Search Form" at bounding box center [517, 326] width 26 height 26
click at [426, 542] on div "Work Title" at bounding box center [444, 539] width 170 height 35
click at [1264, 520] on button "Search" at bounding box center [1265, 522] width 107 height 35
click at [493, 363] on div "MLC Song Code" at bounding box center [431, 370] width 128 height 17
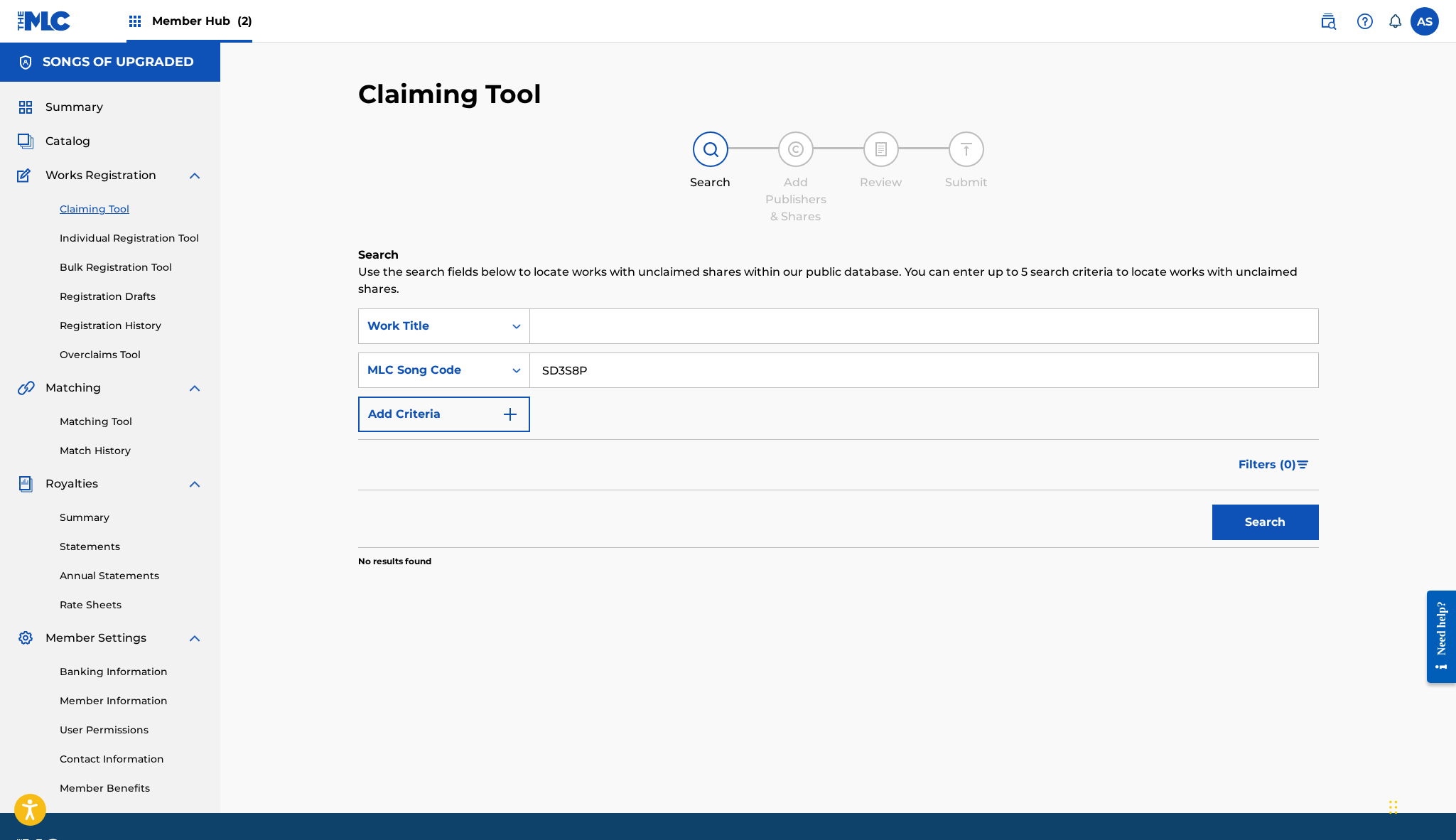
click at [687, 574] on div "Search Use the search fields below to locate works with unclaimed shares within…" at bounding box center [838, 443] width 961 height 392
click at [60, 141] on span "Catalog" at bounding box center [68, 141] width 45 height 17
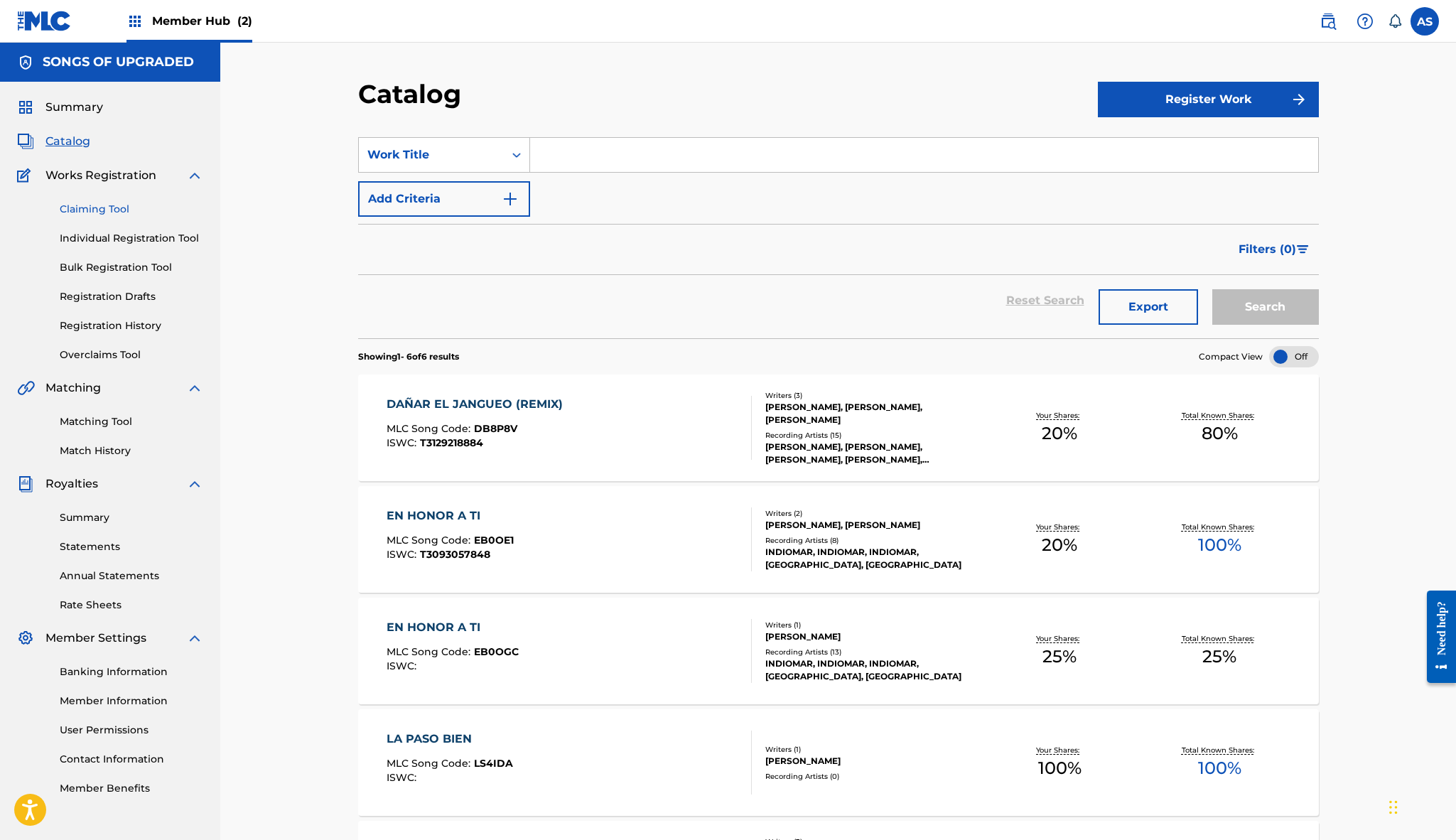
click at [104, 207] on link "Claiming Tool" at bounding box center [131, 209] width 144 height 15
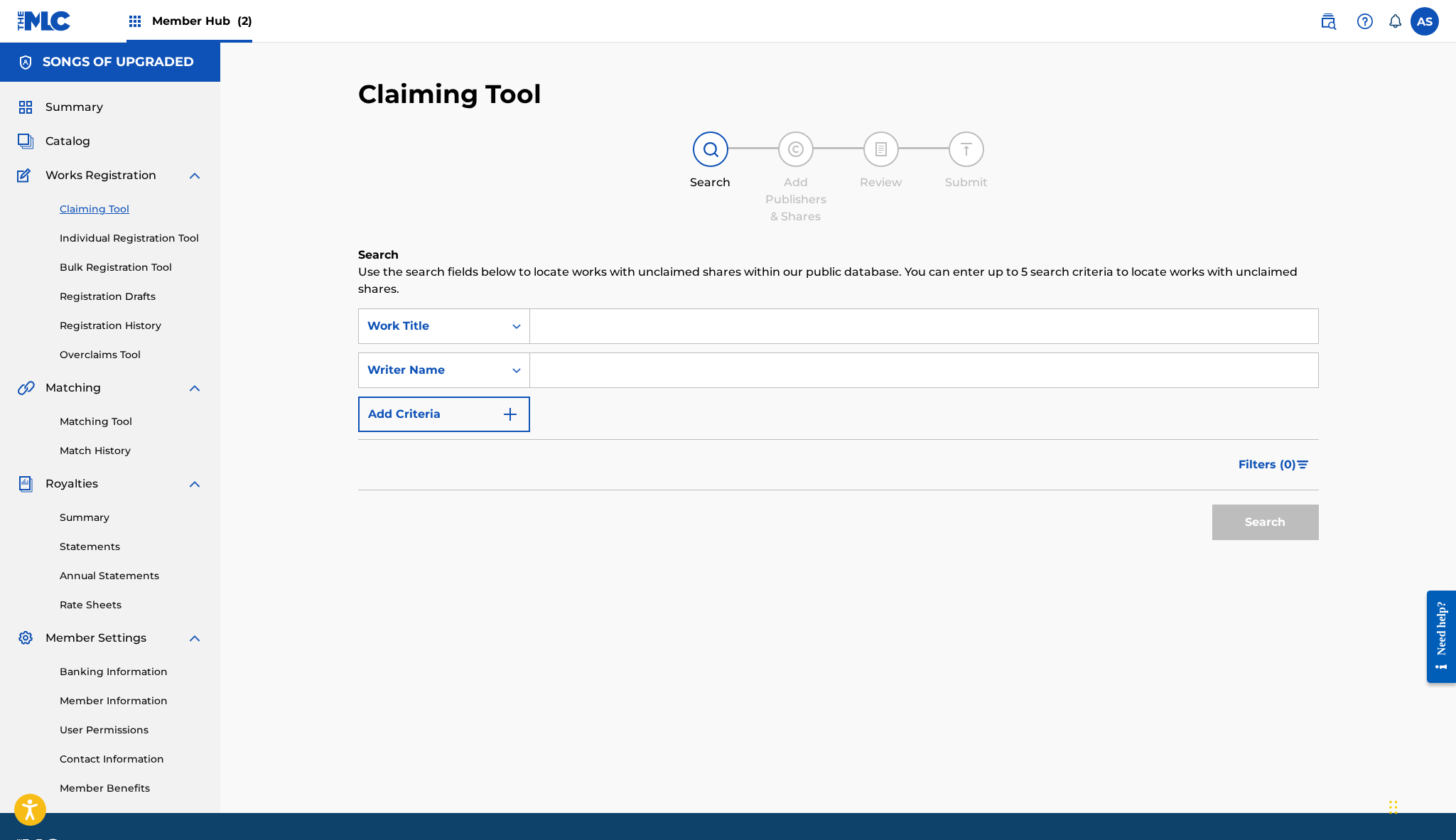
click at [592, 313] on input "Search Form" at bounding box center [924, 326] width 788 height 34
type input "MI GPS"
click at [542, 275] on p "Use the search fields below to locate works with unclaimed shares within our pu…" at bounding box center [838, 281] width 961 height 34
click at [592, 371] on input "Search Form" at bounding box center [924, 370] width 788 height 34
click at [1265, 522] on button "Search" at bounding box center [1265, 522] width 107 height 35
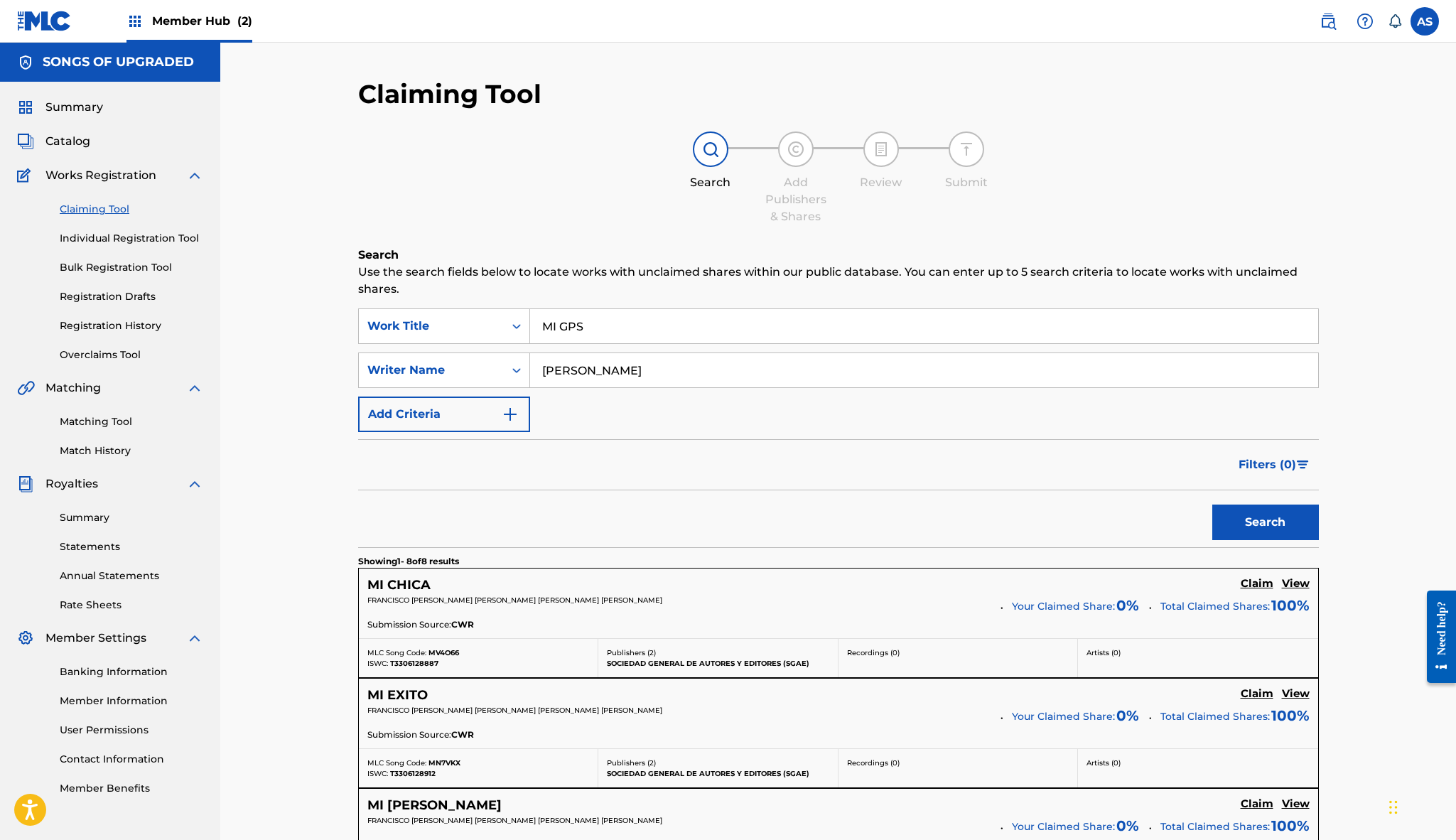
click at [628, 374] on input "Angel Serrano" at bounding box center [924, 370] width 788 height 34
click at [1265, 522] on button "Search" at bounding box center [1265, 522] width 107 height 35
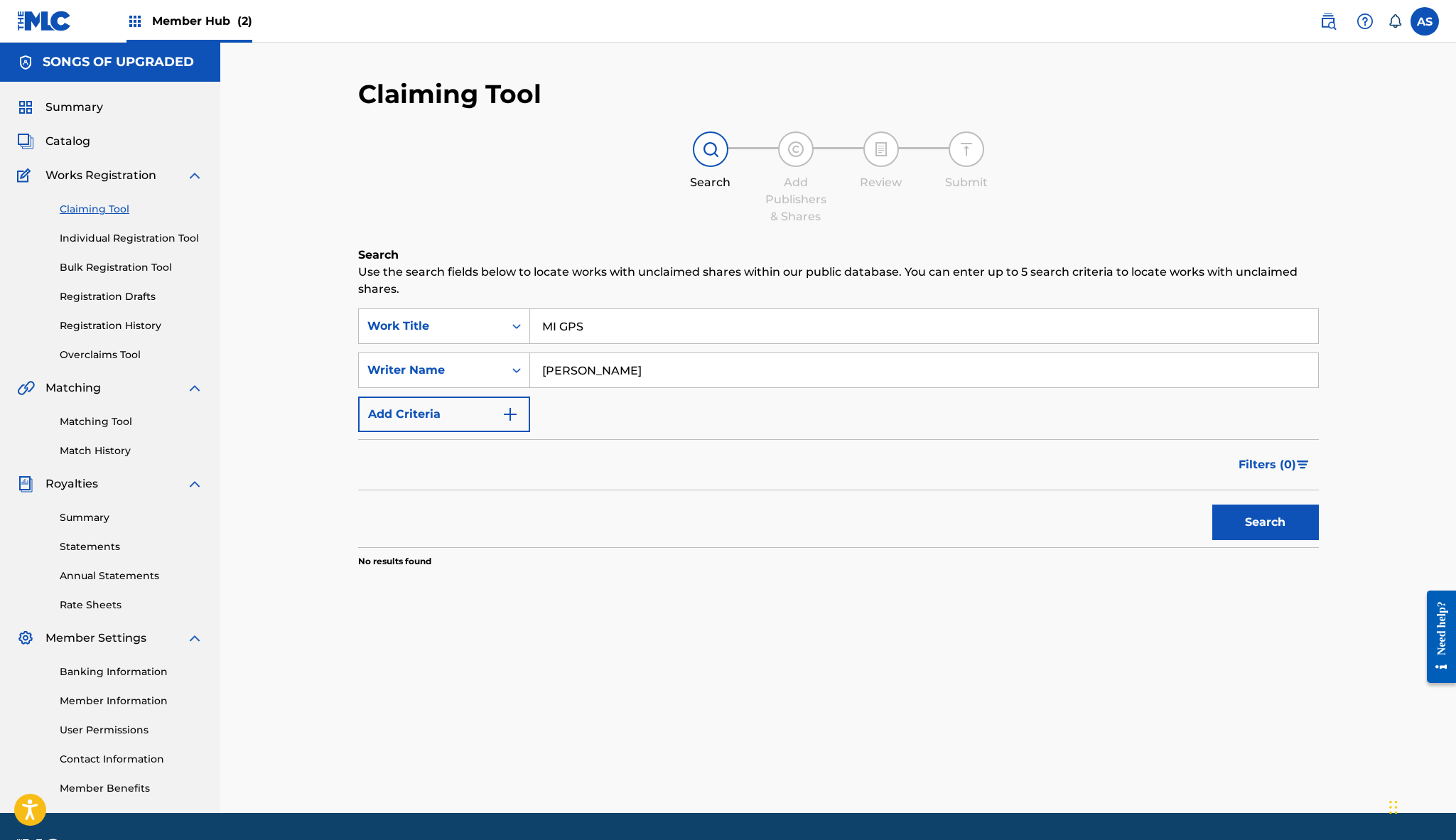
click at [628, 374] on input "Alex Zurdo" at bounding box center [924, 370] width 788 height 34
type input "Alexis Velez"
click at [1265, 522] on button "Search" at bounding box center [1265, 522] width 107 height 35
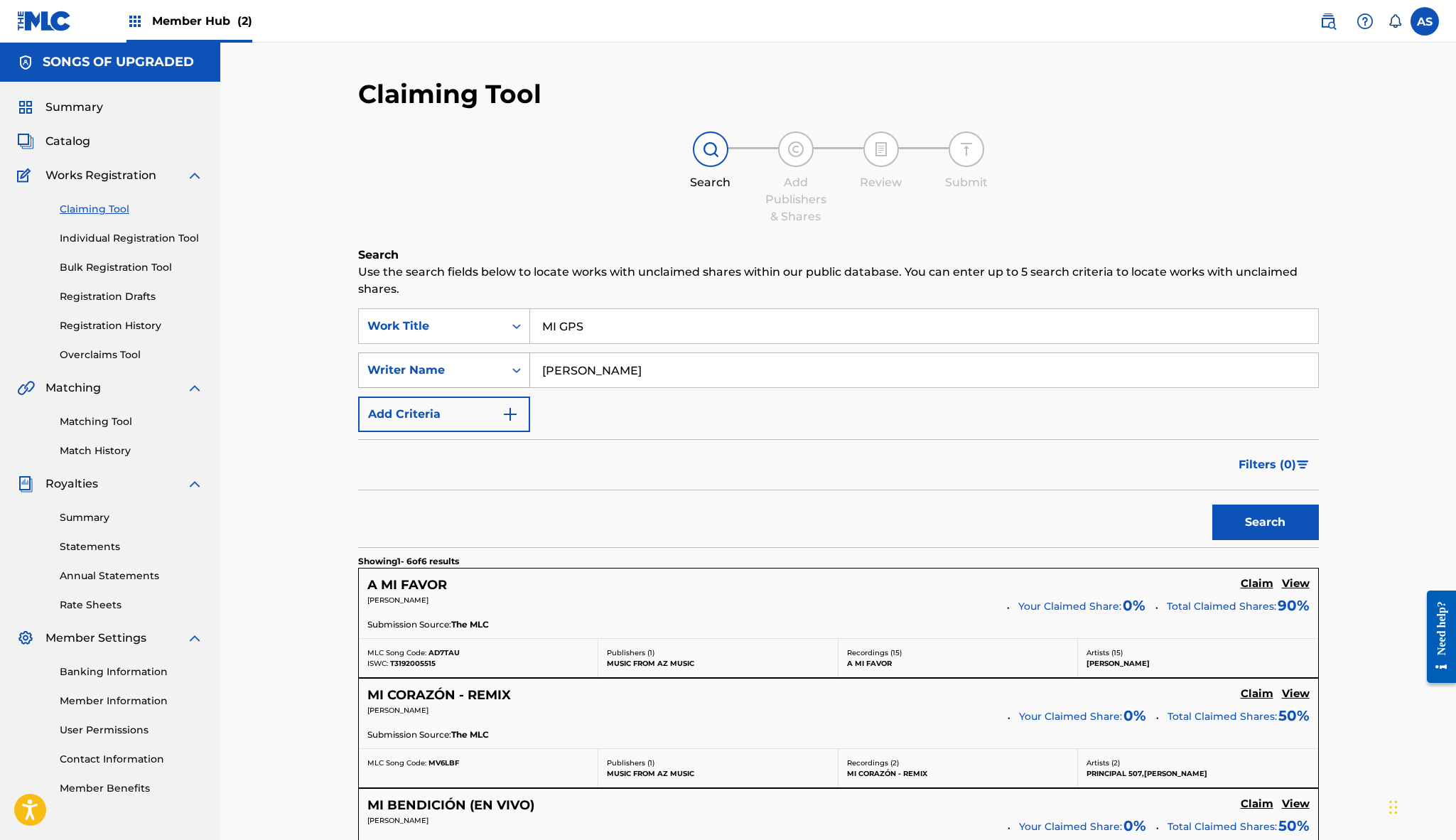
click at [502, 363] on div "Writer Name" at bounding box center [431, 371] width 145 height 27
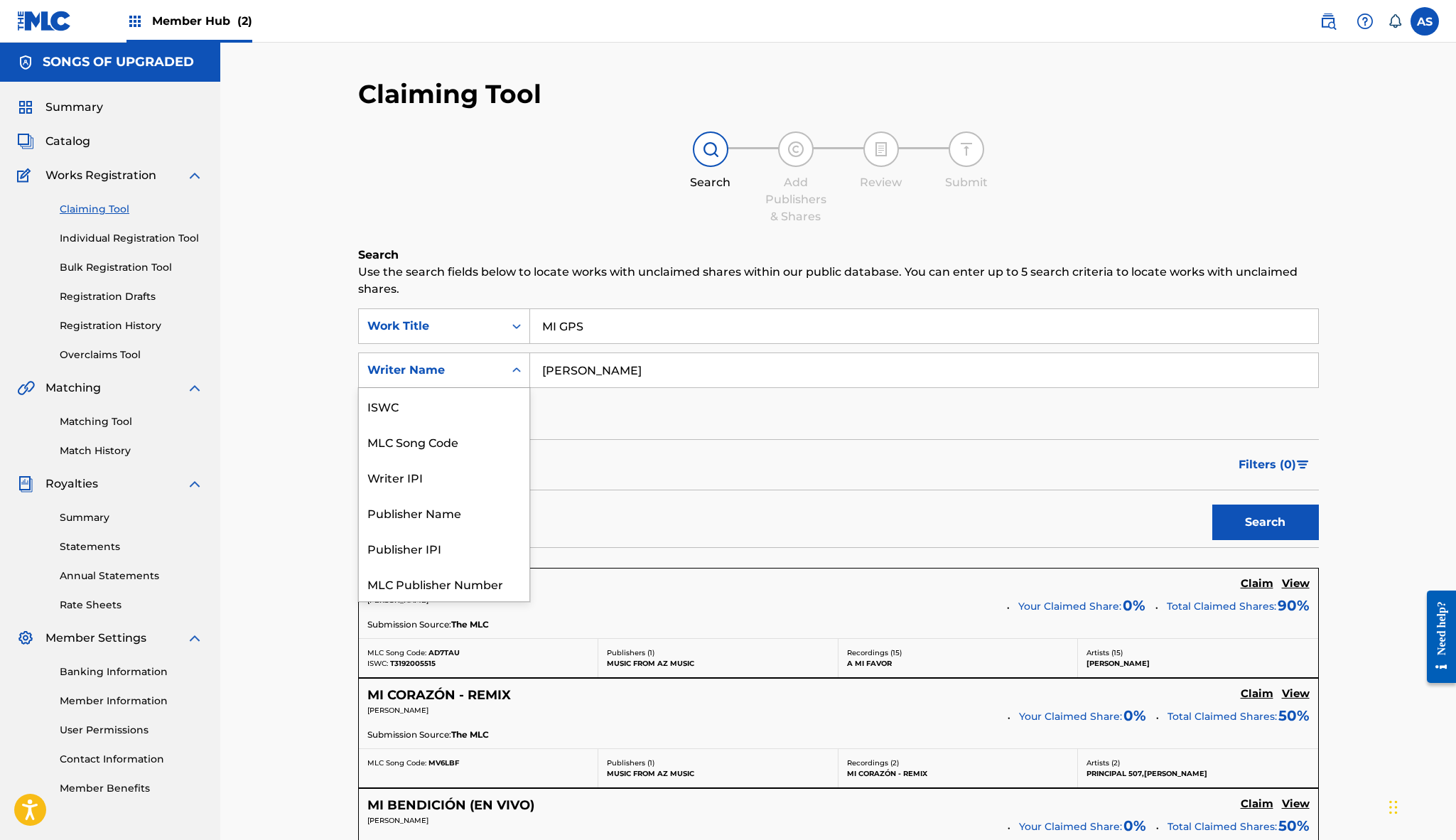
scroll to position [35, 0]
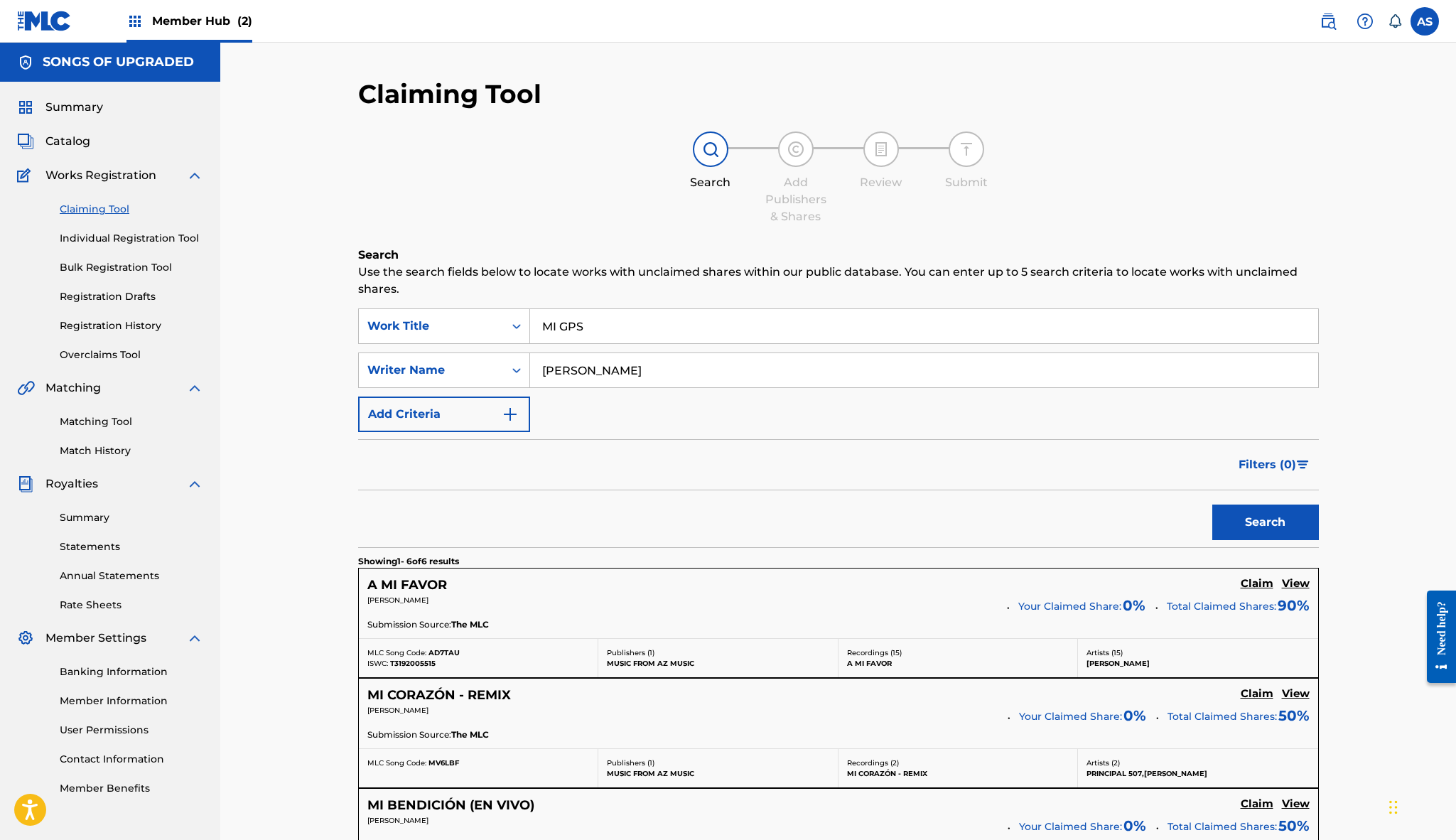
click at [937, 162] on div "Submit" at bounding box center [966, 162] width 71 height 59
click at [1322, 18] on img at bounding box center [1327, 21] width 17 height 17
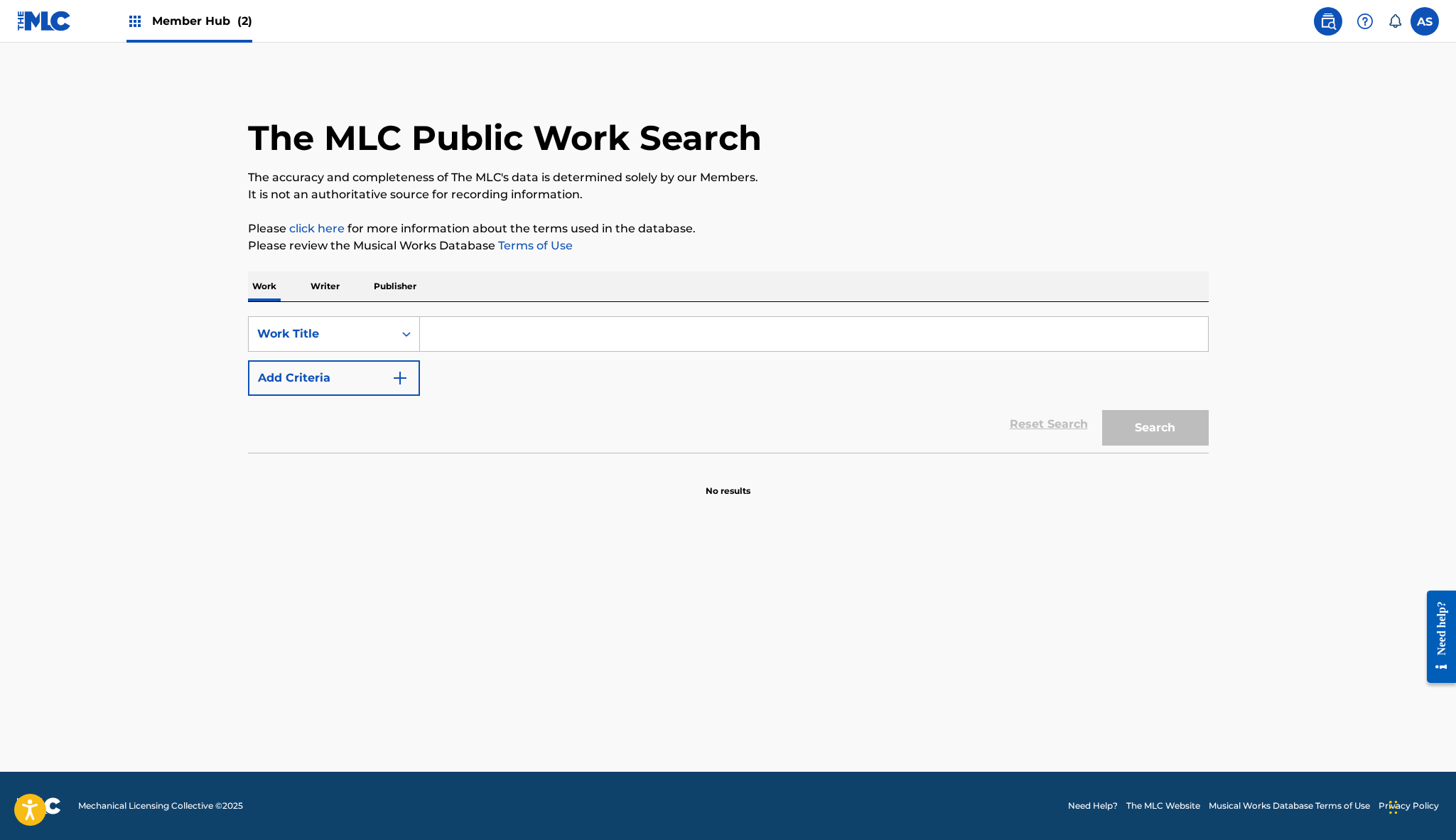
click at [444, 337] on input "Search Form" at bounding box center [814, 334] width 788 height 34
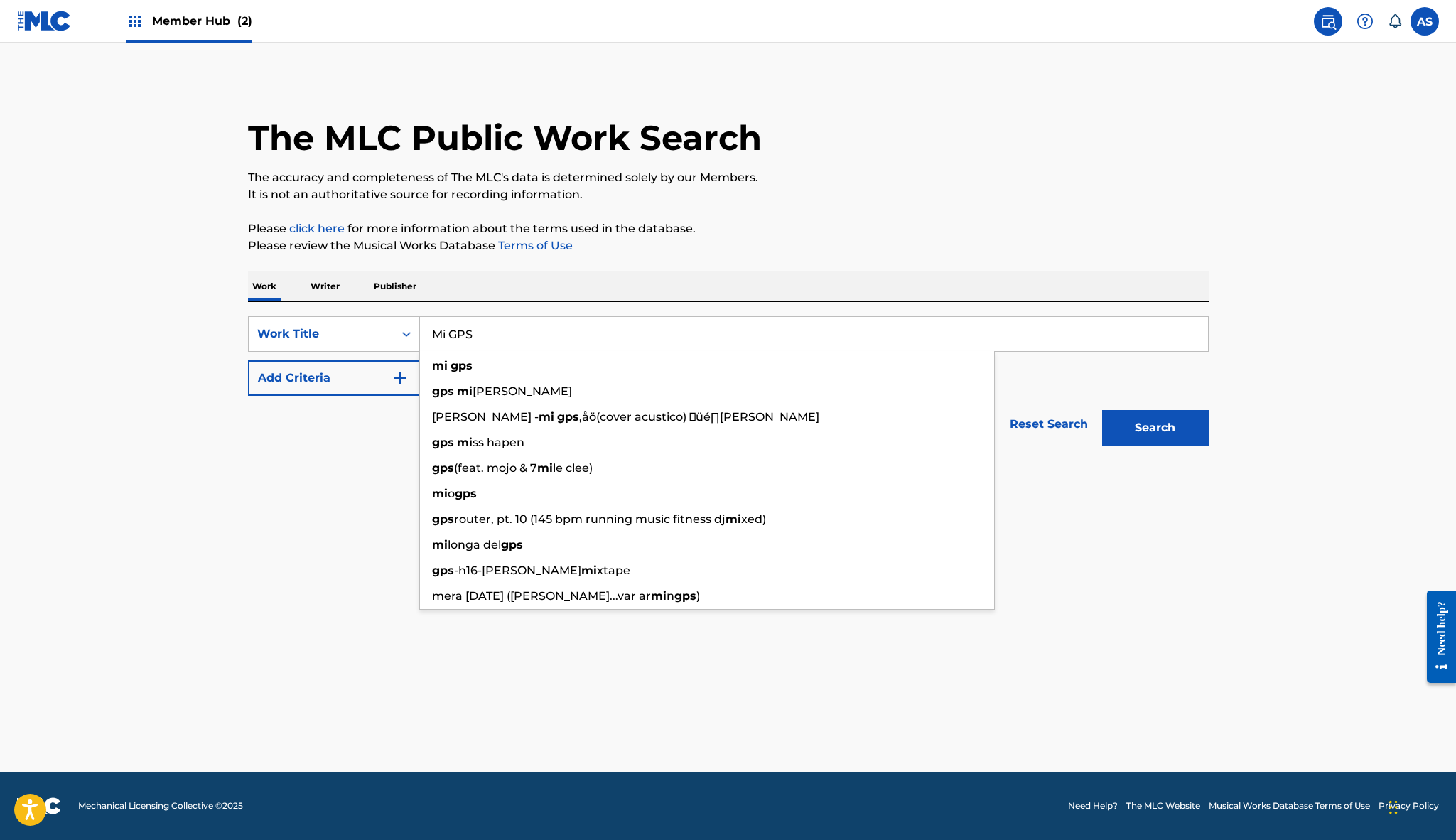
type input "Mi GPS"
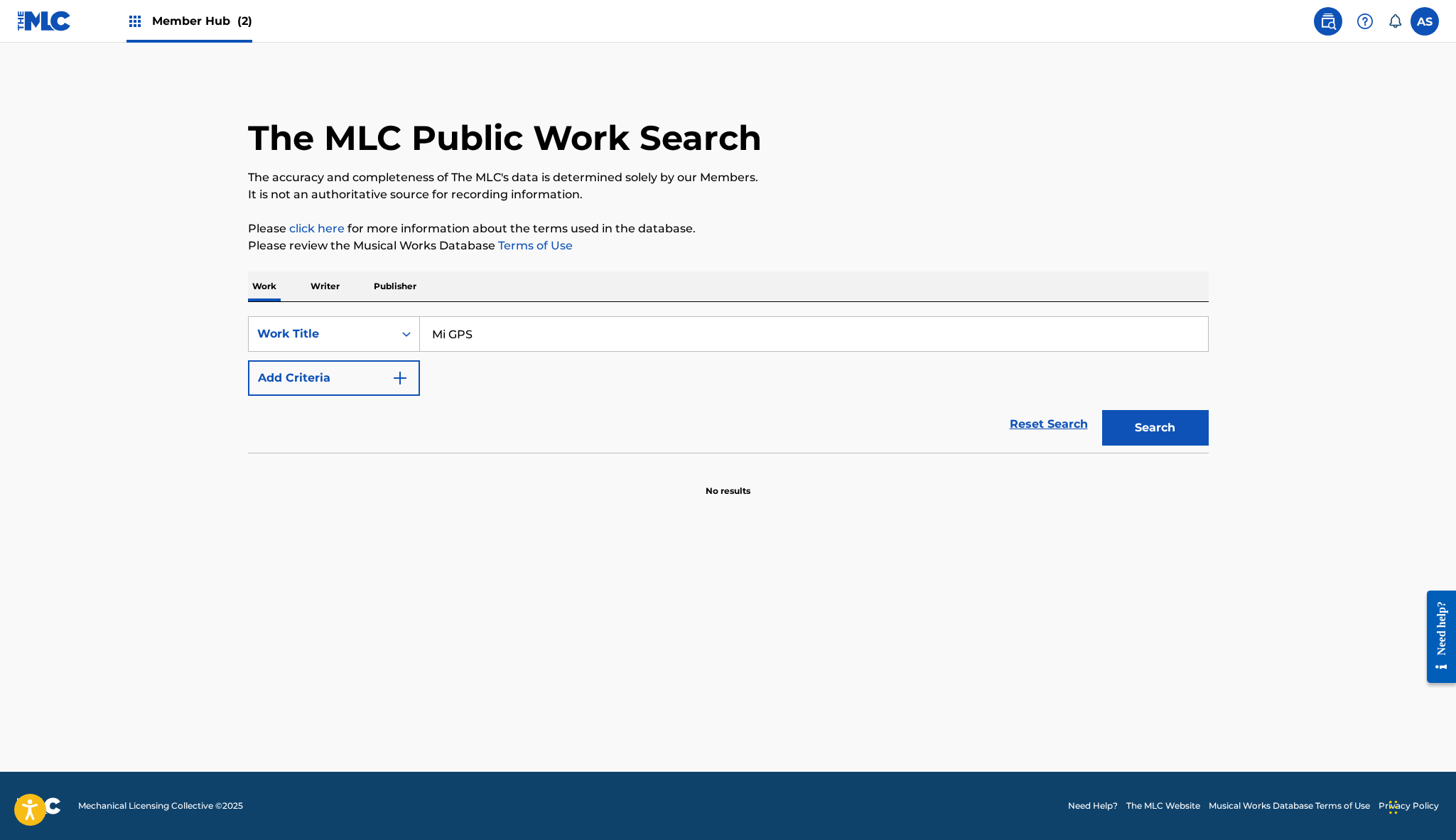
click at [470, 293] on div "Work Writer Publisher" at bounding box center [728, 286] width 961 height 30
click at [401, 378] on img "Search Form" at bounding box center [400, 378] width 17 height 17
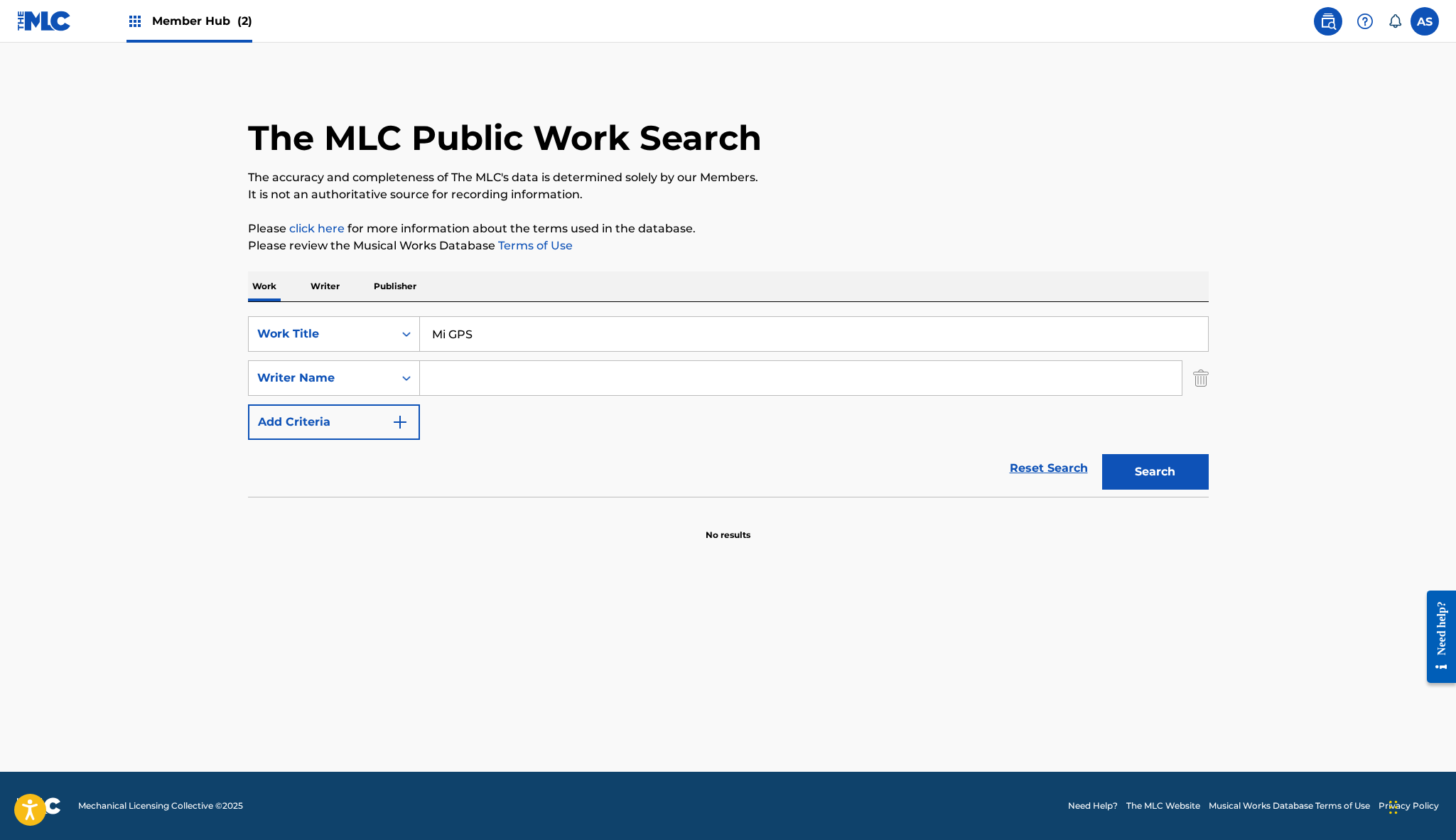
click at [439, 377] on input "Search Form" at bounding box center [801, 378] width 762 height 34
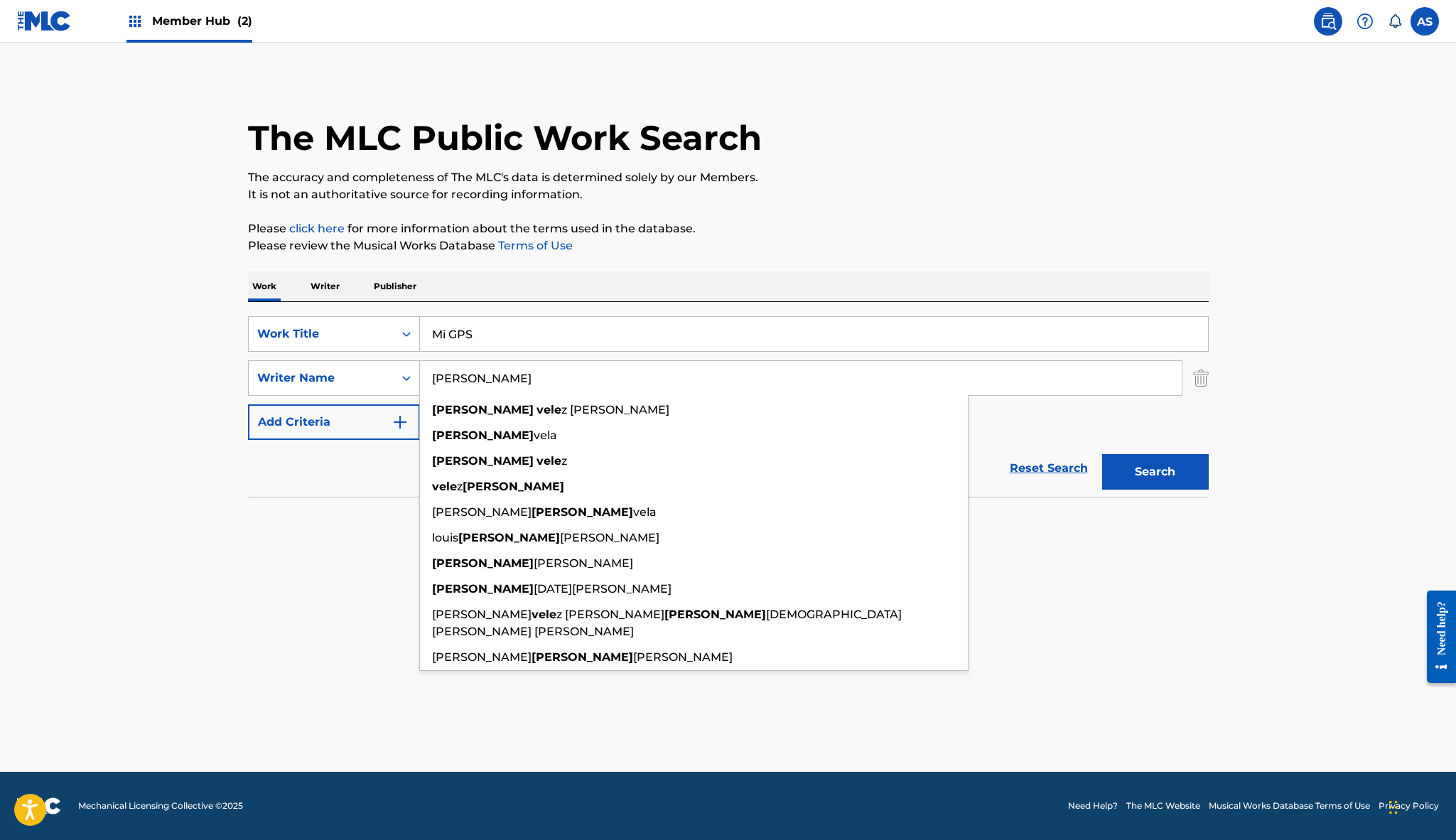
type input "Alexis Velez"
click at [1155, 472] on button "Search" at bounding box center [1155, 472] width 107 height 35
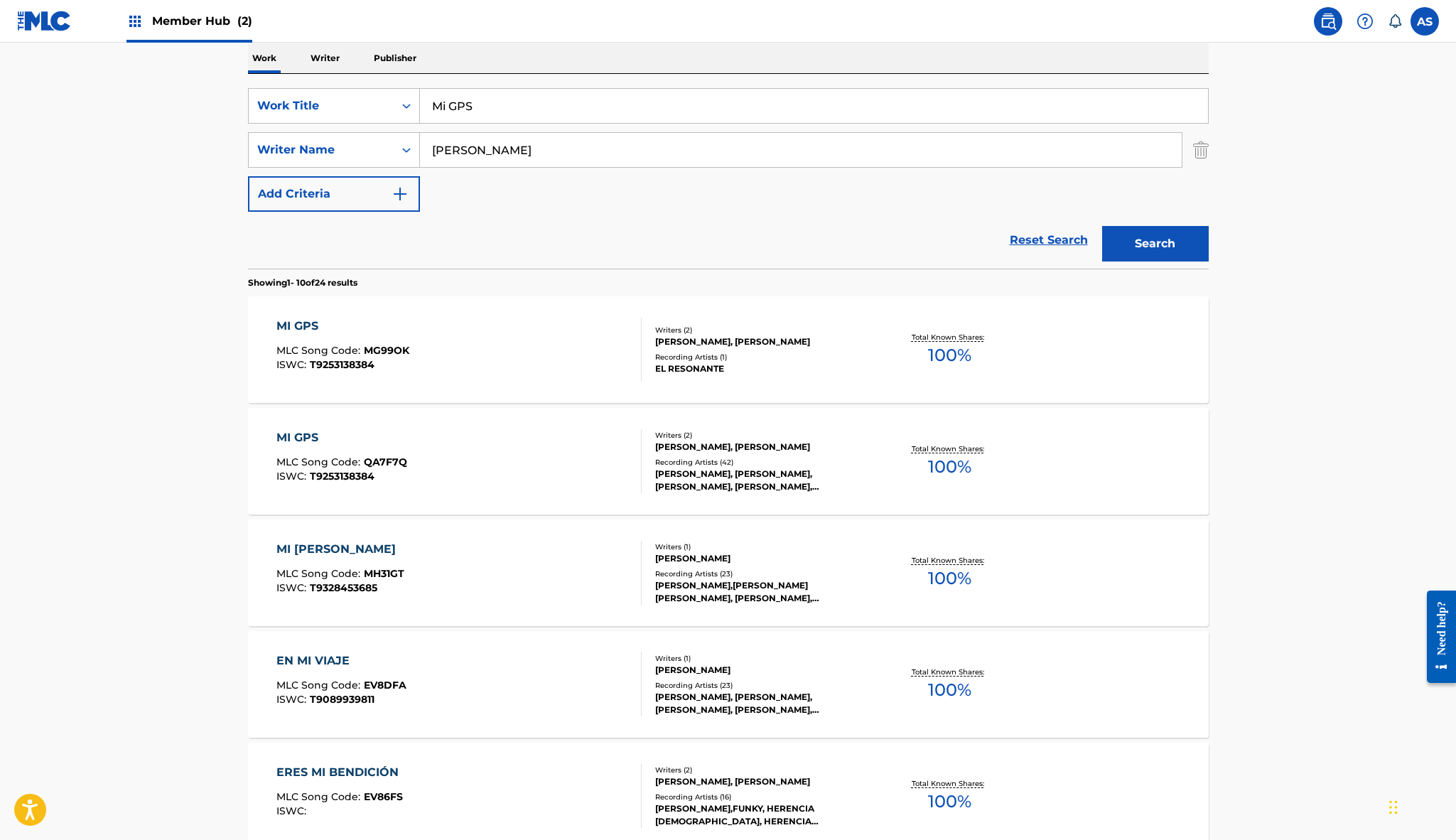
scroll to position [238, 0]
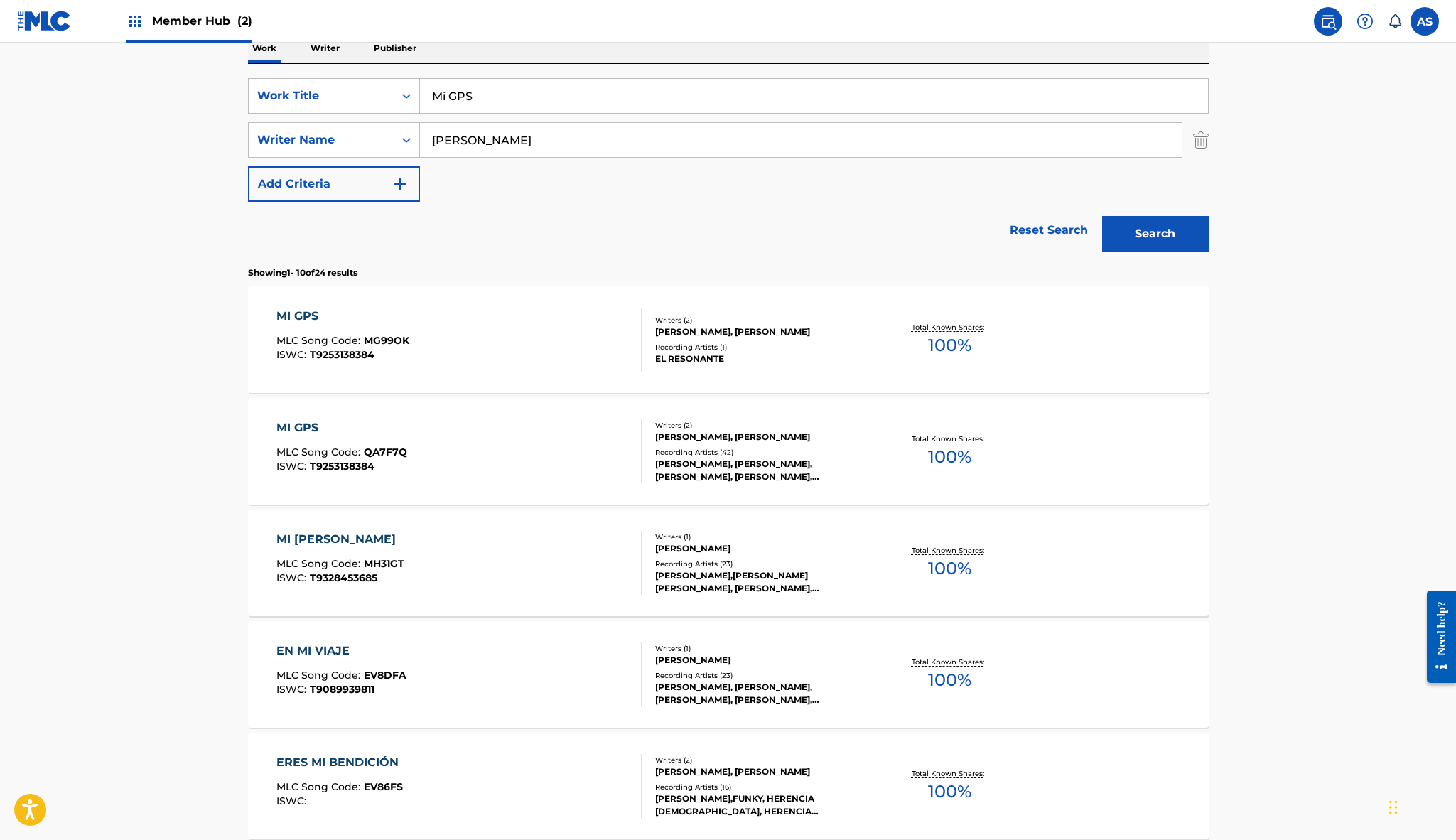
click at [449, 420] on div "MI GPS MLC Song Code : QA7F7Q ISWC : T9253138384" at bounding box center [459, 451] width 365 height 64
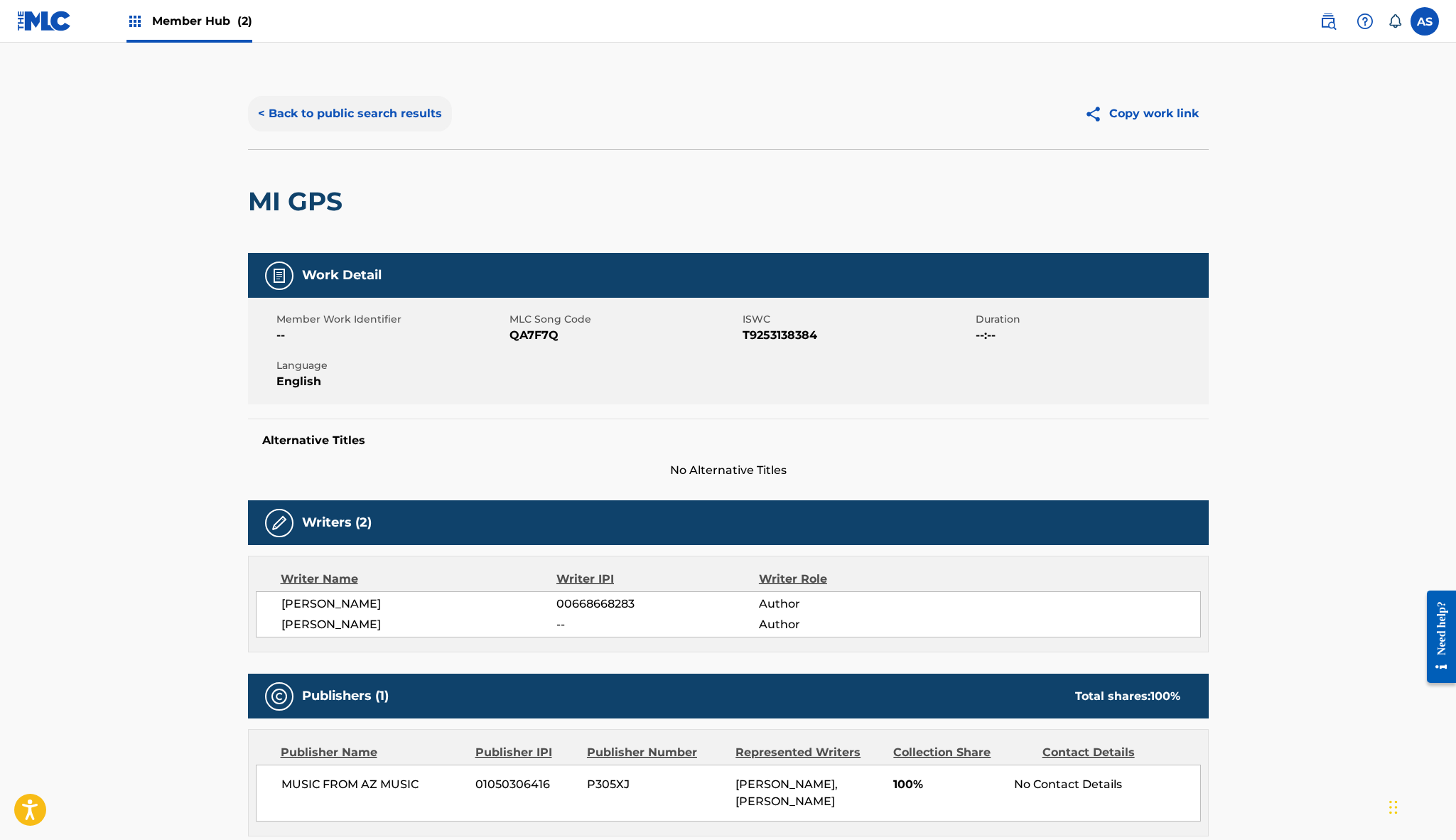
click at [322, 119] on button "< Back to public search results" at bounding box center [350, 113] width 204 height 35
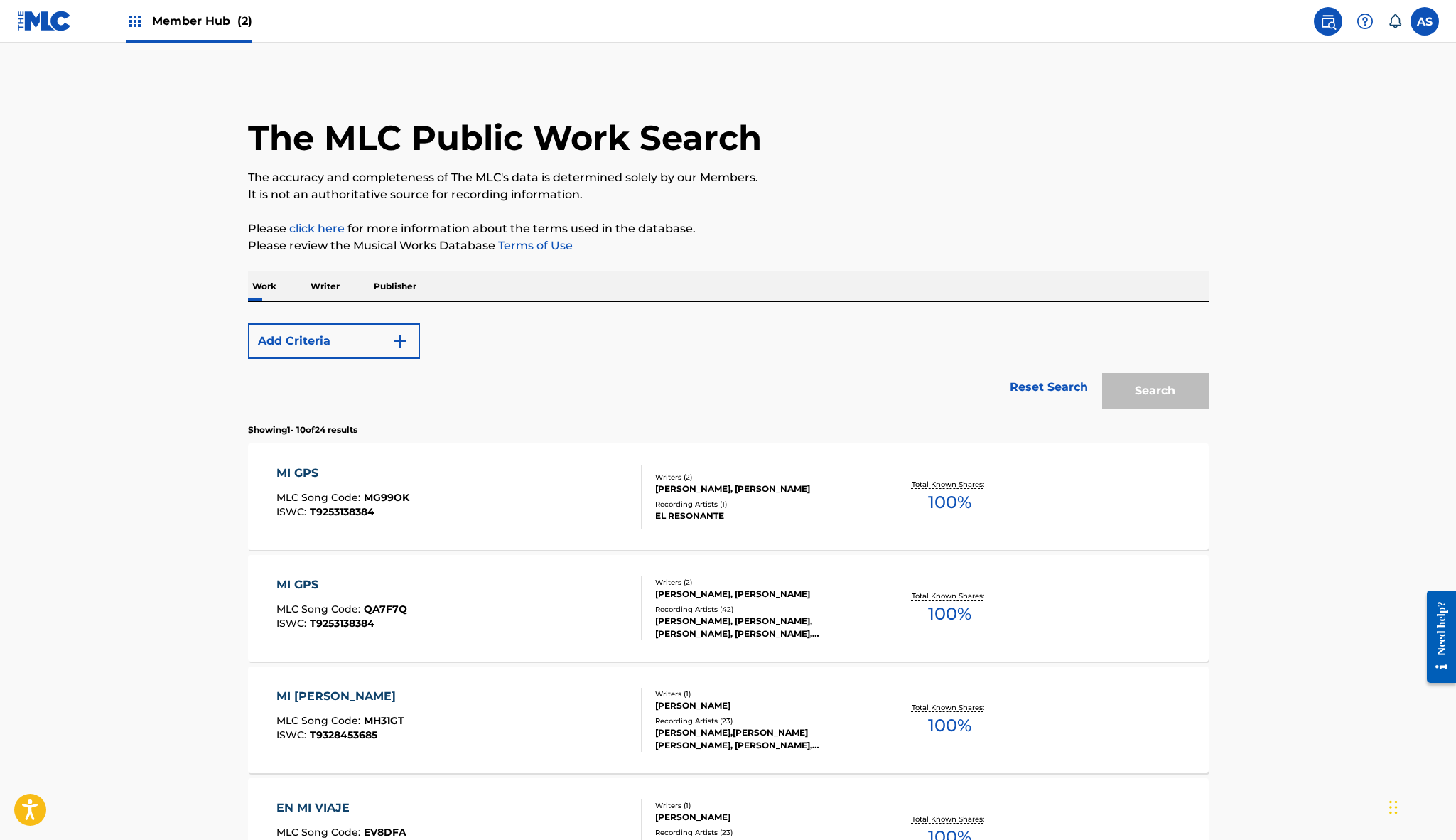
scroll to position [238, 0]
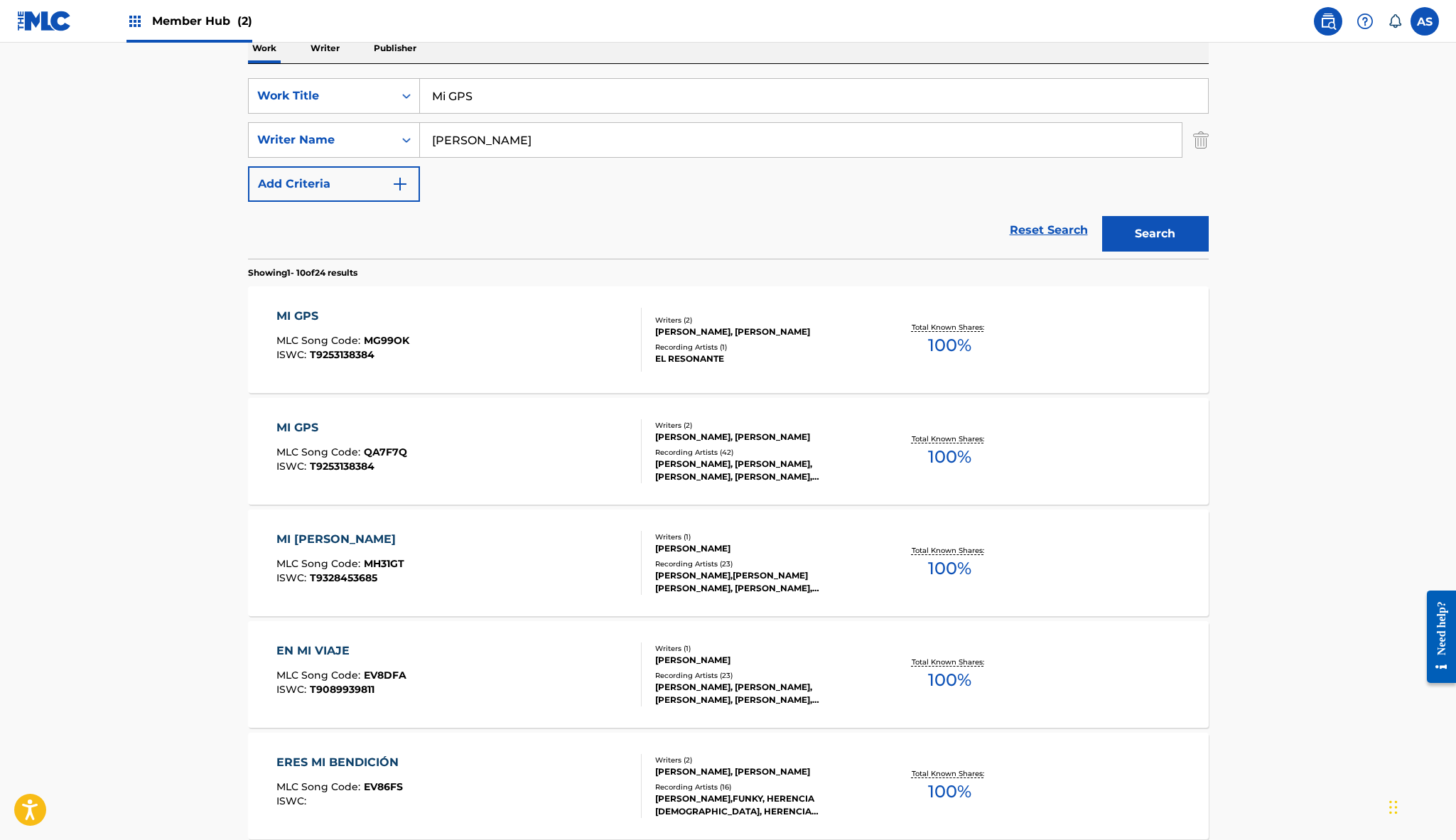
click at [438, 334] on div "MI GPS MLC Song Code : MG99OK ISWC : T9253138384" at bounding box center [459, 340] width 365 height 64
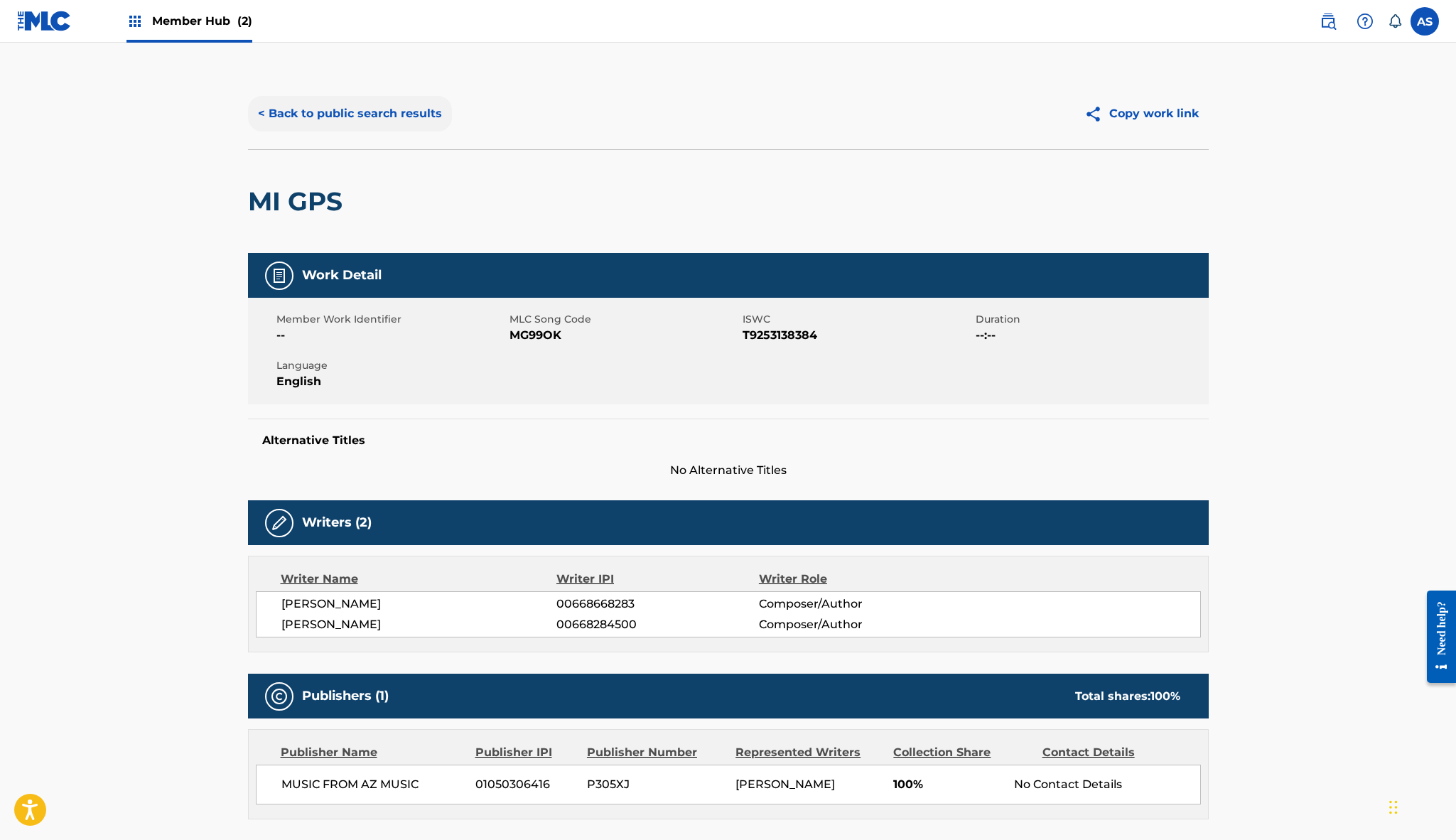
click at [354, 109] on button "< Back to public search results" at bounding box center [350, 113] width 204 height 35
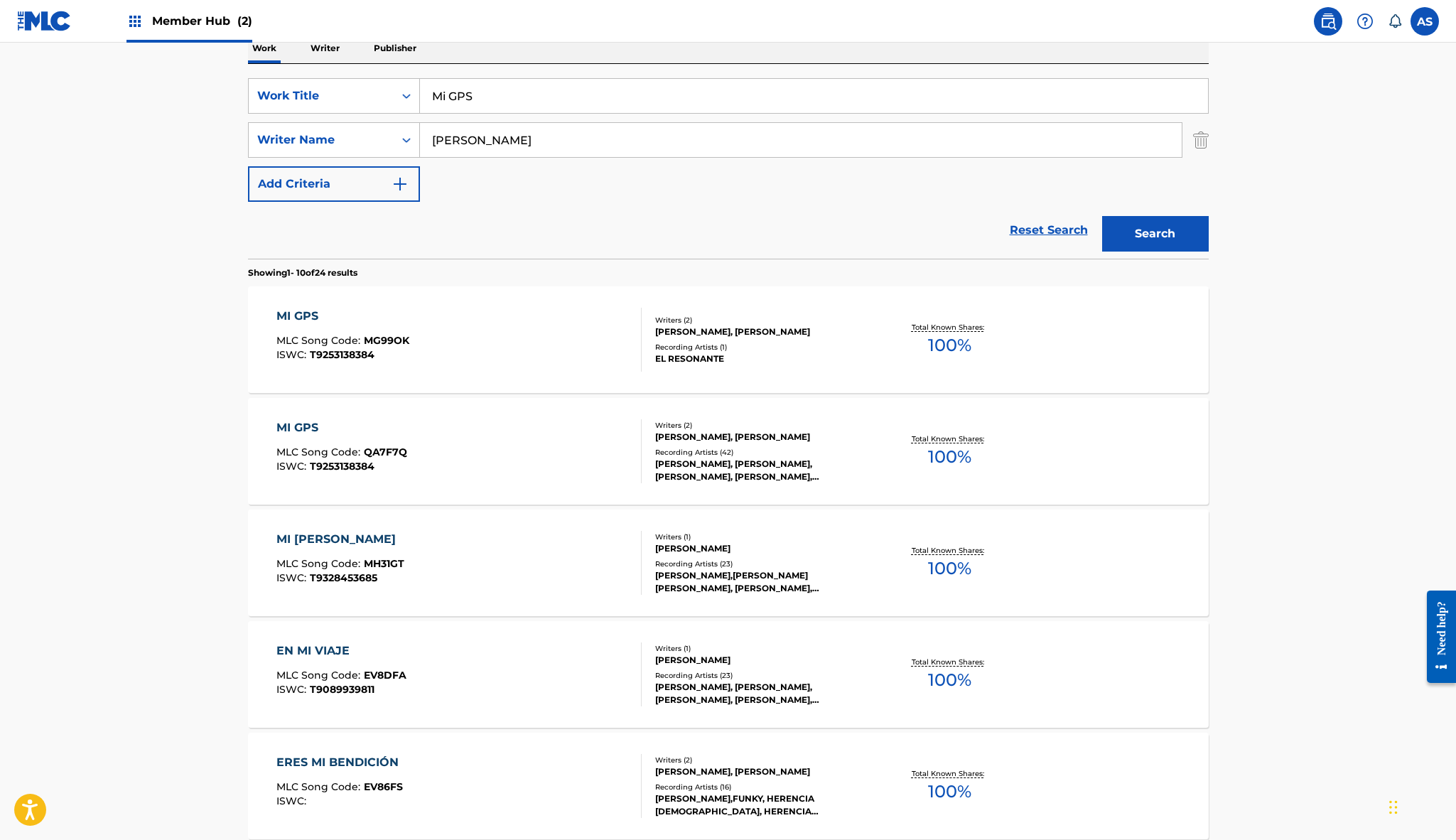
click at [547, 443] on div "MI GPS MLC Song Code : QA7F7Q ISWC : T9253138384" at bounding box center [459, 451] width 365 height 64
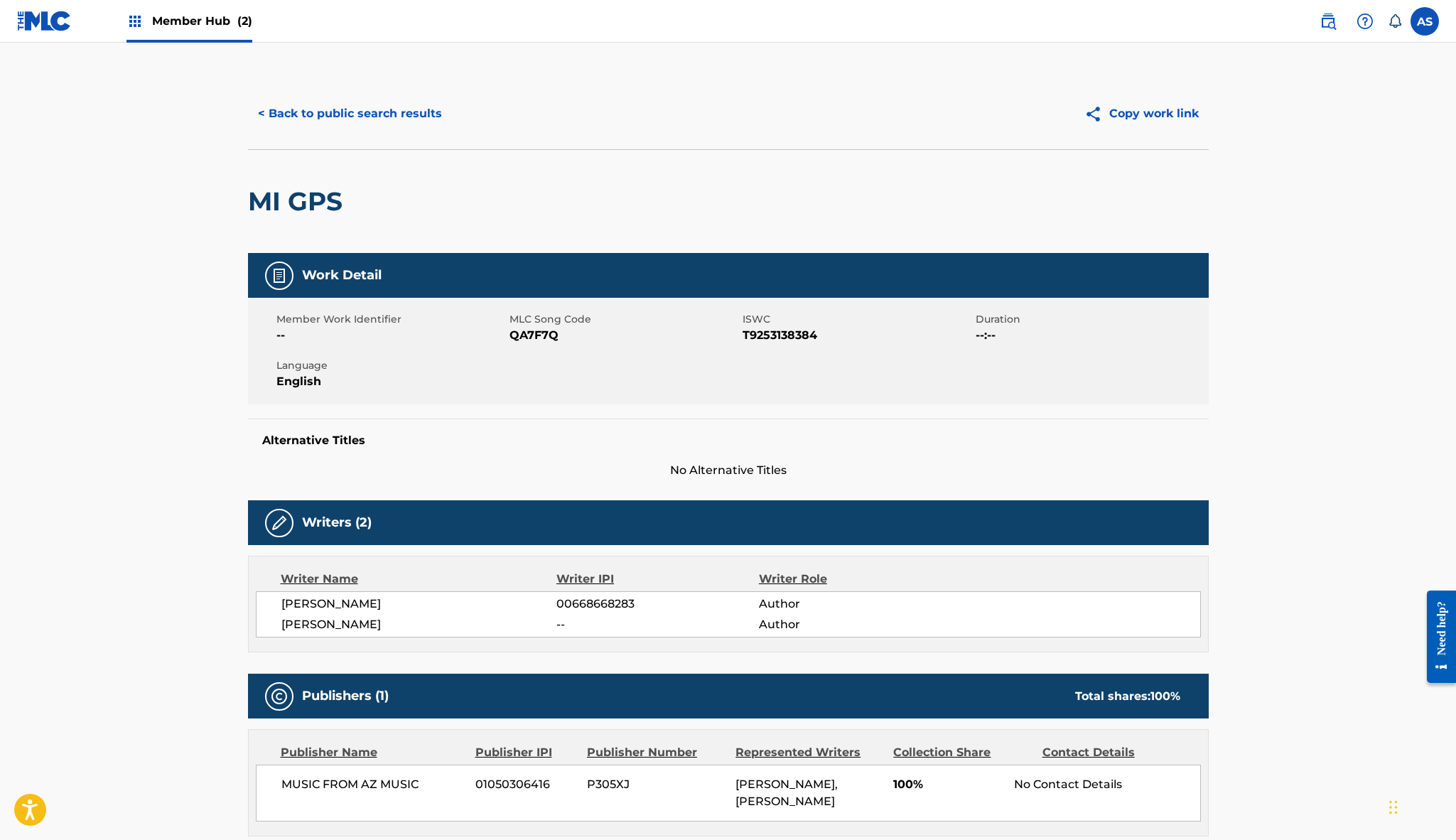
click at [542, 329] on span "QA7F7Q" at bounding box center [624, 335] width 229 height 17
copy span "QA7F7Q"
click at [51, 17] on img at bounding box center [44, 21] width 55 height 21
click at [779, 341] on span "T9253138384" at bounding box center [857, 335] width 229 height 17
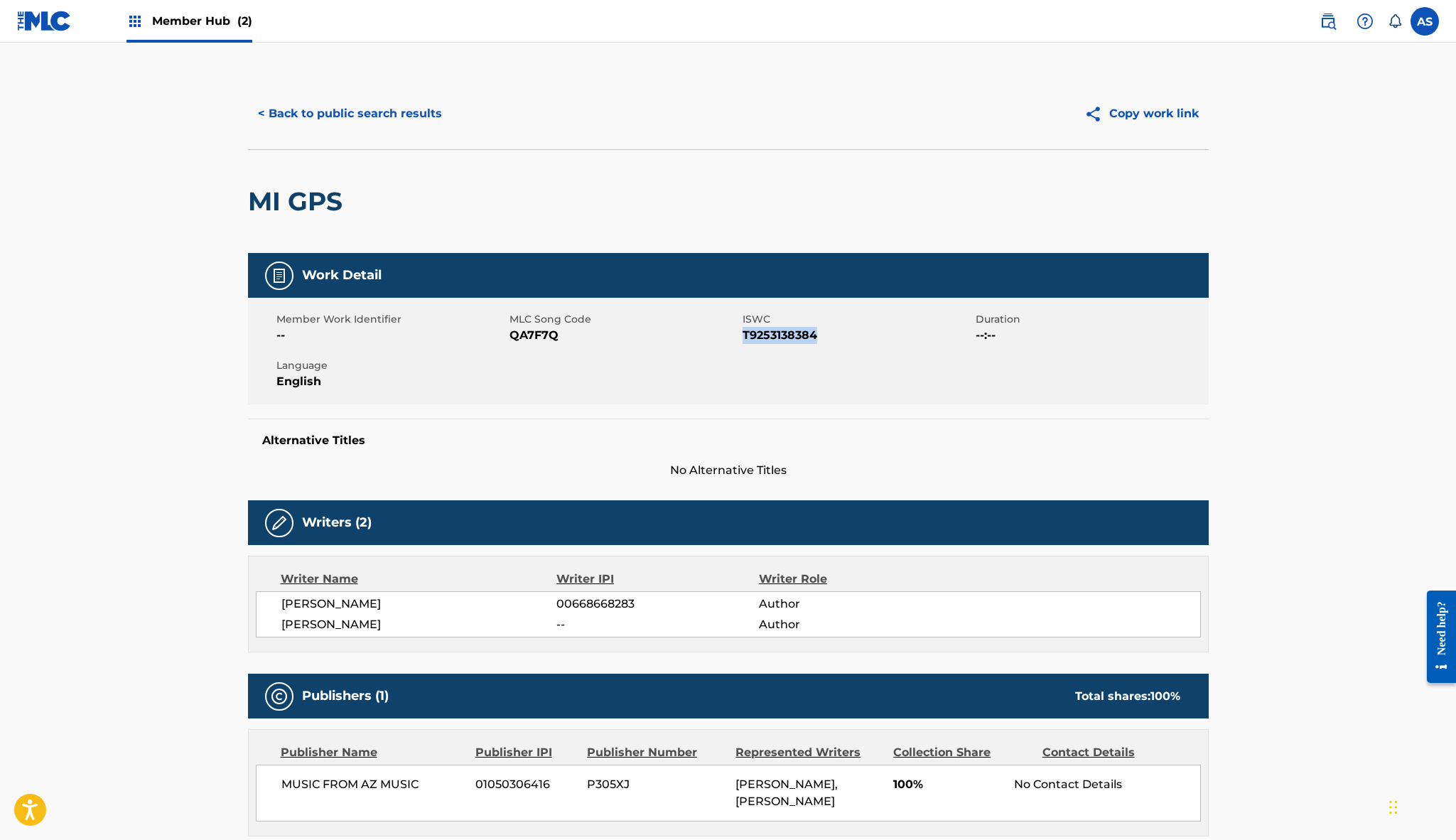
click at [779, 341] on span "T9253138384" at bounding box center [857, 335] width 229 height 17
copy span "T9253138384"
click at [535, 334] on span "QA7F7Q" at bounding box center [624, 335] width 229 height 17
copy span "QA7F7Q"
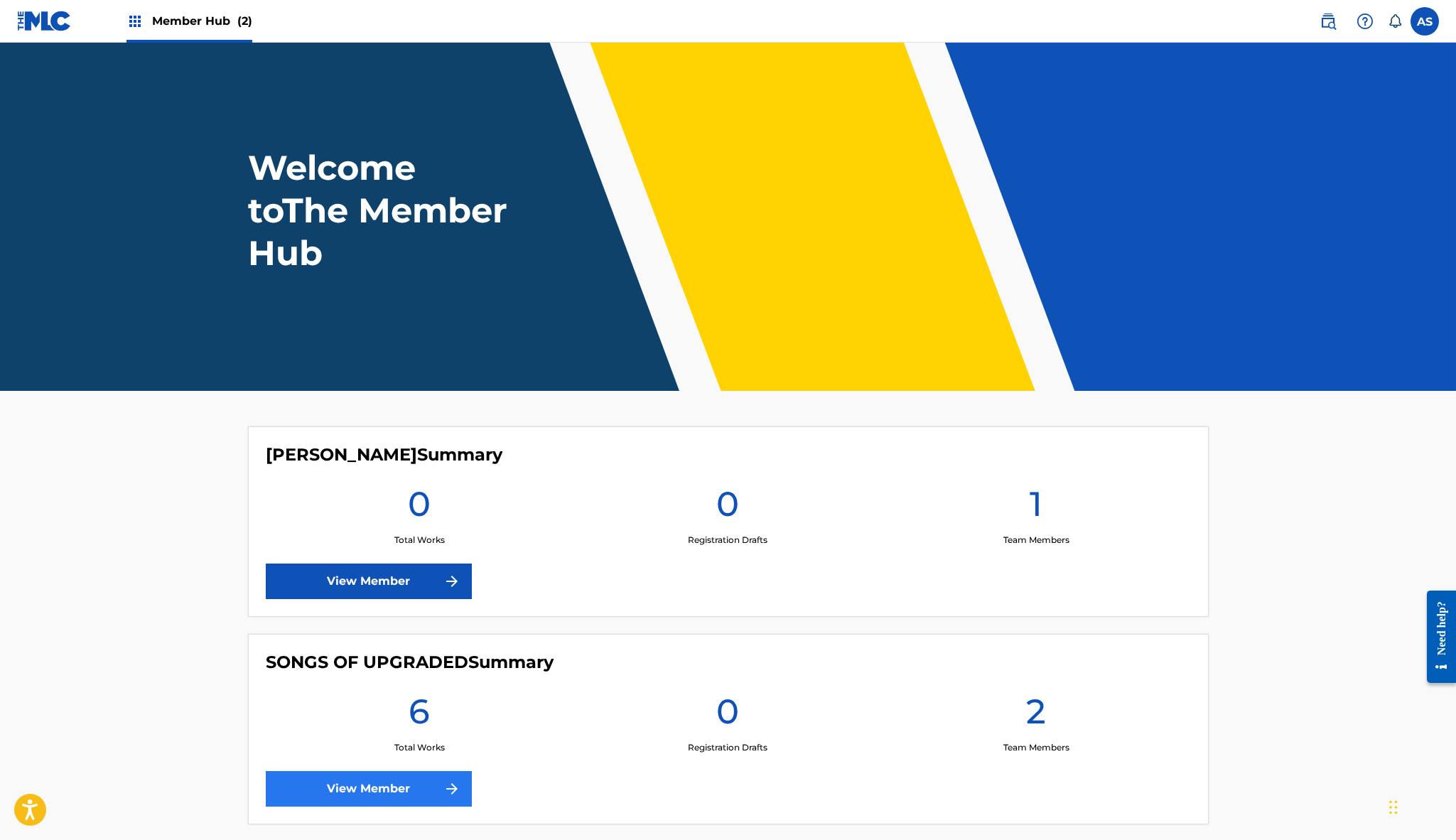
click at [395, 795] on link "View Member" at bounding box center [369, 789] width 206 height 35
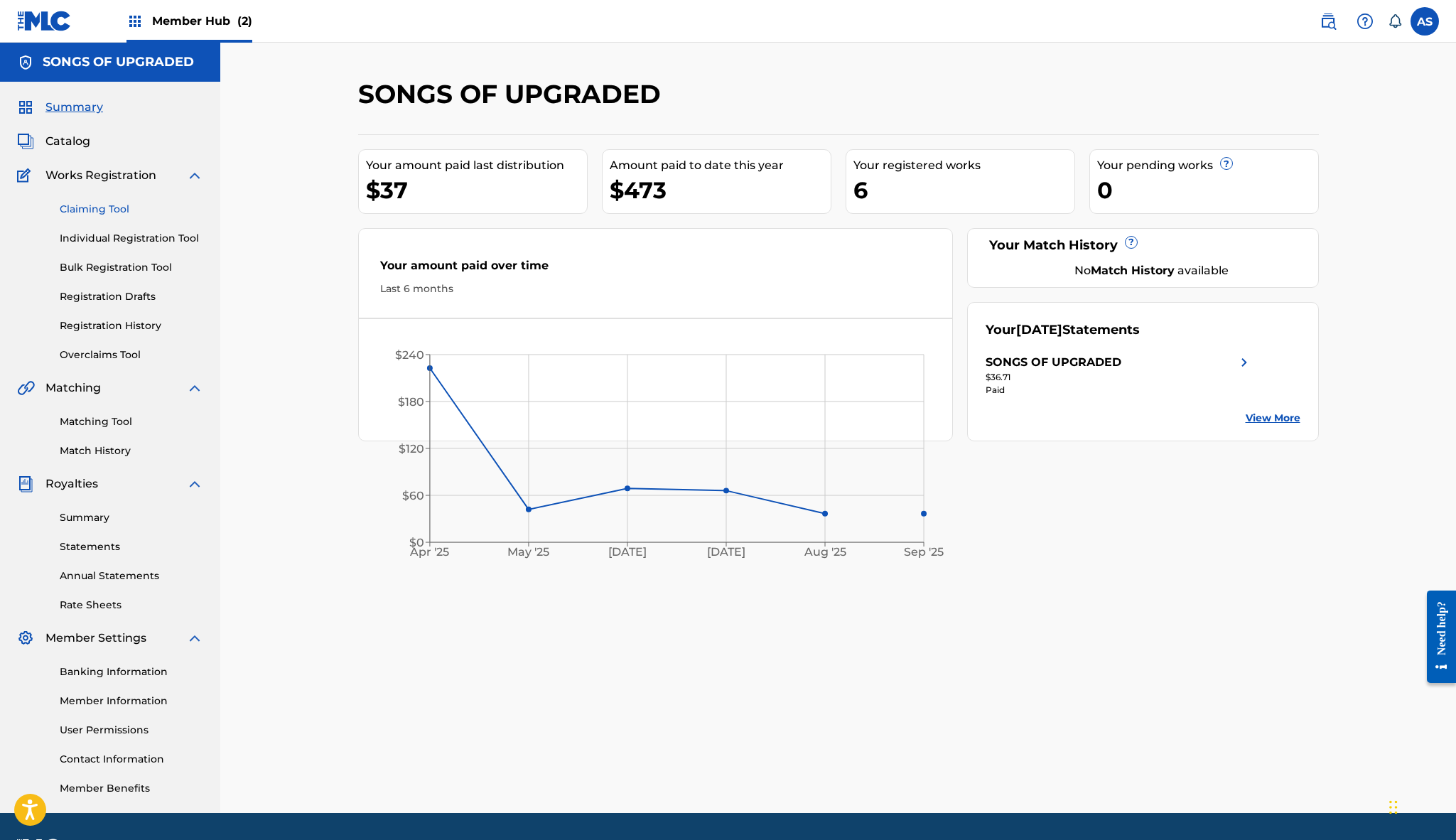
click at [108, 208] on link "Claiming Tool" at bounding box center [131, 209] width 144 height 15
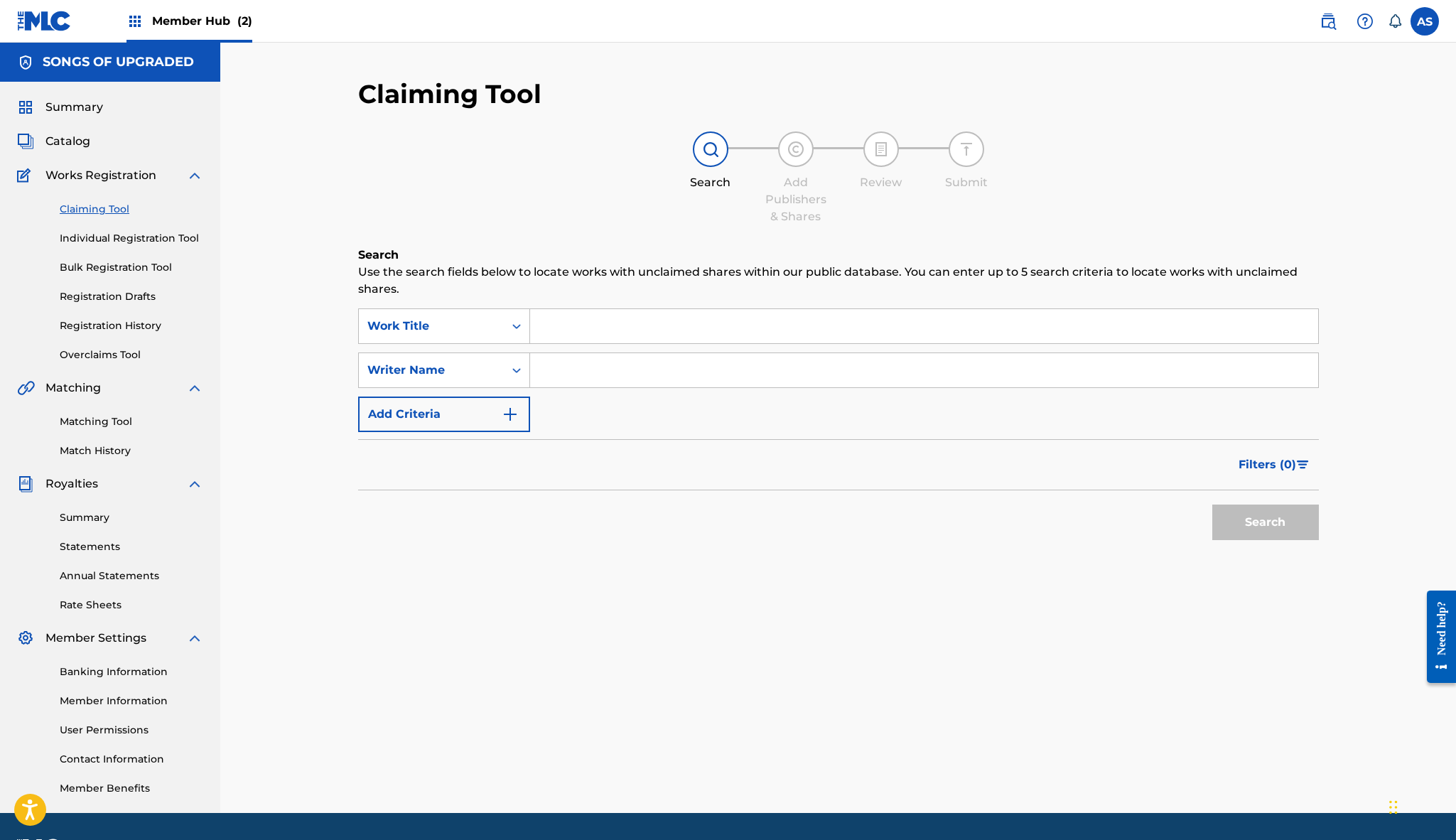
click at [570, 322] on input "Search Form" at bounding box center [924, 326] width 788 height 34
click at [517, 367] on icon "Search Form" at bounding box center [517, 371] width 14 height 14
click at [470, 409] on div "MLC Song Code" at bounding box center [444, 406] width 170 height 35
click at [570, 366] on input "Search Form" at bounding box center [924, 370] width 788 height 34
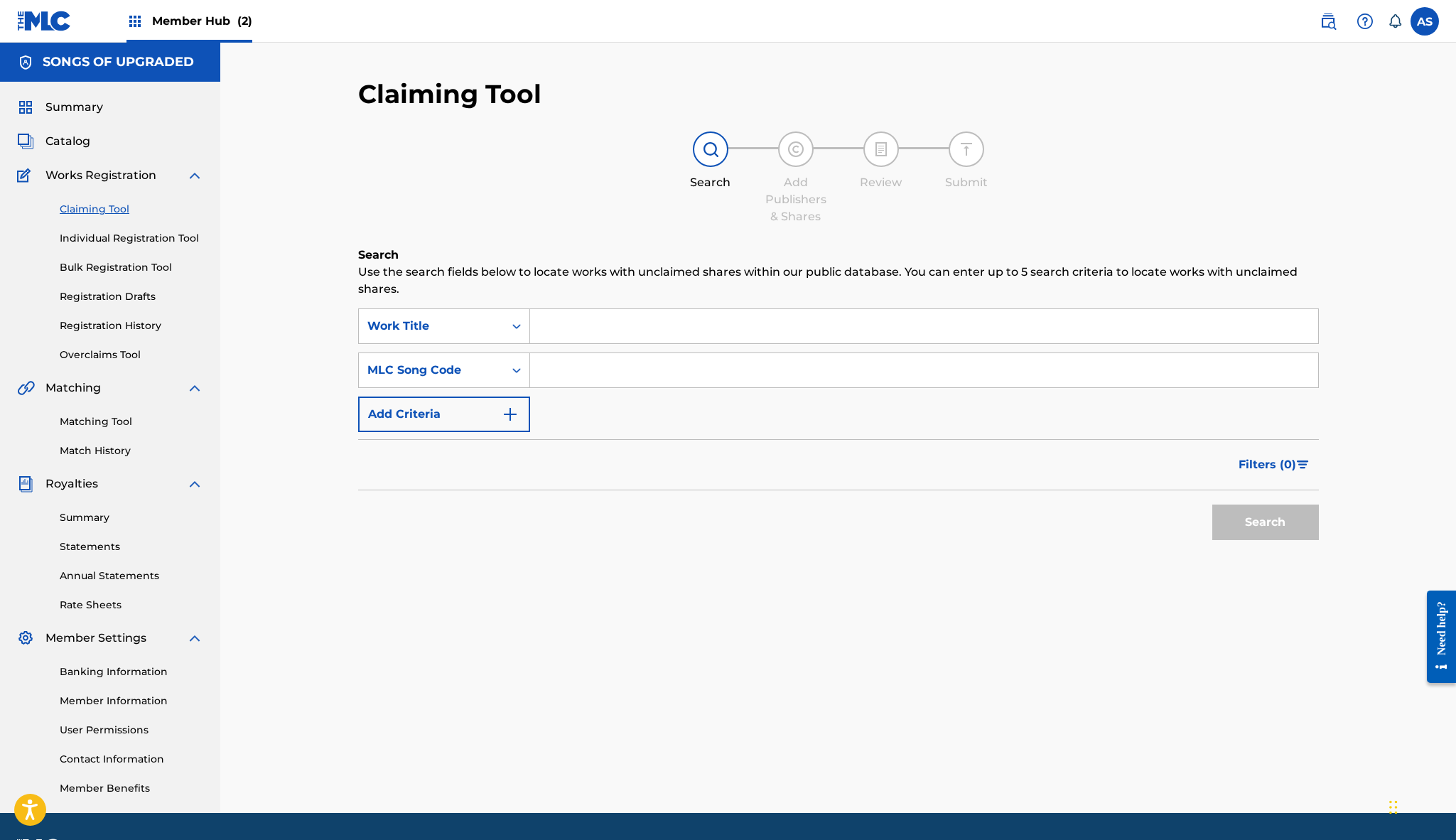
paste input "QA7F7Q"
type input "QA7F7Q"
click at [1285, 525] on button "Search" at bounding box center [1265, 522] width 107 height 35
click at [665, 305] on div "Search Use the search fields below to locate works with unclaimed shares within…" at bounding box center [838, 443] width 961 height 392
click at [658, 320] on input "Search Form" at bounding box center [924, 326] width 788 height 34
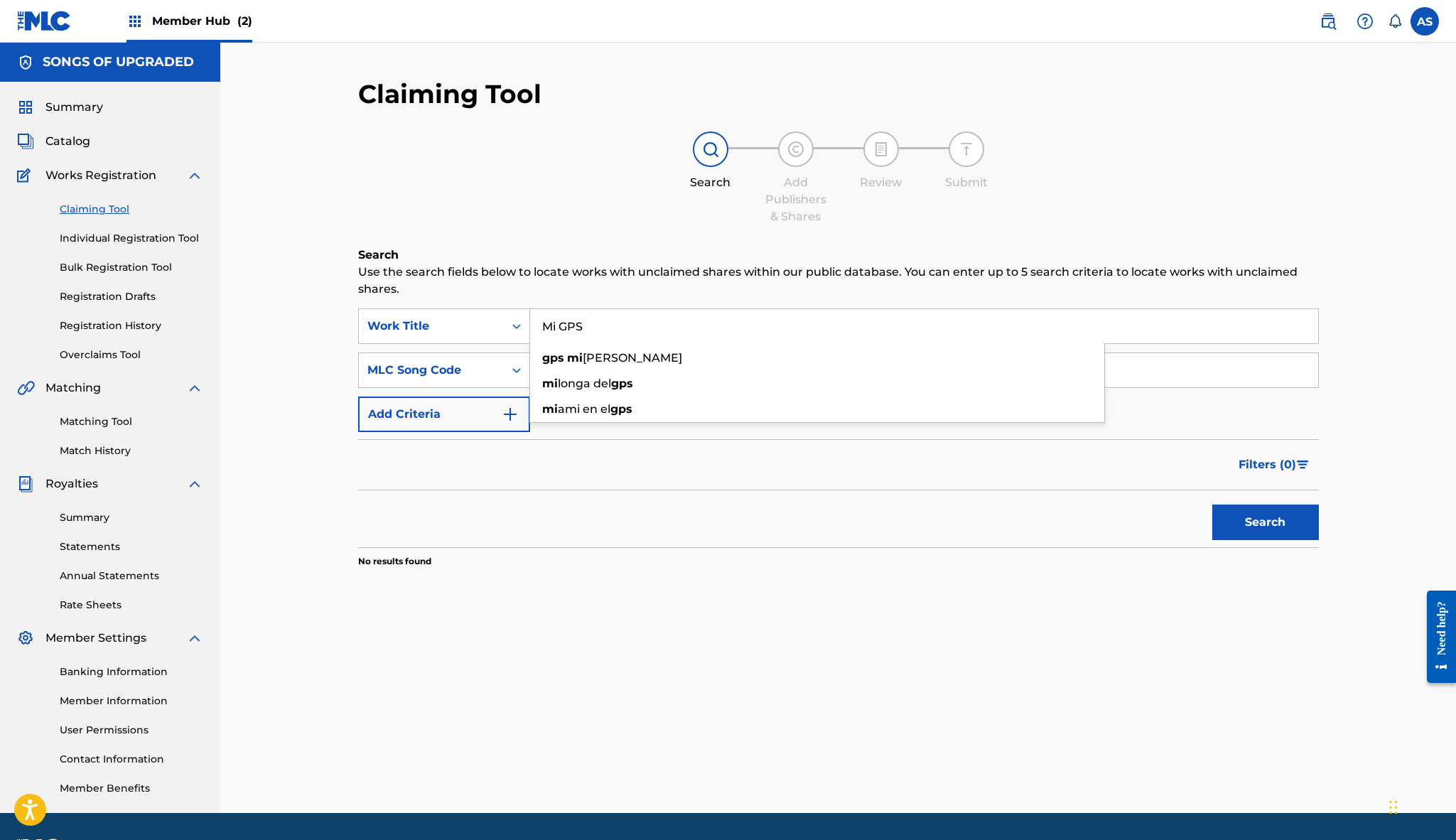
type input "Mi GPS"
click at [717, 242] on div "Claiming Tool Search Add Publishers & Shares Review Submit Search Use the searc…" at bounding box center [838, 358] width 961 height 560
click at [1258, 523] on button "Search" at bounding box center [1265, 522] width 107 height 35
click at [498, 376] on div "MLC Song Code" at bounding box center [431, 371] width 145 height 27
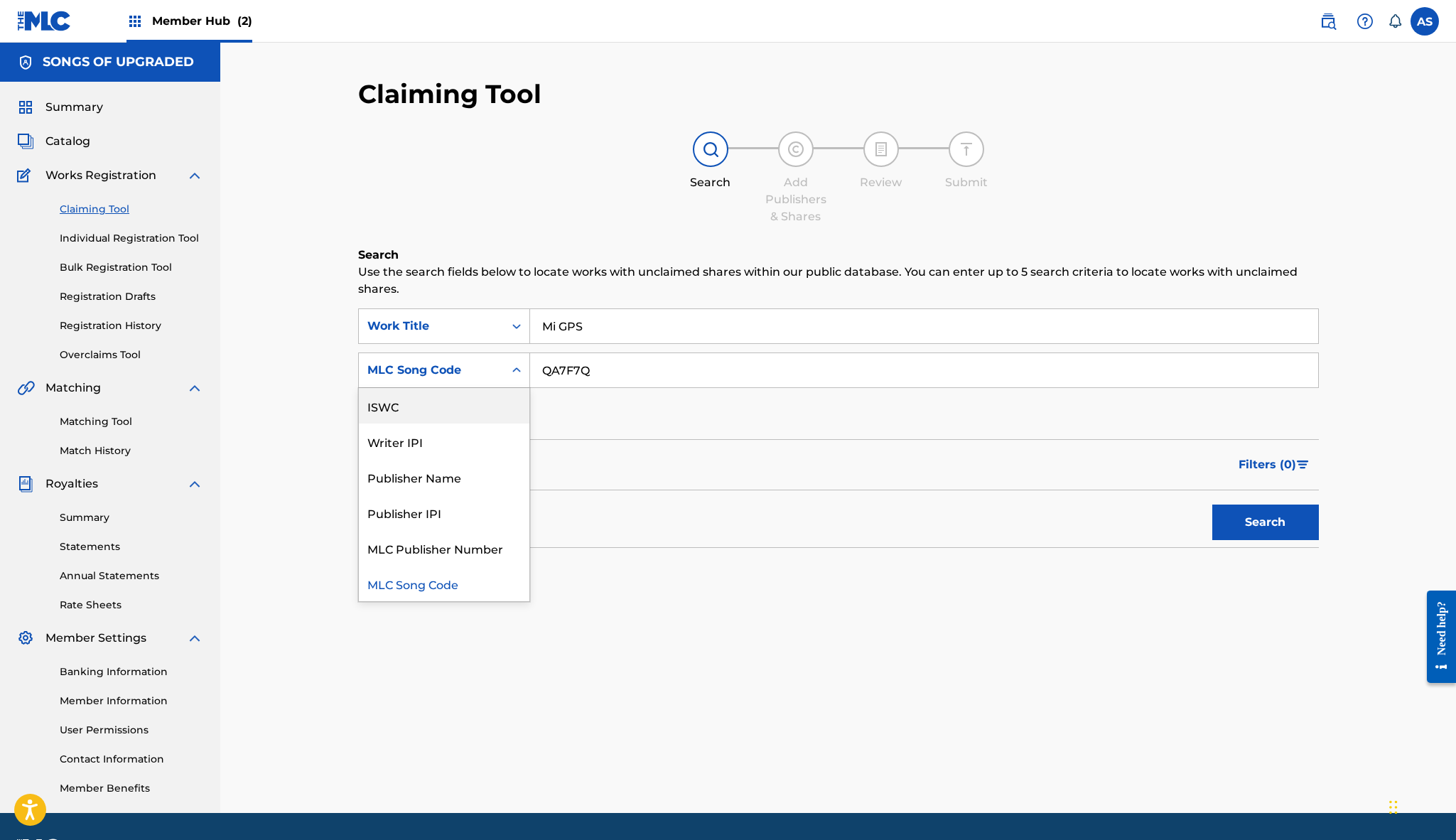
click at [451, 402] on div "ISWC" at bounding box center [444, 406] width 170 height 35
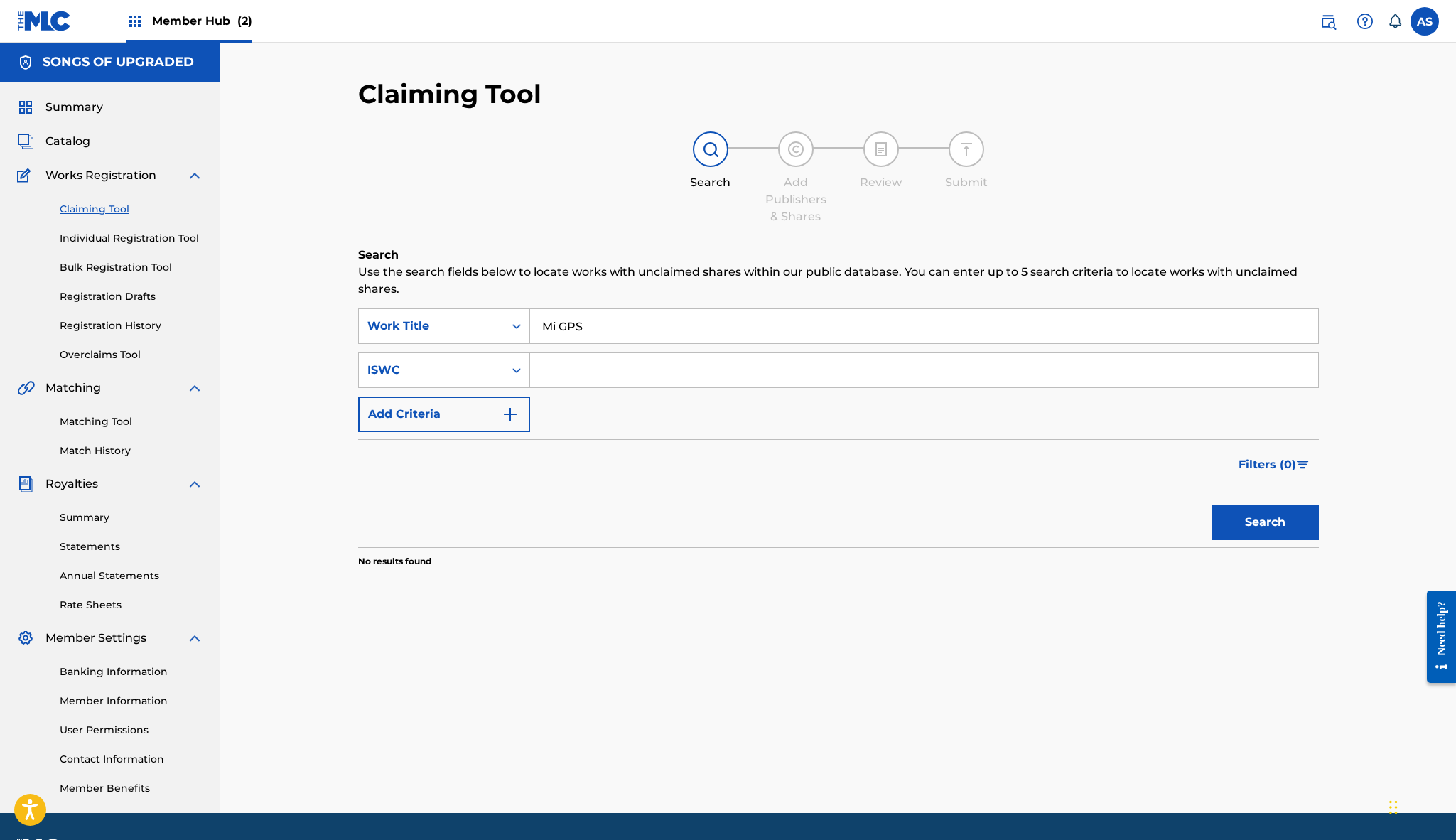
click at [584, 361] on input "Search Form" at bounding box center [924, 370] width 788 height 34
paste input "T9253138384"
type input "T9253138384"
click at [1257, 520] on button "Search" at bounding box center [1265, 522] width 107 height 35
click at [557, 330] on input "Mi GPS" at bounding box center [924, 326] width 788 height 34
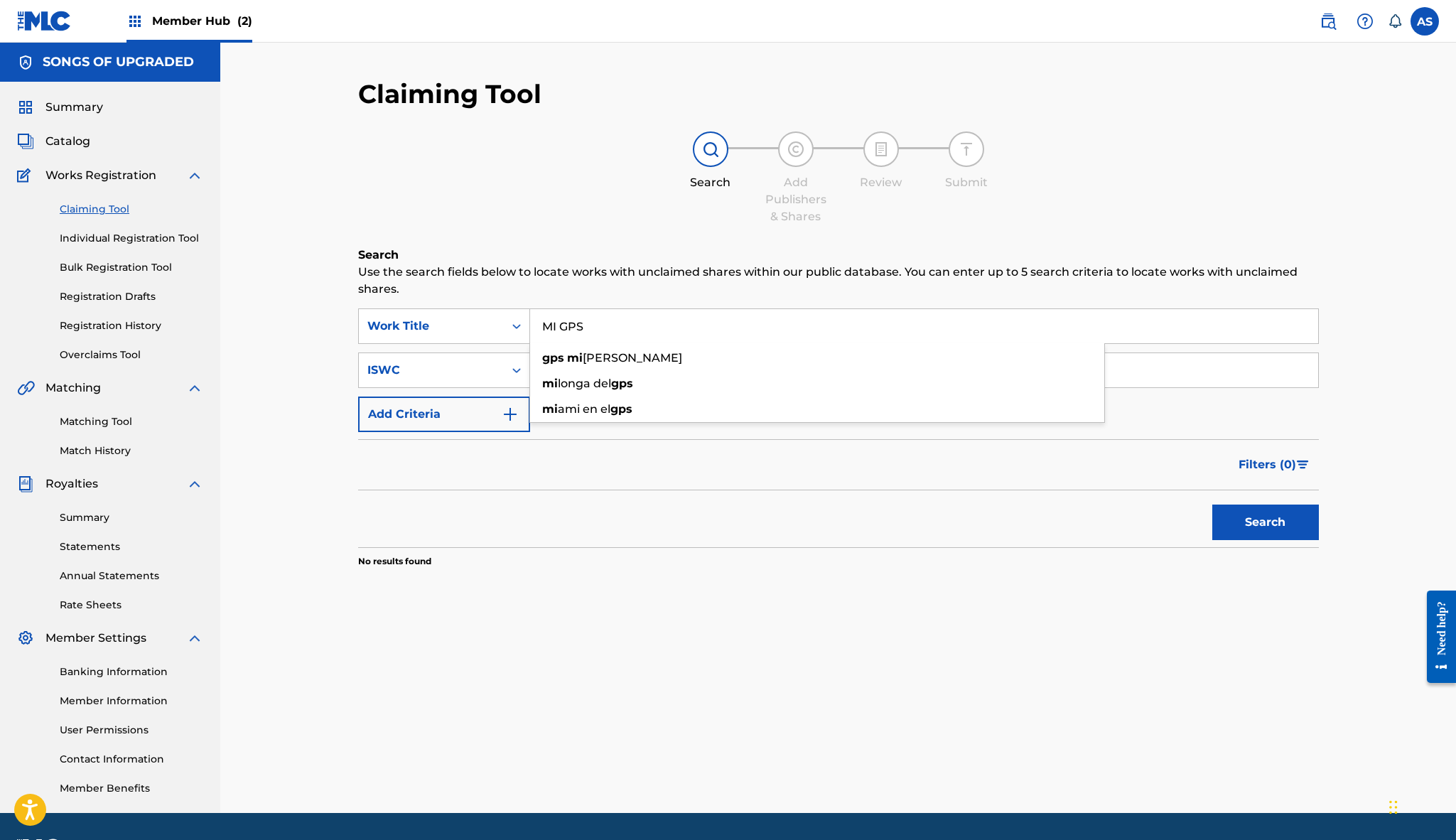
type input "MI GPS"
click at [468, 525] on div "Search" at bounding box center [838, 518] width 961 height 57
click at [1257, 514] on button "Search" at bounding box center [1265, 522] width 107 height 35
click at [109, 355] on link "Overclaims Tool" at bounding box center [131, 354] width 144 height 15
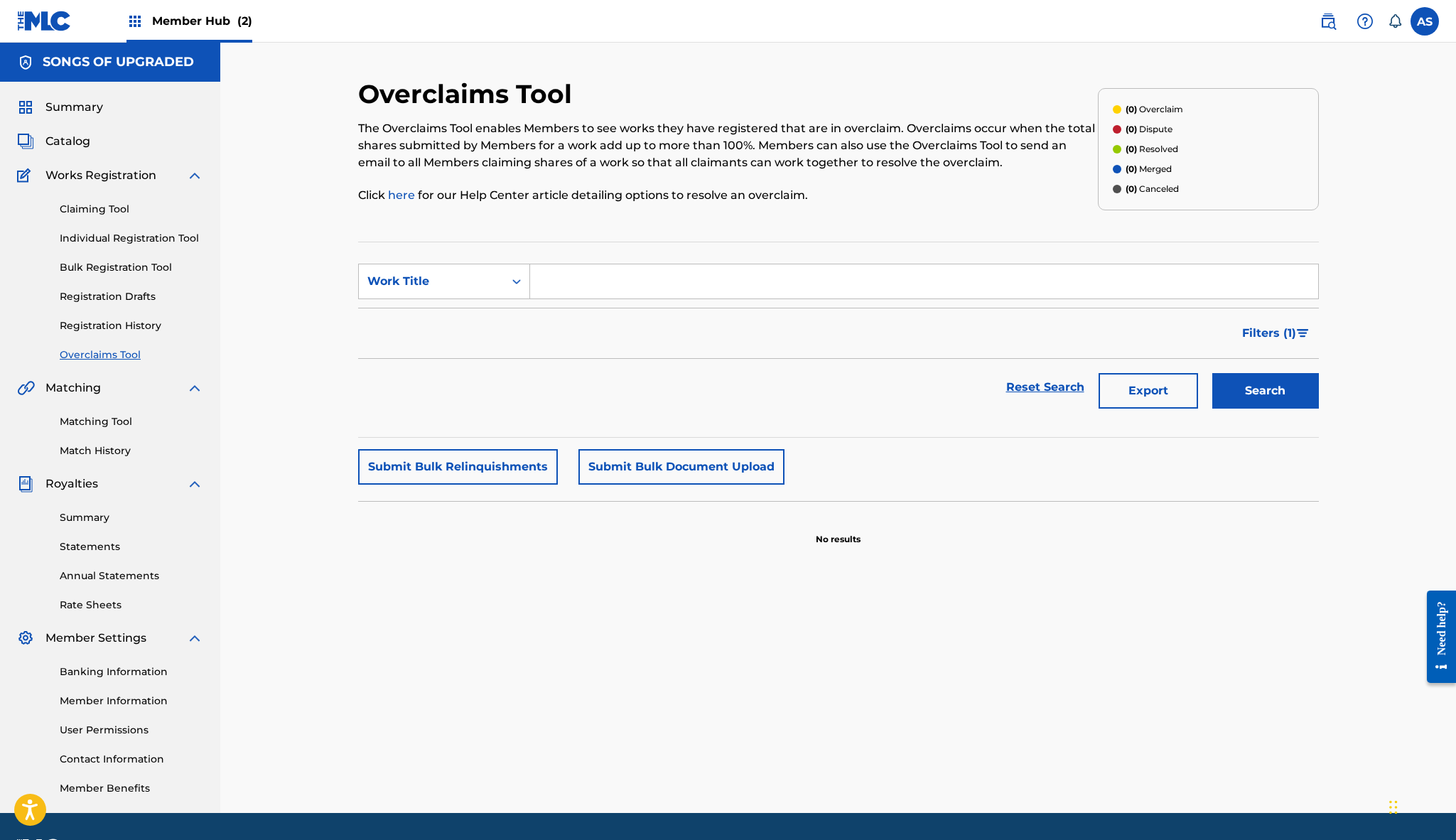
click at [565, 277] on input "Search Form" at bounding box center [924, 281] width 788 height 34
type input "MI GPS"
click at [1254, 393] on button "Search" at bounding box center [1265, 391] width 107 height 35
click at [502, 282] on div "Work Title" at bounding box center [431, 281] width 145 height 27
click at [456, 322] on div "MLC Song Code" at bounding box center [444, 317] width 170 height 35
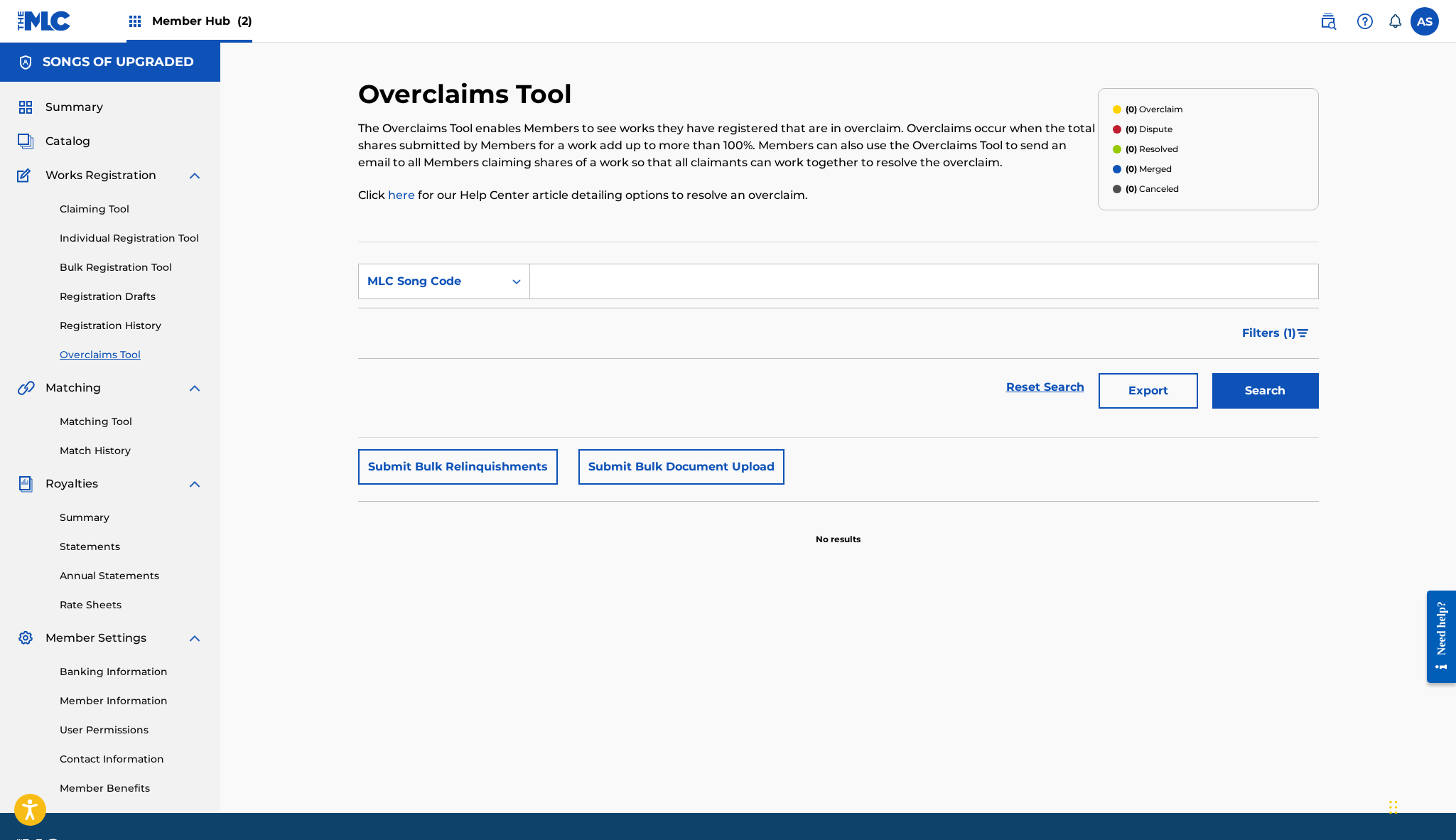
click at [582, 287] on input "Search Form" at bounding box center [924, 281] width 788 height 34
click at [474, 289] on div "MLC Song Code" at bounding box center [431, 281] width 128 height 17
click at [651, 363] on div "Reset Search Export Search" at bounding box center [838, 387] width 961 height 57
click at [576, 278] on input "Search Form" at bounding box center [924, 281] width 788 height 34
paste input "QA7F7Q"
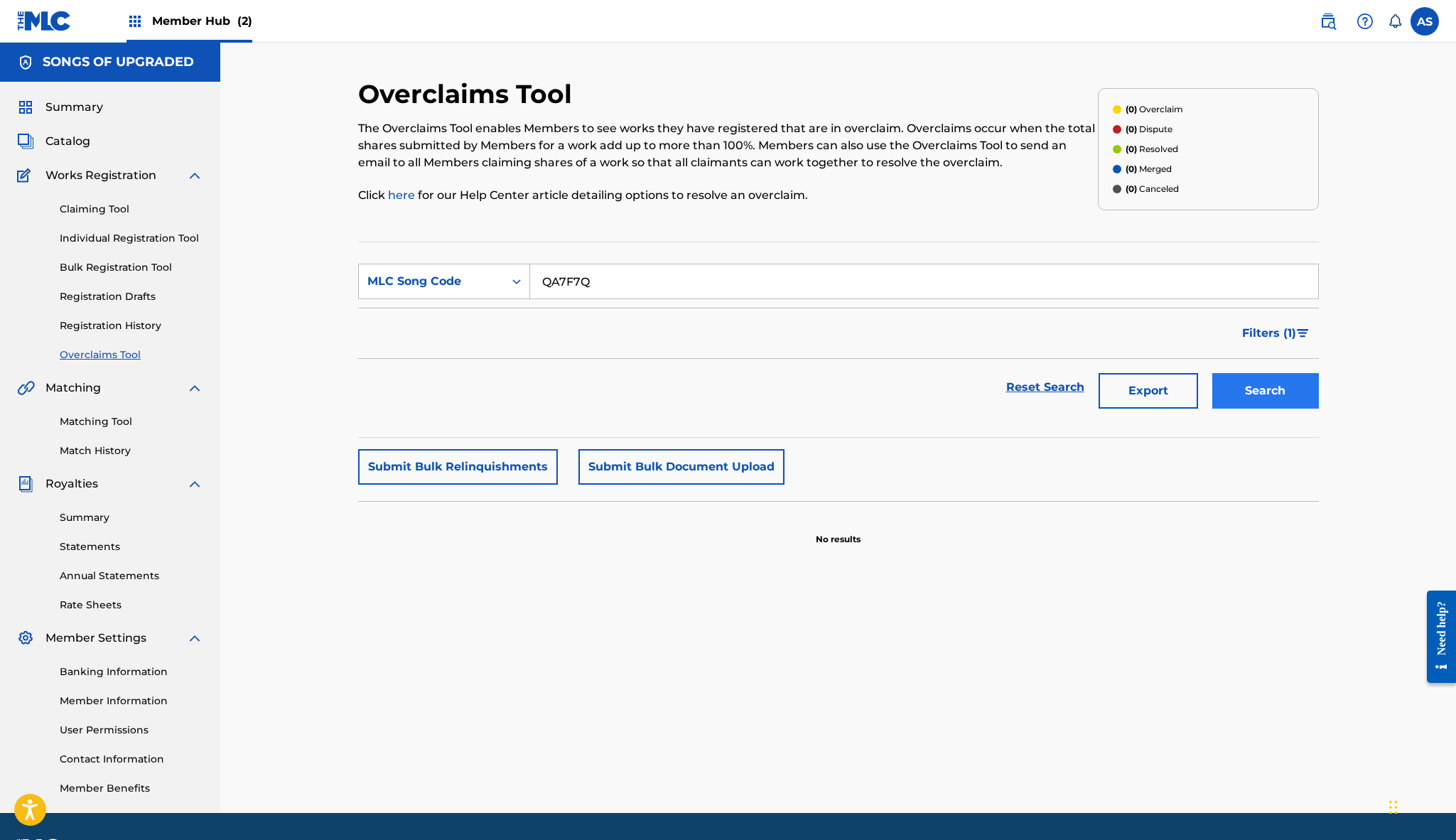
type input "QA7F7Q"
click at [1273, 385] on button "Search" at bounding box center [1265, 391] width 107 height 35
click at [99, 207] on link "Claiming Tool" at bounding box center [131, 209] width 144 height 15
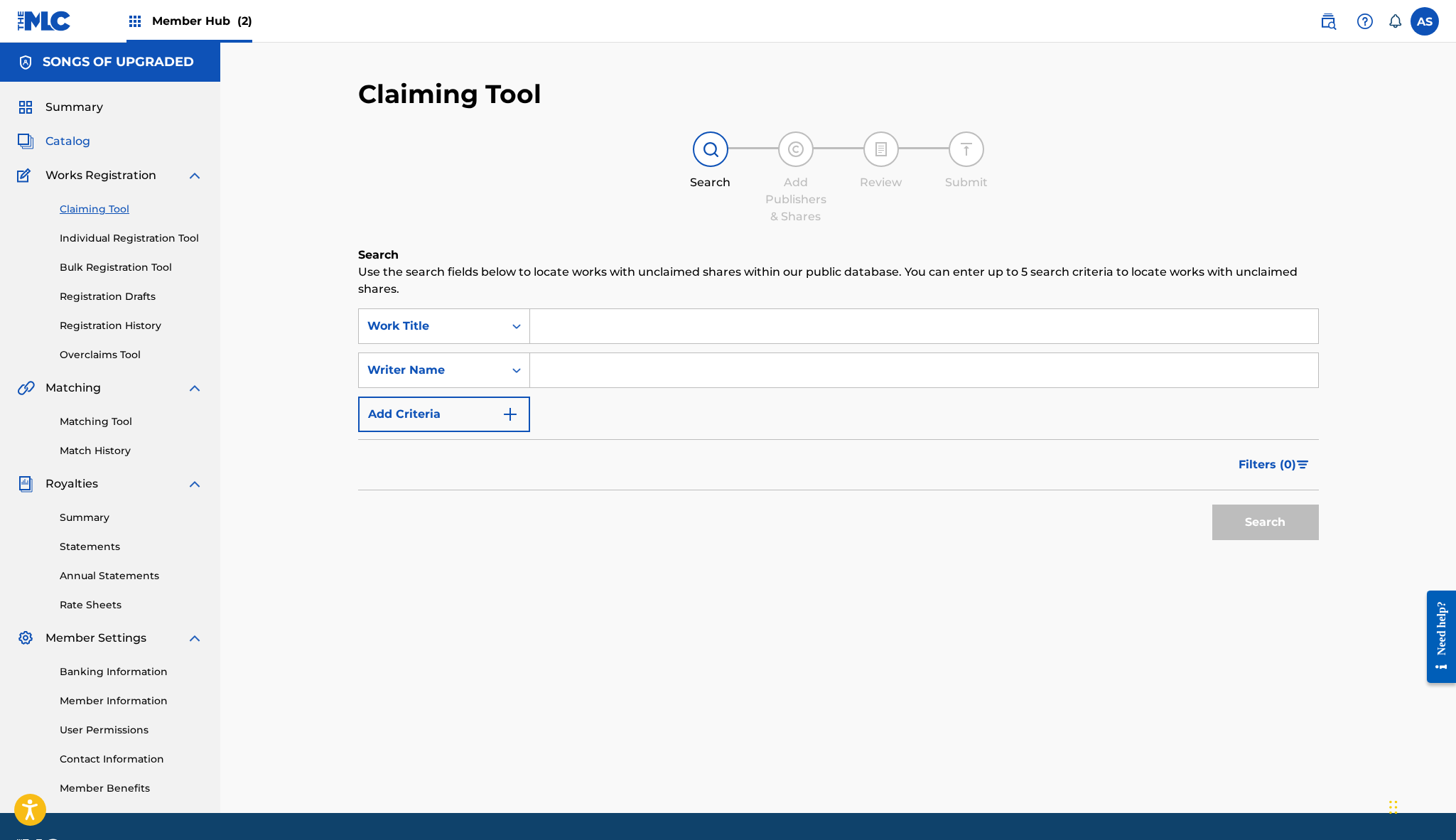
click at [83, 139] on span "Catalog" at bounding box center [68, 141] width 45 height 17
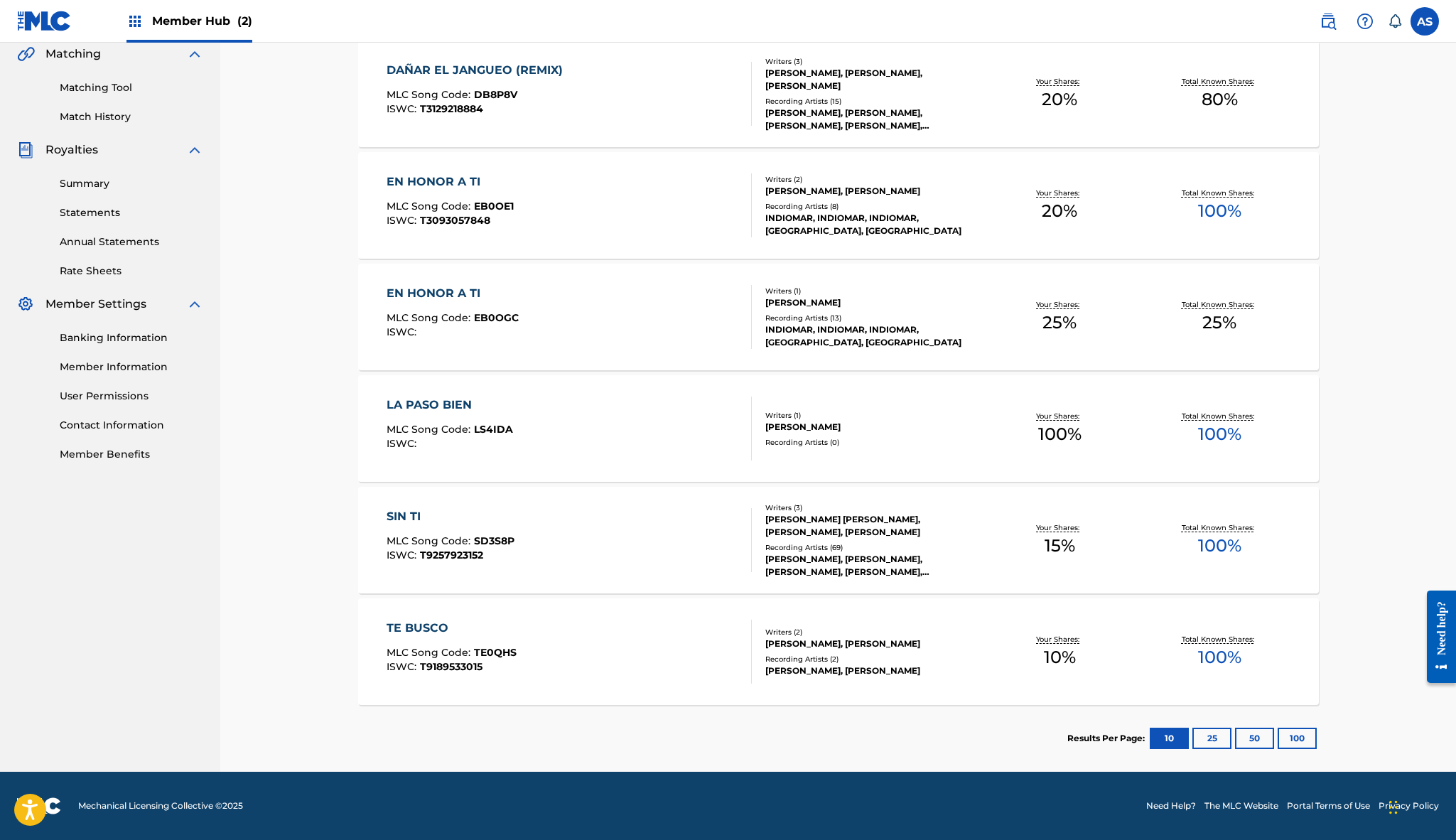
scroll to position [334, 0]
click at [1315, 739] on button "100" at bounding box center [1297, 738] width 39 height 22
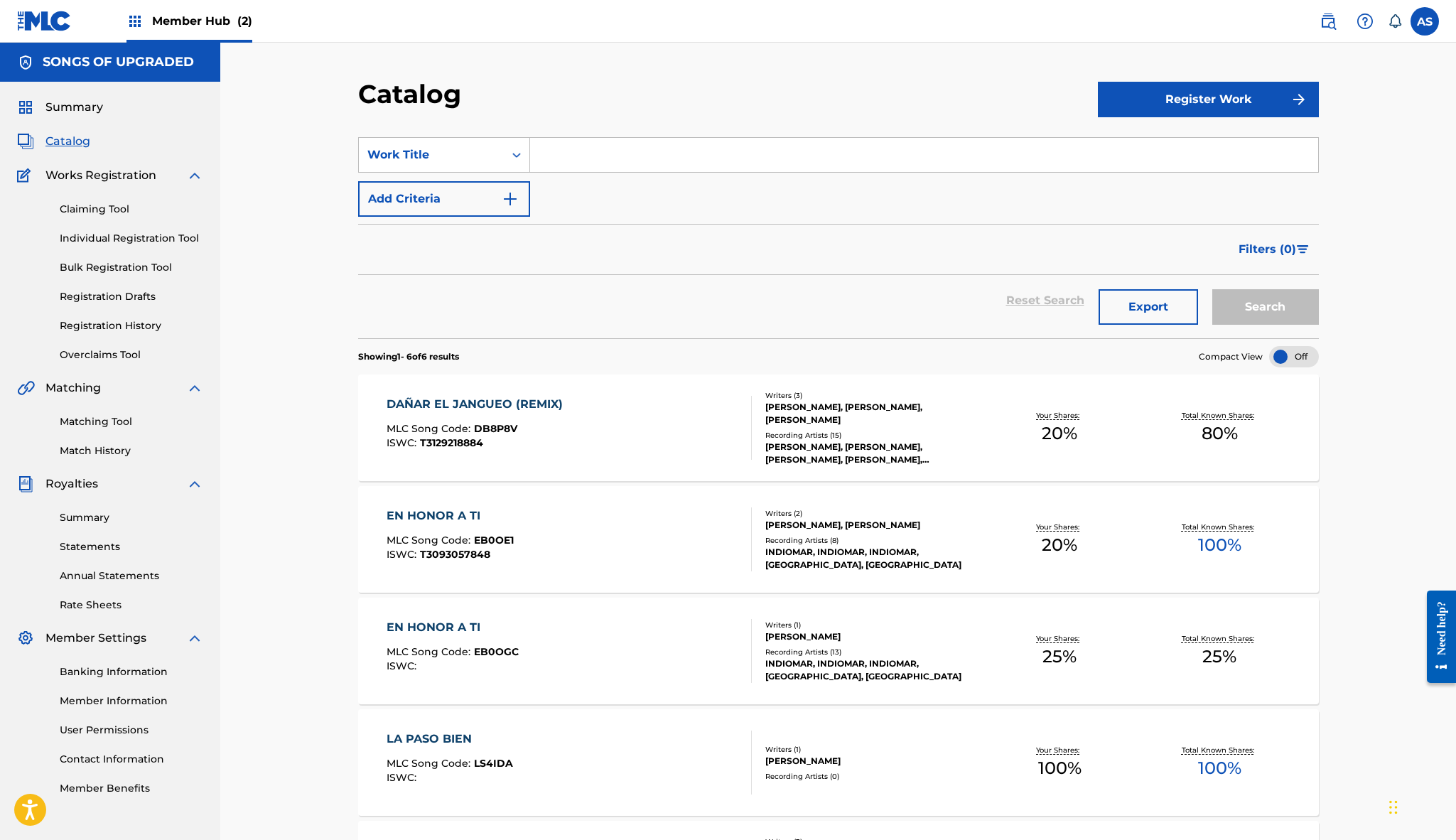
scroll to position [0, 0]
click at [88, 205] on link "Claiming Tool" at bounding box center [131, 209] width 144 height 15
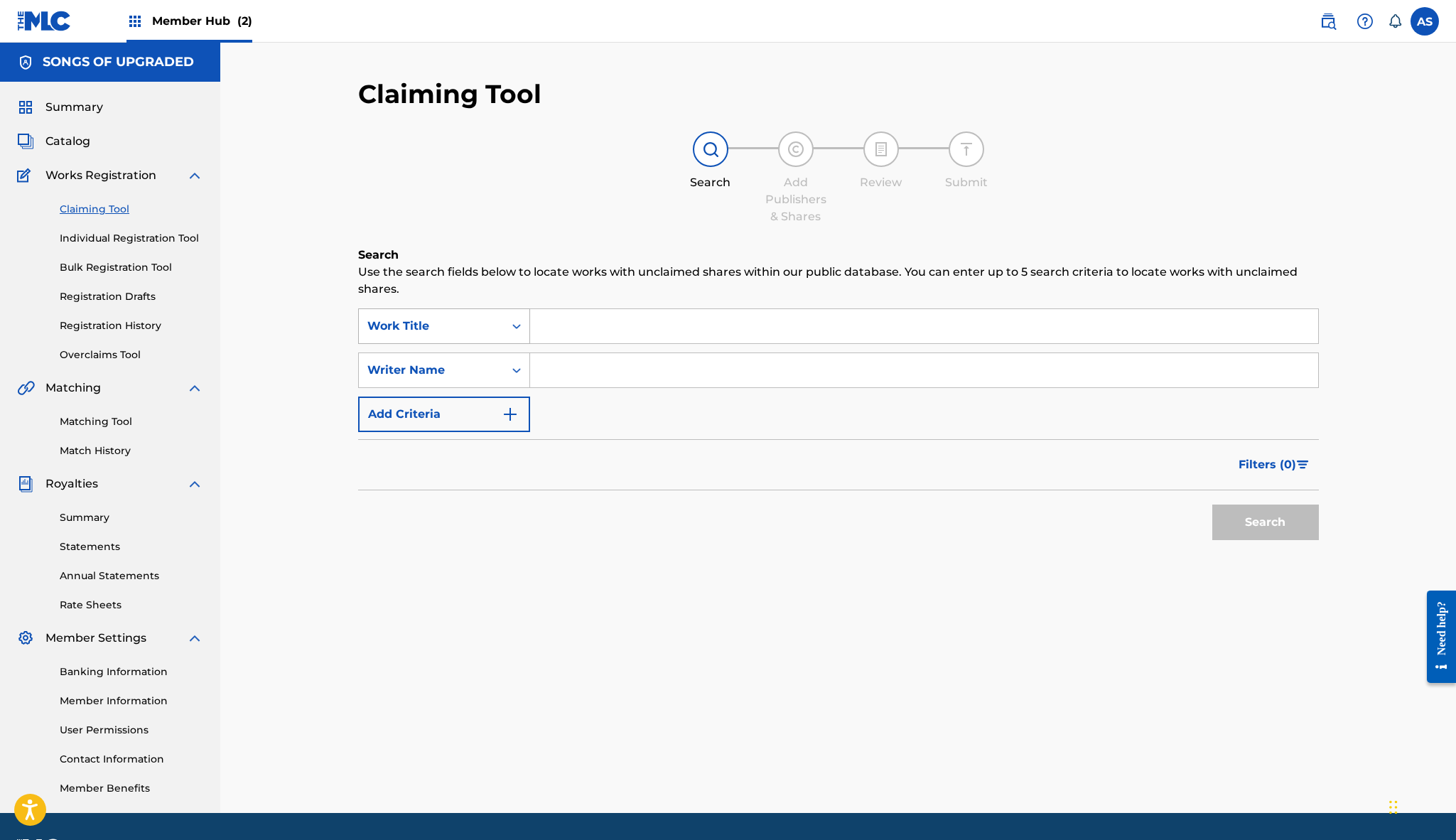
click at [493, 328] on div "Work Title" at bounding box center [431, 326] width 128 height 17
click at [569, 334] on input "Search Form" at bounding box center [924, 326] width 788 height 34
type input "MI GPS"
click at [677, 242] on div "Claiming Tool Search Add Publishers & Shares Review Submit Search Use the searc…" at bounding box center [838, 348] width 961 height 540
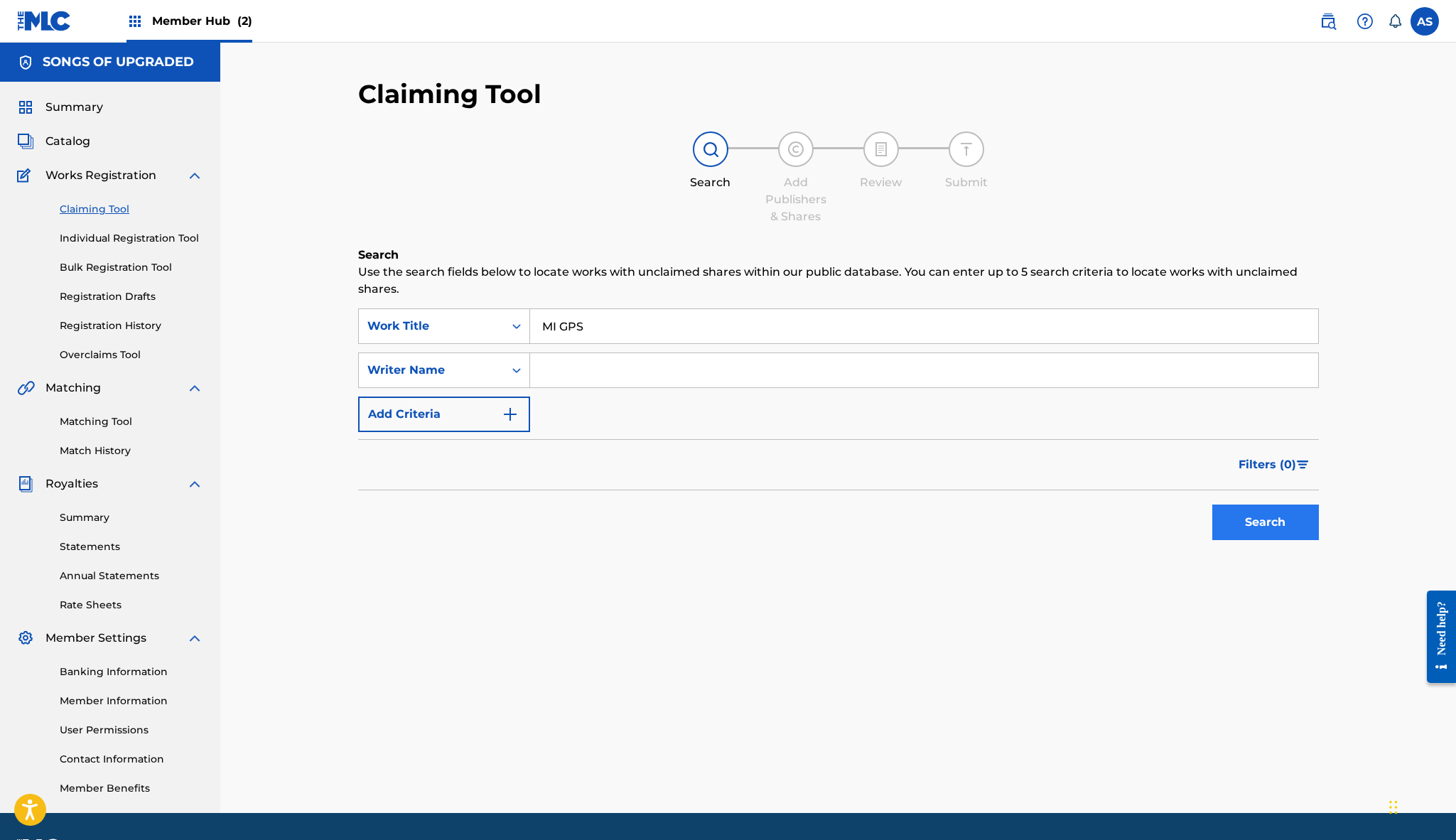
click at [1260, 517] on button "Search" at bounding box center [1265, 522] width 107 height 35
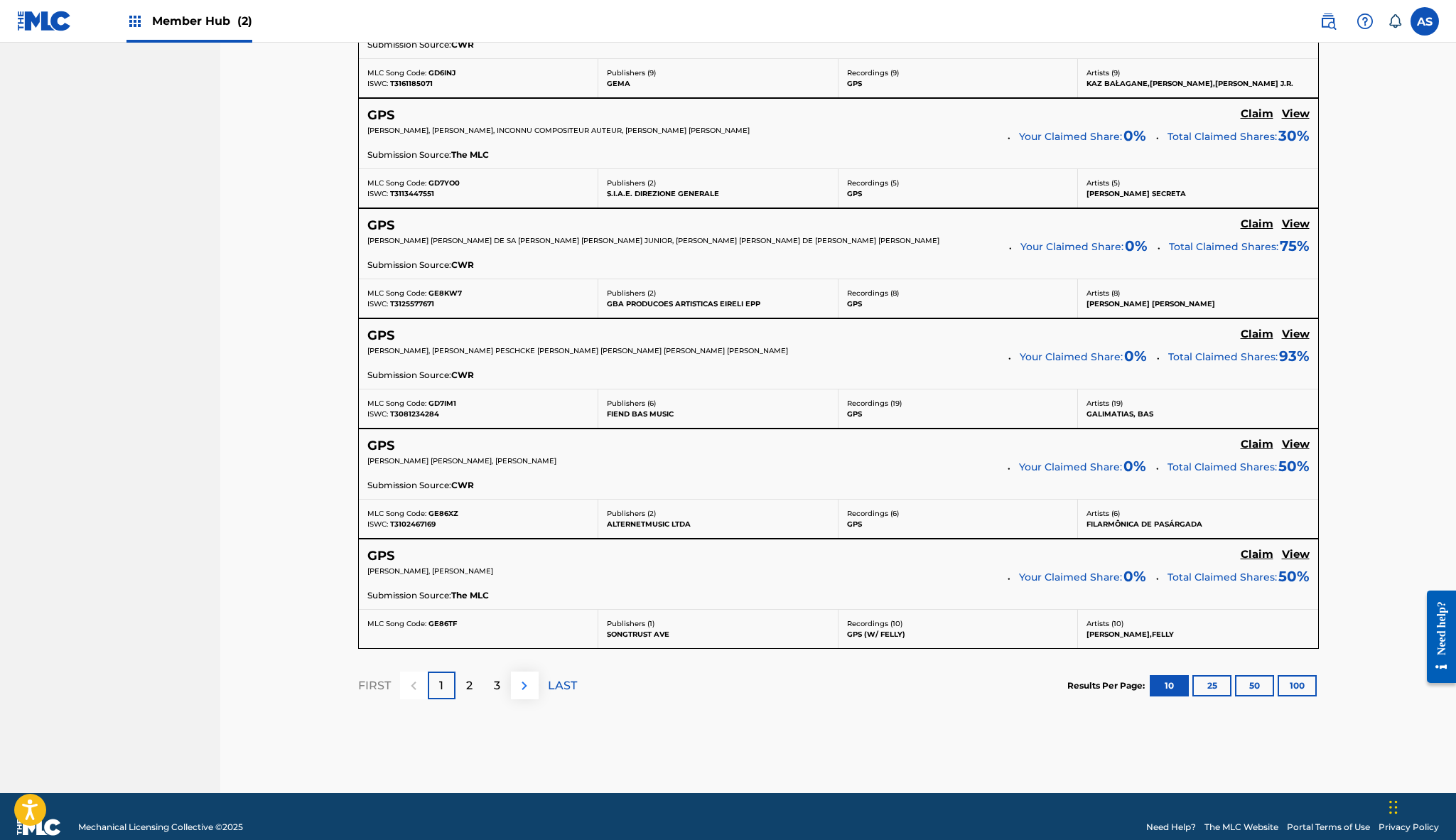
click at [521, 684] on img at bounding box center [524, 685] width 17 height 17
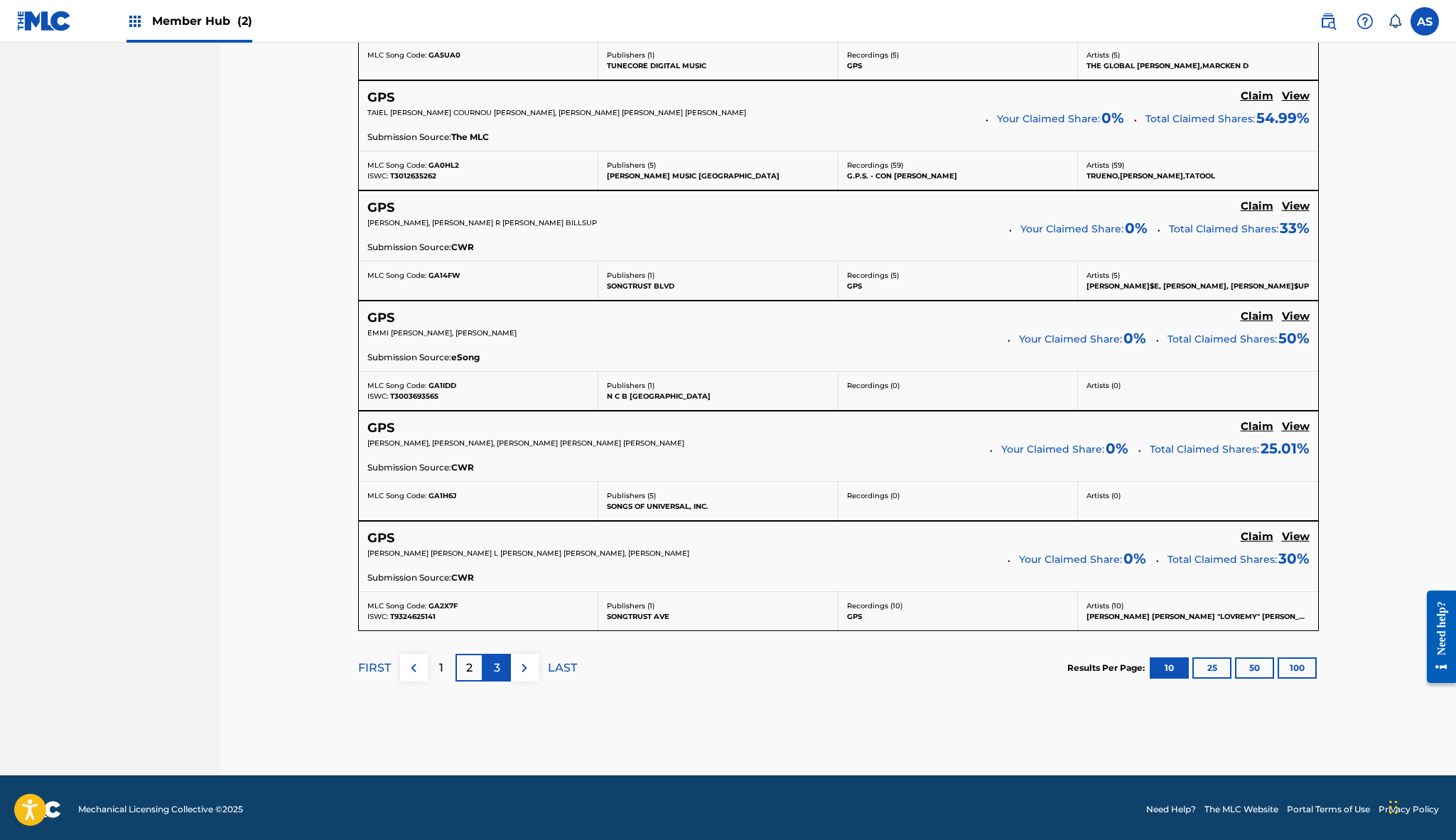
click at [491, 668] on div "3" at bounding box center [497, 667] width 27 height 27
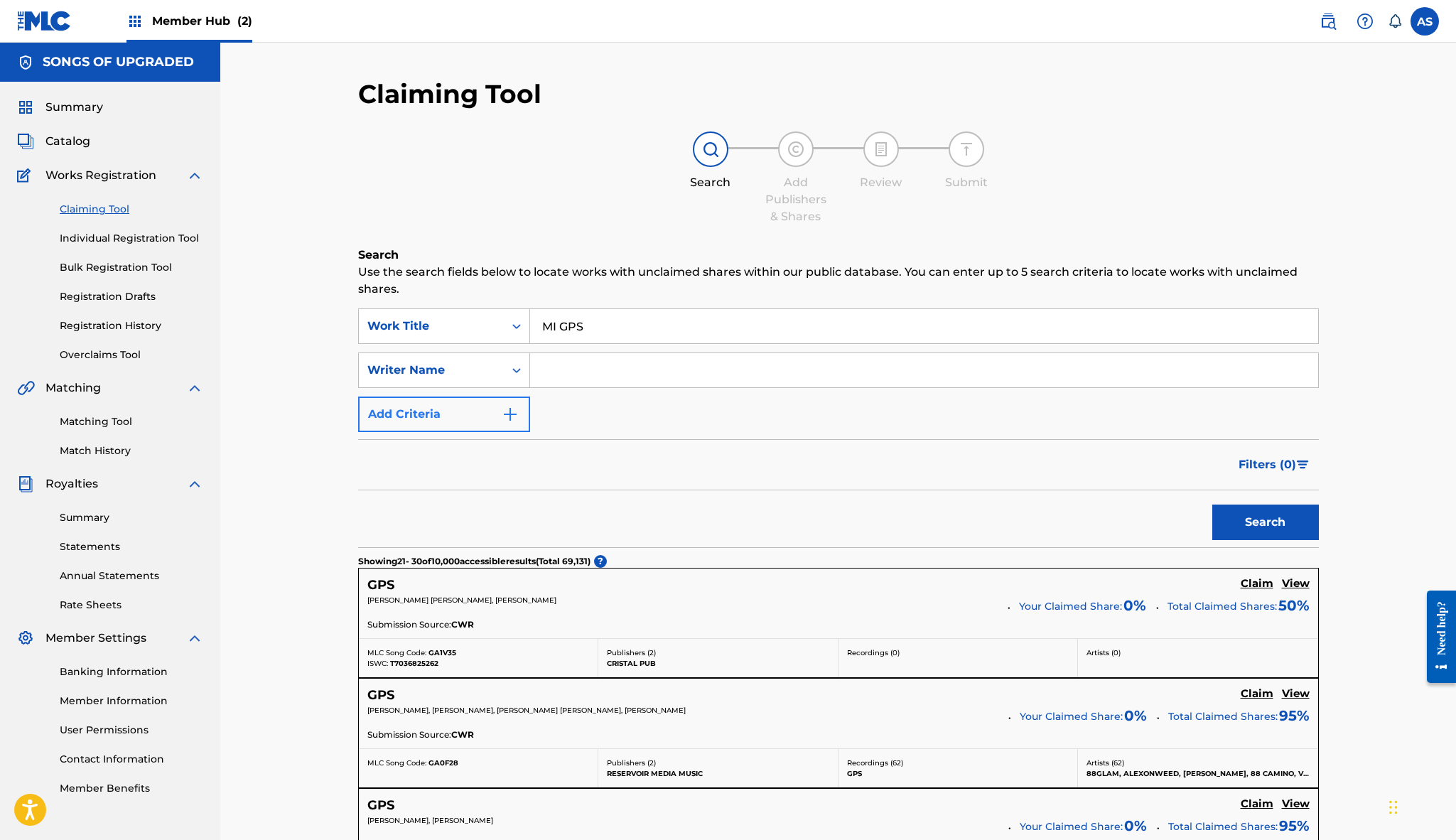
scroll to position [0, 0]
click at [507, 418] on img "Search Form" at bounding box center [510, 414] width 17 height 17
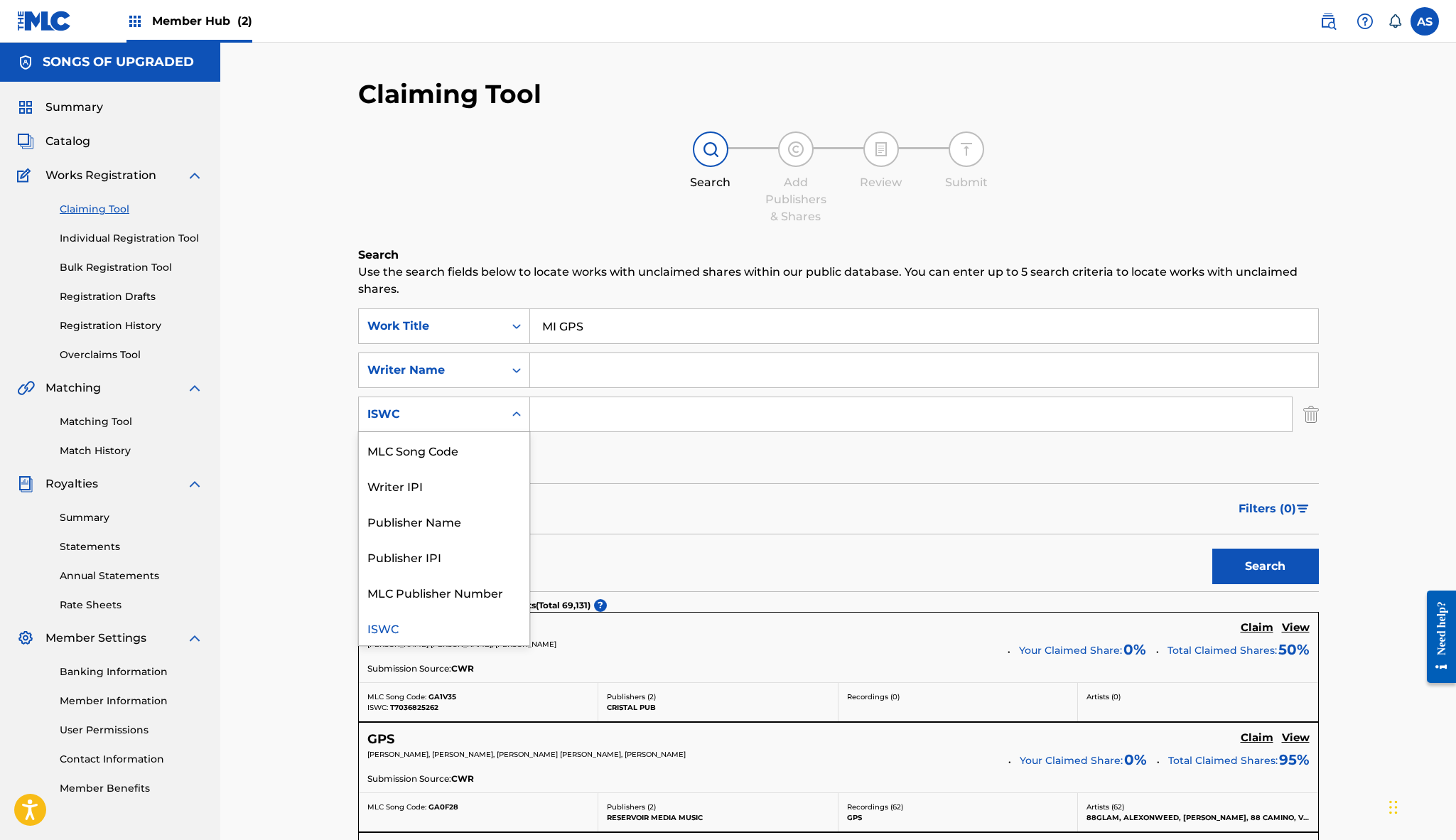
click at [507, 413] on div "Search Form" at bounding box center [517, 414] width 26 height 26
click at [609, 437] on div "SearchWithCriteria88e1c45b-393e-4be2-a3df-12e64b36c316 Work Title MI GPS Search…" at bounding box center [838, 392] width 961 height 168
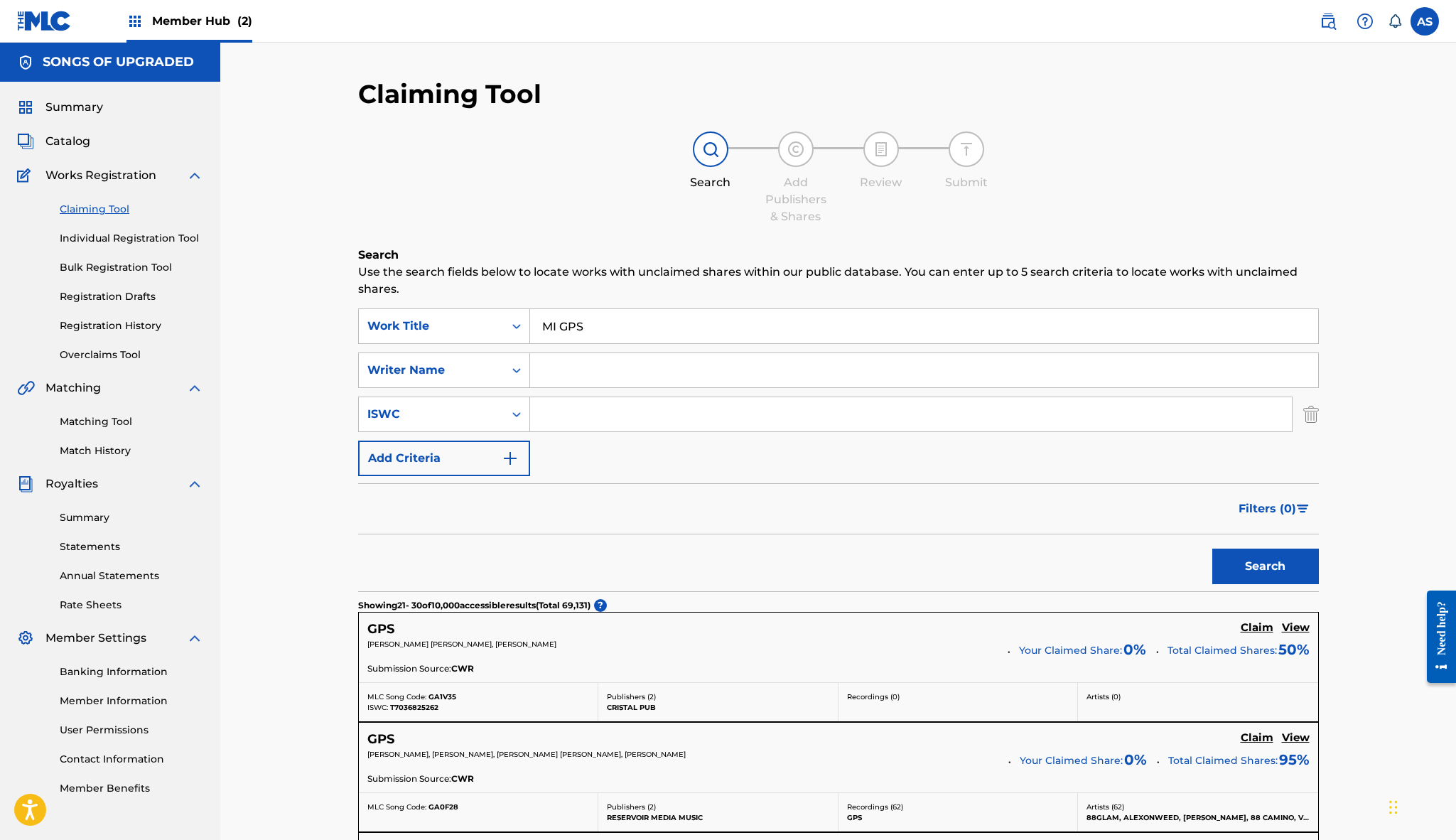
click at [576, 412] on input "Search Form" at bounding box center [911, 414] width 762 height 34
paste input "QA7F7Q"
click at [576, 412] on input "QA7F7Q" at bounding box center [911, 414] width 762 height 34
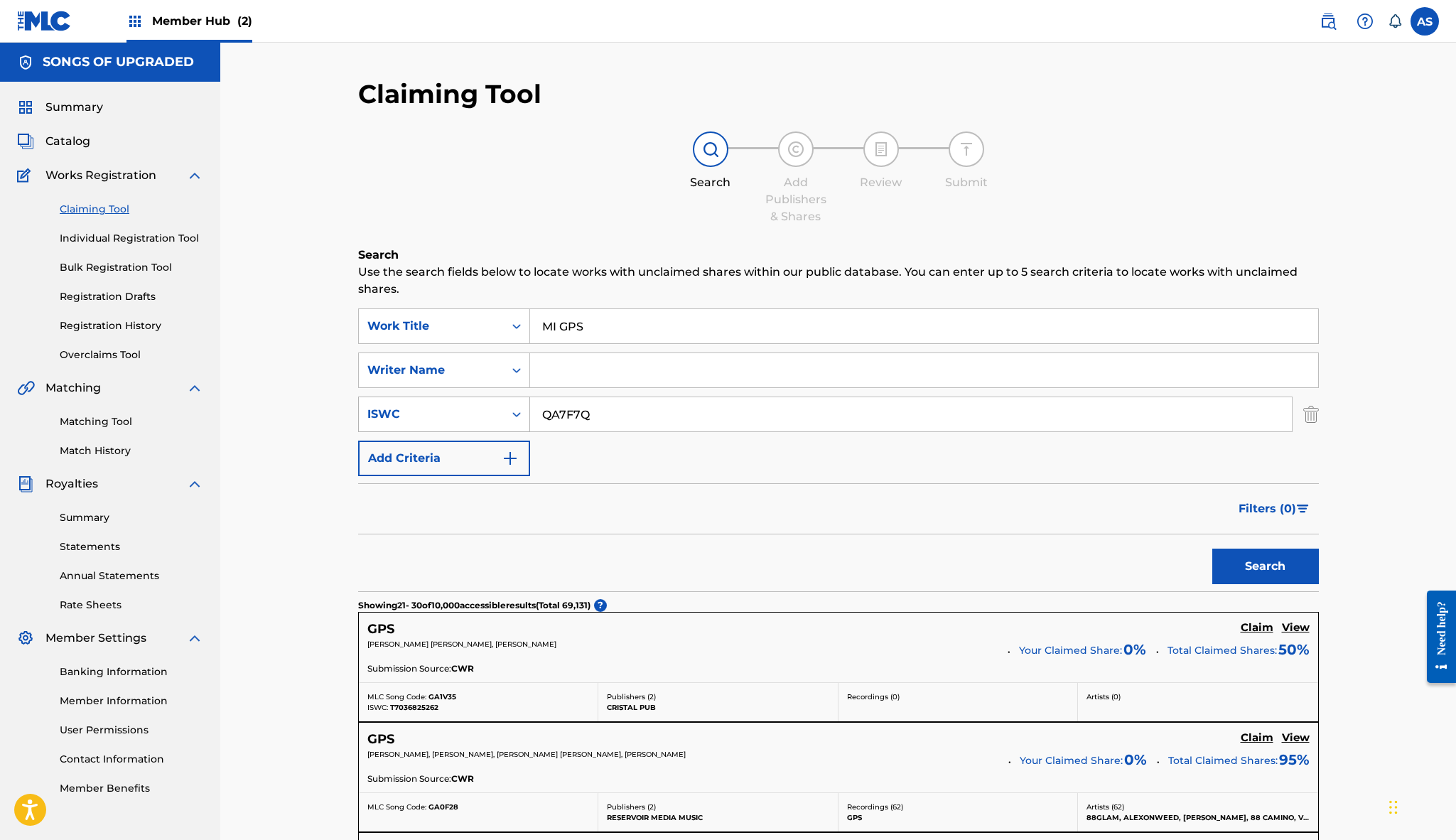
type input "QA7F7Q"
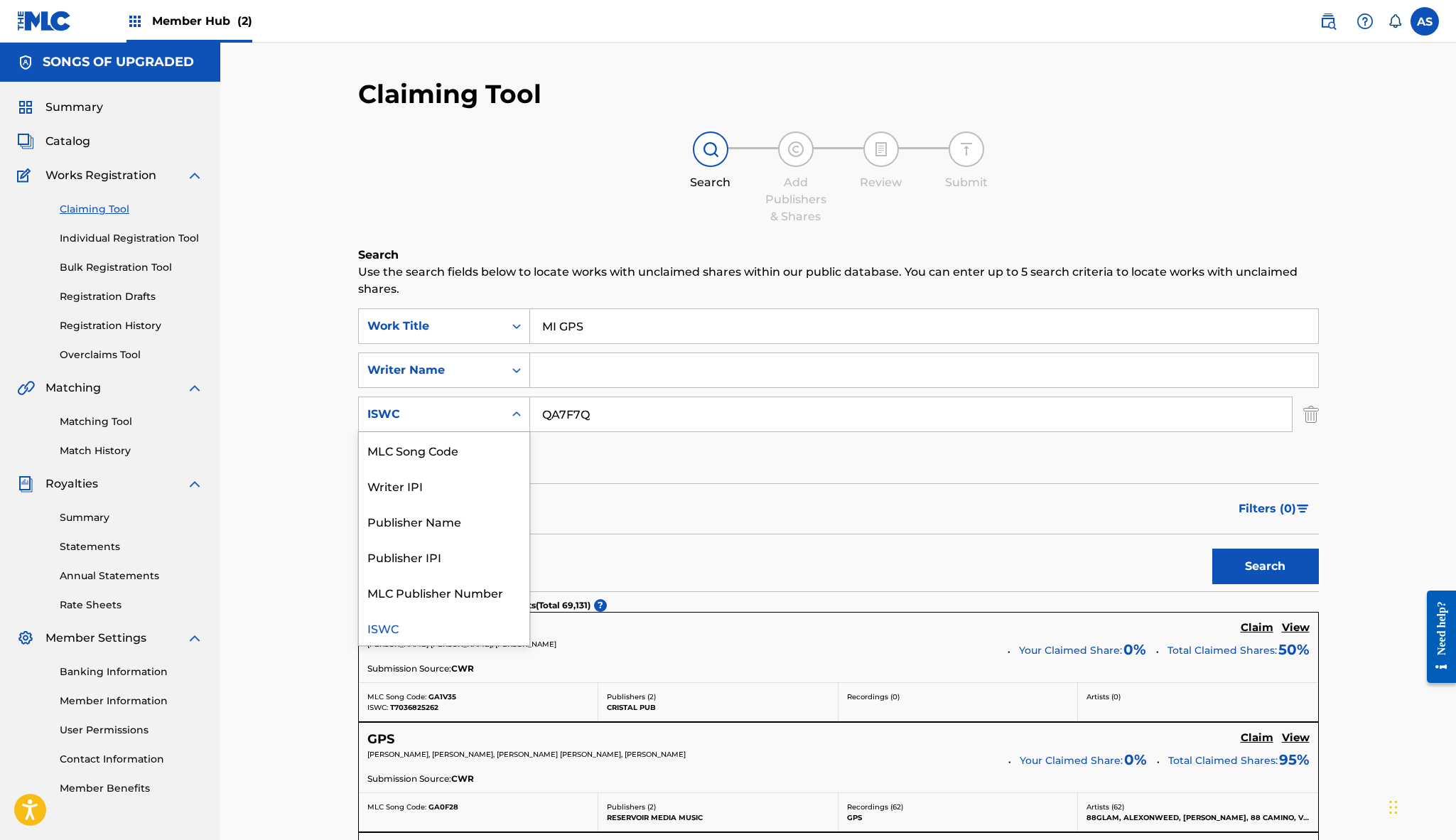
click at [481, 417] on div "ISWC" at bounding box center [431, 414] width 128 height 17
click at [458, 450] on div "MLC Song Code" at bounding box center [444, 449] width 170 height 35
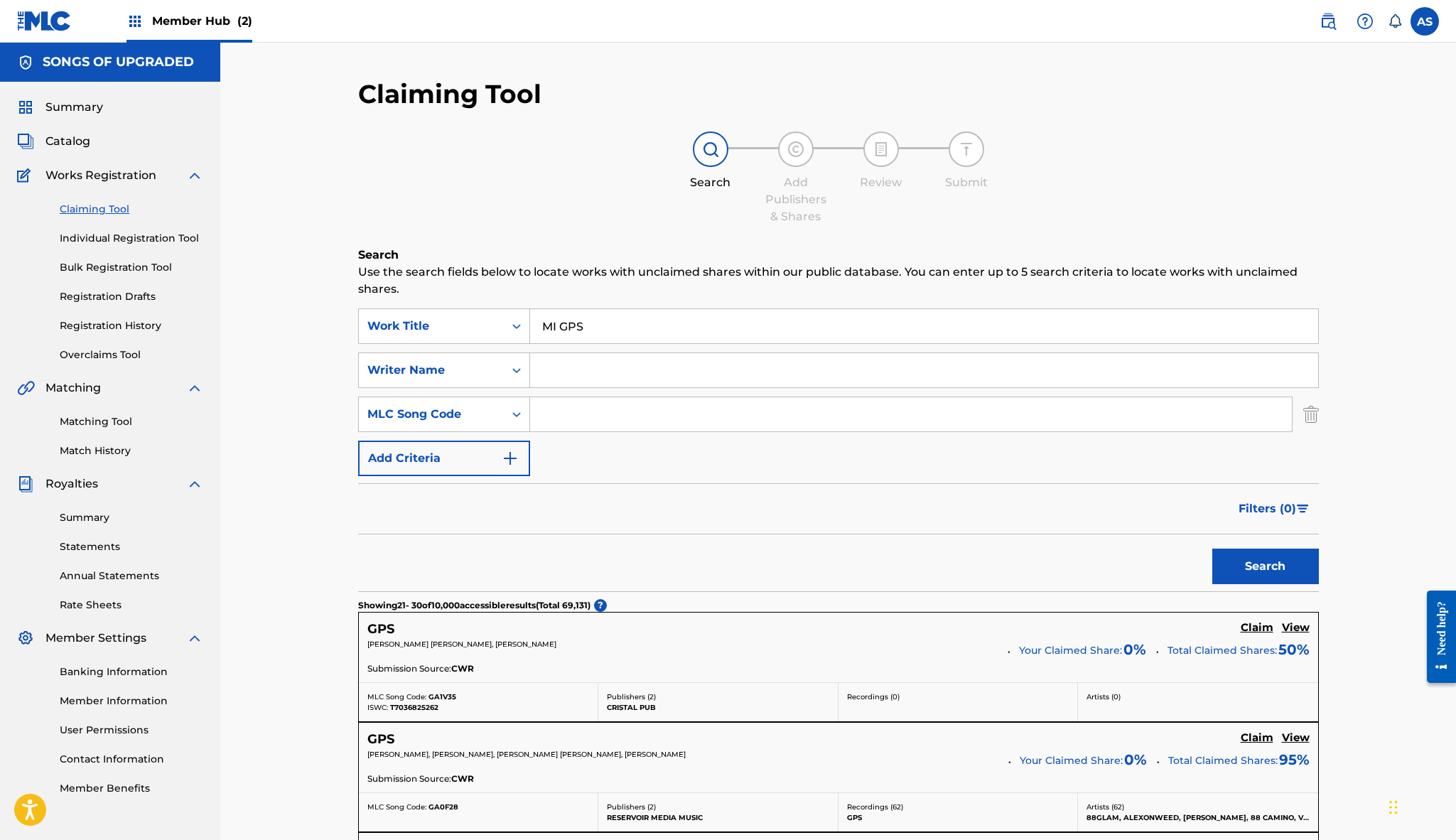
click at [593, 417] on input "Search Form" at bounding box center [911, 414] width 762 height 34
paste input "QA7F7Q"
type input "QA7F7Q"
click at [1261, 565] on button "Search" at bounding box center [1265, 566] width 107 height 35
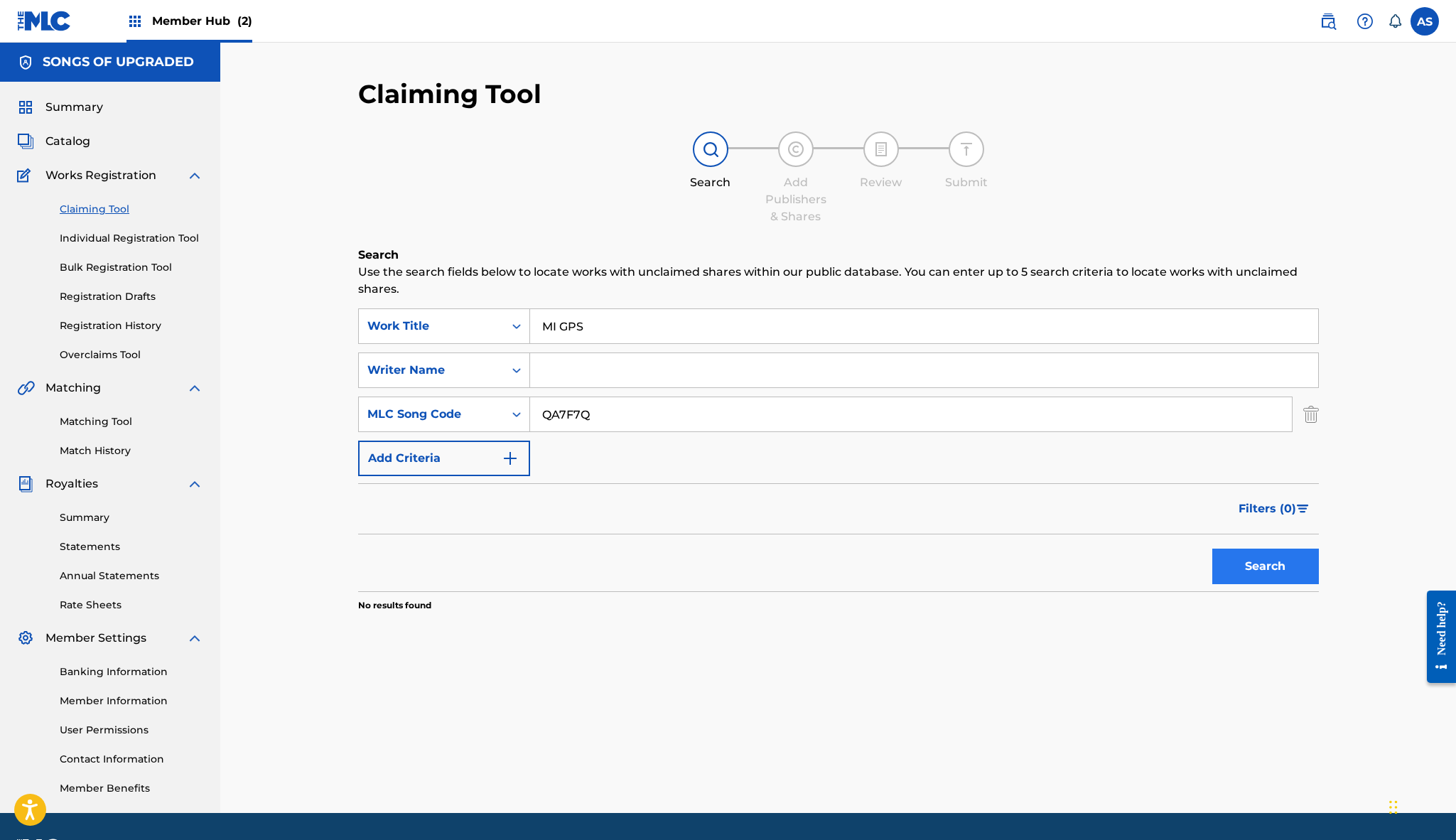
click at [1261, 565] on button "Search" at bounding box center [1265, 566] width 107 height 35
click at [1309, 415] on img "Search Form" at bounding box center [1310, 414] width 15 height 35
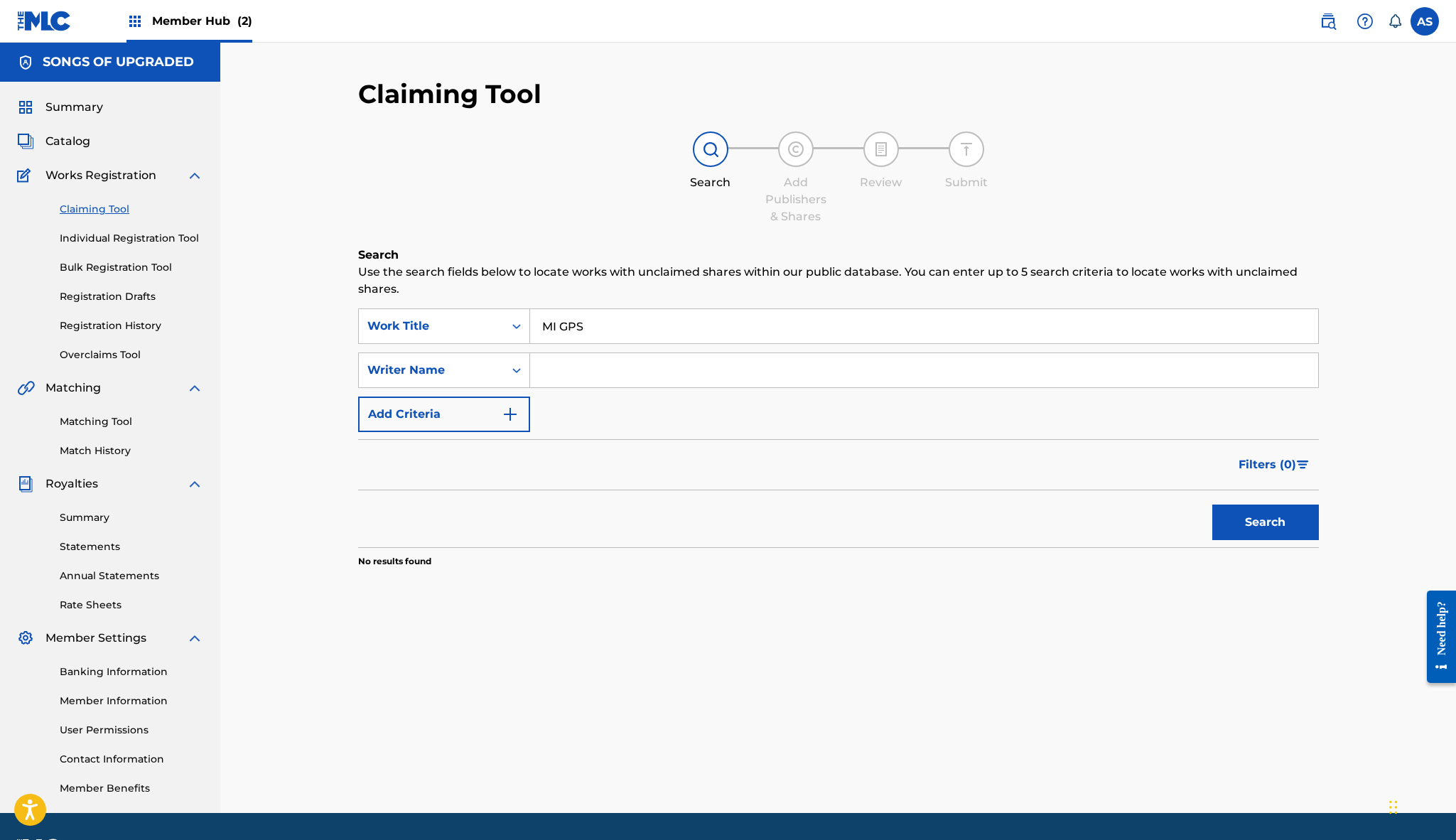
click at [556, 371] on input "Search Form" at bounding box center [924, 370] width 788 height 34
click at [1265, 522] on button "Search" at bounding box center [1265, 522] width 107 height 35
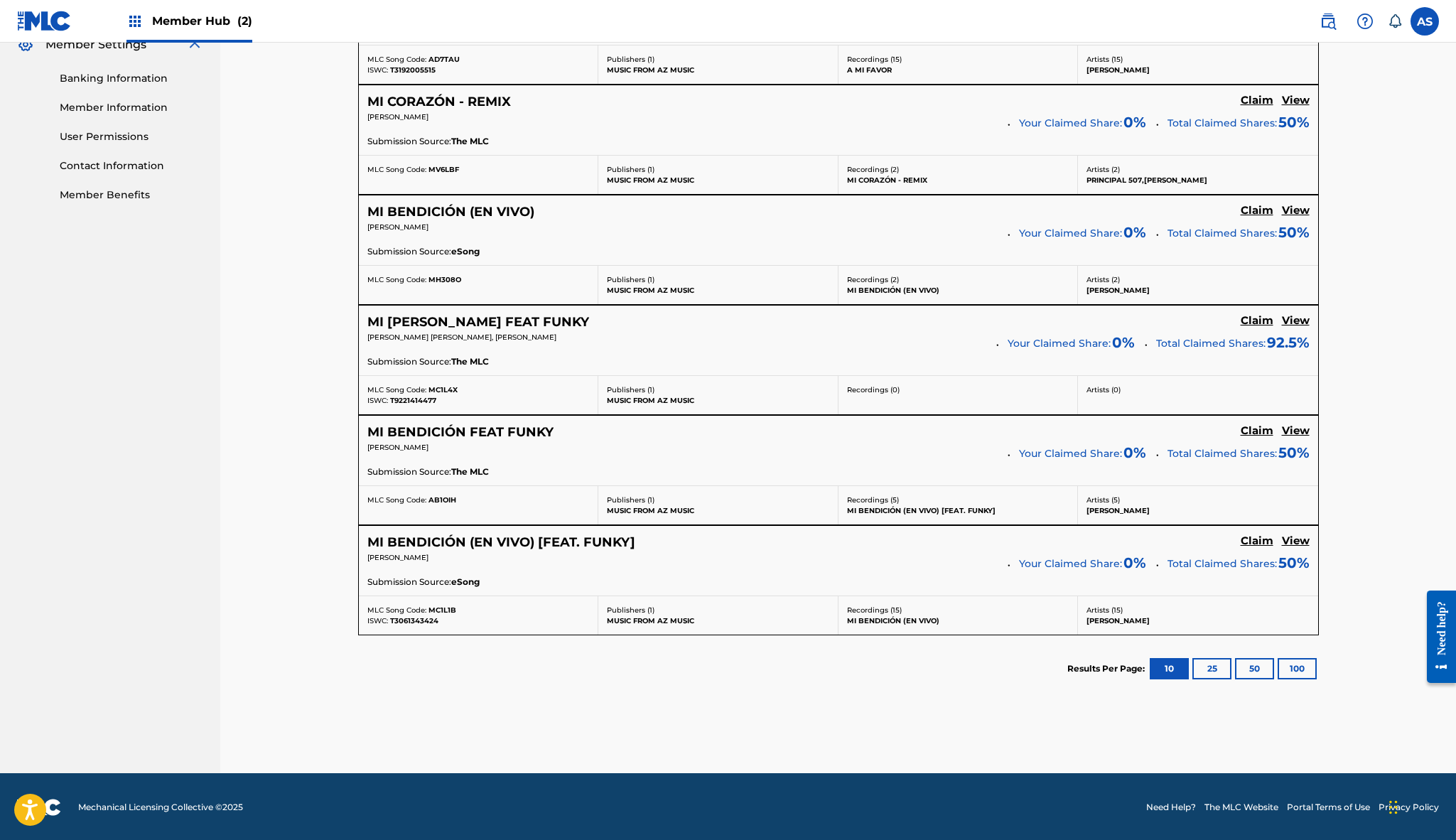
scroll to position [592, 0]
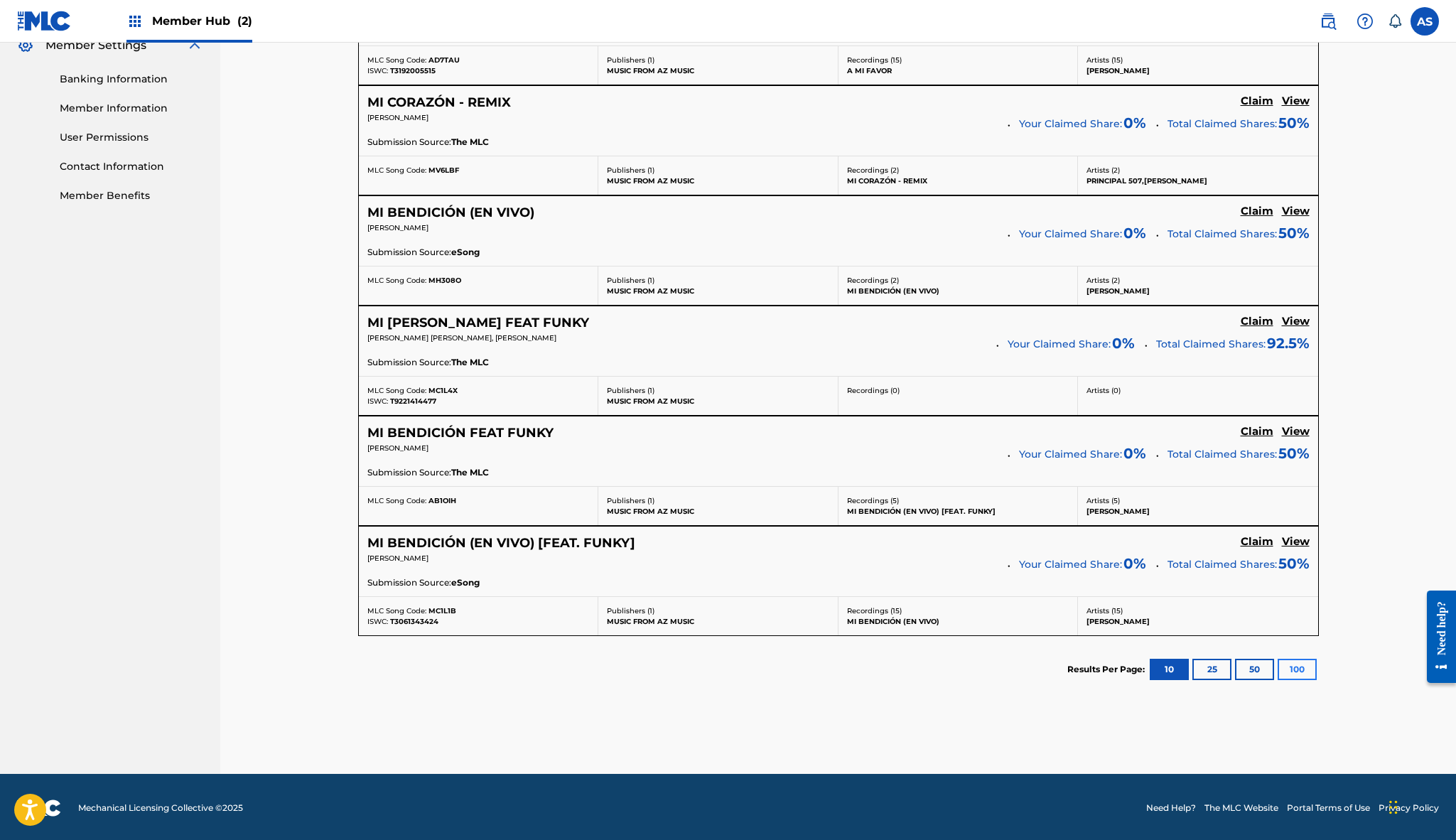
click at [1300, 667] on button "100" at bounding box center [1297, 669] width 39 height 22
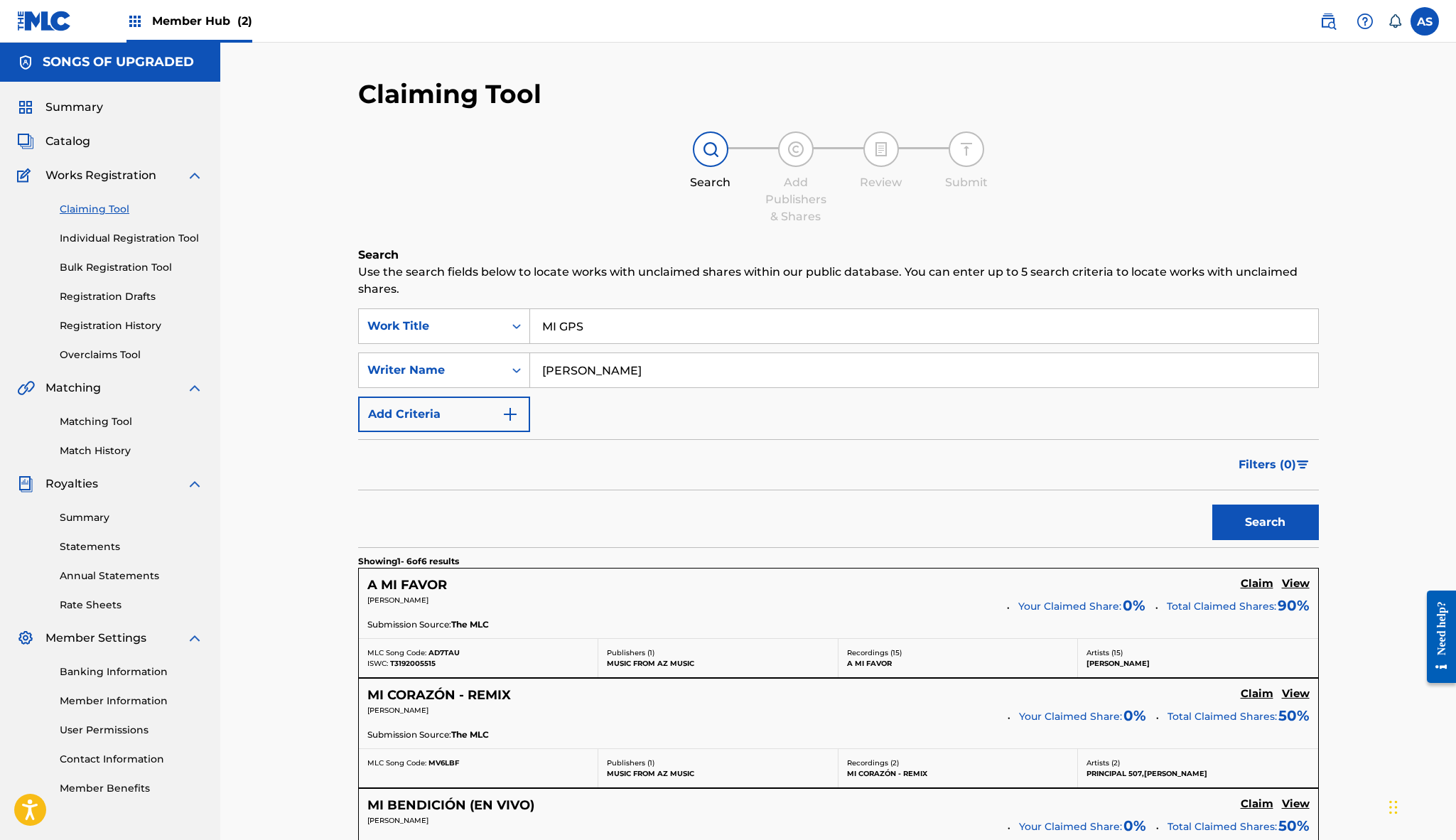
scroll to position [0, 0]
drag, startPoint x: 569, startPoint y: 368, endPoint x: 679, endPoint y: 383, distance: 111.0
click at [679, 383] on input "ALEX" at bounding box center [924, 370] width 788 height 34
type input "ALEX ZURDO"
click at [1265, 522] on button "Search" at bounding box center [1265, 522] width 107 height 35
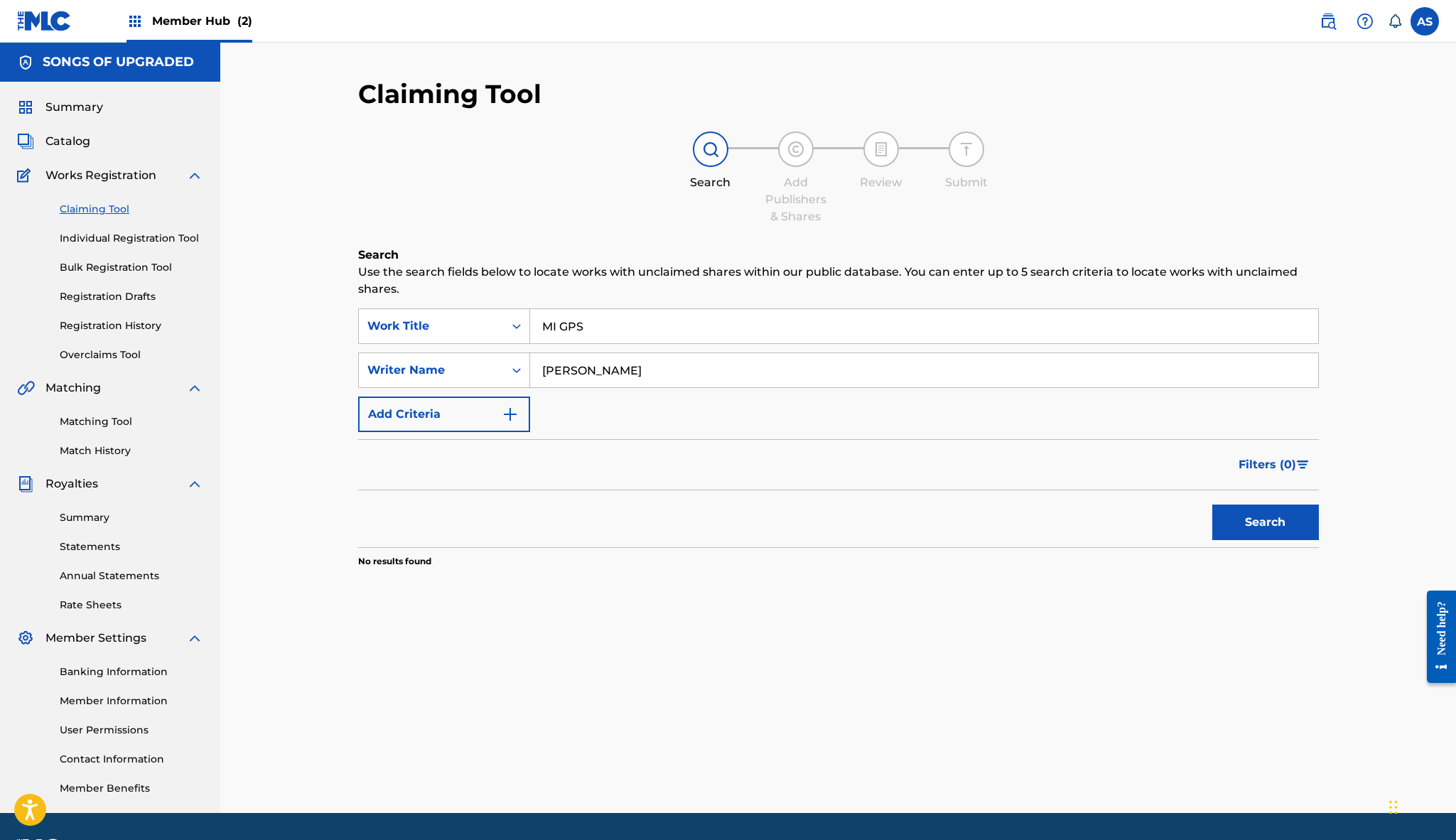
click at [678, 330] on input "MI GPS" at bounding box center [924, 326] width 788 height 34
click at [592, 365] on div "mas que un papel" at bounding box center [817, 359] width 574 height 26
type input "mas que un papel"
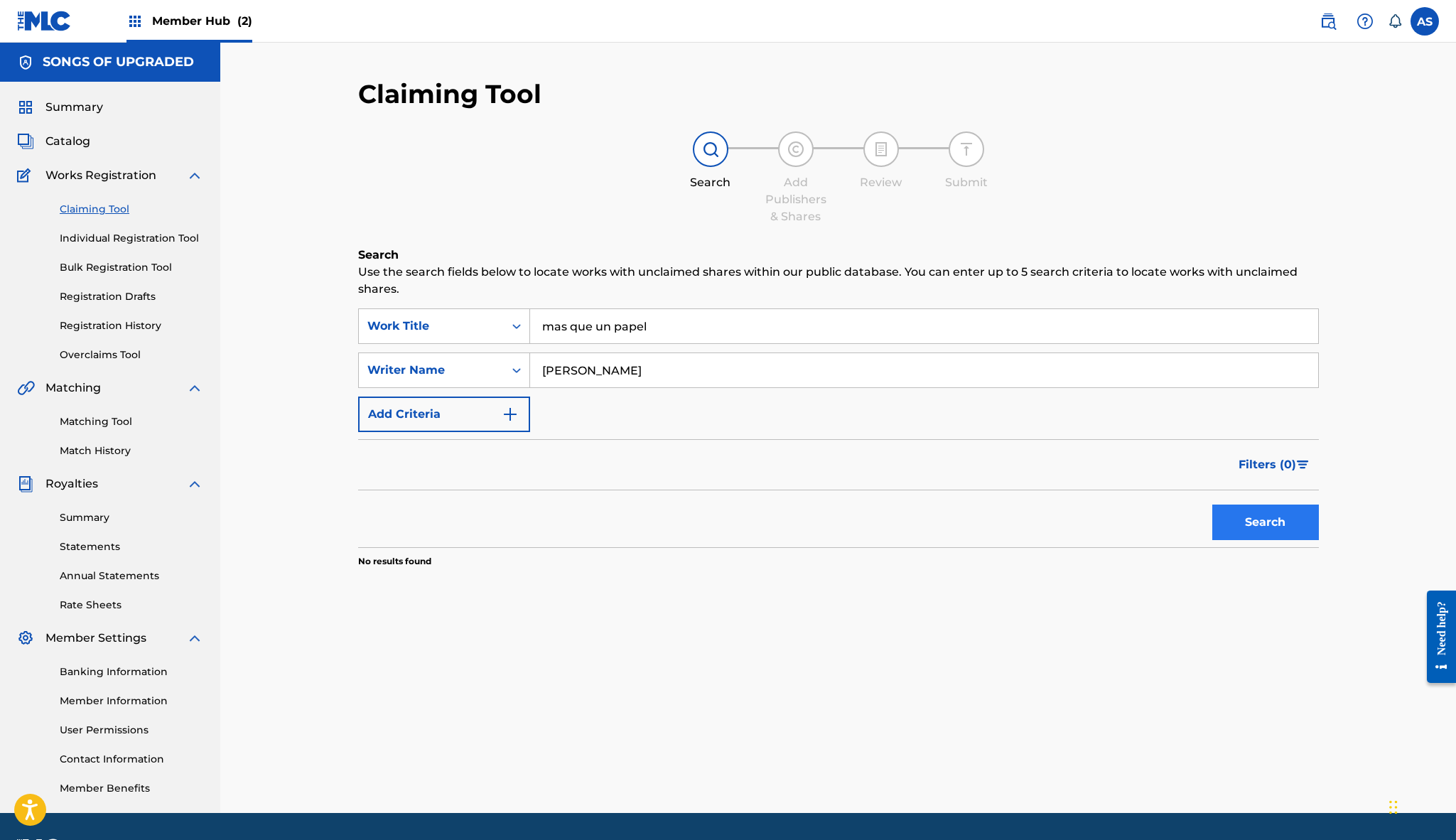
click at [1247, 521] on button "Search" at bounding box center [1265, 522] width 107 height 35
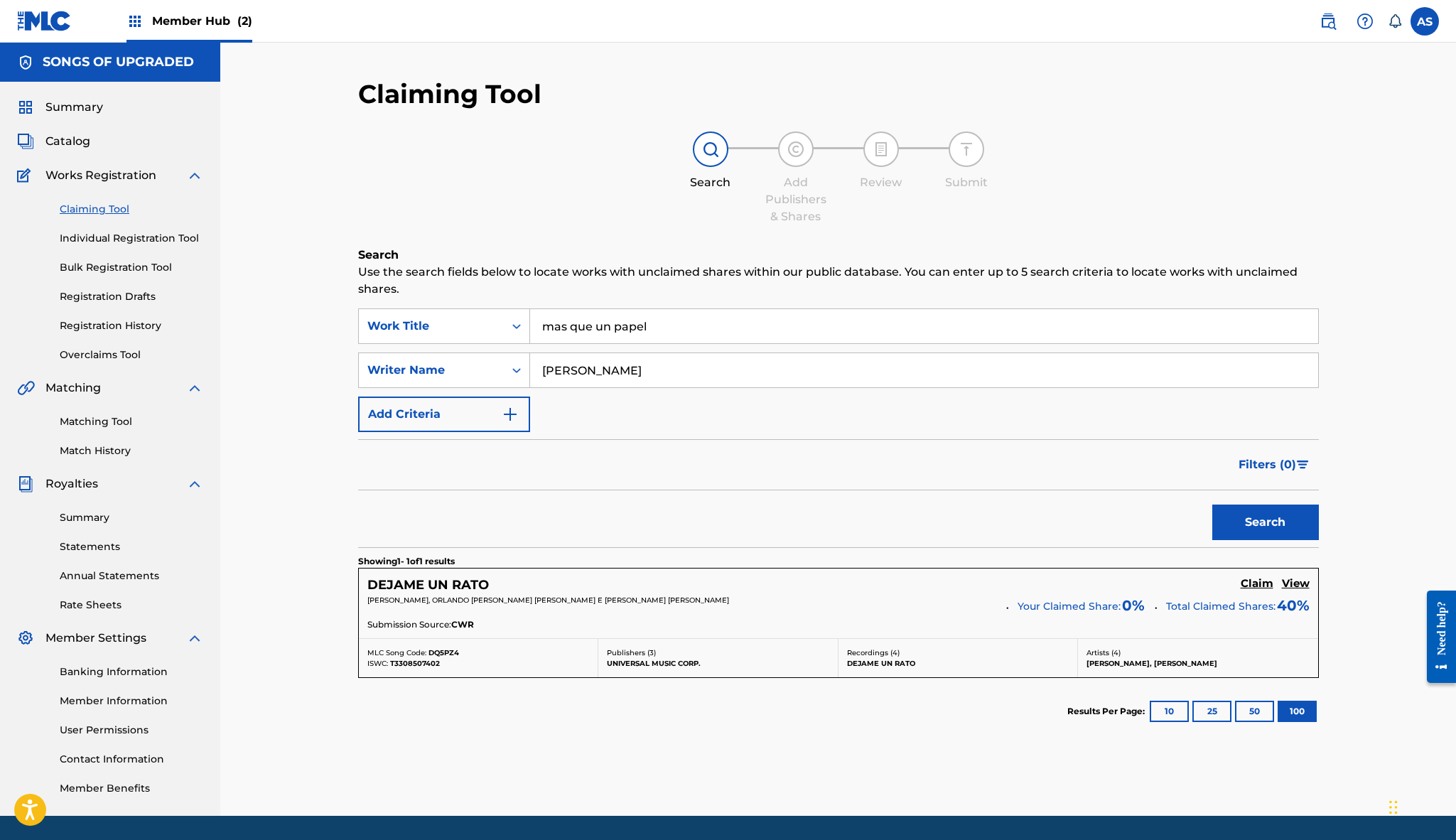
click at [599, 370] on input "ALEX ZURDO" at bounding box center [924, 370] width 788 height 34
type input "ALEXIS VELEZ"
click at [1265, 522] on button "Search" at bounding box center [1265, 522] width 107 height 35
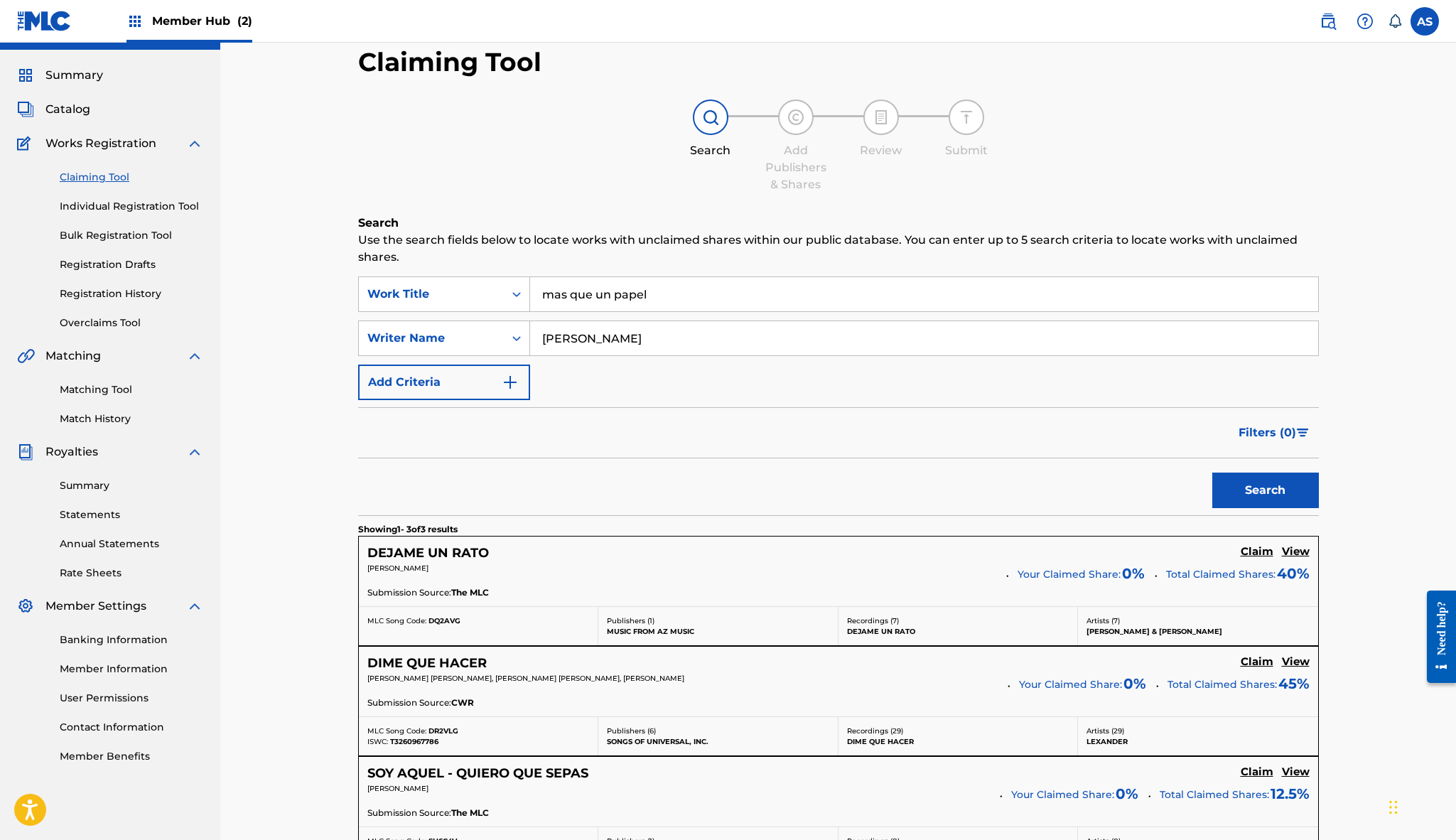
scroll to position [23, 0]
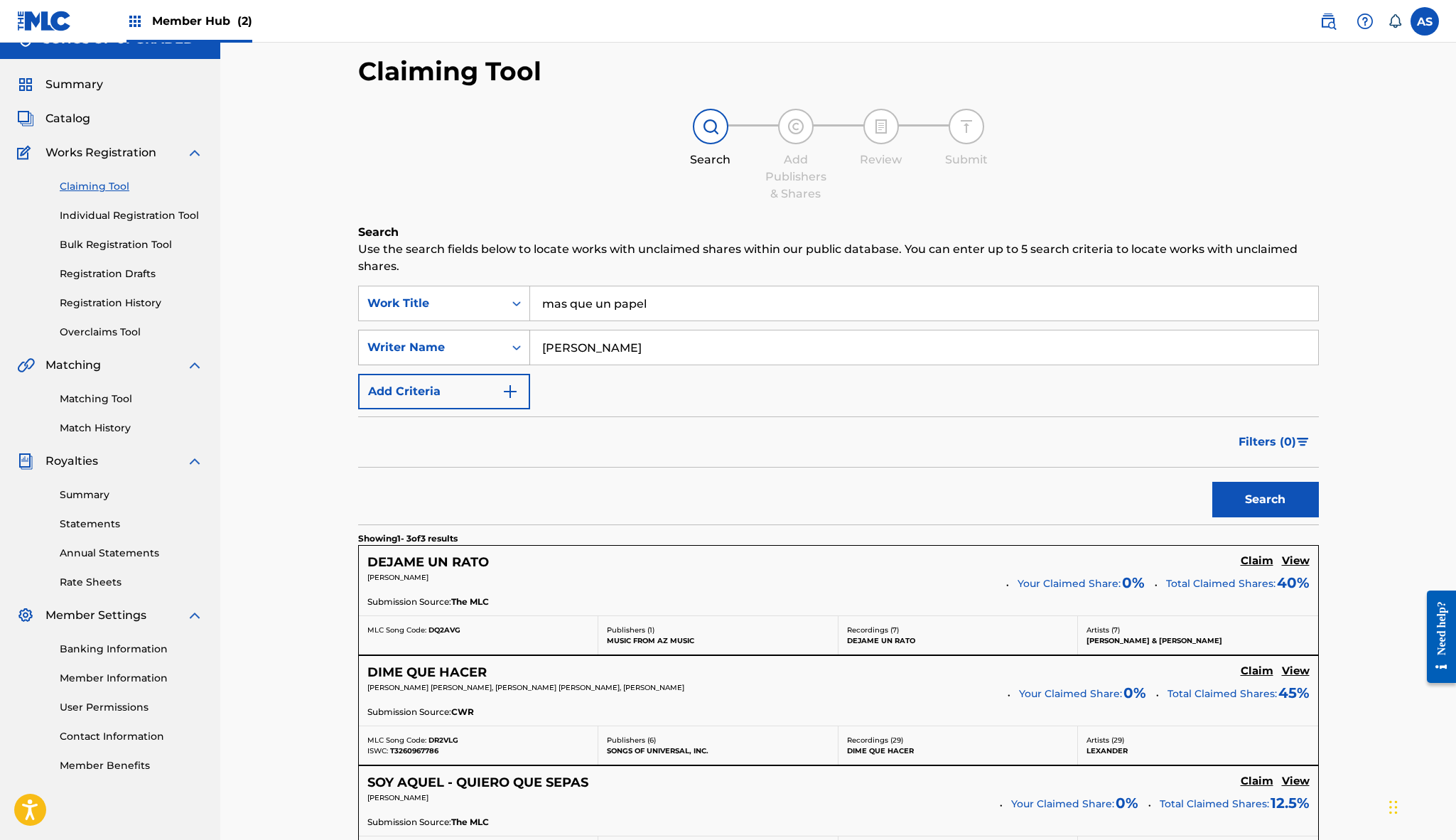
click at [509, 352] on div "Search Form" at bounding box center [517, 347] width 26 height 26
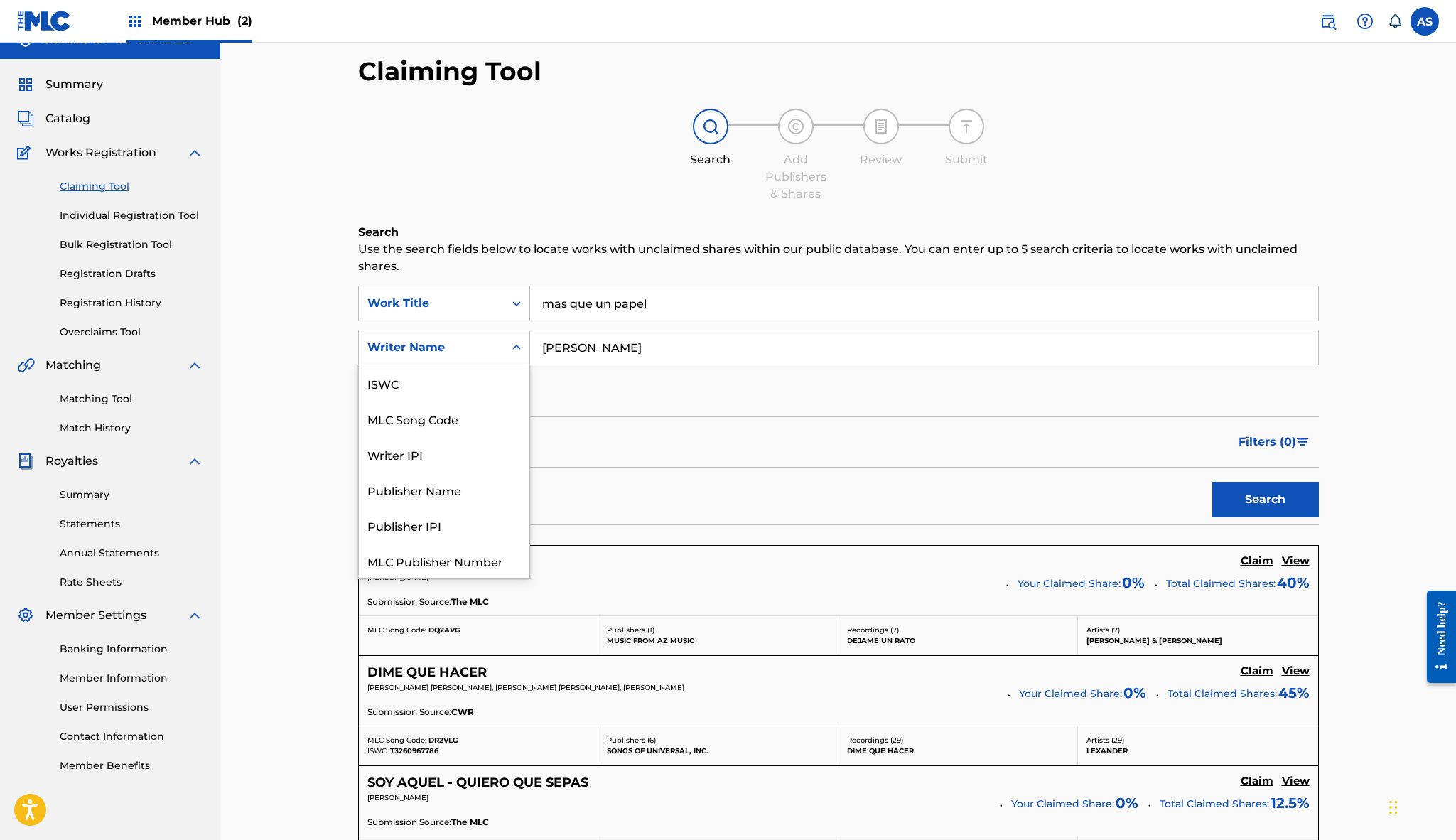
scroll to position [35, 0]
click at [617, 345] on input "ALEXIS VELEZ" at bounding box center [924, 347] width 788 height 34
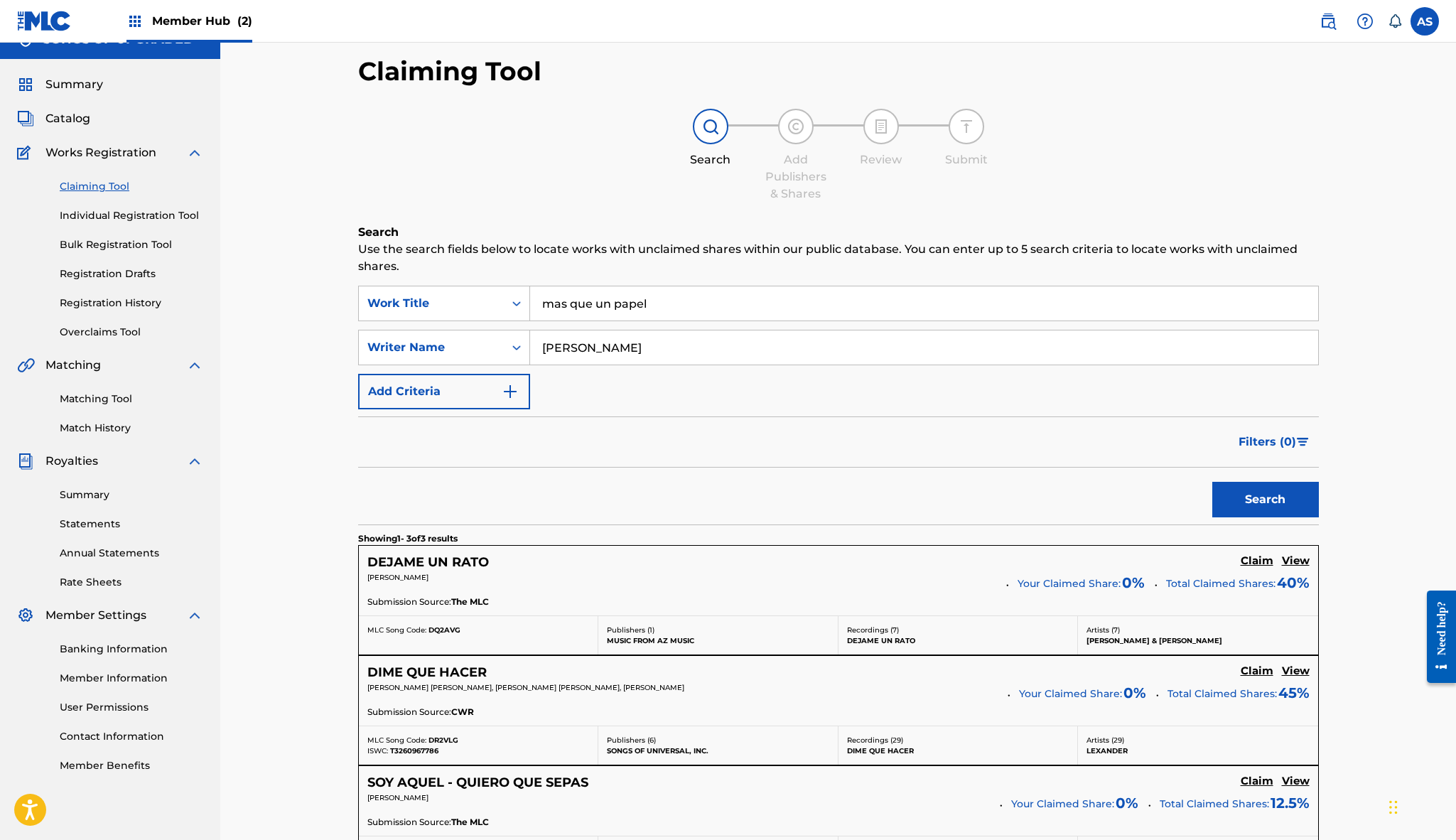
click at [617, 345] on input "ALEXIS VELEZ" at bounding box center [924, 347] width 788 height 34
click at [1276, 508] on button "Search" at bounding box center [1265, 499] width 107 height 35
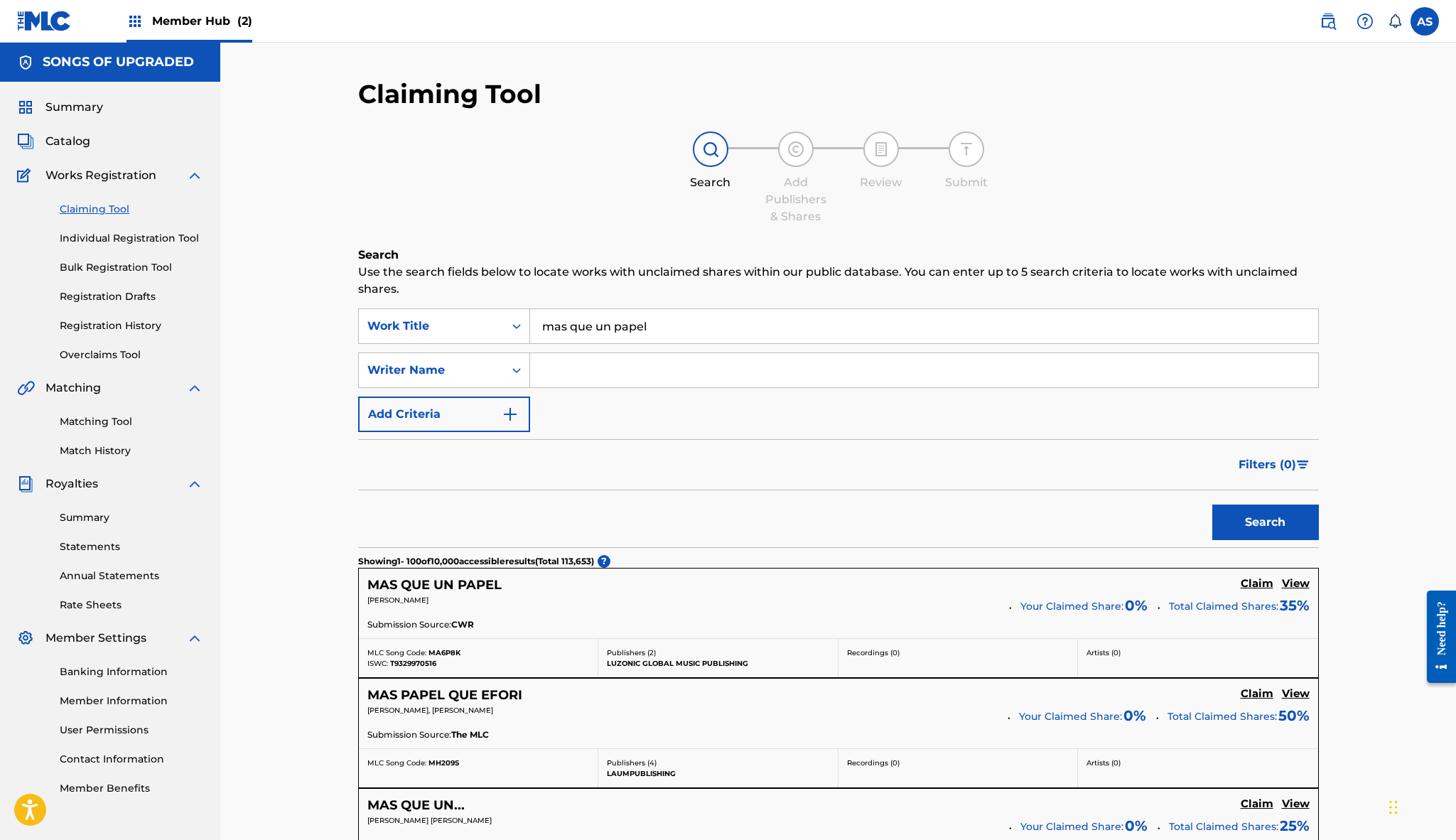
scroll to position [0, 0]
click at [675, 596] on p "JEREMYS ALBERTO LUCIANO" at bounding box center [683, 600] width 632 height 10
click at [465, 584] on h5 "MAS QUE UN PAPEL" at bounding box center [434, 585] width 134 height 16
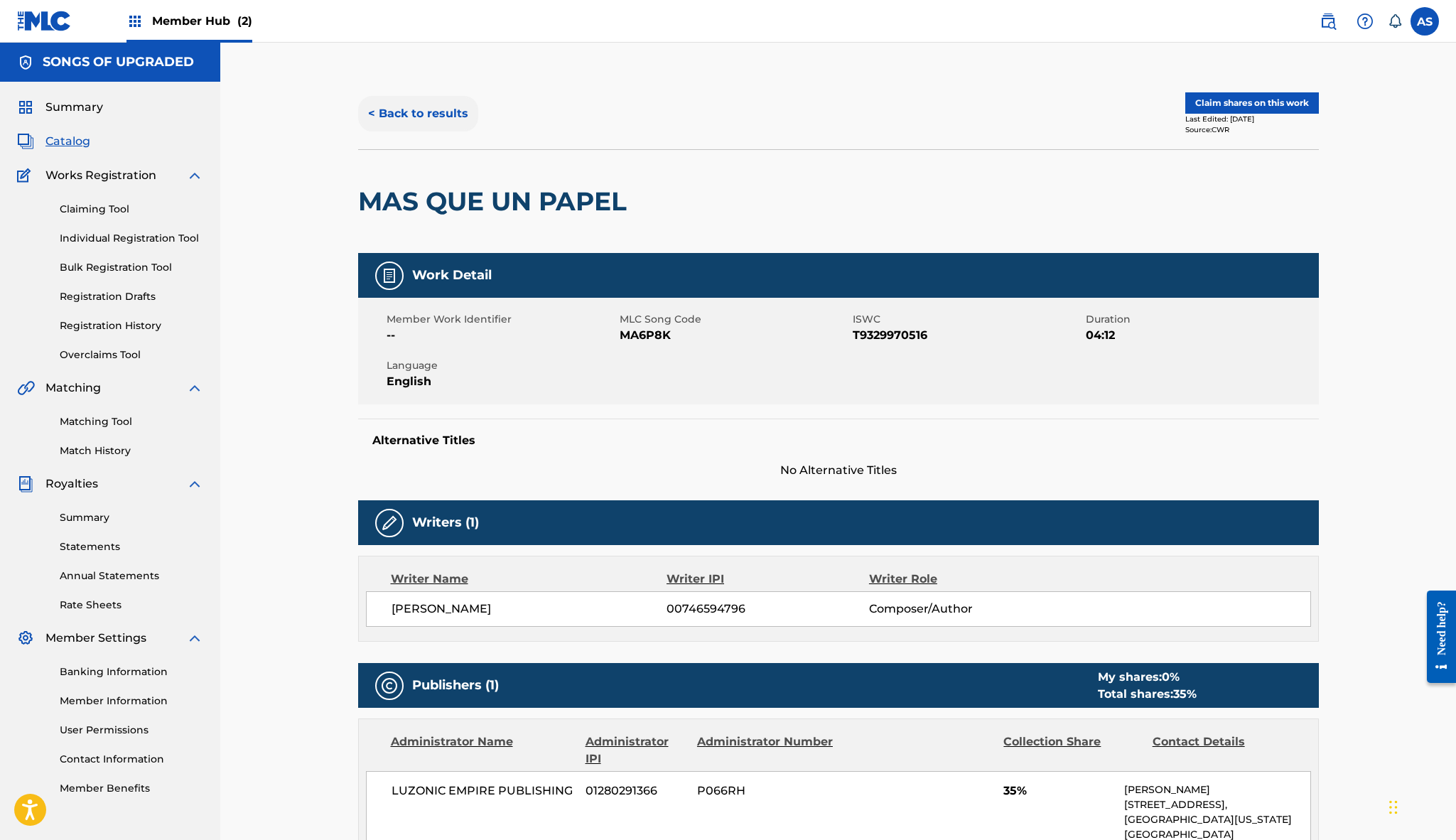
click at [422, 117] on button "< Back to results" at bounding box center [417, 113] width 120 height 35
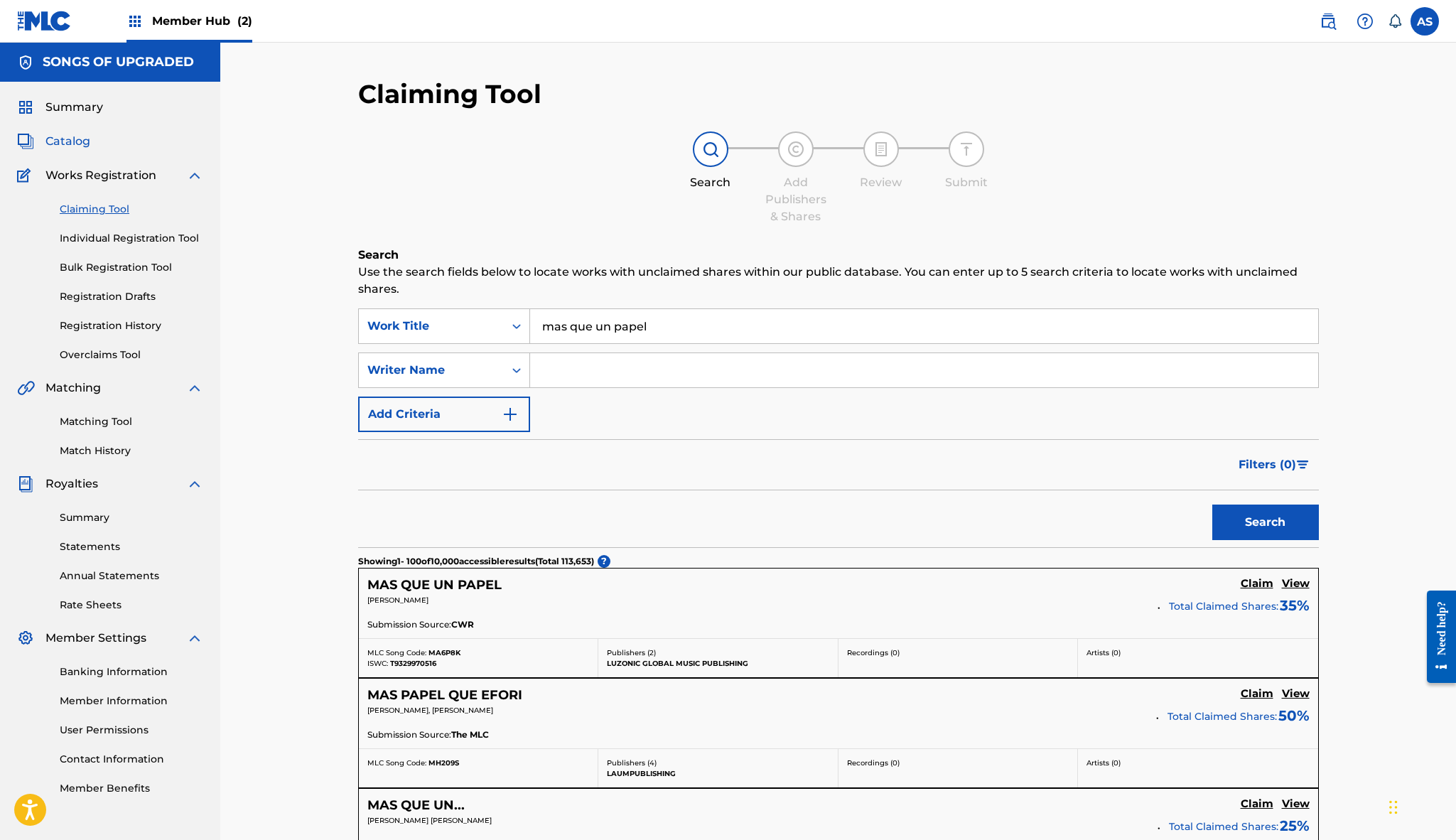
click at [80, 141] on span "Catalog" at bounding box center [68, 141] width 45 height 17
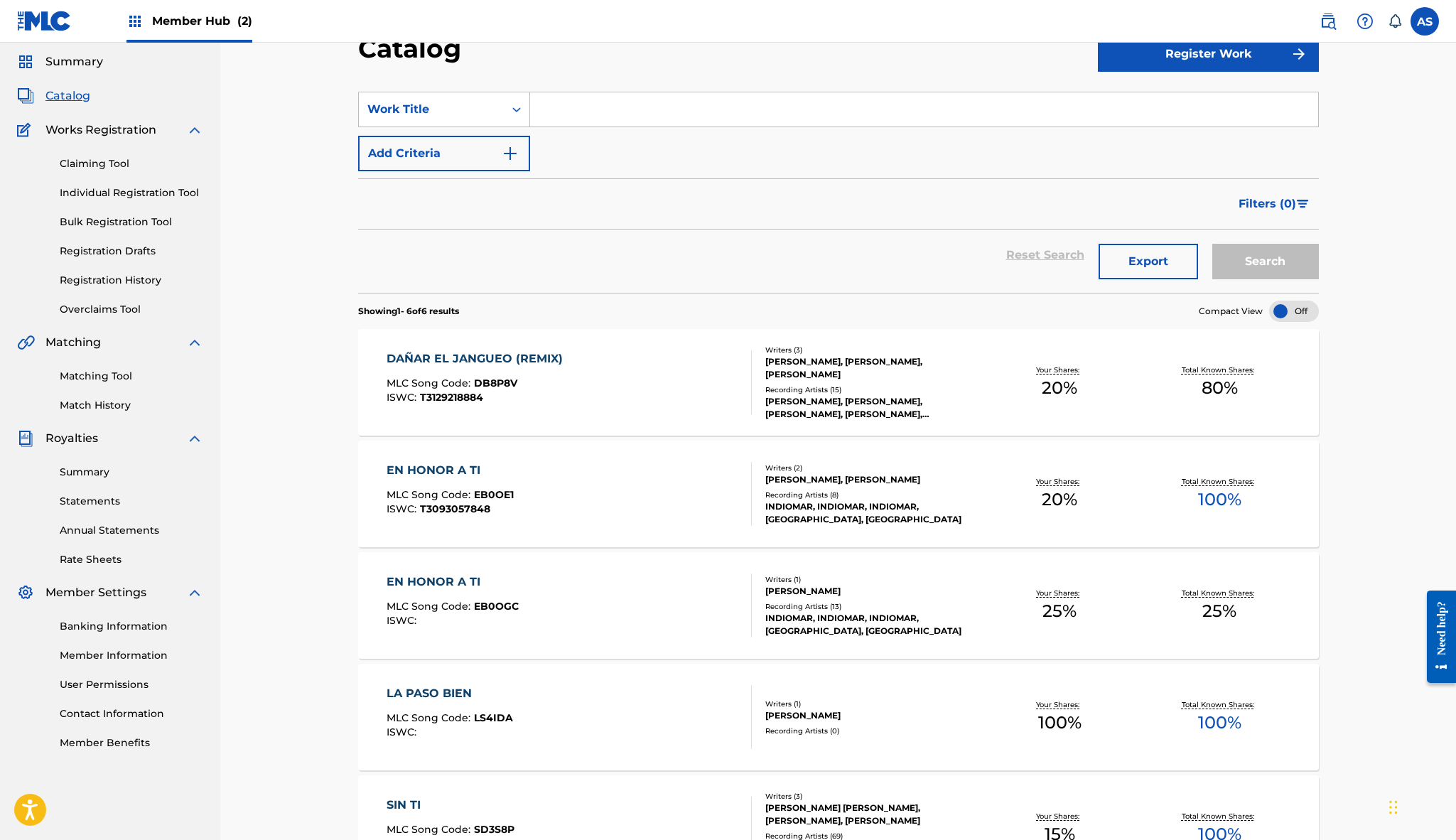
scroll to position [46, 0]
click at [542, 358] on div "DAÑAR EL JANGUEO (REMIX)" at bounding box center [478, 359] width 183 height 17
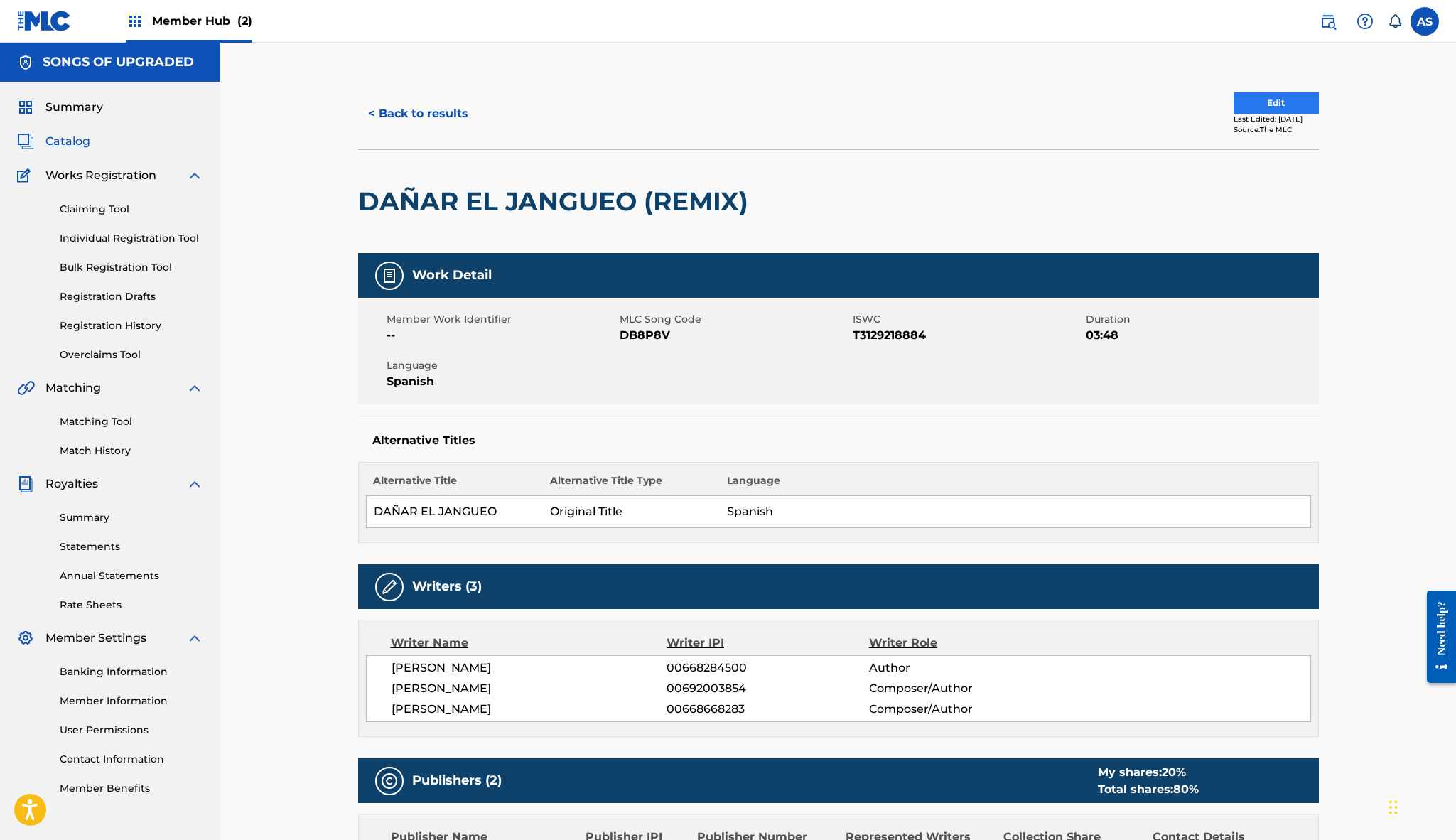
click at [1236, 104] on button "Edit" at bounding box center [1276, 103] width 85 height 22
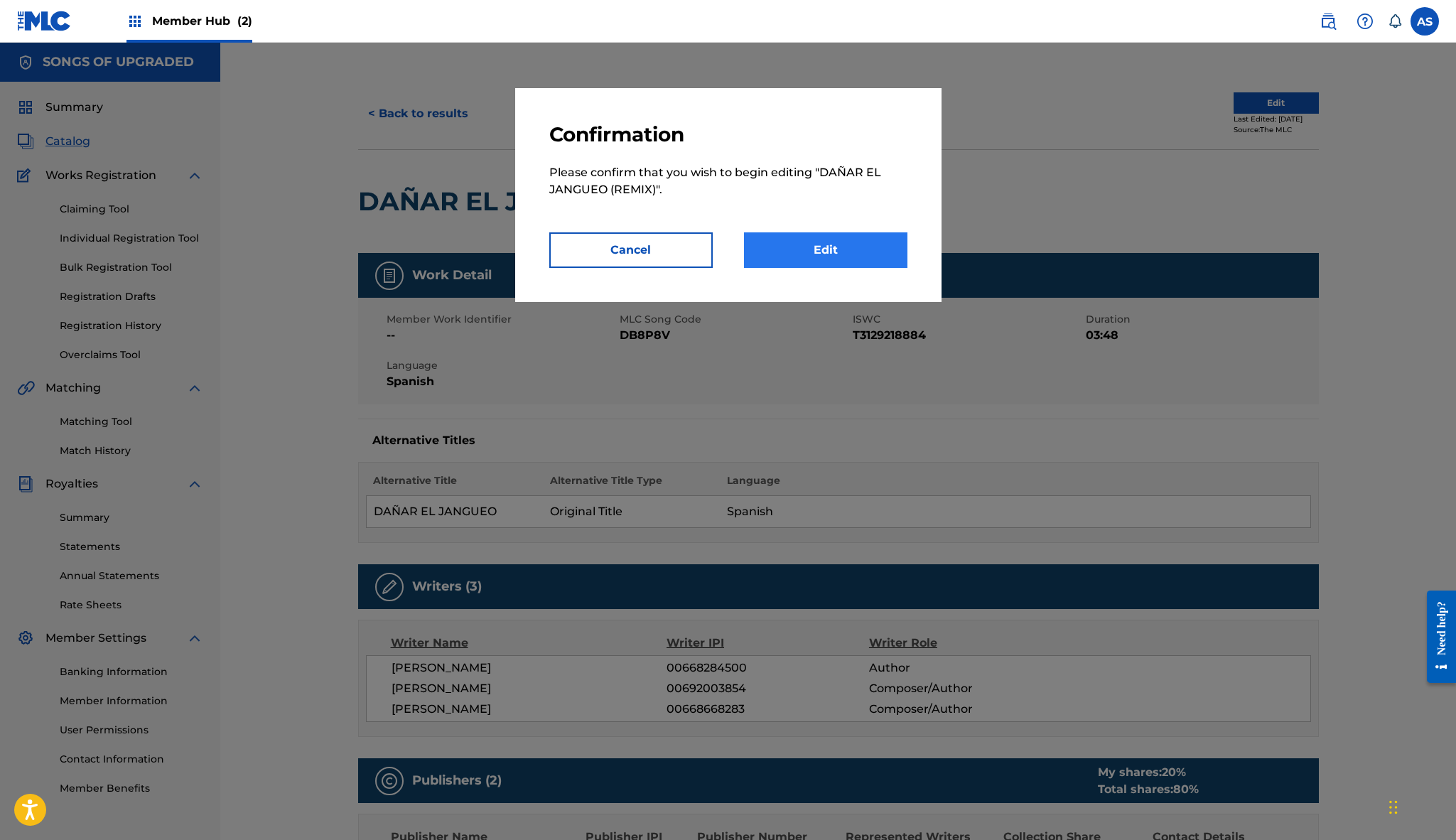
click at [786, 258] on link "Edit" at bounding box center [825, 250] width 163 height 35
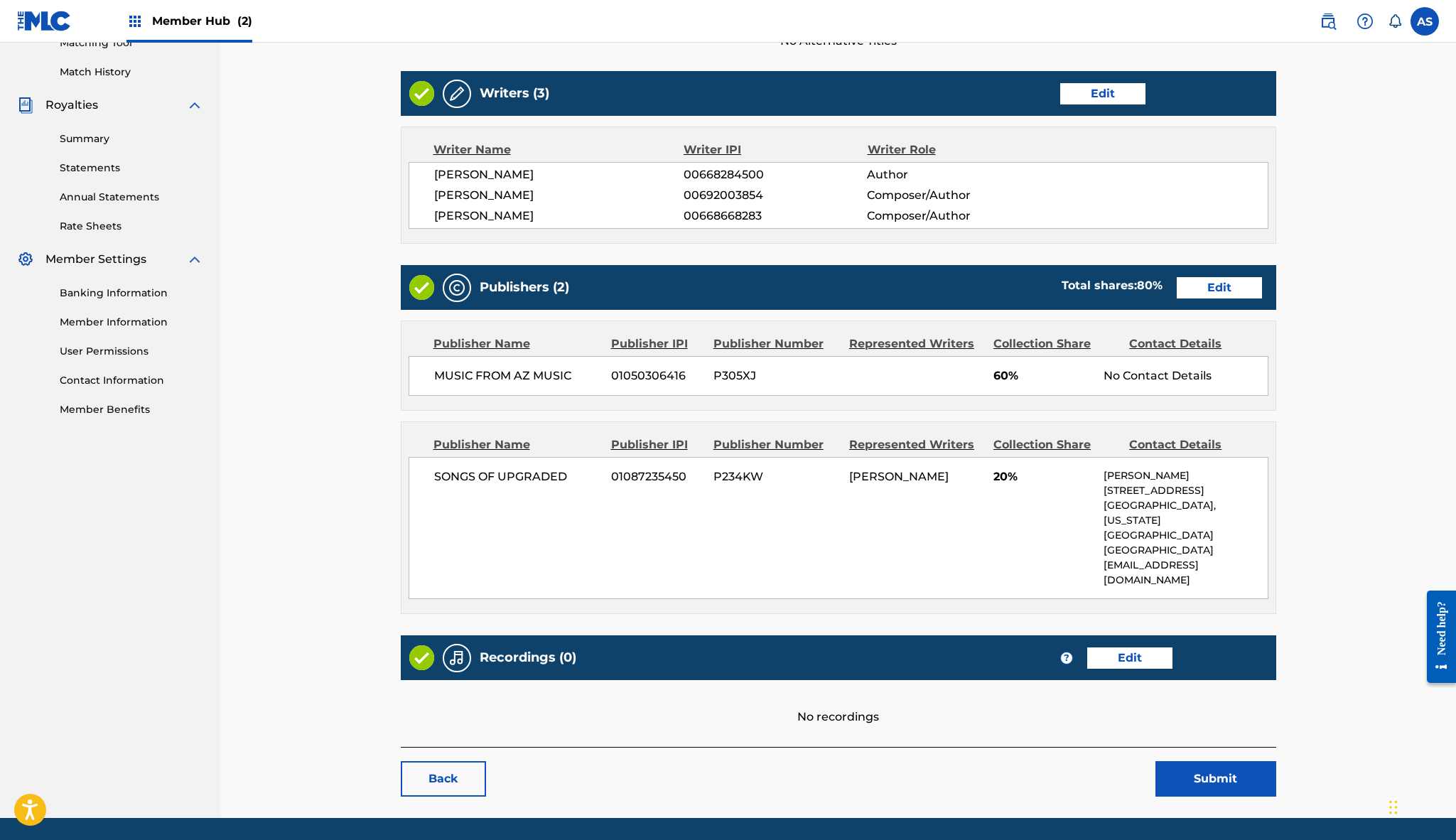
scroll to position [378, 0]
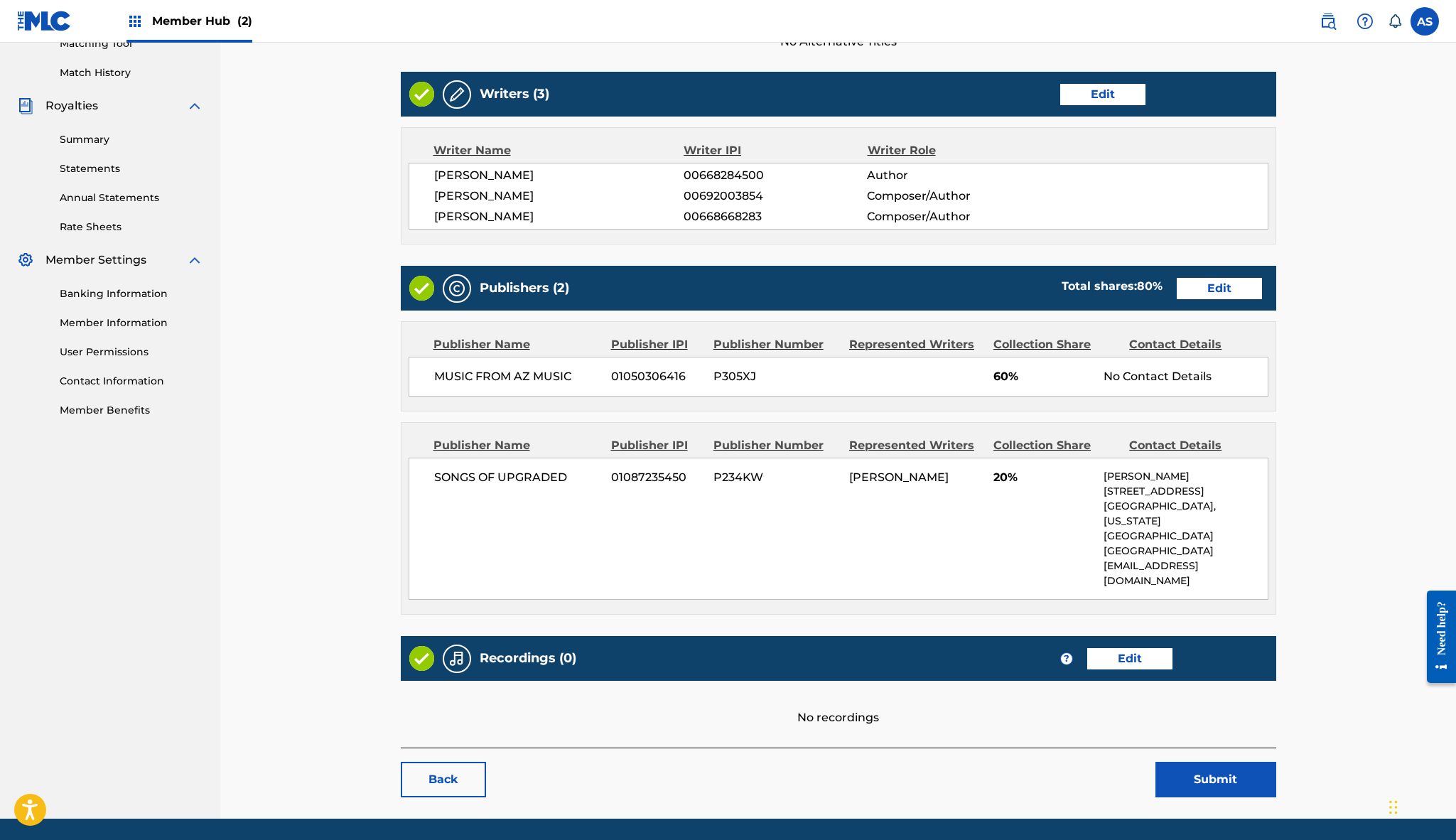
click at [1146, 636] on div "Recordings (0) ? Edit" at bounding box center [839, 658] width 876 height 45
click at [1135, 648] on link "Edit" at bounding box center [1130, 658] width 85 height 22
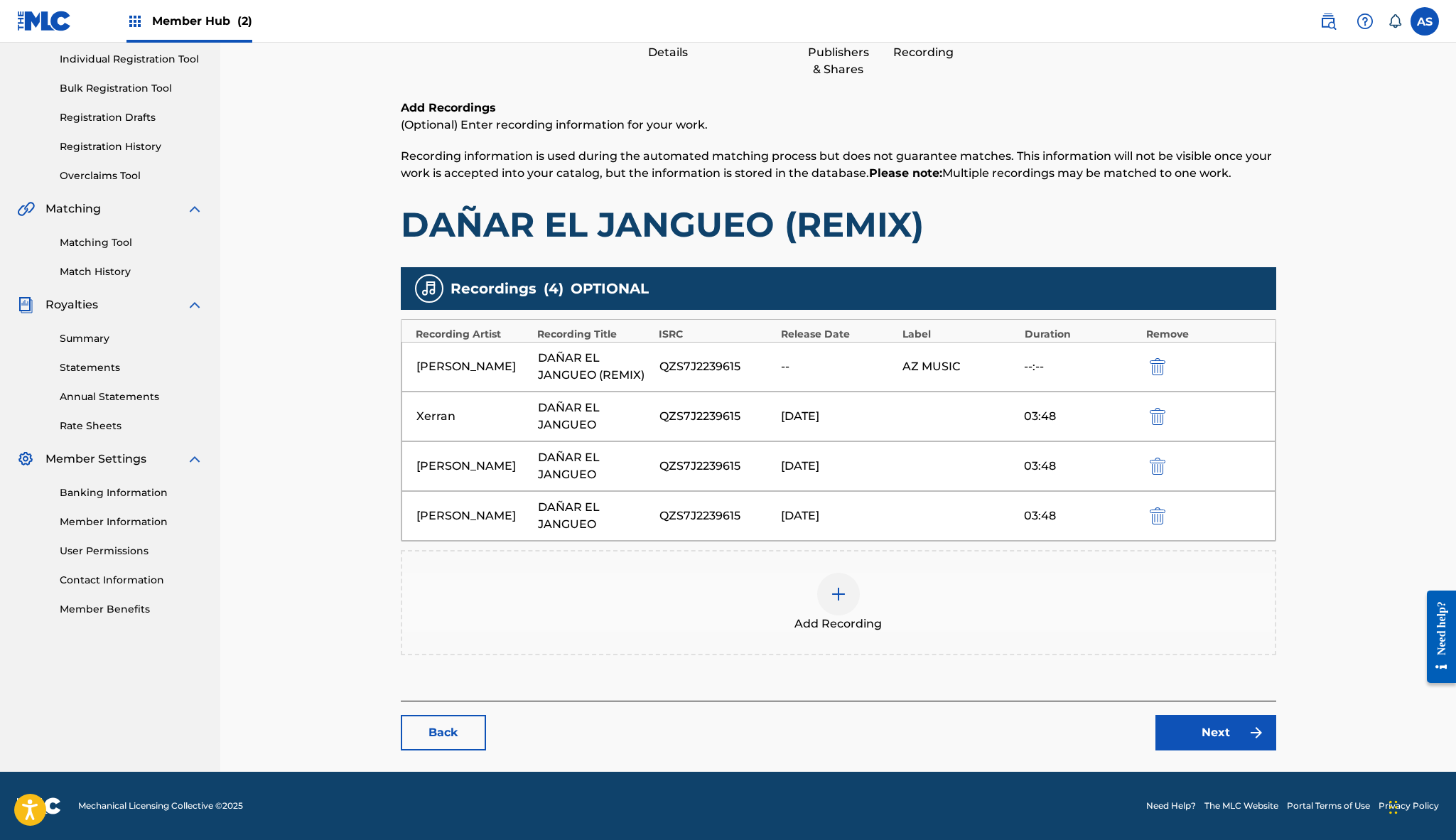
scroll to position [179, 0]
click at [837, 596] on img at bounding box center [838, 593] width 17 height 17
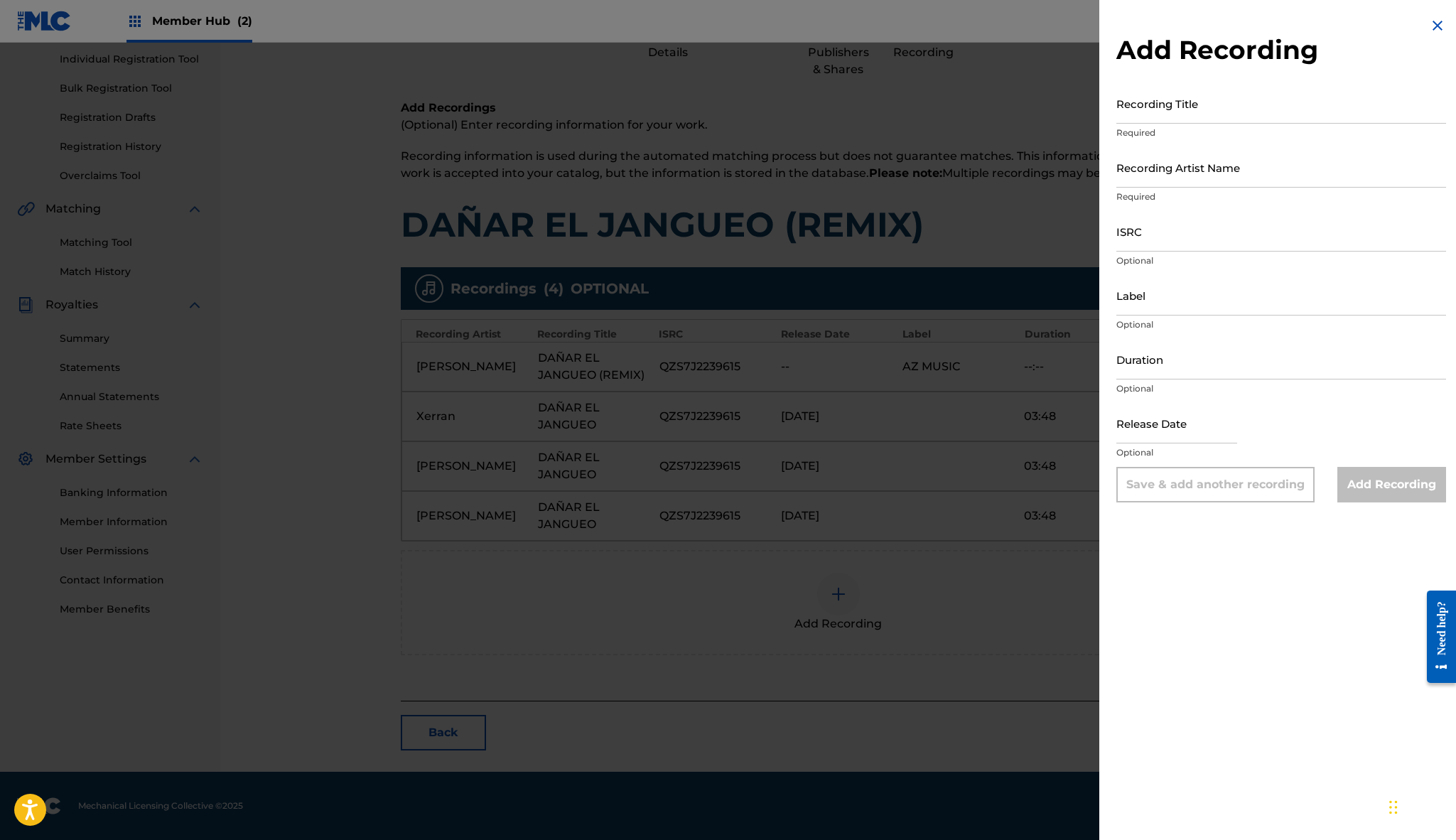
click at [1433, 27] on img at bounding box center [1437, 25] width 17 height 17
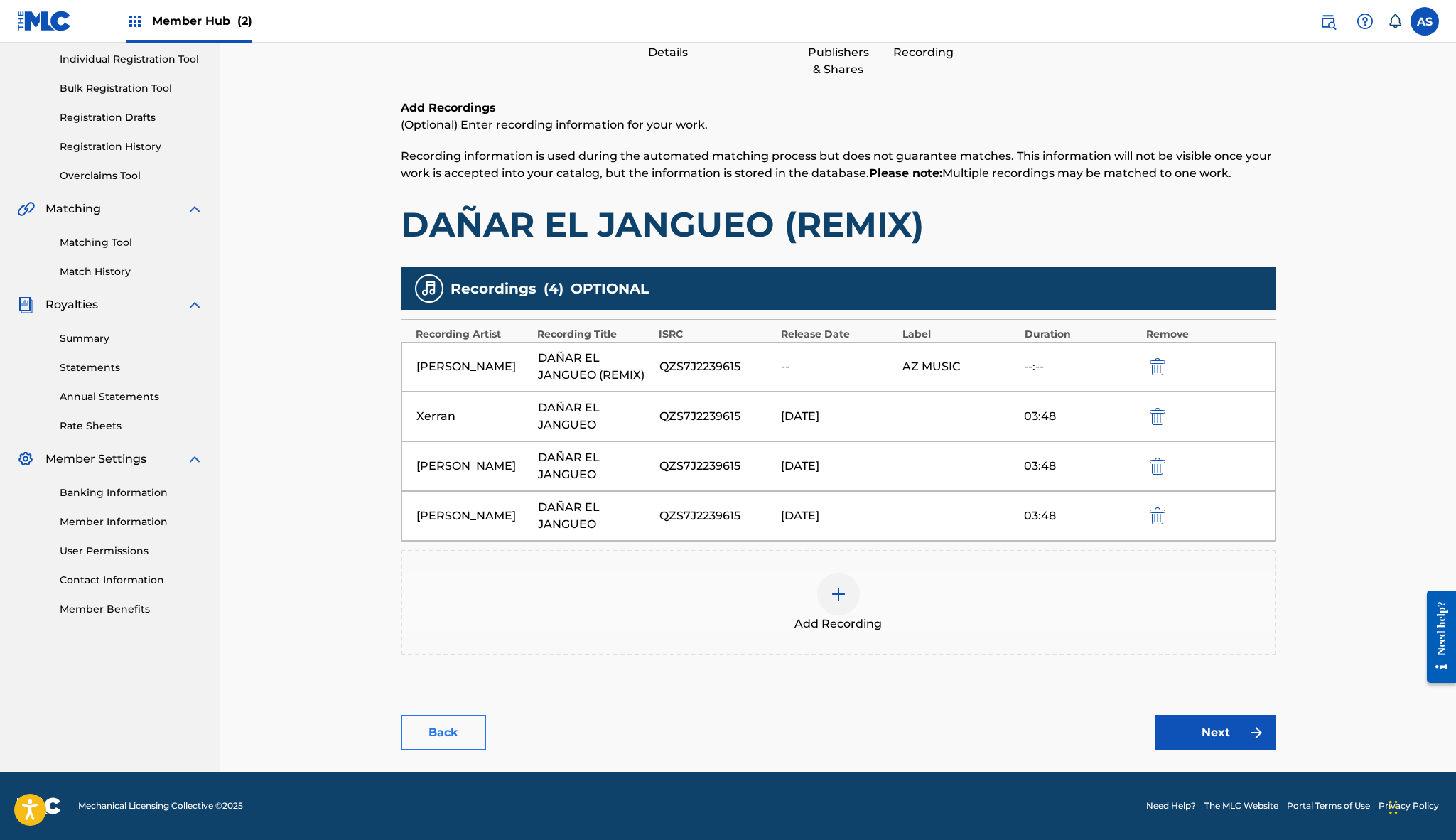
click at [460, 737] on link "Back" at bounding box center [444, 732] width 85 height 35
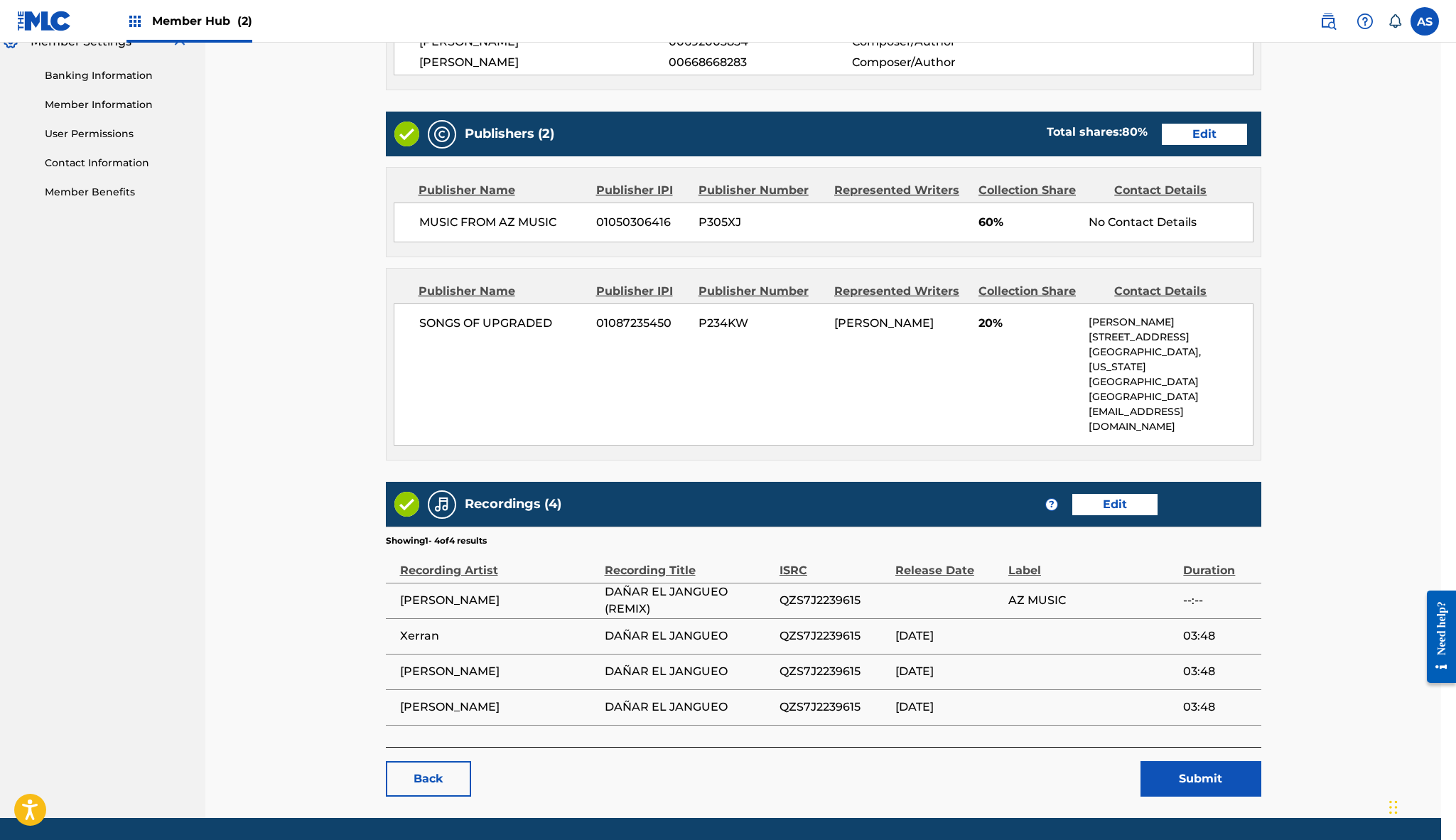
scroll to position [596, 15]
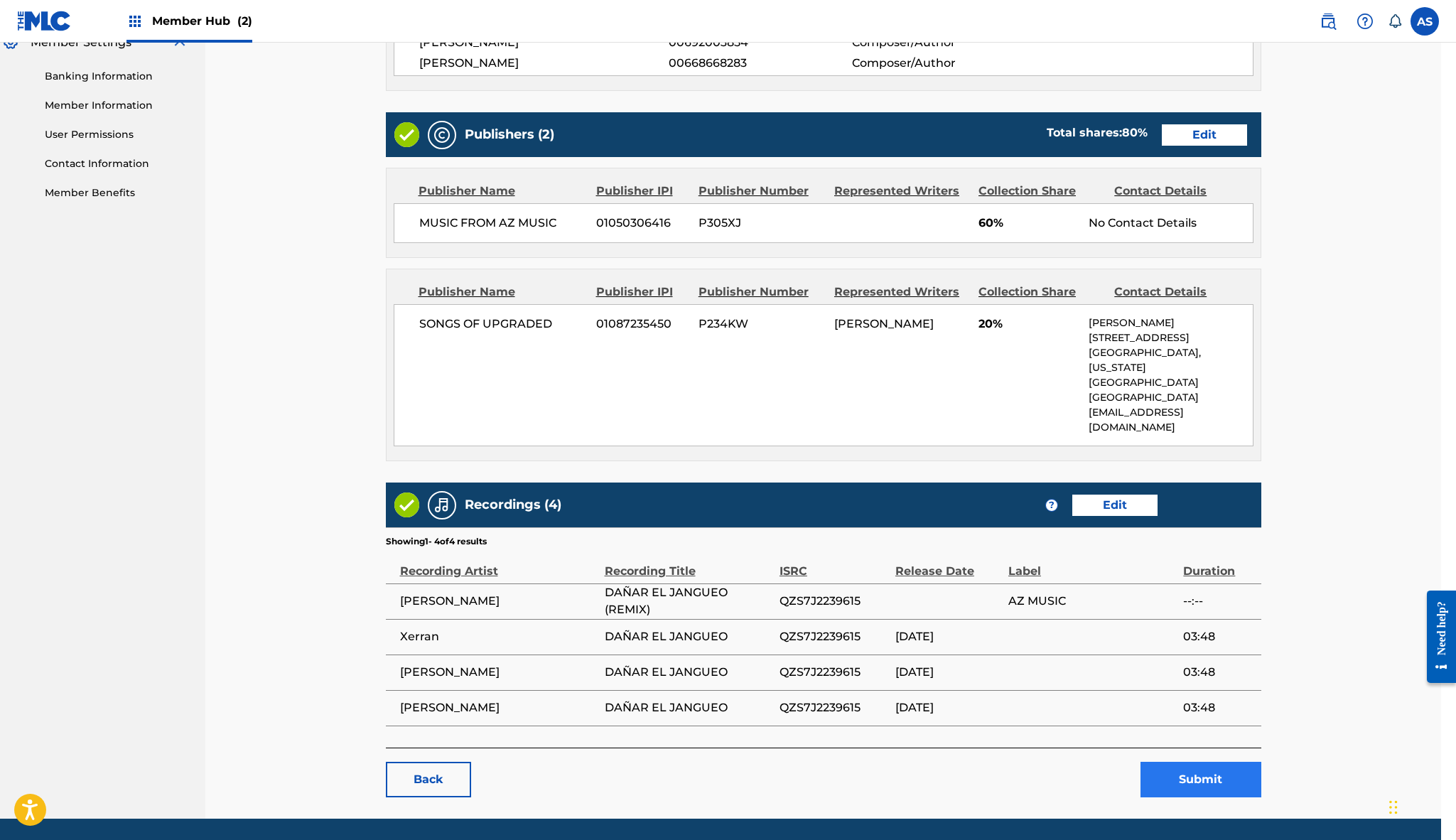
click at [1217, 762] on button "Submit" at bounding box center [1201, 780] width 121 height 35
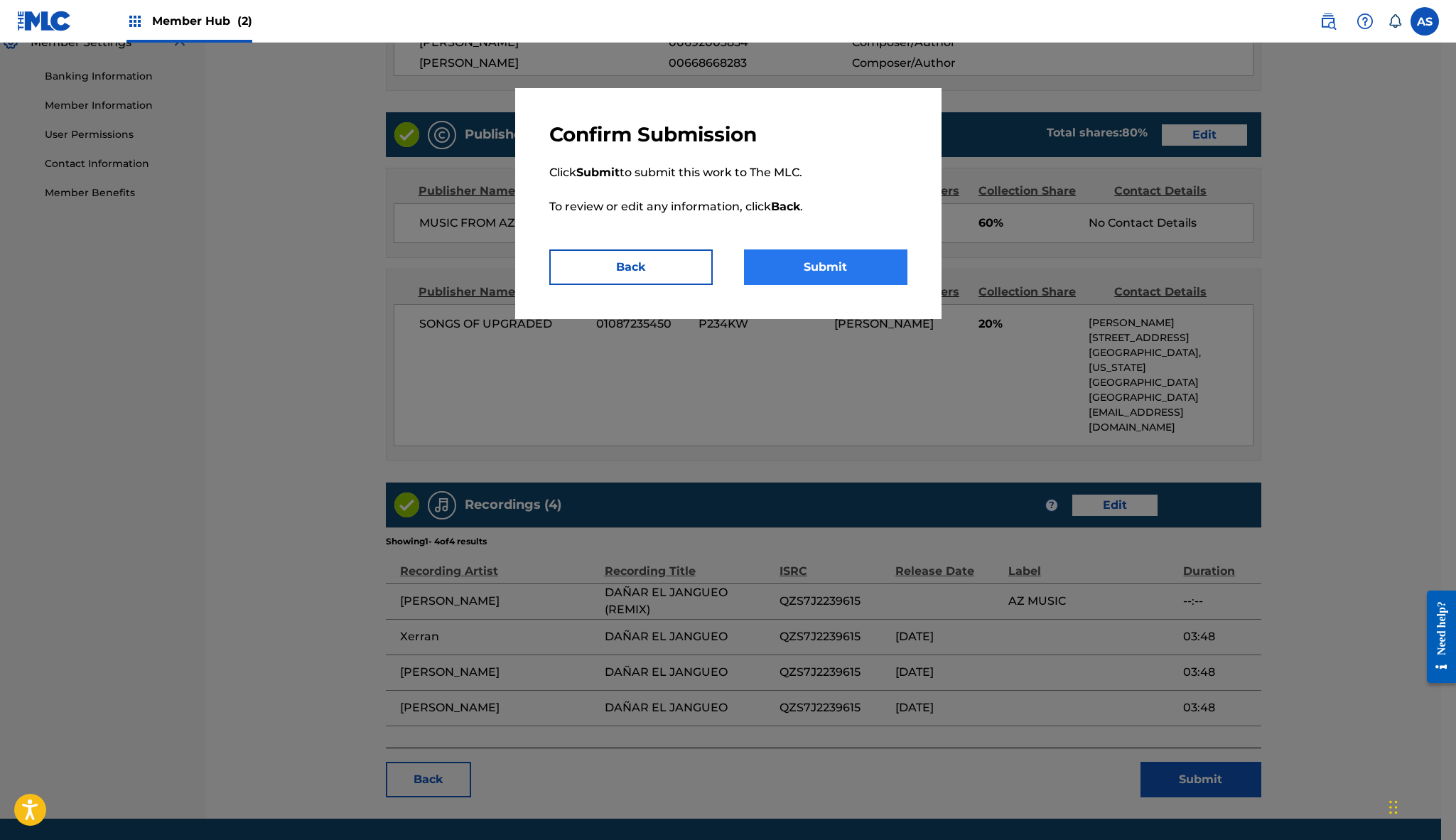
click at [818, 270] on button "Submit" at bounding box center [825, 267] width 163 height 35
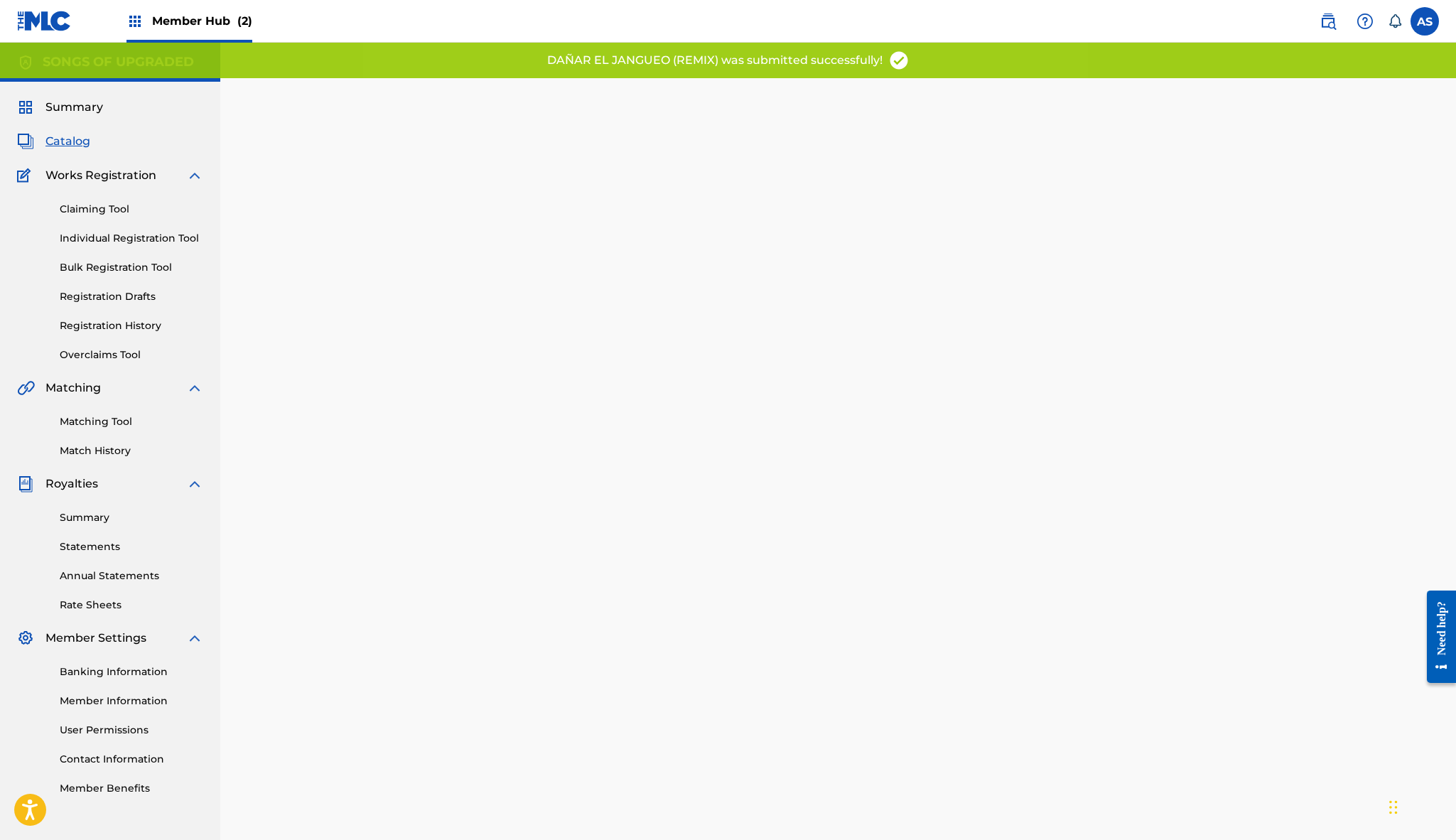
click at [72, 145] on span "Catalog" at bounding box center [68, 141] width 45 height 17
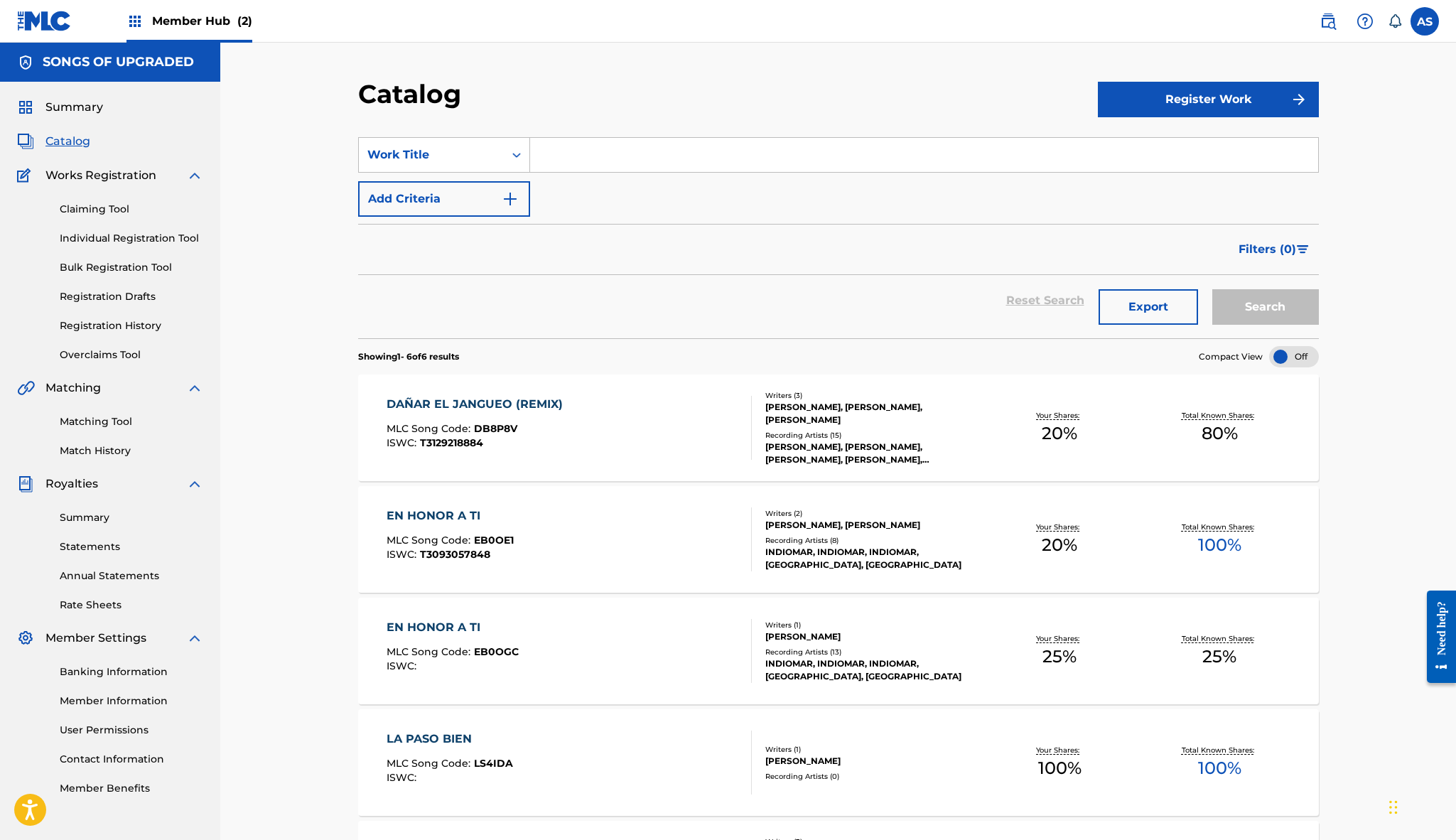
click at [529, 401] on div "DAÑAR EL JANGUEO (REMIX)" at bounding box center [478, 404] width 183 height 17
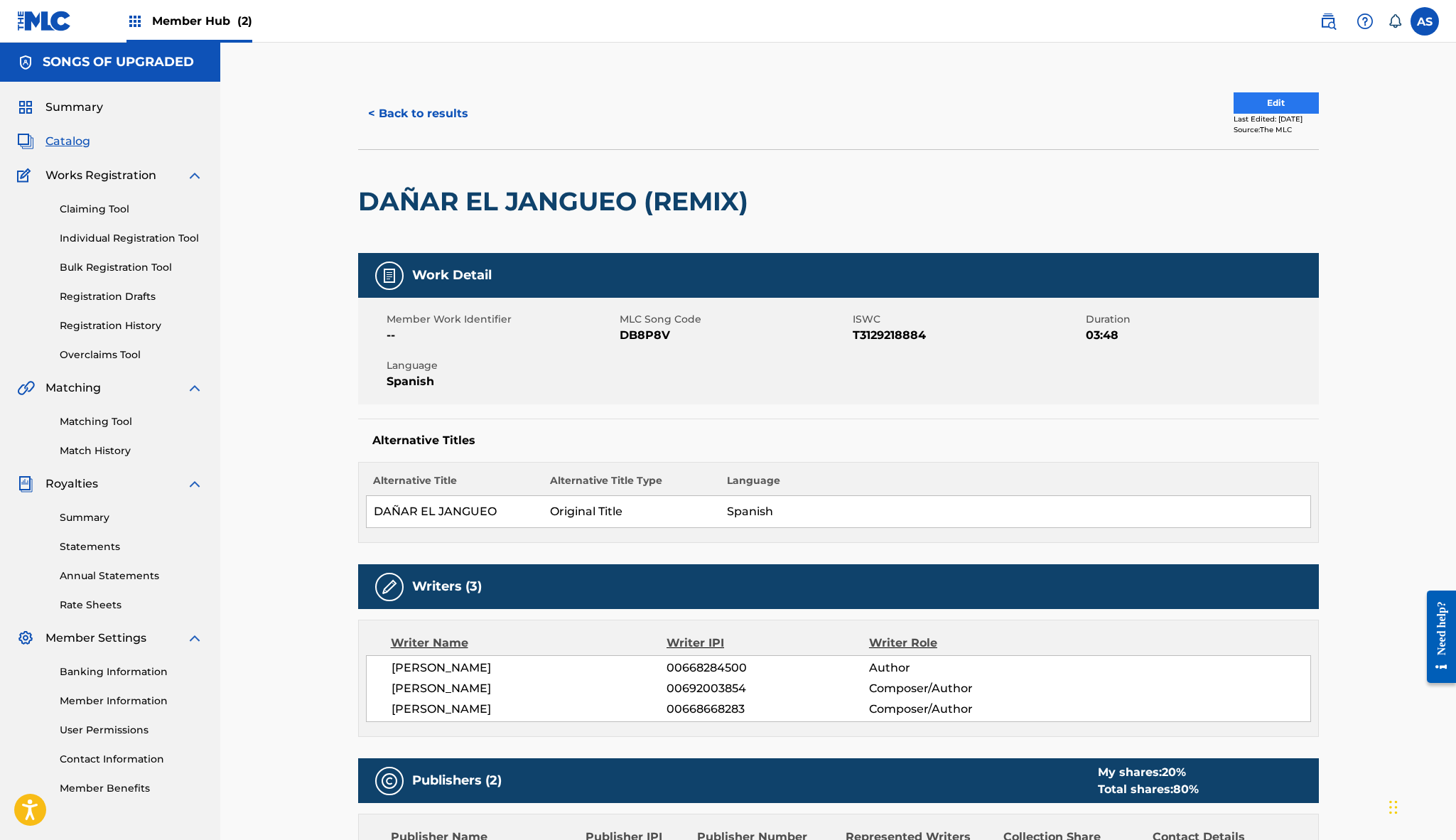
click at [1262, 107] on button "Edit" at bounding box center [1276, 103] width 85 height 22
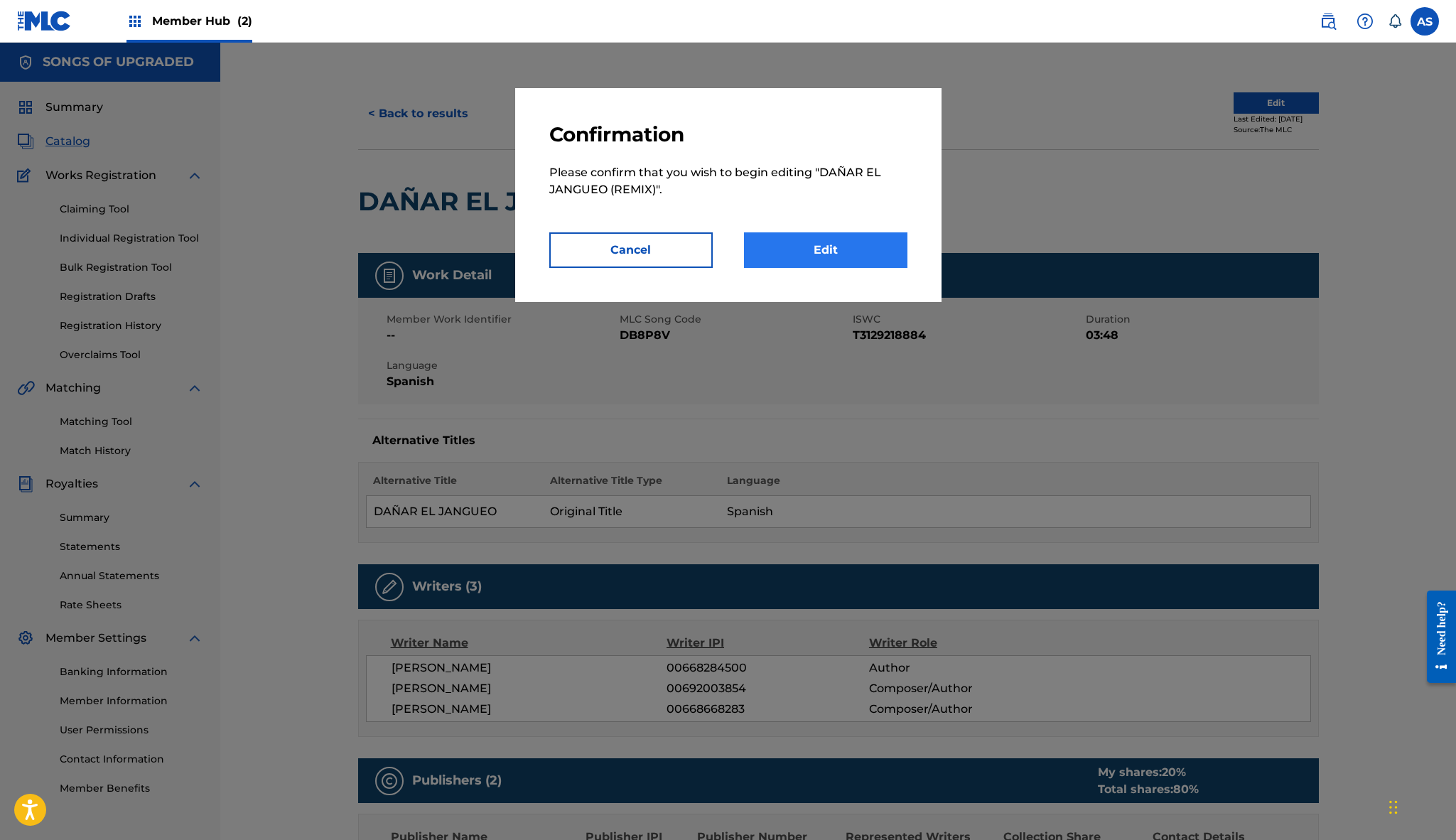
click at [855, 243] on link "Edit" at bounding box center [825, 250] width 163 height 35
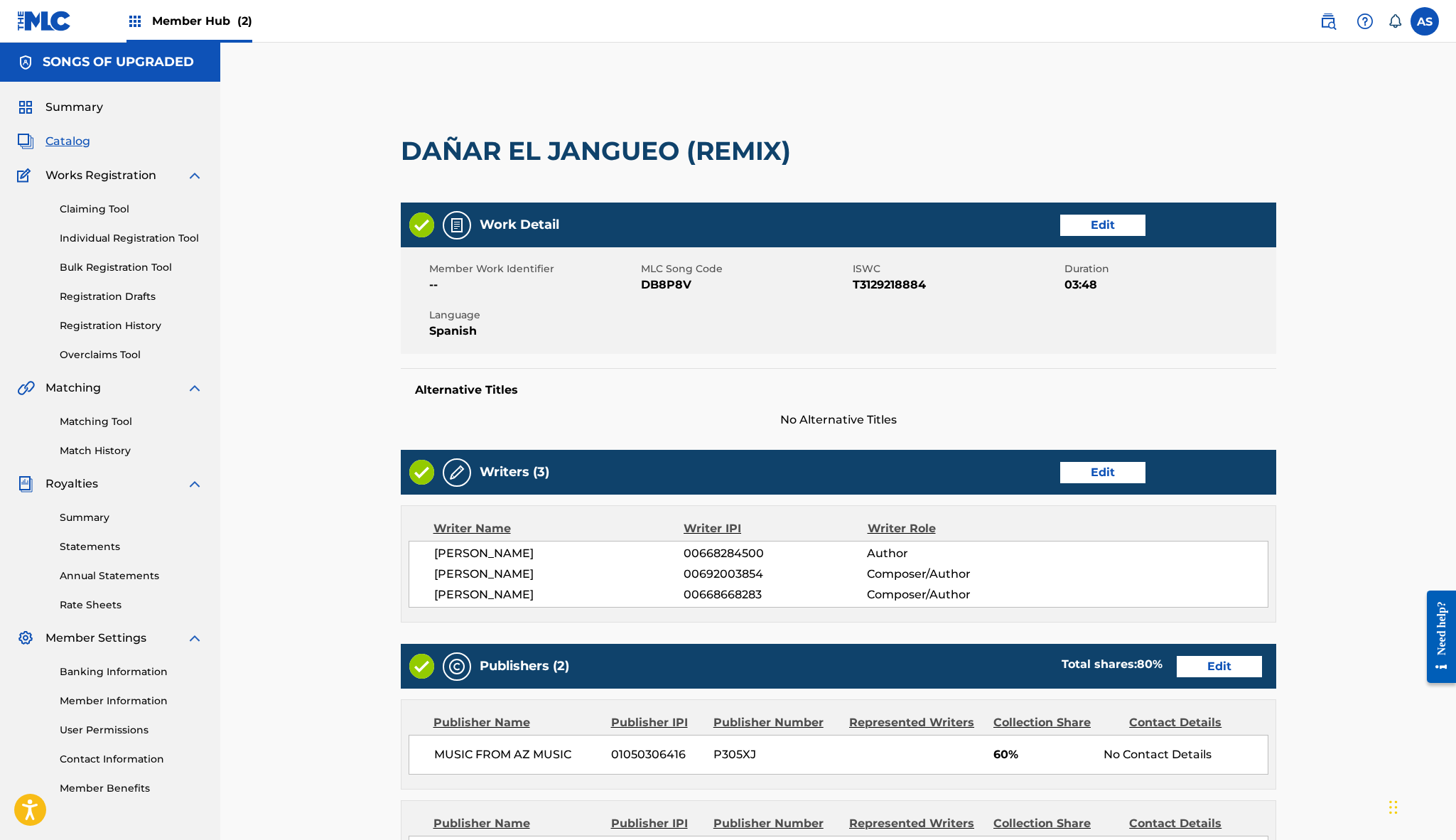
click at [67, 142] on span "Catalog" at bounding box center [68, 141] width 45 height 17
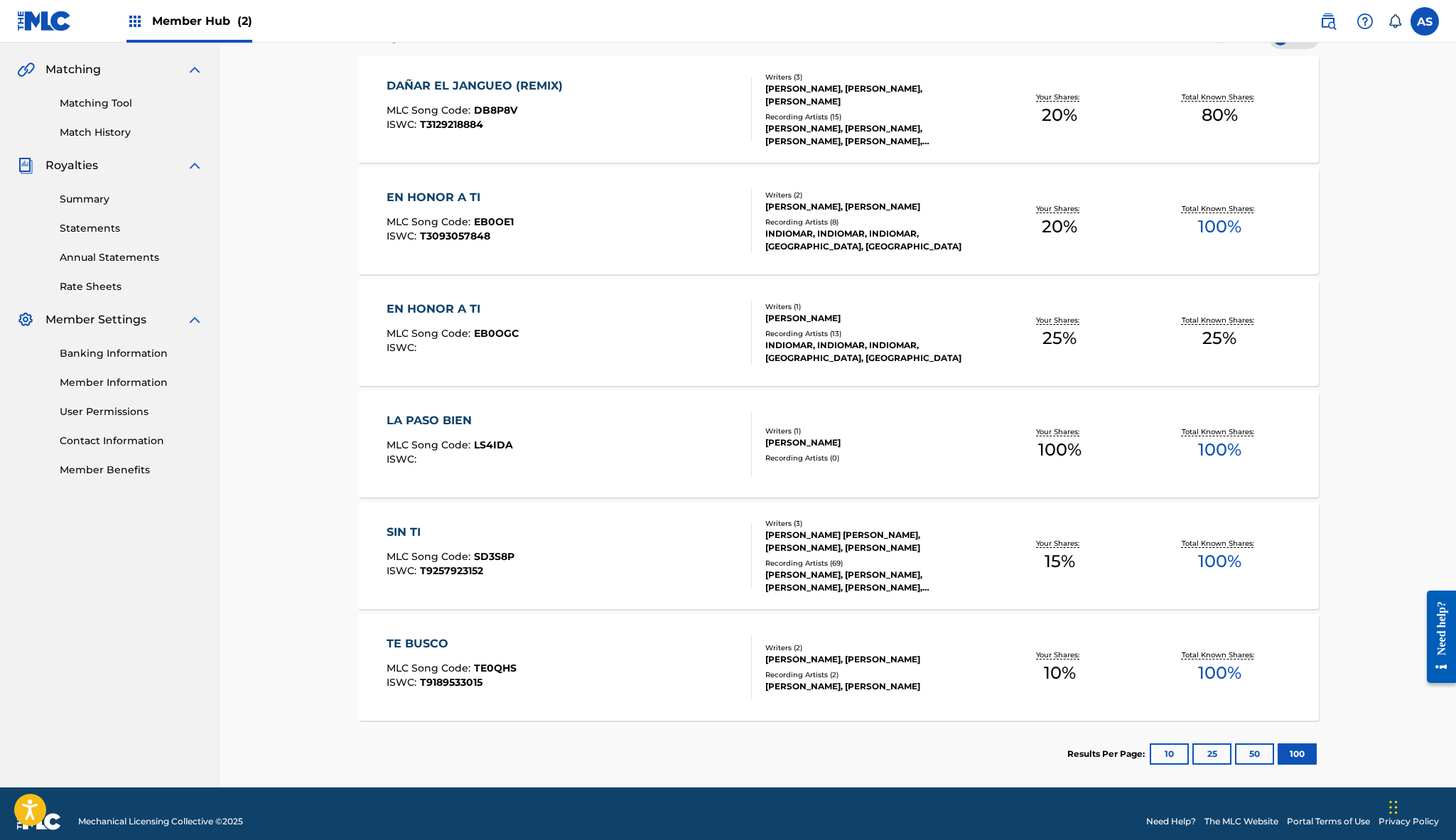
scroll to position [321, 0]
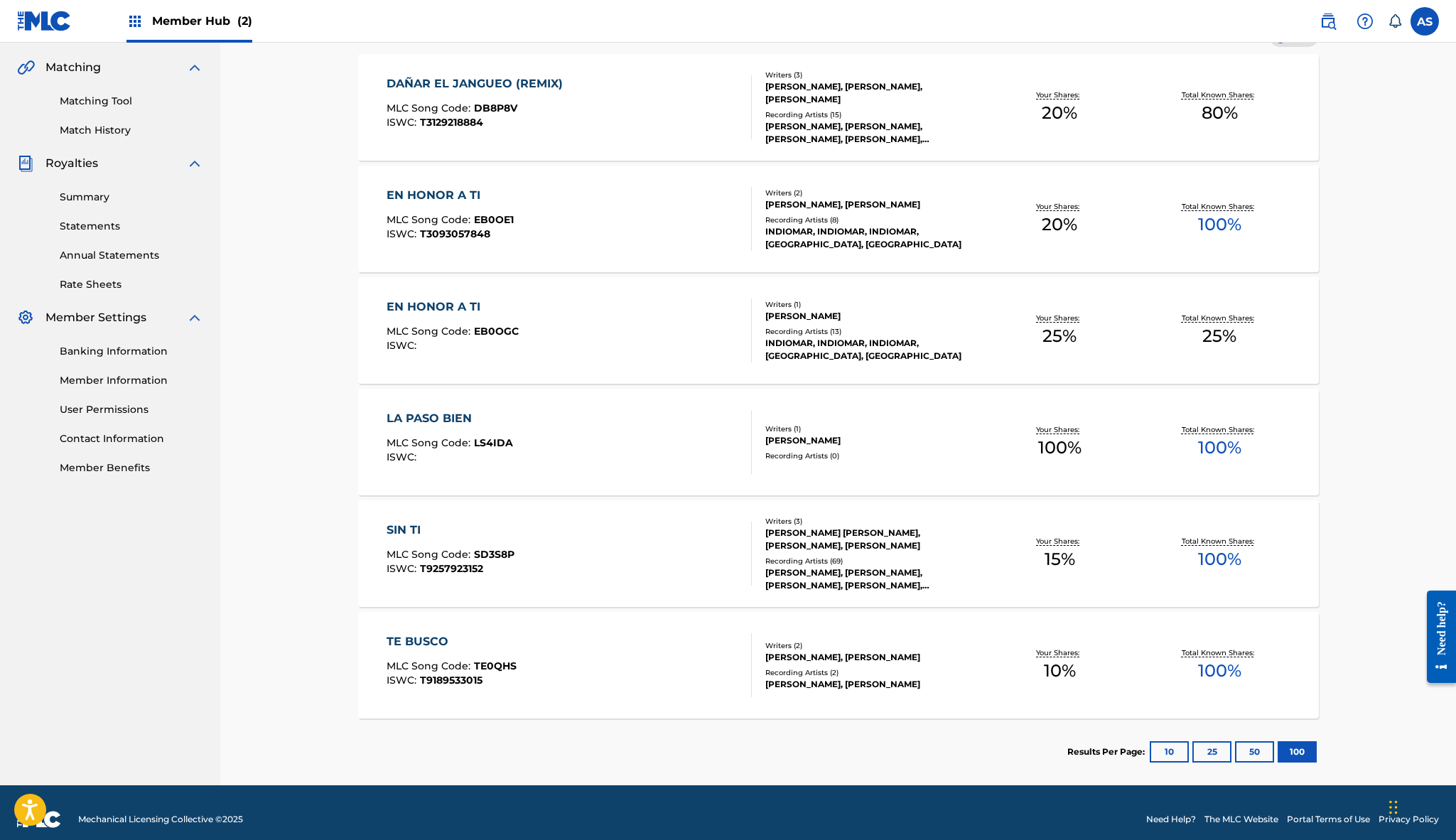
click at [429, 637] on div "TE BUSCO" at bounding box center [452, 641] width 130 height 17
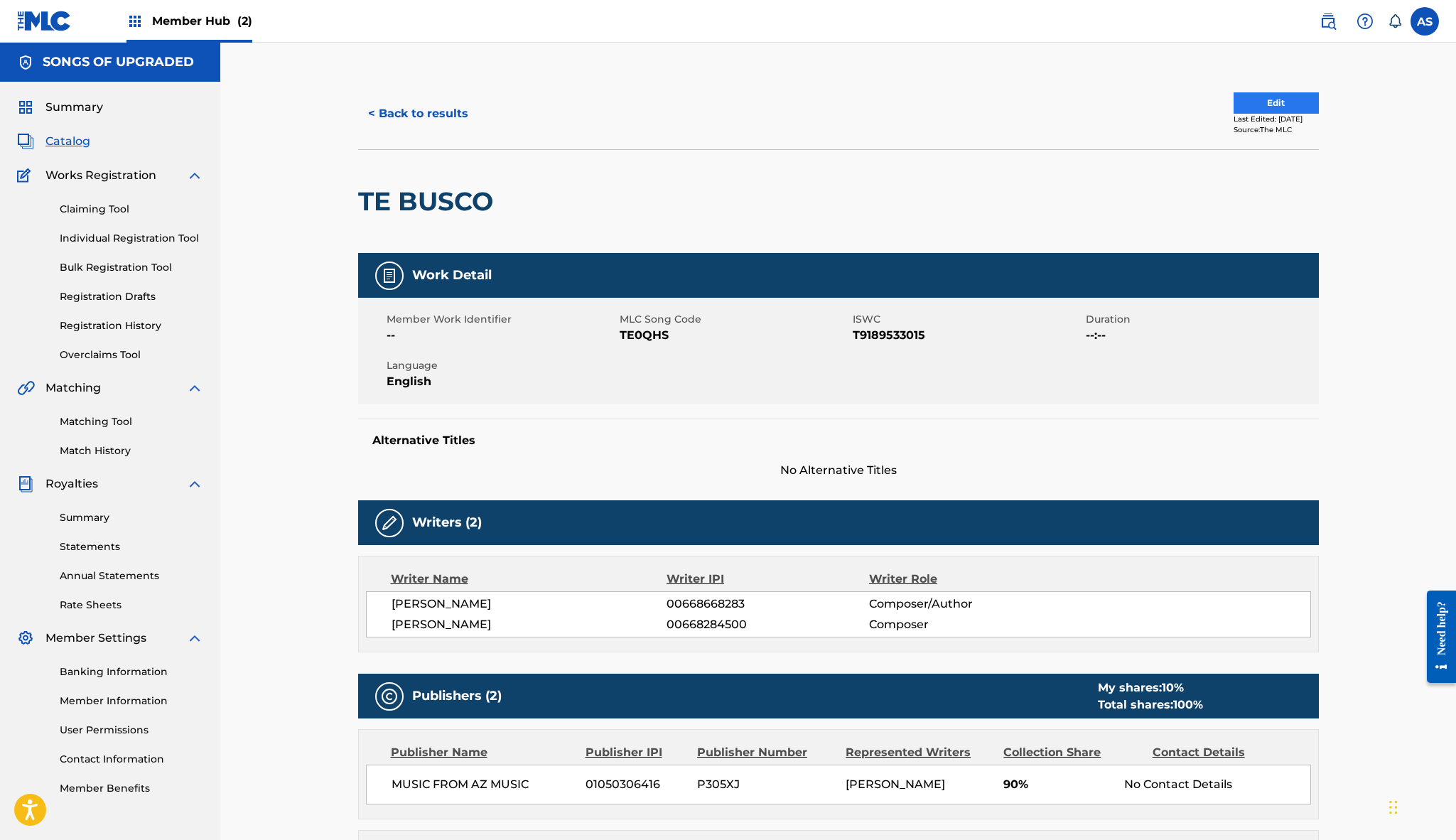
click at [1245, 96] on button "Edit" at bounding box center [1276, 103] width 85 height 22
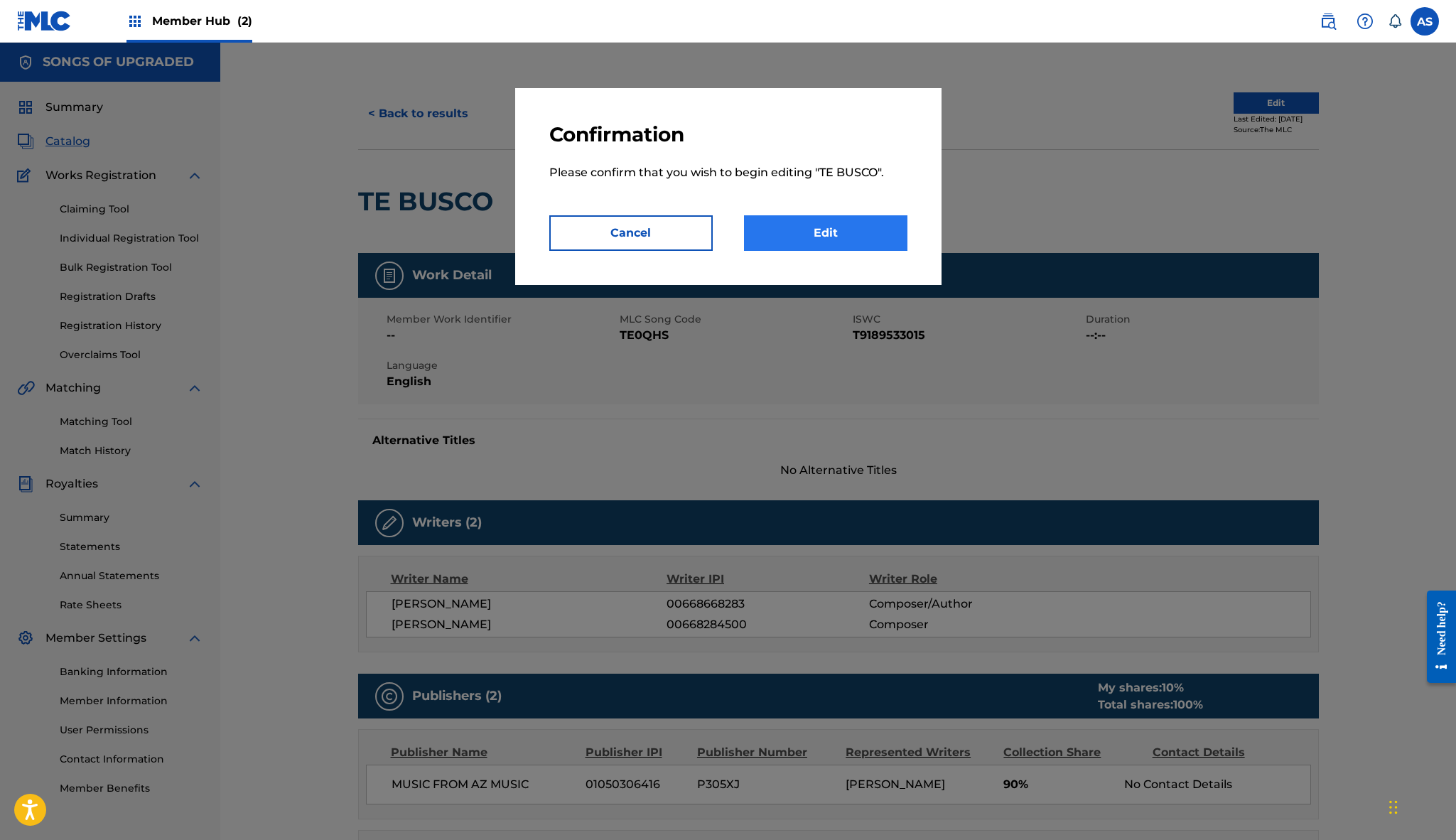
click at [863, 241] on link "Edit" at bounding box center [825, 233] width 163 height 35
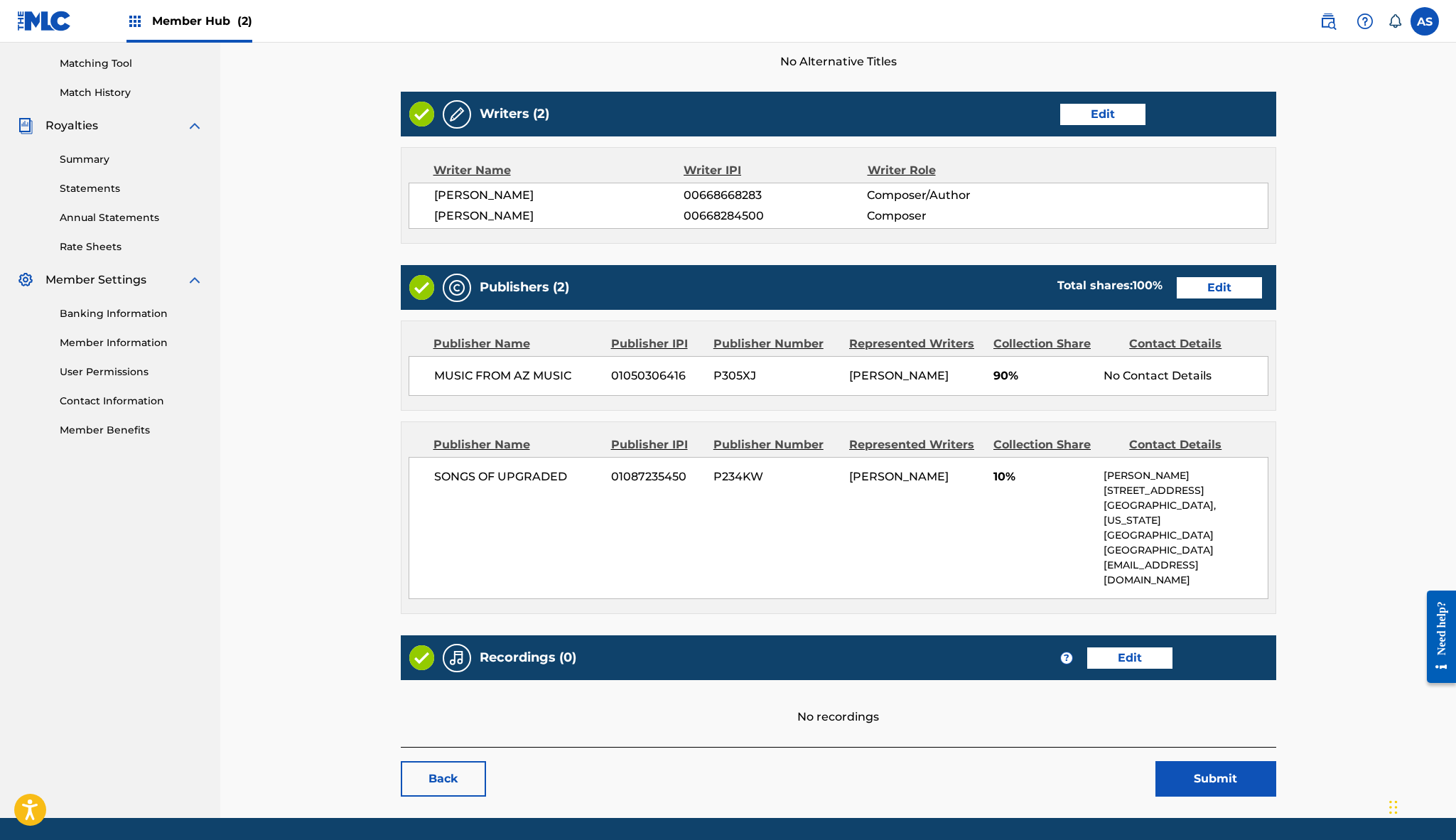
scroll to position [358, 0]
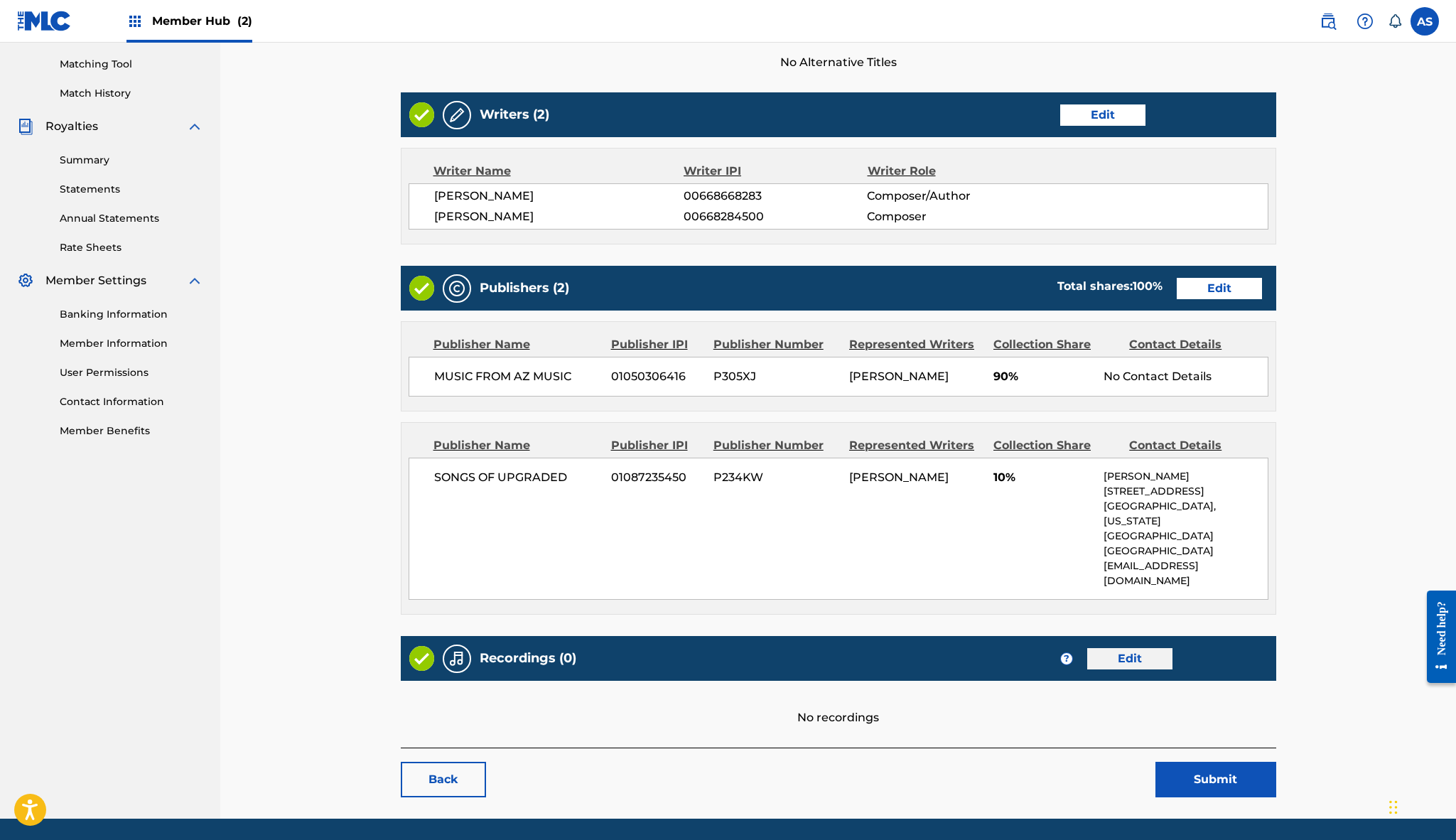
click at [1114, 648] on link "Edit" at bounding box center [1130, 658] width 85 height 22
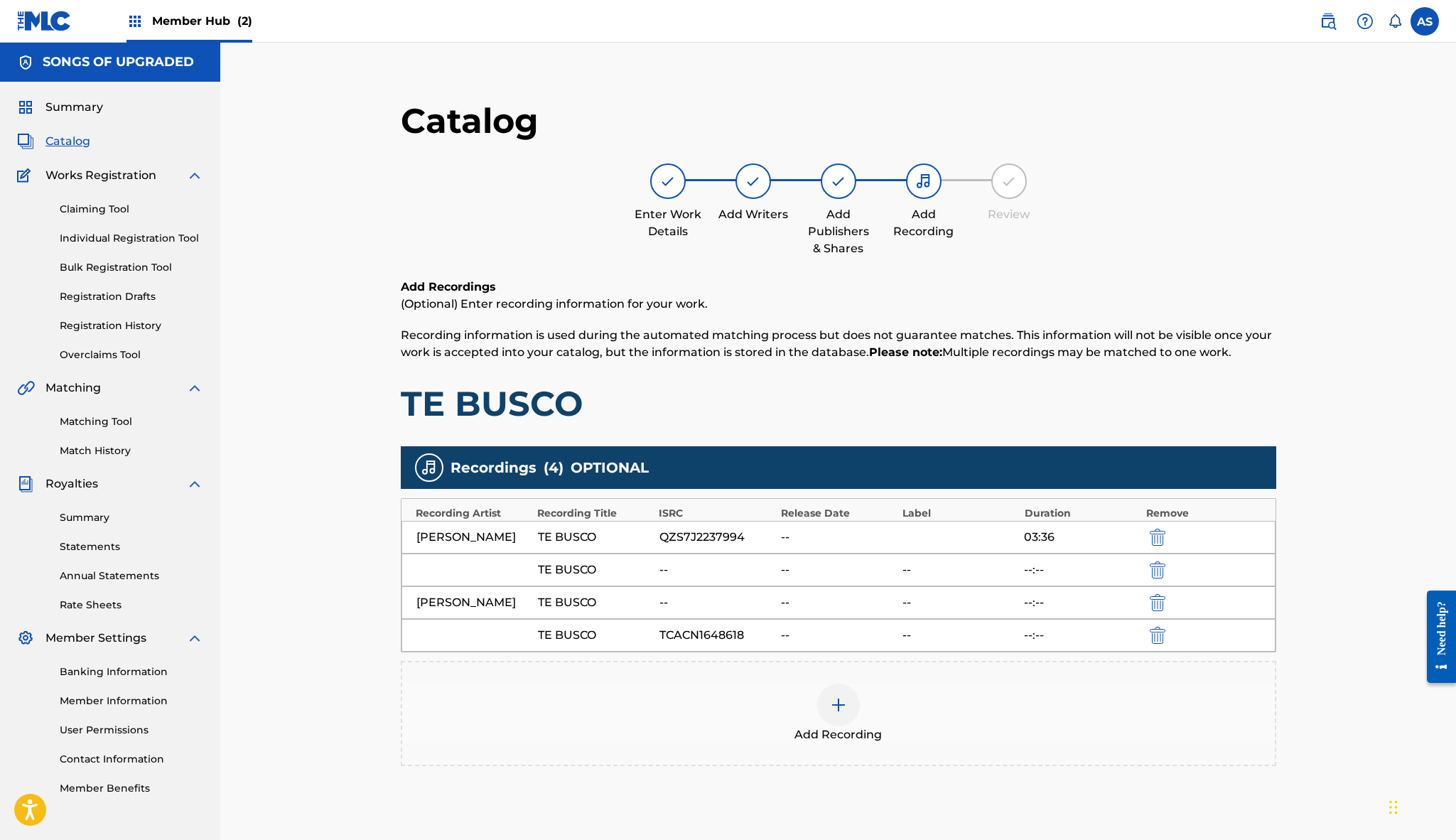
click at [214, 14] on span "Member Hub (2)" at bounding box center [202, 21] width 100 height 16
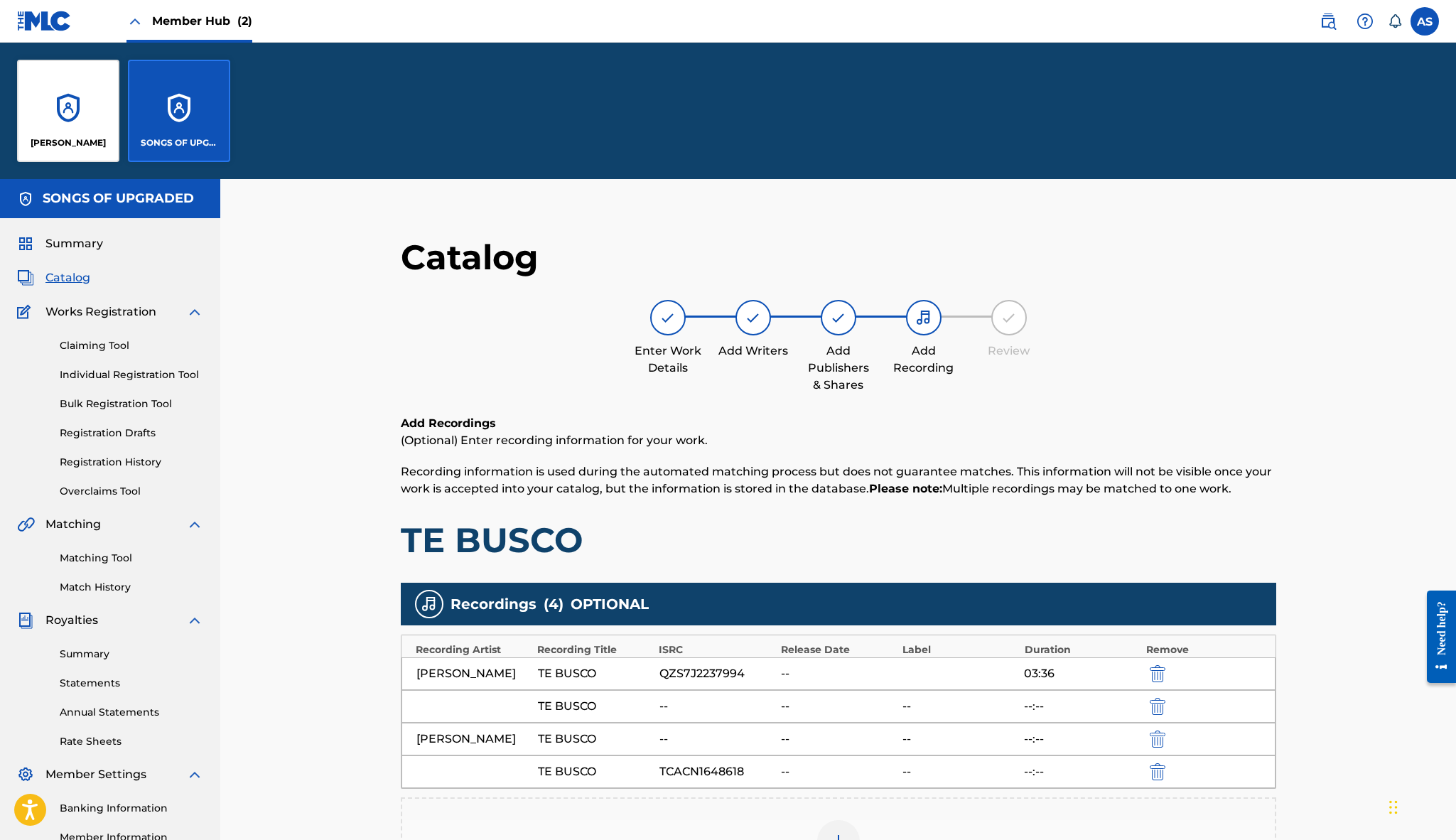
click at [217, 25] on span "Member Hub (2)" at bounding box center [202, 21] width 100 height 16
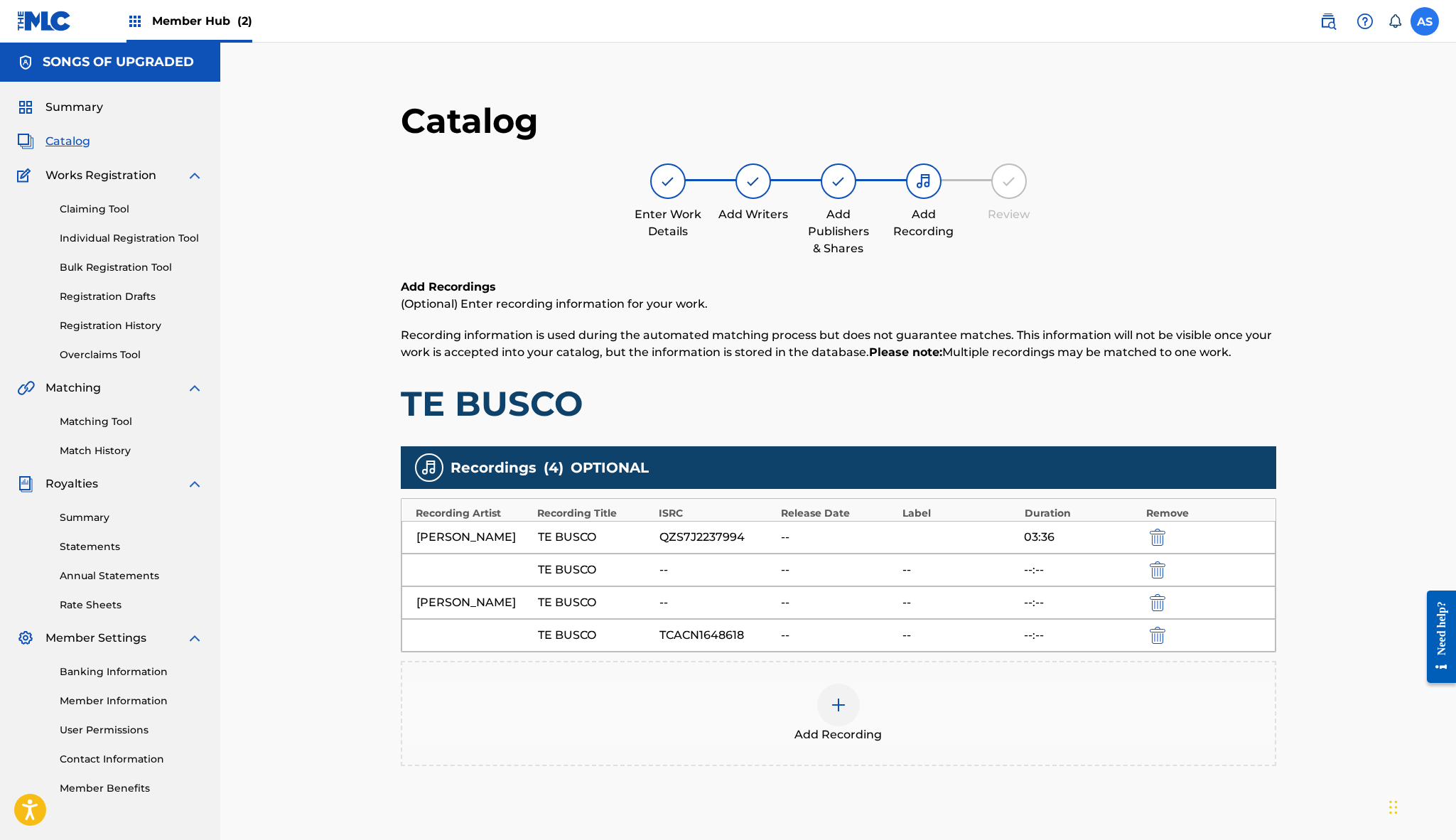
click at [1421, 25] on label at bounding box center [1424, 21] width 28 height 28
click at [1425, 22] on input "AS Angel Serrano angelxerran@gmail.com Notification Preferences Profile Log out" at bounding box center [1425, 22] width 0 height 0
click at [1286, 209] on div "Notification Preferences Profile Log out" at bounding box center [1350, 177] width 176 height 95
click at [1425, 22] on input "AS Angel Serrano angelxerran@gmail.com Notification Preferences Profile Log out" at bounding box center [1425, 22] width 0 height 0
click at [1286, 204] on p "Log out" at bounding box center [1287, 201] width 34 height 13
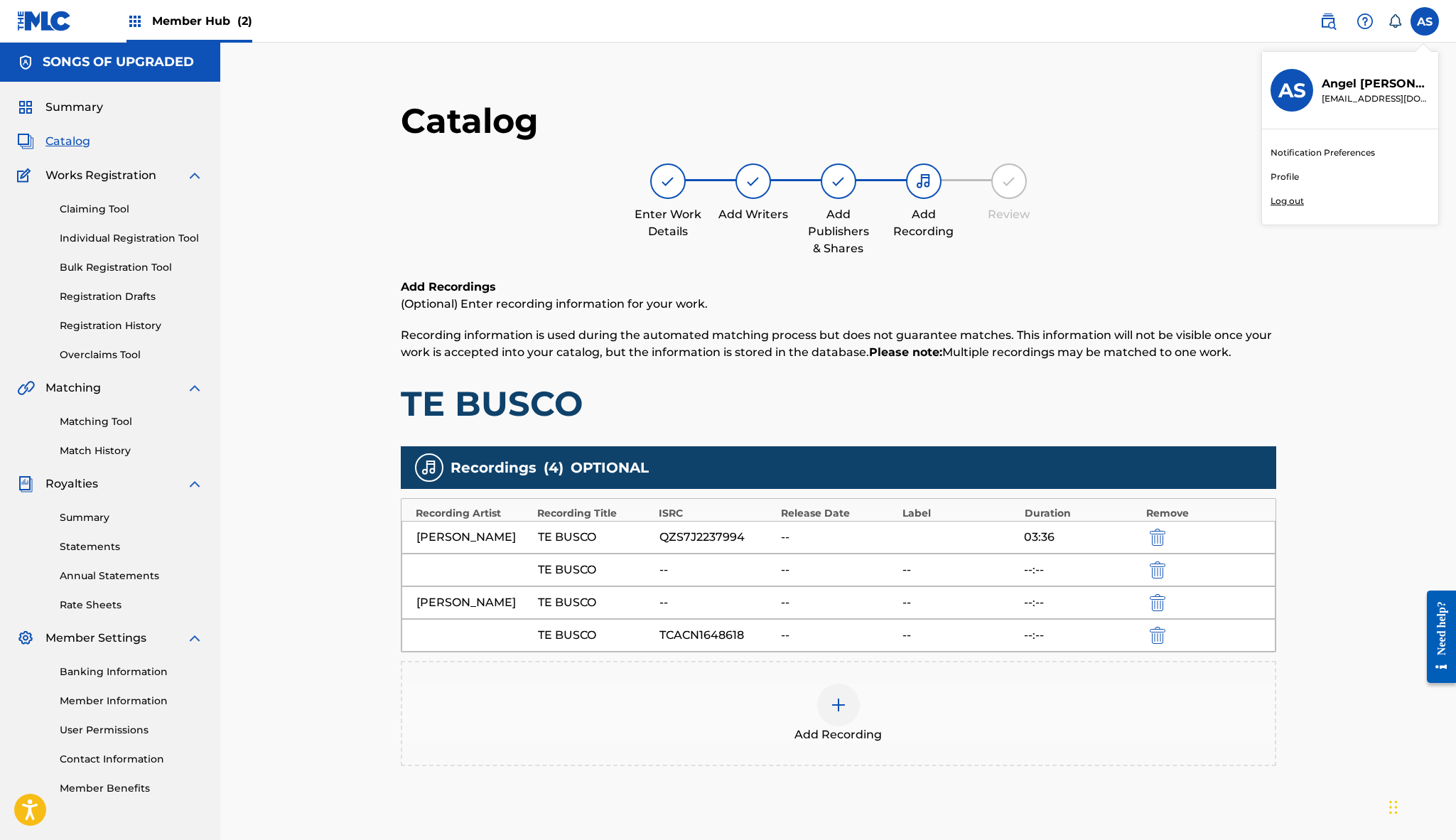
click at [1425, 22] on input "AS Angel Serrano angelxerran@gmail.com Notification Preferences Profile Log out" at bounding box center [1425, 22] width 0 height 0
